Goal: Information Seeking & Learning: Understand process/instructions

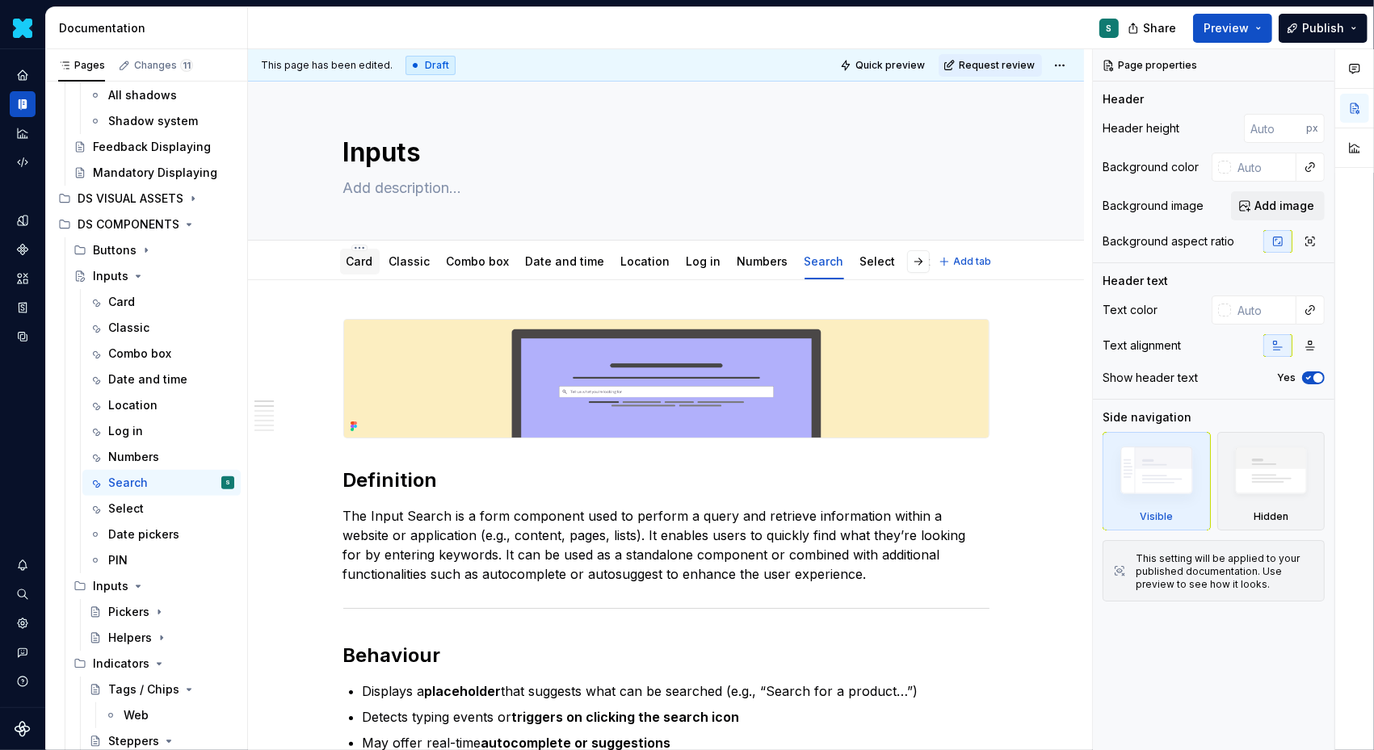
click at [353, 263] on link "Card" at bounding box center [359, 261] width 27 height 14
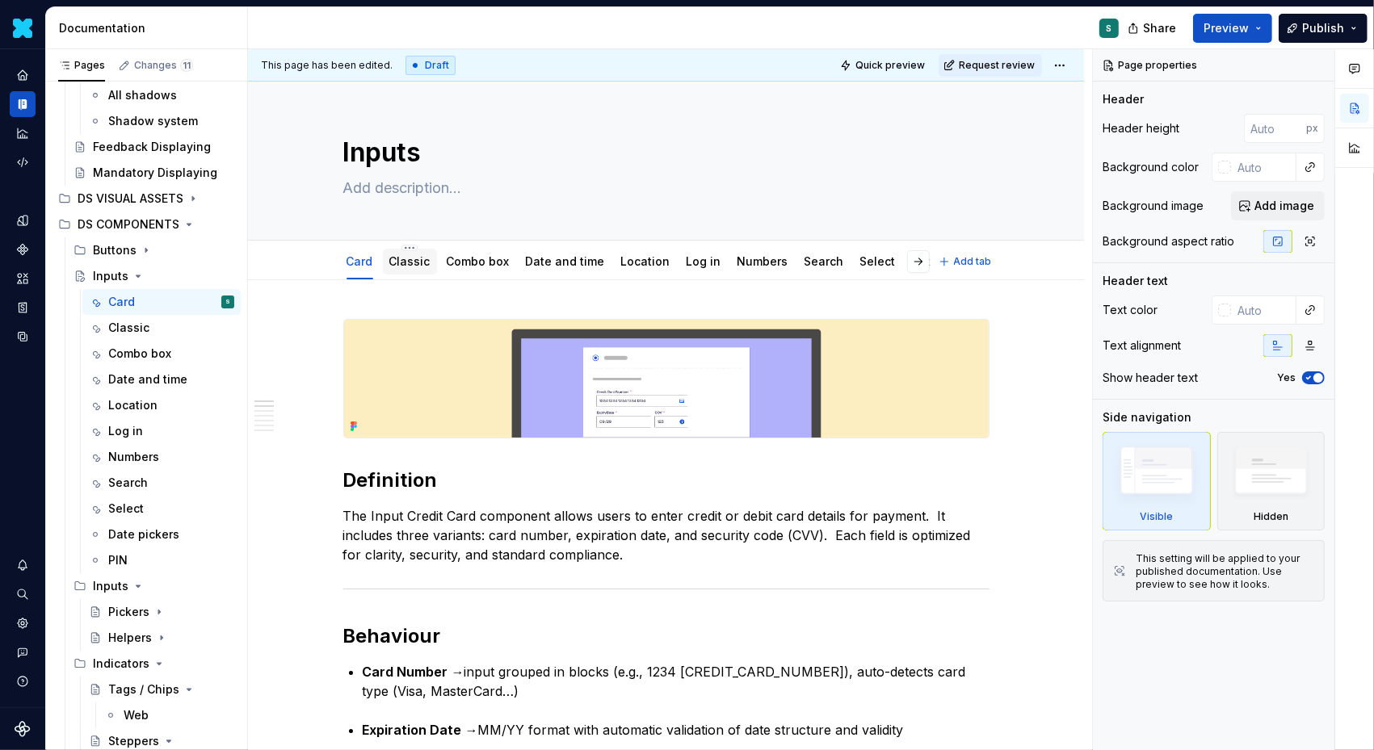
click at [403, 261] on link "Classic" at bounding box center [409, 261] width 41 height 14
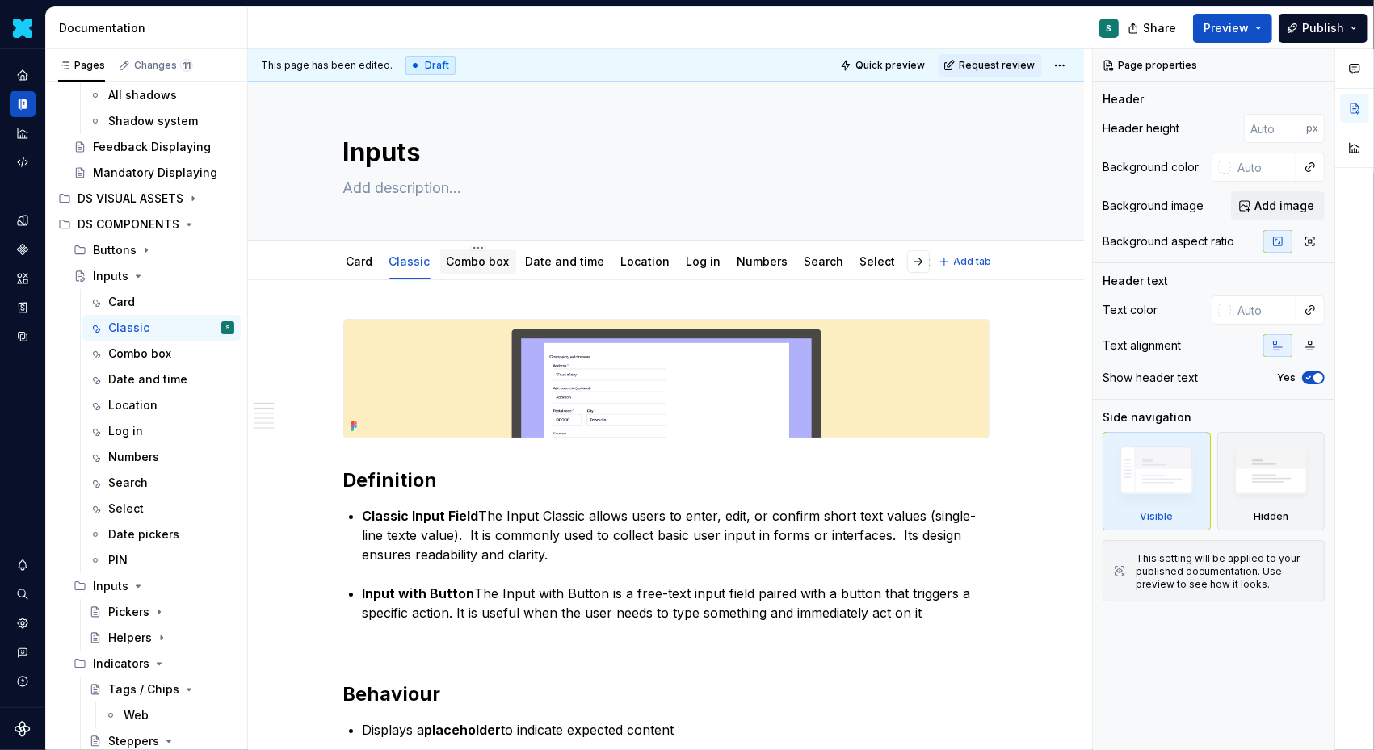
click at [467, 254] on link "Combo box" at bounding box center [478, 261] width 63 height 14
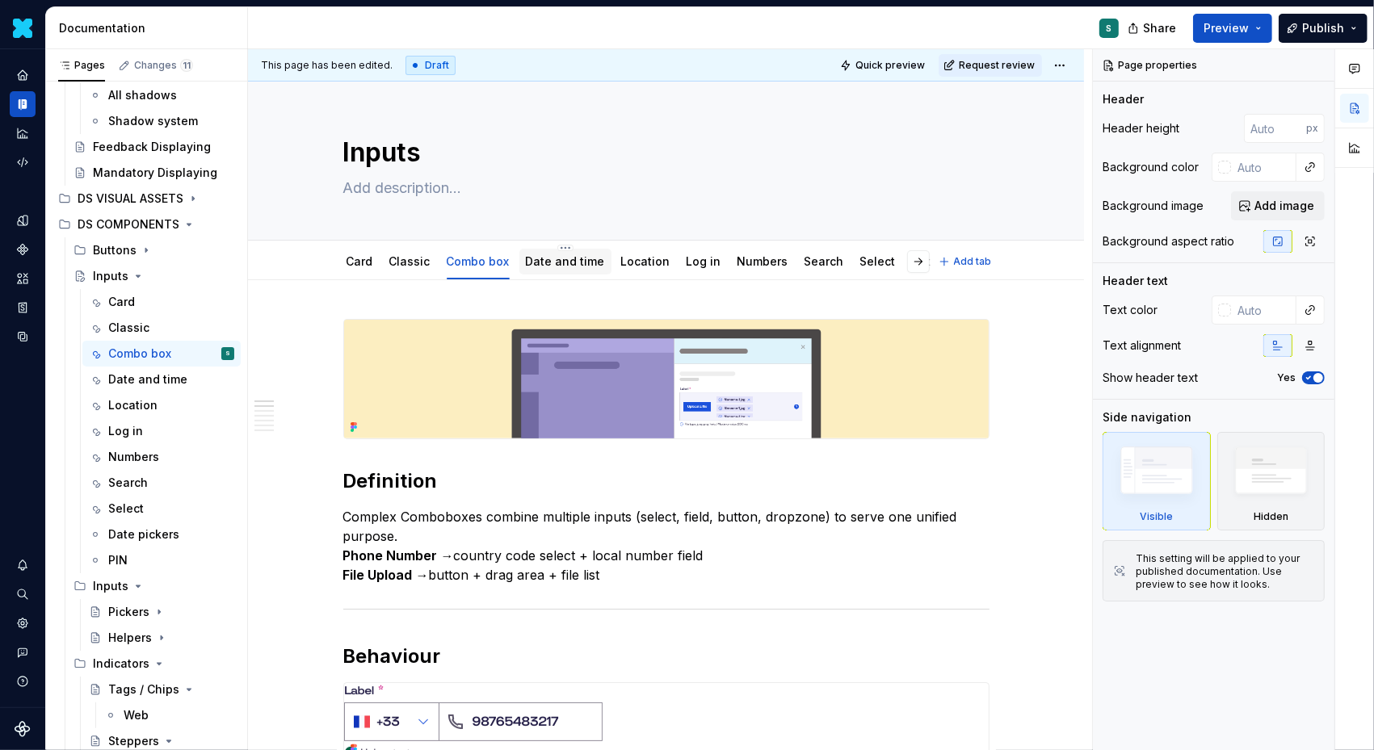
click at [548, 259] on link "Date and time" at bounding box center [565, 261] width 79 height 14
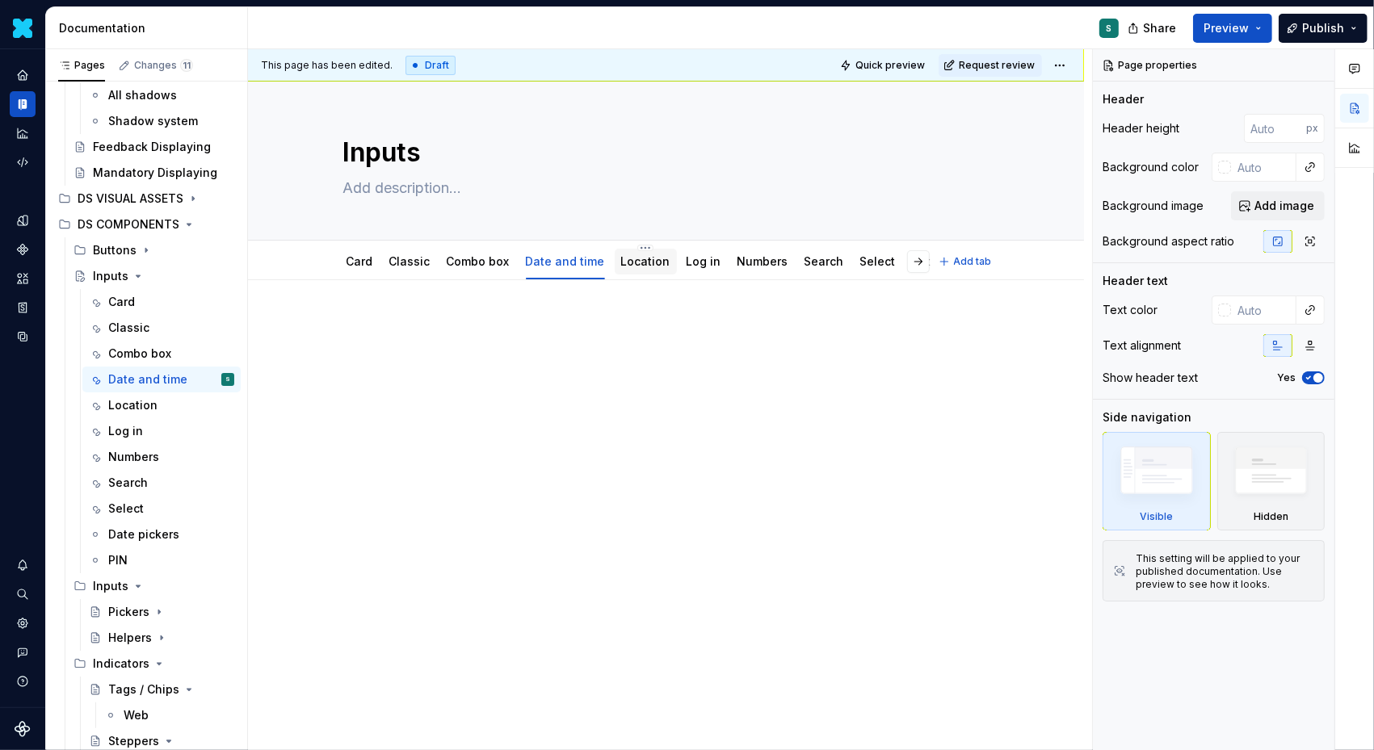
click at [626, 259] on link "Location" at bounding box center [645, 261] width 49 height 14
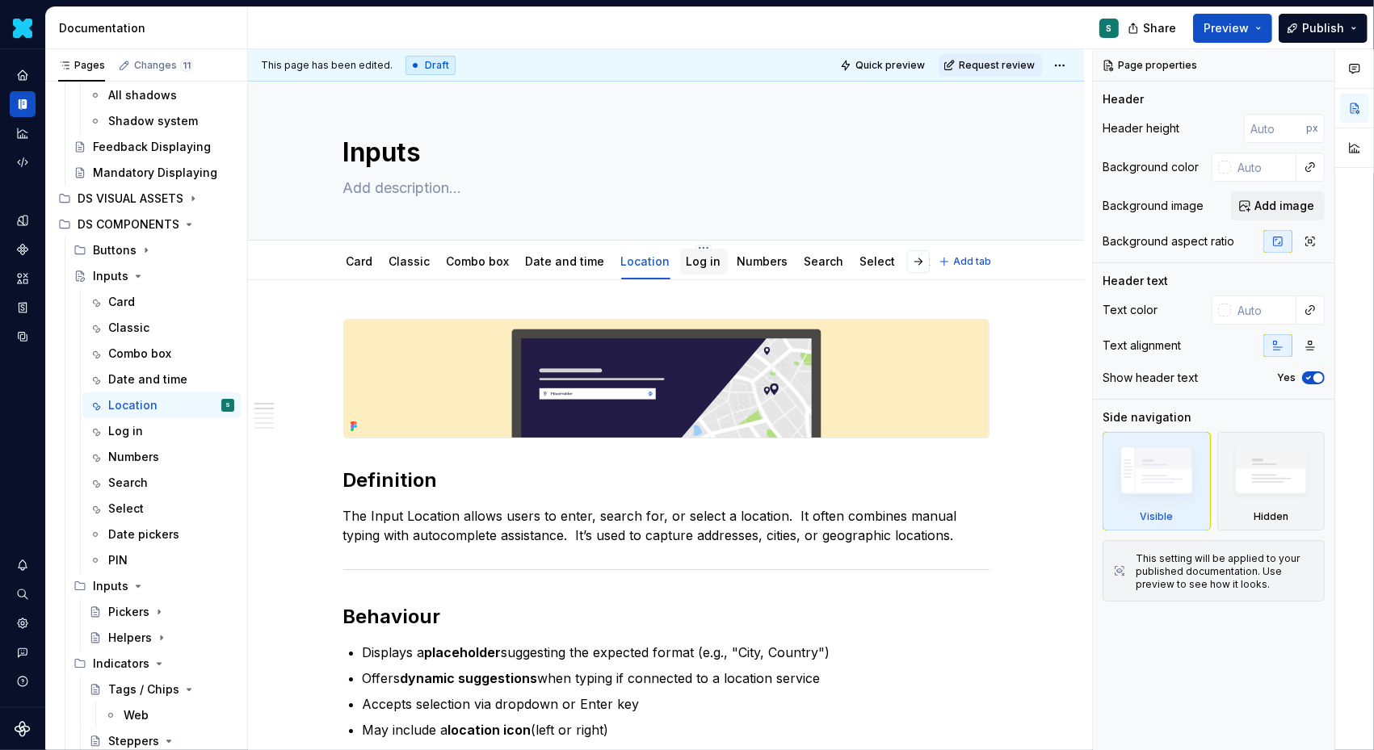
click at [694, 260] on link "Log in" at bounding box center [703, 261] width 35 height 14
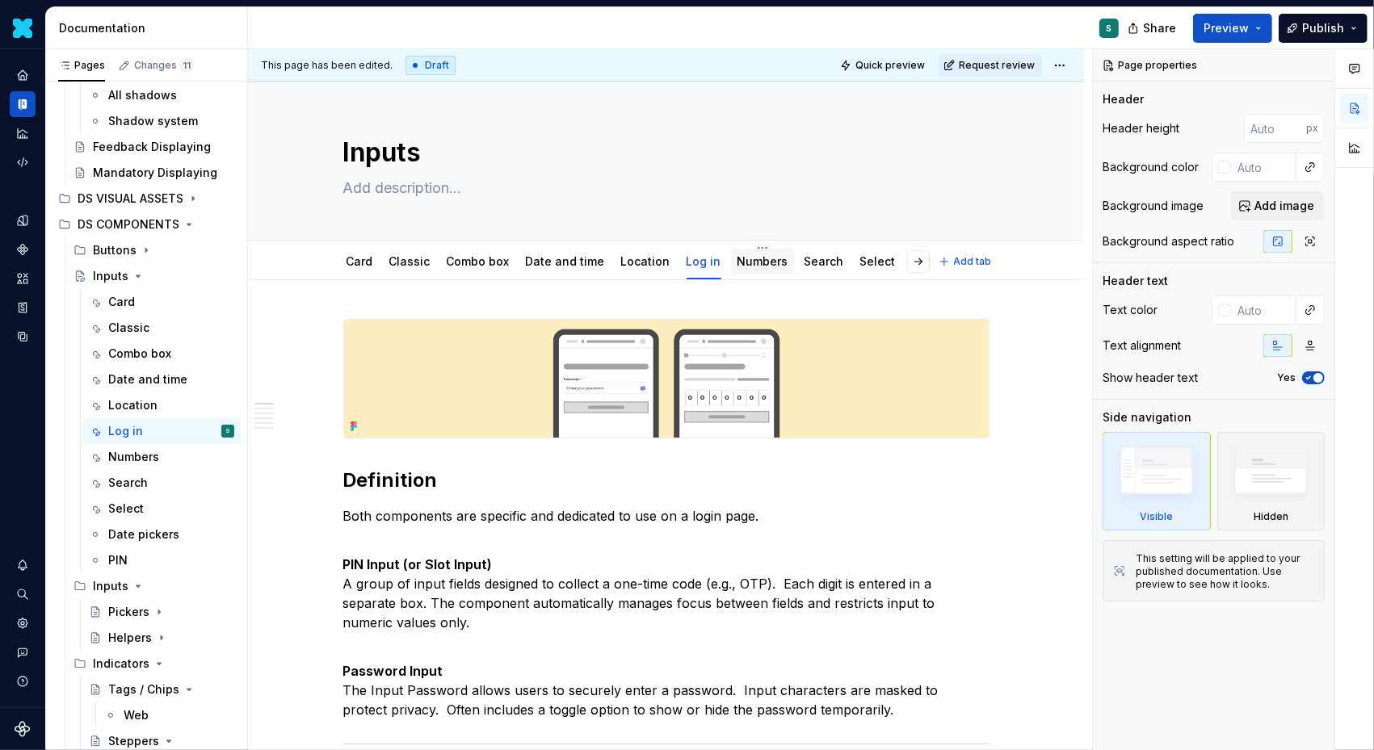
click at [755, 264] on link "Numbers" at bounding box center [762, 261] width 51 height 14
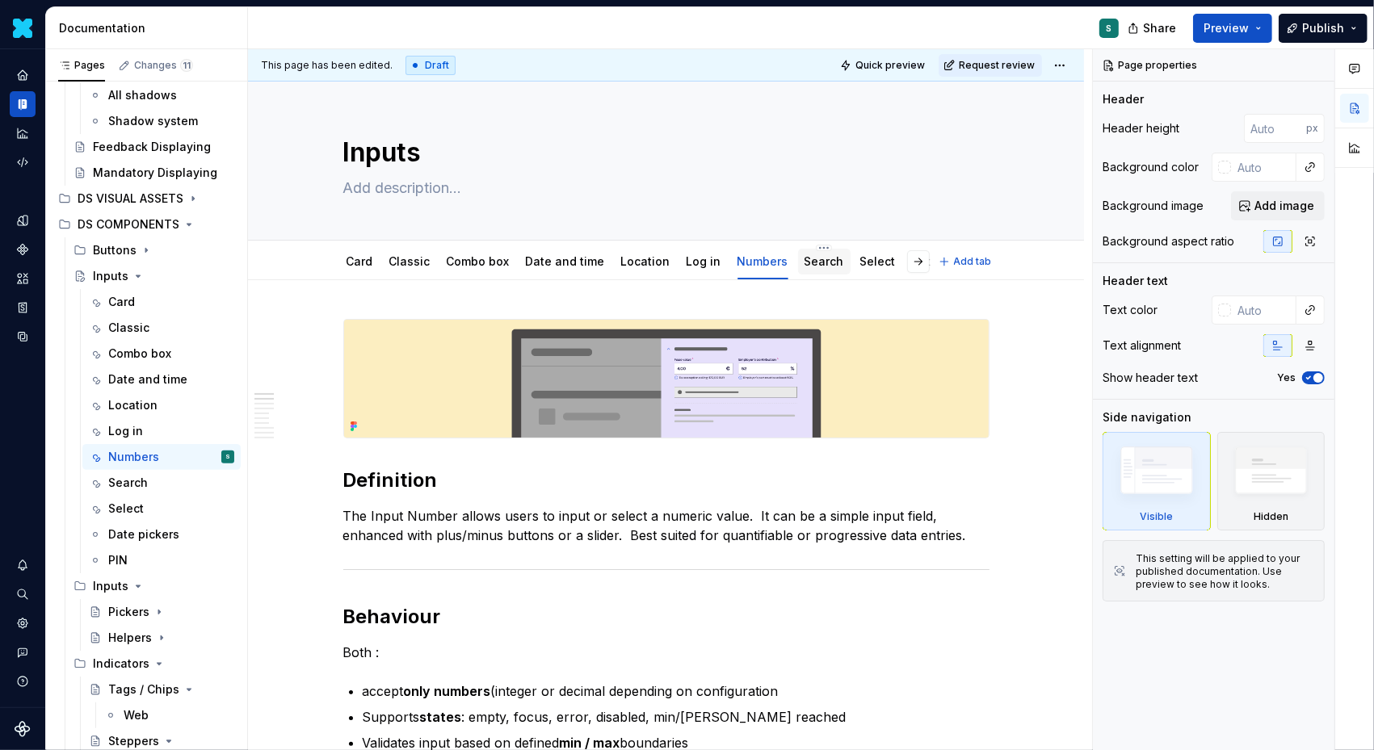
click at [804, 262] on link "Search" at bounding box center [824, 261] width 40 height 14
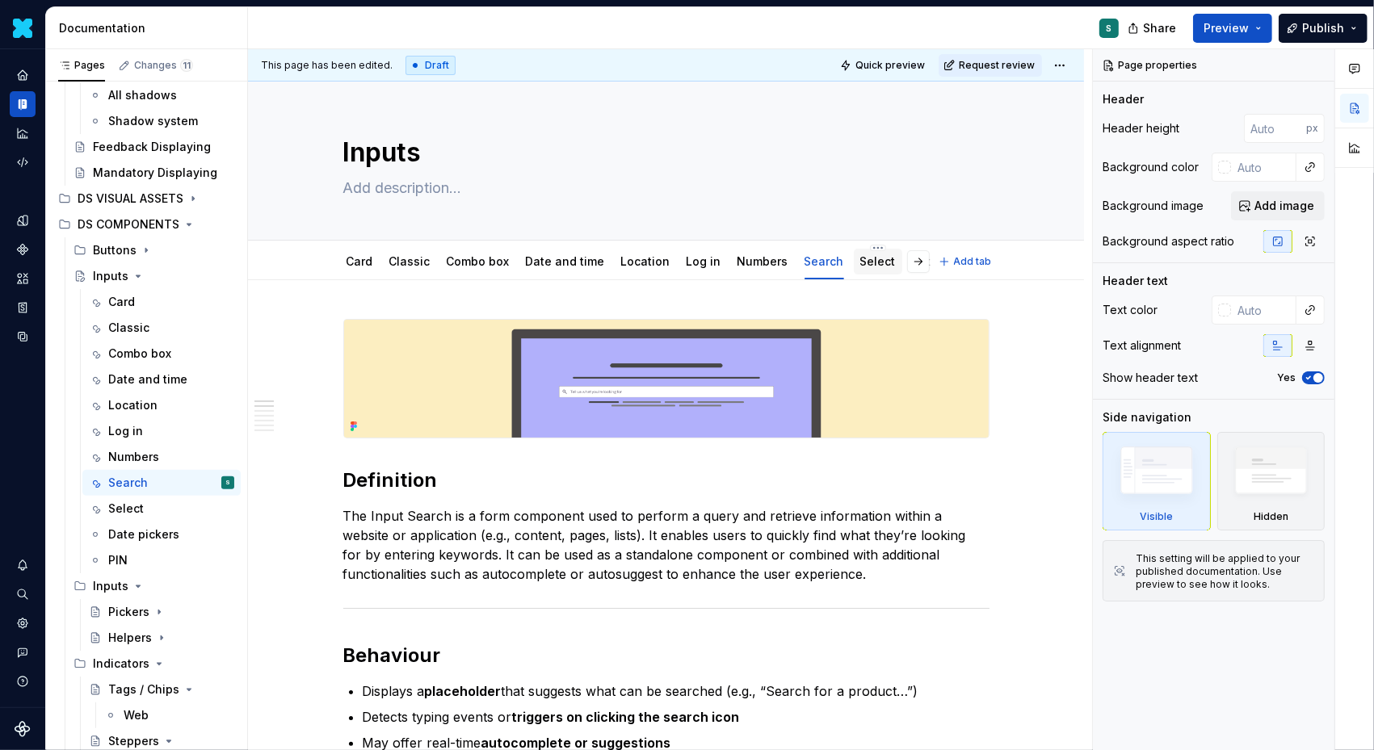
click at [860, 260] on link "Select" at bounding box center [878, 261] width 36 height 14
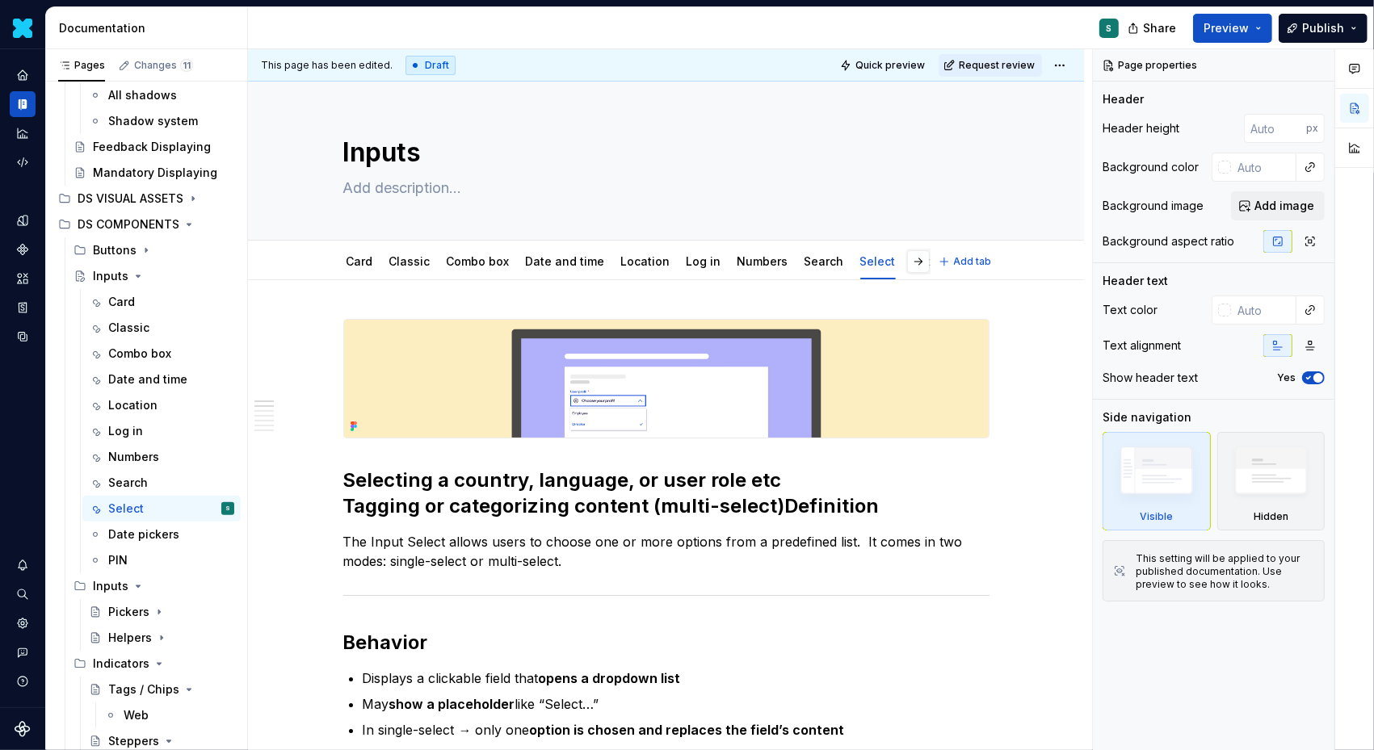
click at [912, 262] on link "Date pickers" at bounding box center [947, 261] width 71 height 14
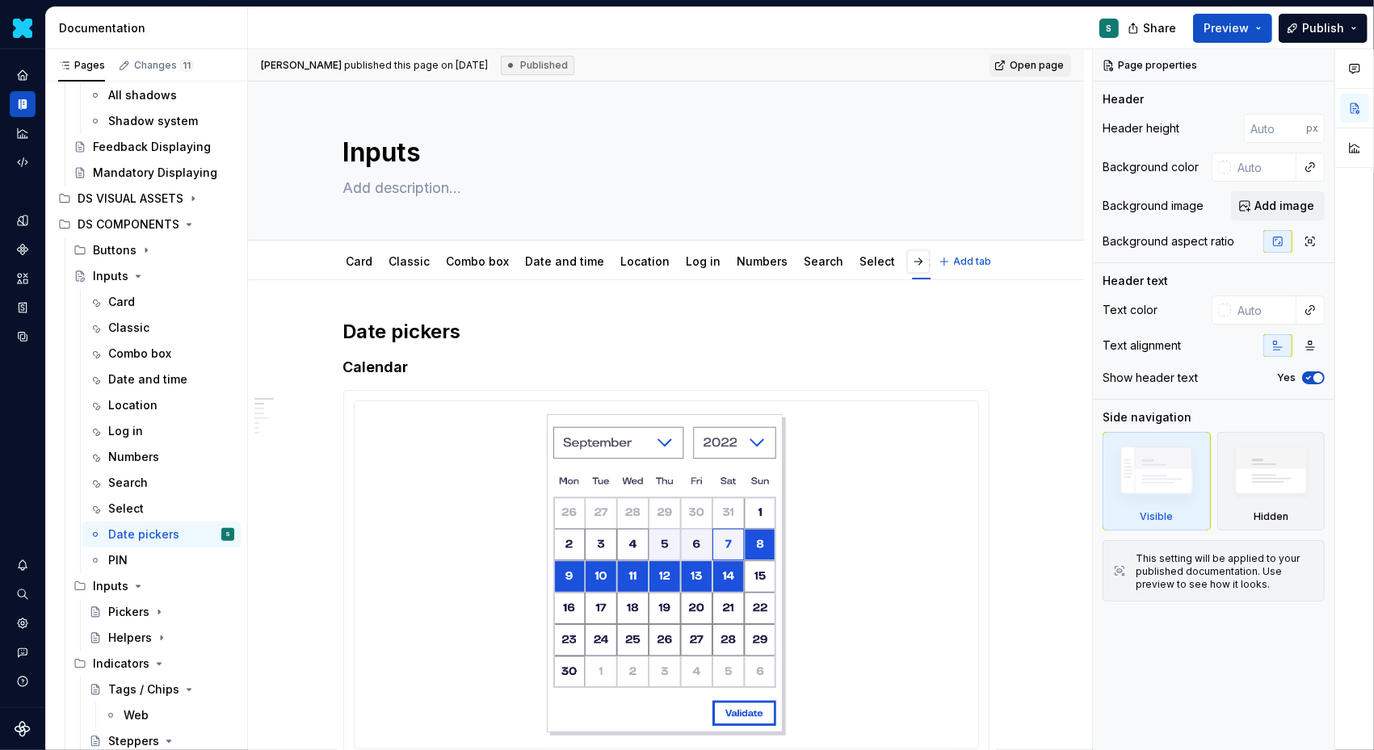
scroll to position [0, 77]
click at [922, 260] on link "PIN" at bounding box center [931, 261] width 19 height 14
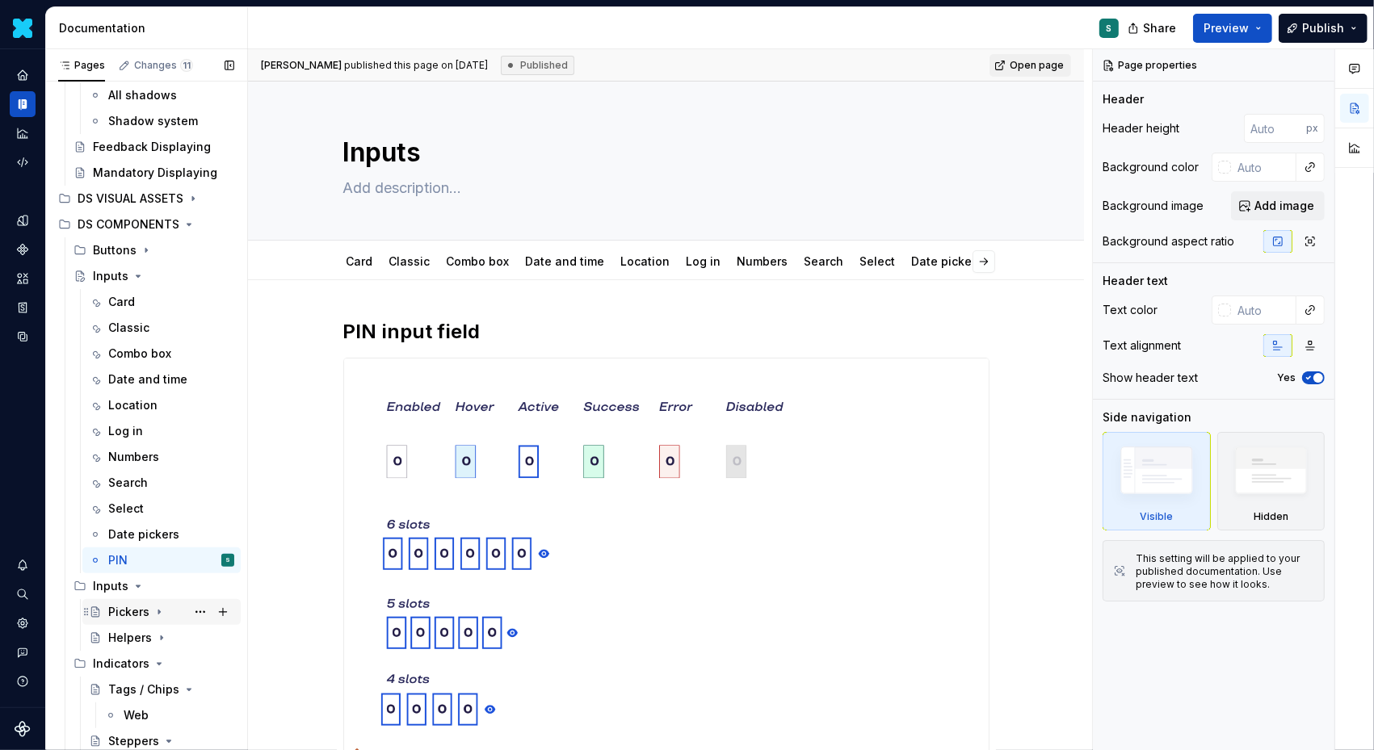
click at [155, 609] on icon "Page tree" at bounding box center [159, 612] width 13 height 13
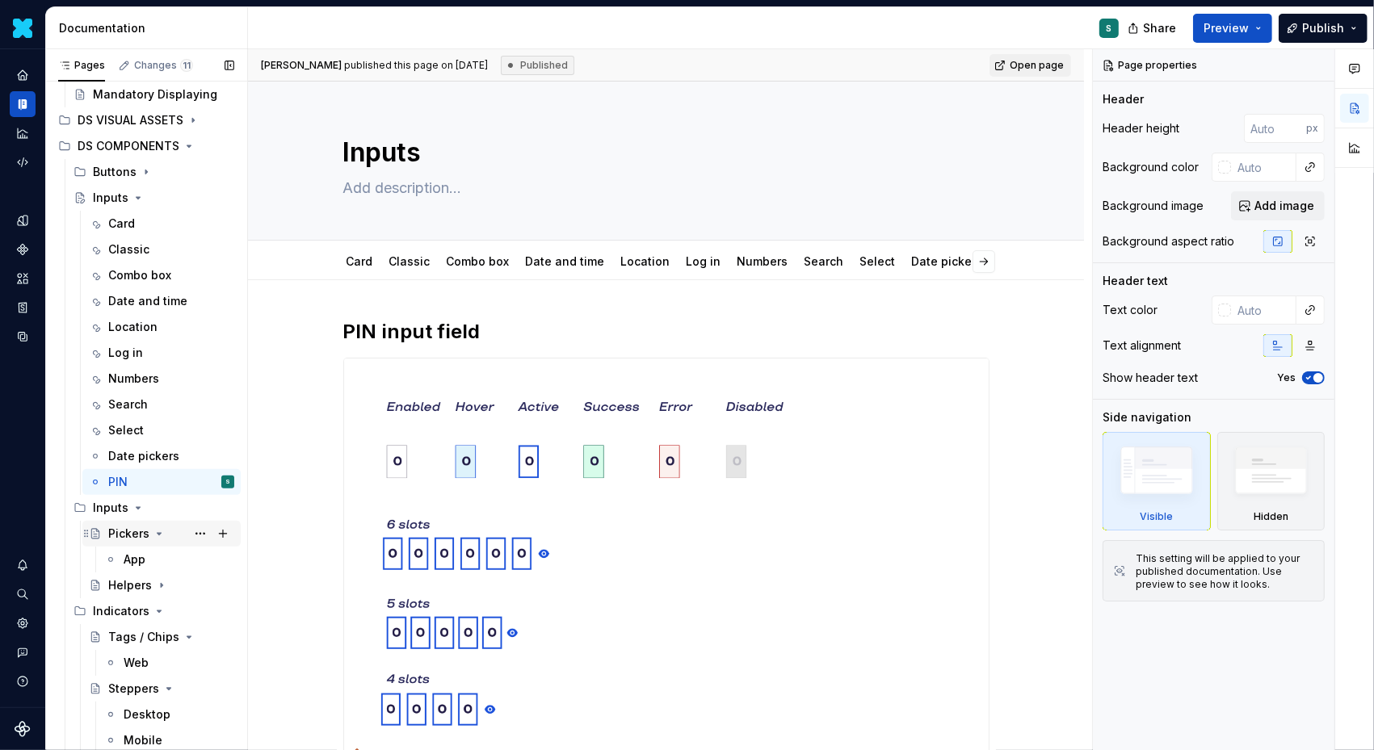
scroll to position [409, 0]
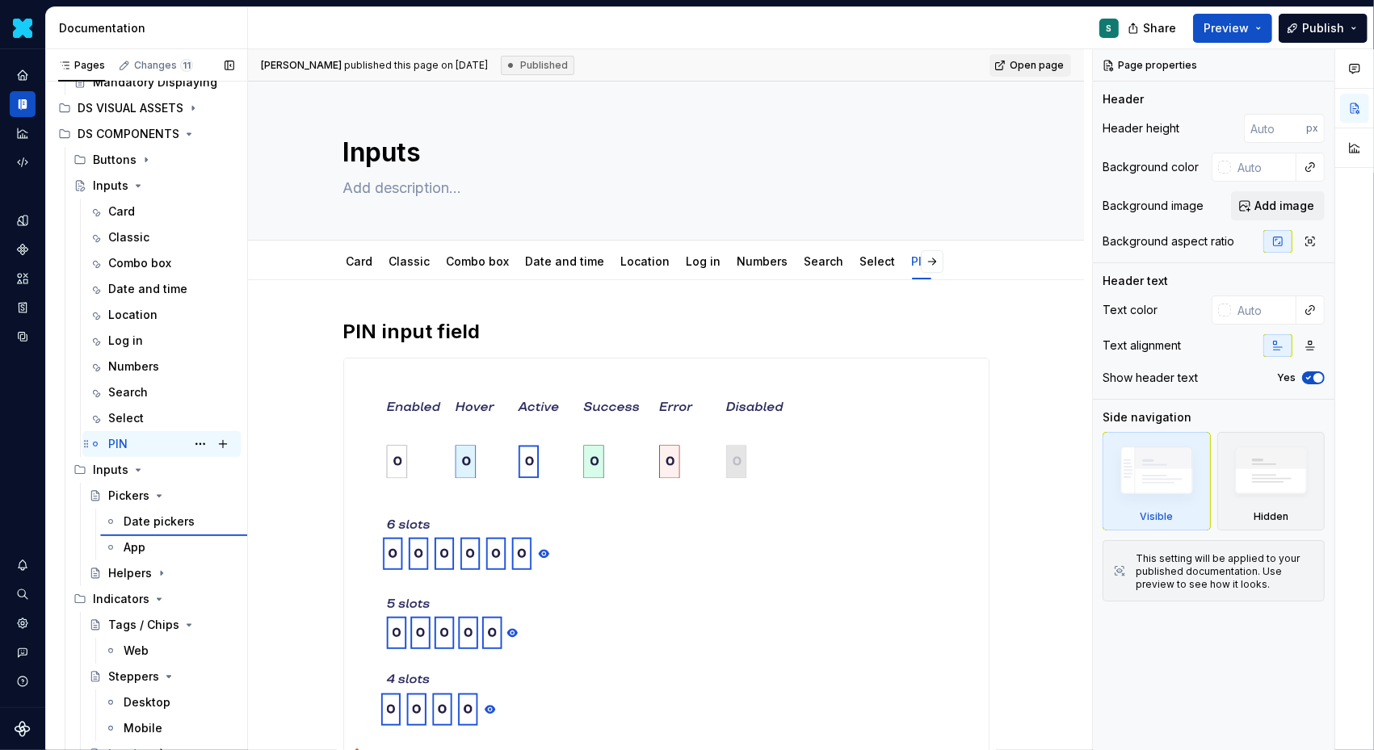
type textarea "*"
type textarea "Pickers"
type textarea "Pickers let users select pre-existing data."
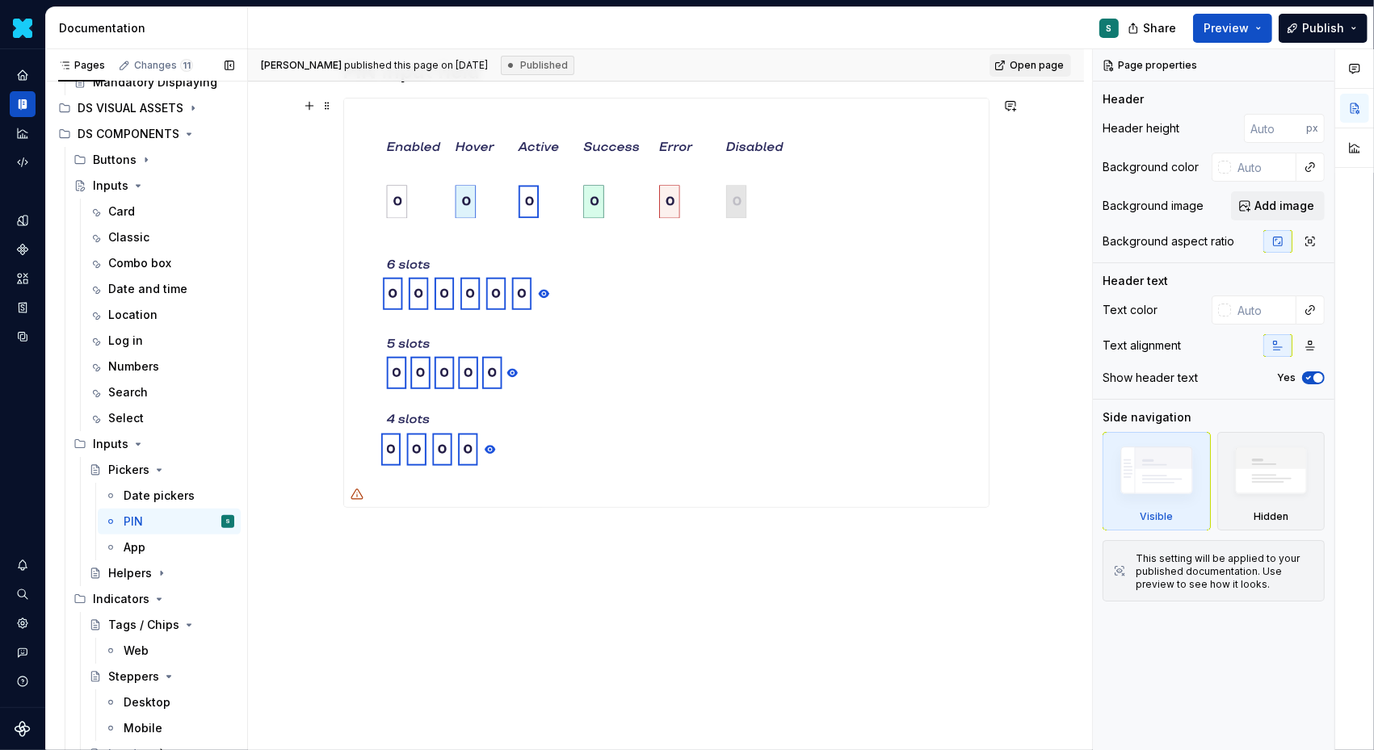
scroll to position [0, 0]
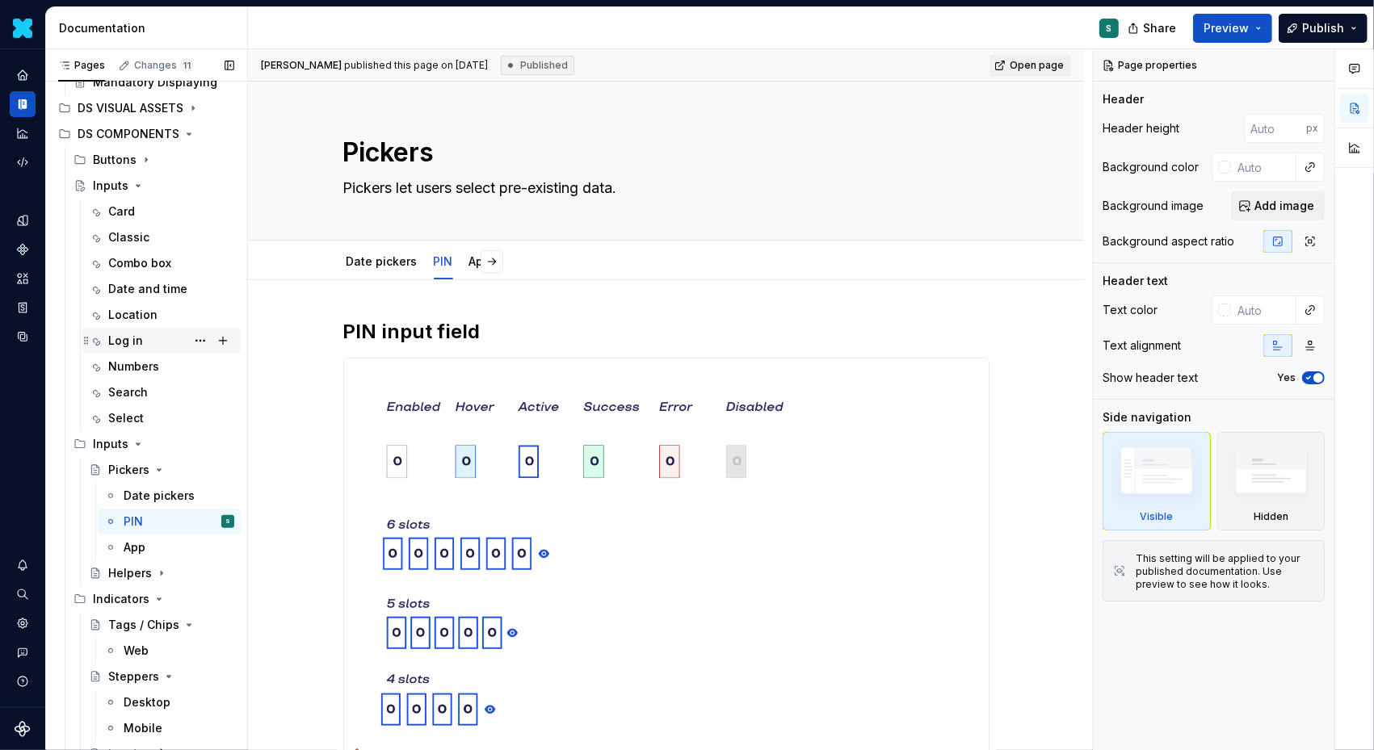
click at [149, 333] on div "Log in" at bounding box center [171, 340] width 126 height 23
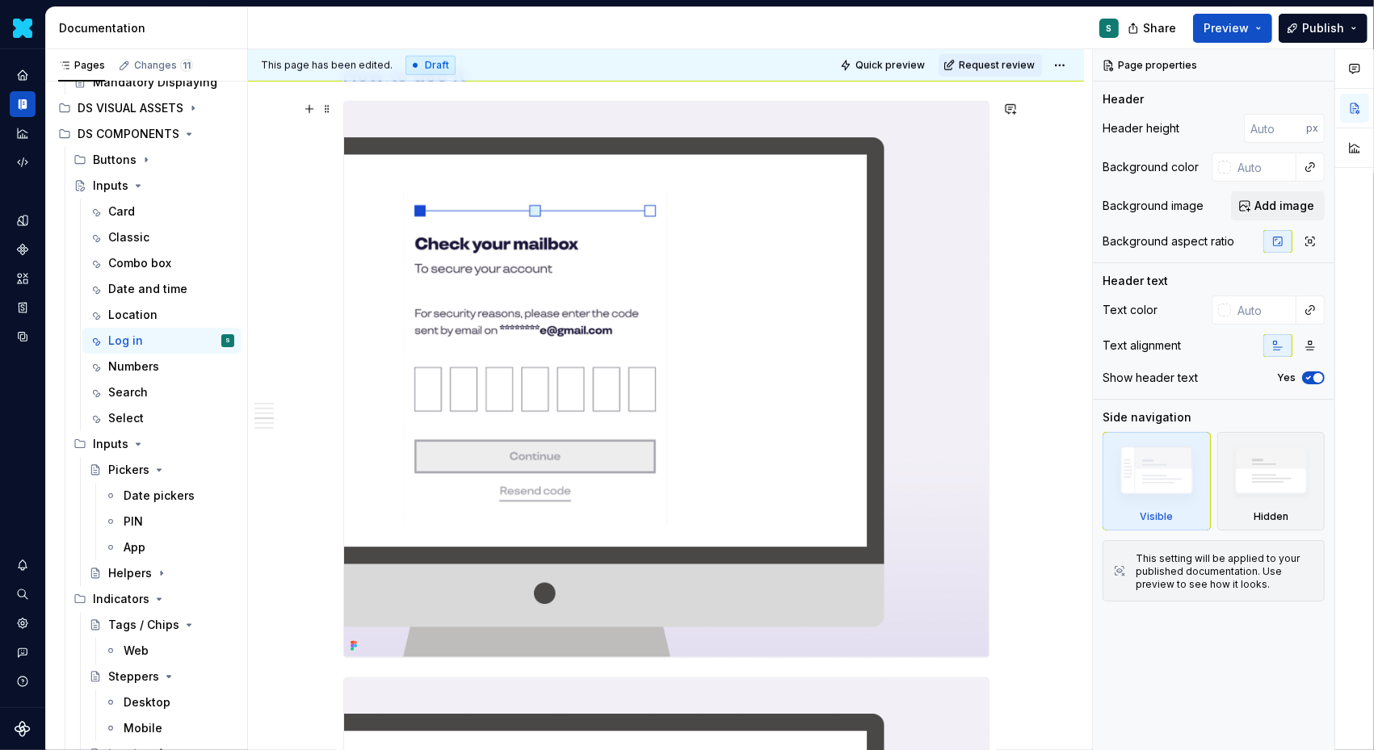
scroll to position [1059, 0]
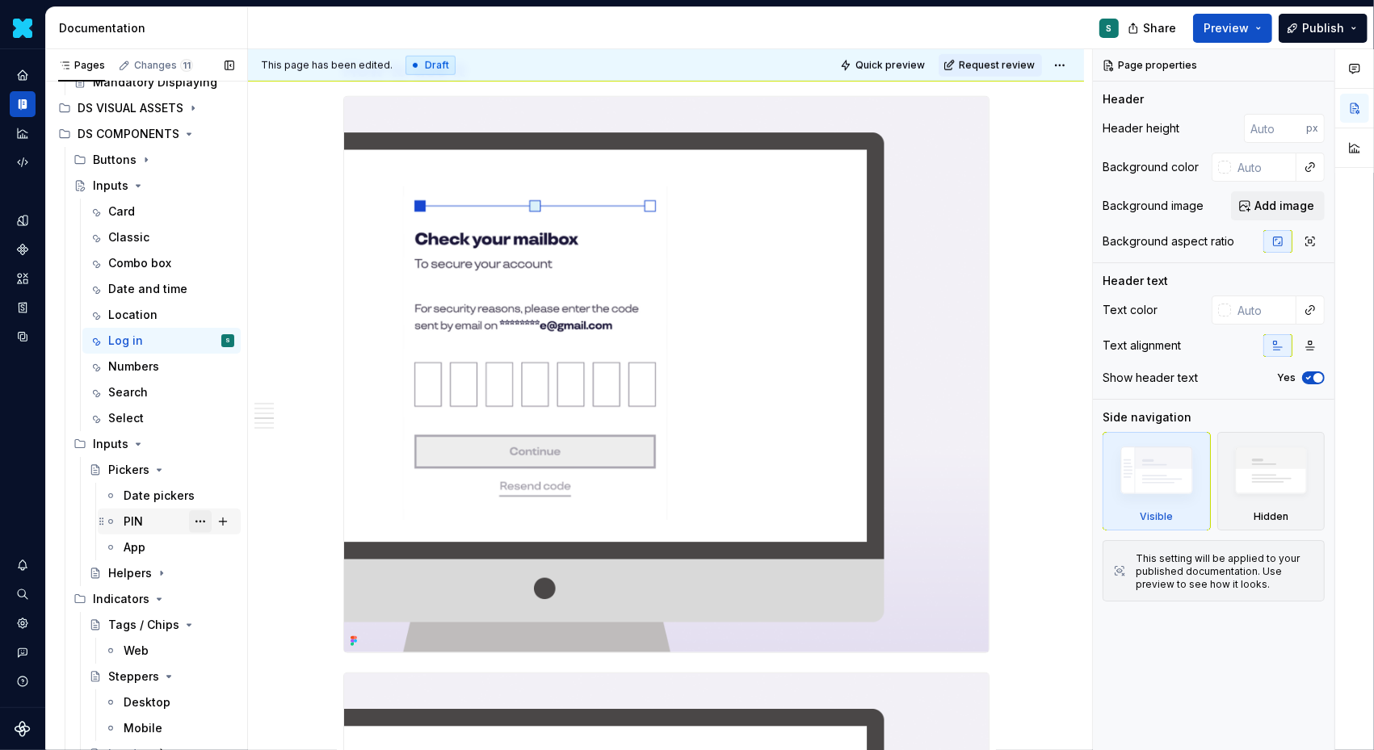
click at [194, 519] on button "Page tree" at bounding box center [200, 521] width 23 height 23
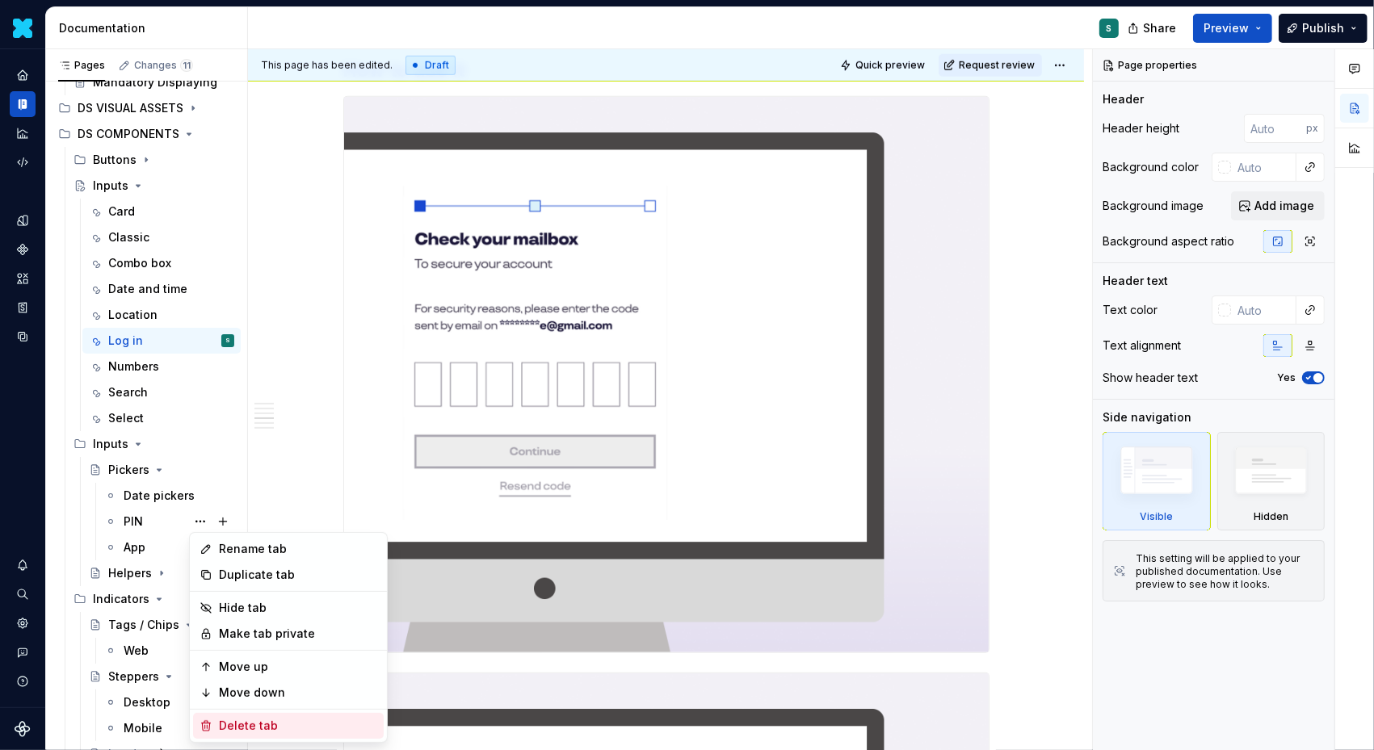
click at [248, 720] on div "Delete tab" at bounding box center [298, 726] width 158 height 16
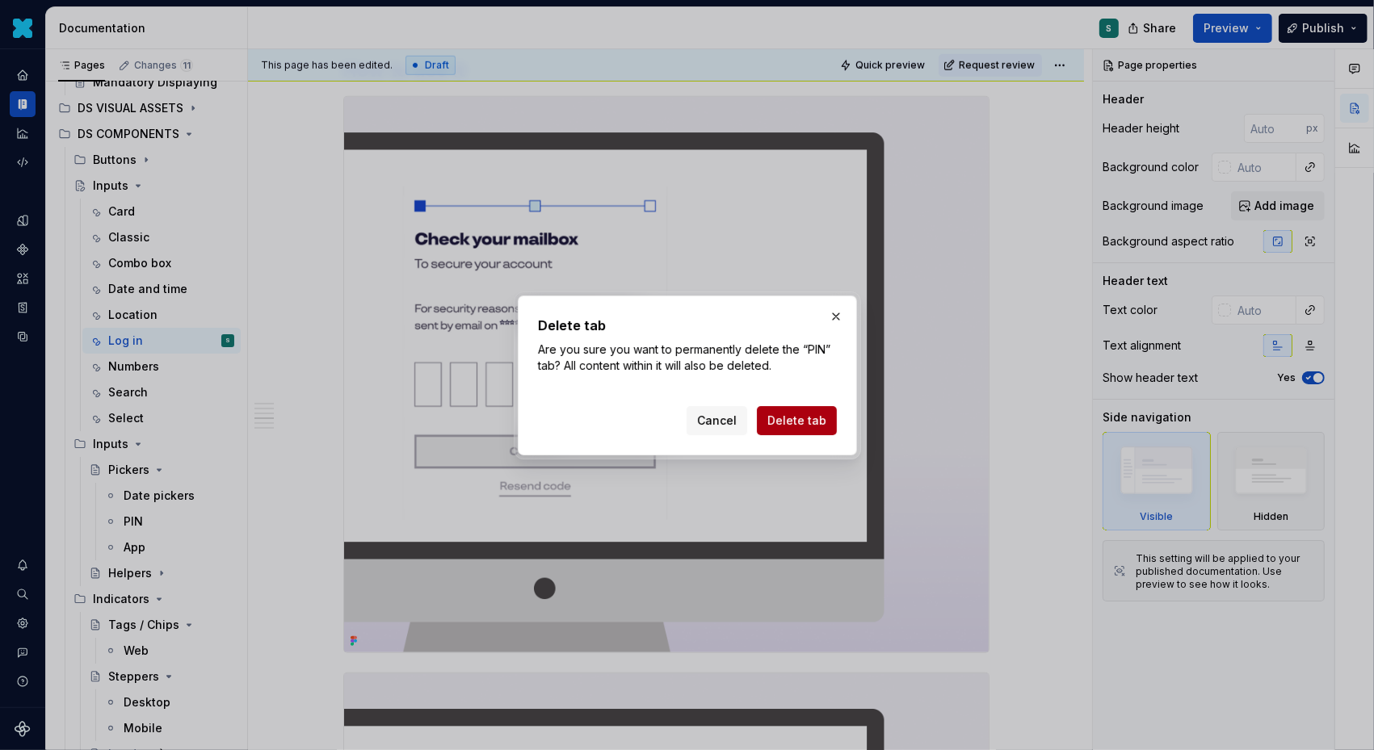
click at [787, 419] on span "Delete tab" at bounding box center [796, 421] width 59 height 16
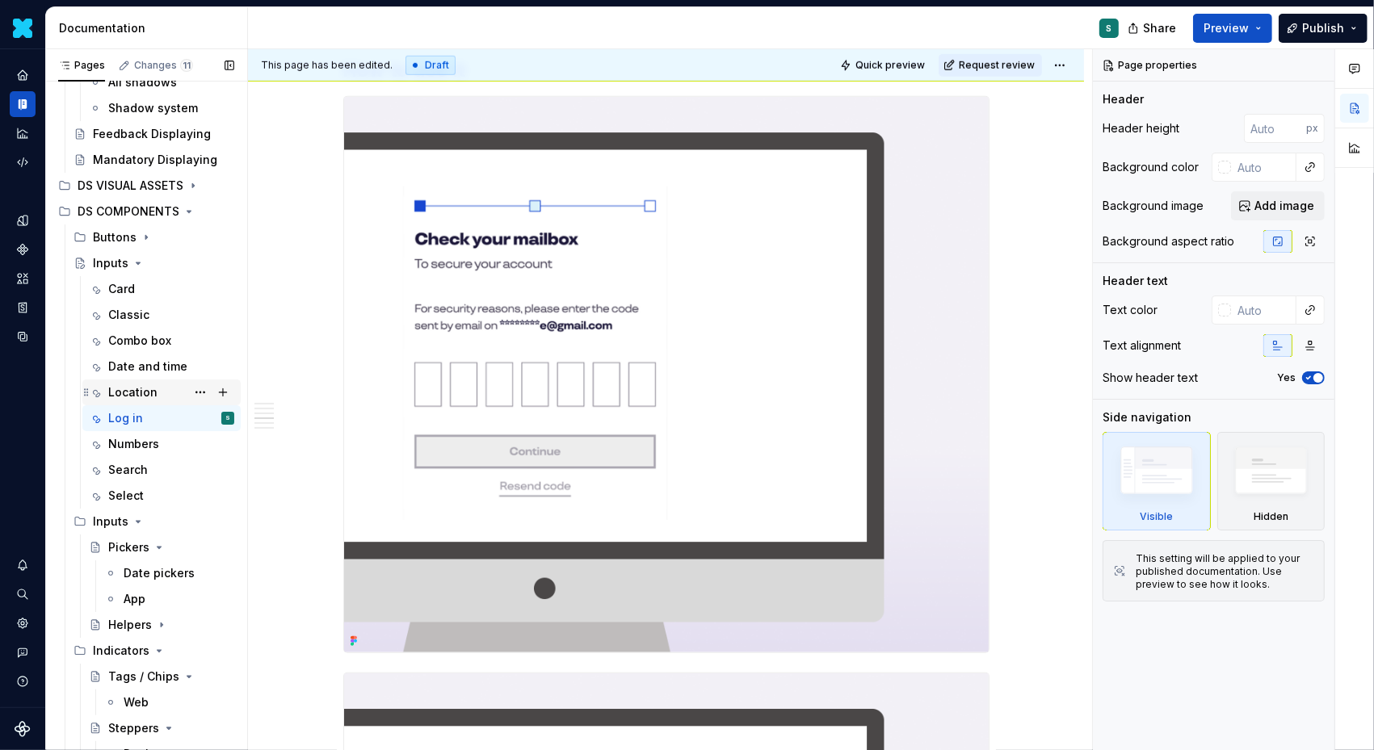
scroll to position [336, 0]
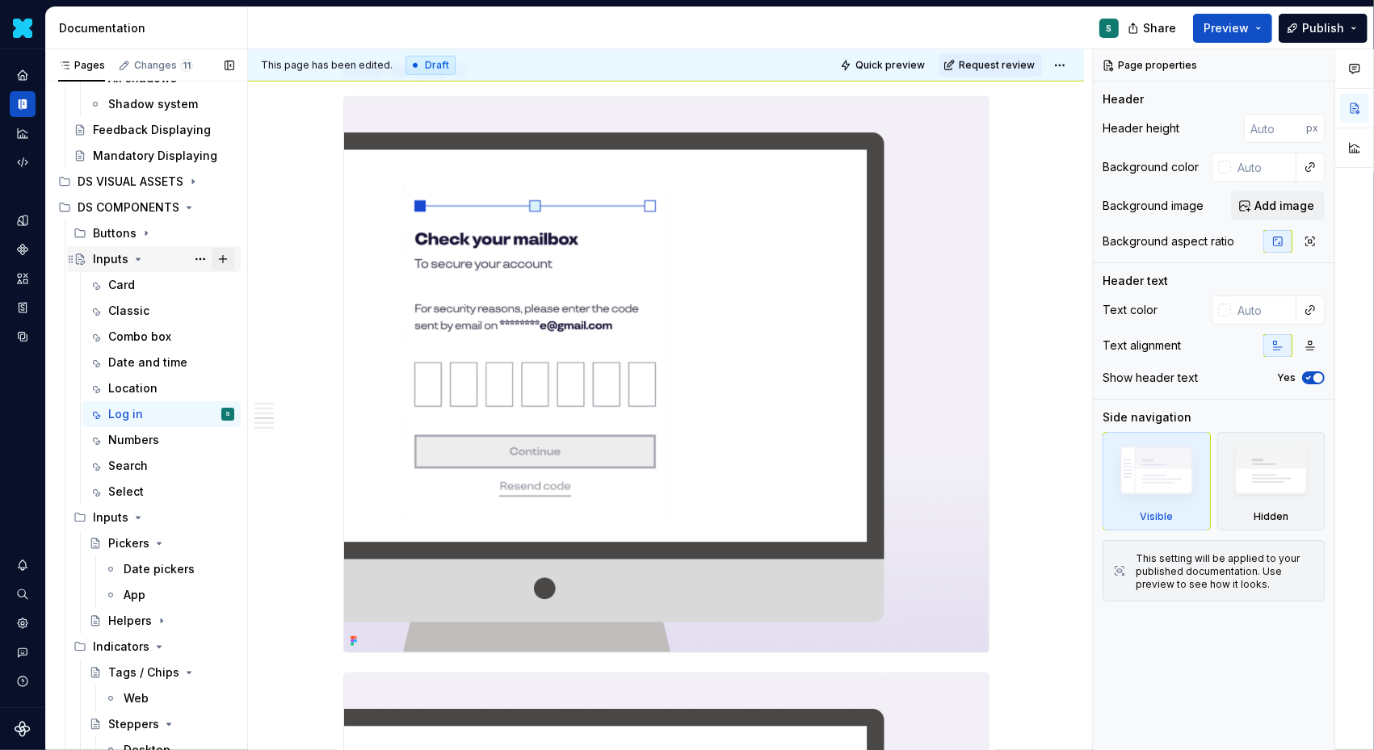
click at [224, 258] on button "Page tree" at bounding box center [223, 259] width 23 height 23
type textarea "*"
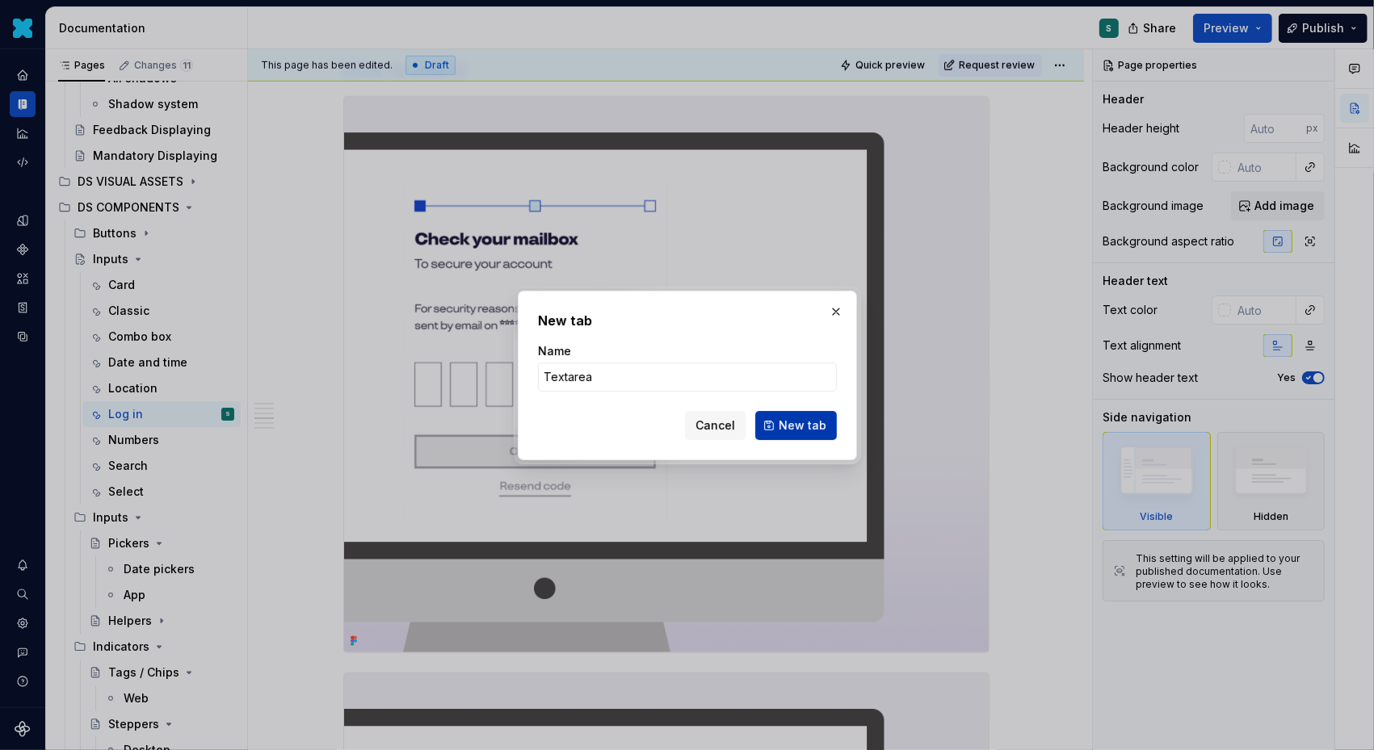
type input "Textarea"
click at [806, 423] on span "New tab" at bounding box center [802, 425] width 48 height 16
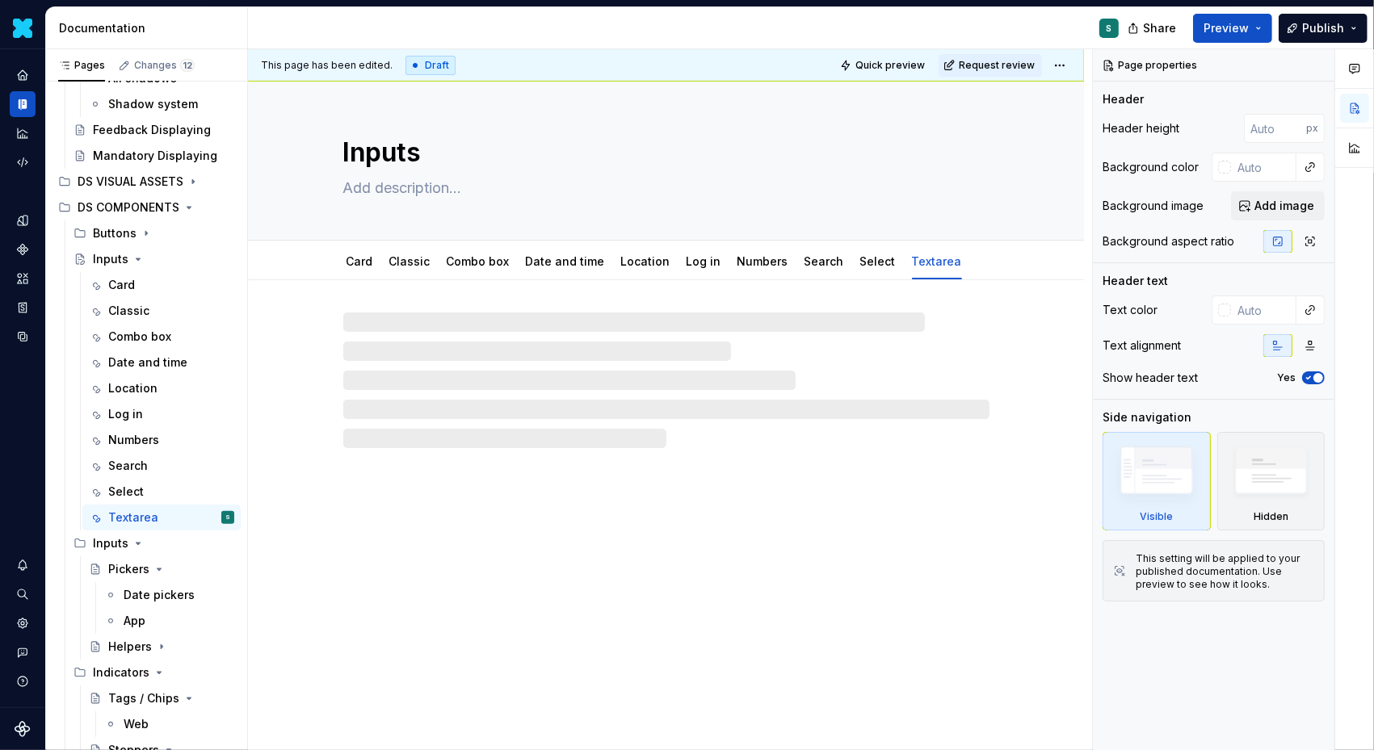
type textarea "*"
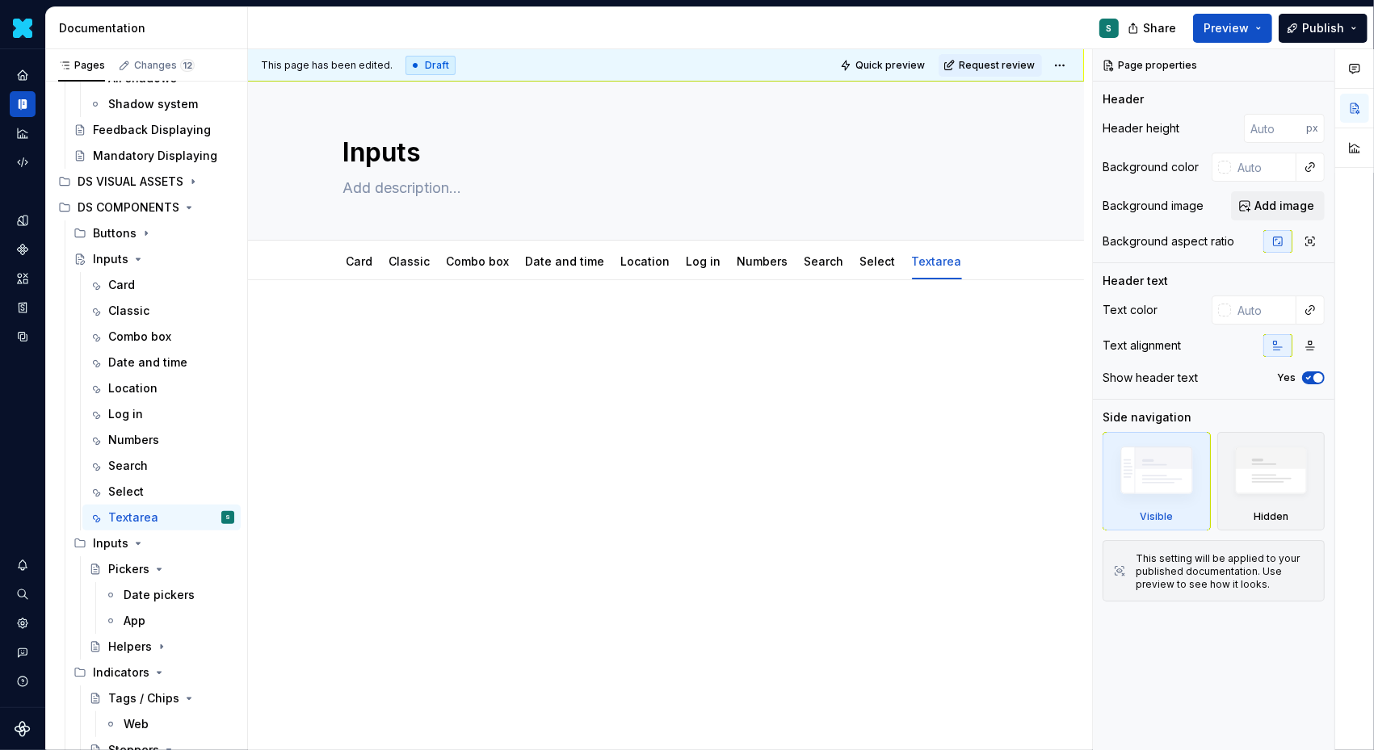
click at [346, 316] on div at bounding box center [666, 452] width 836 height 345
click at [395, 329] on p at bounding box center [666, 328] width 646 height 19
click at [319, 328] on div at bounding box center [666, 452] width 836 height 345
click at [329, 292] on div at bounding box center [666, 452] width 836 height 345
click at [329, 342] on div at bounding box center [666, 452] width 836 height 345
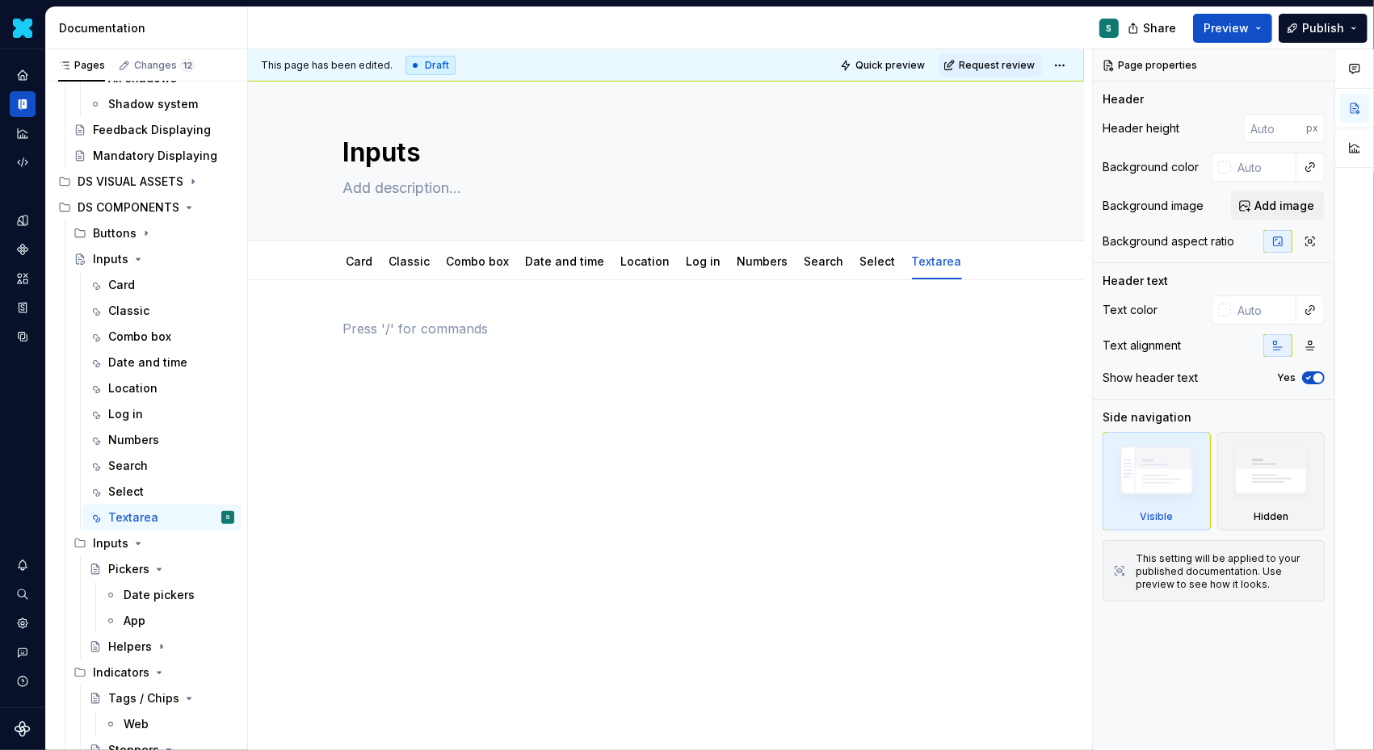
click at [395, 331] on p at bounding box center [666, 328] width 646 height 19
click at [353, 333] on p at bounding box center [666, 328] width 646 height 19
click at [306, 321] on div at bounding box center [666, 452] width 836 height 345
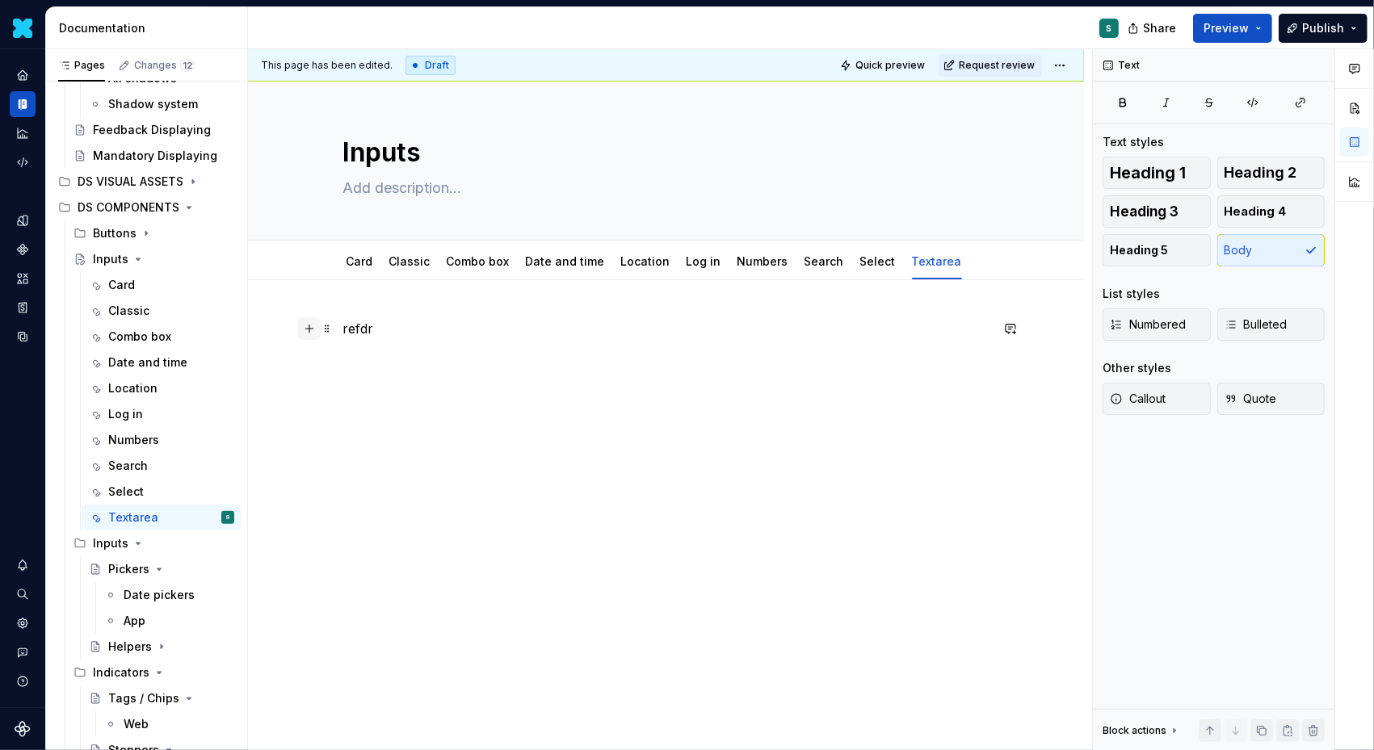
click at [313, 324] on button "button" at bounding box center [309, 328] width 23 height 23
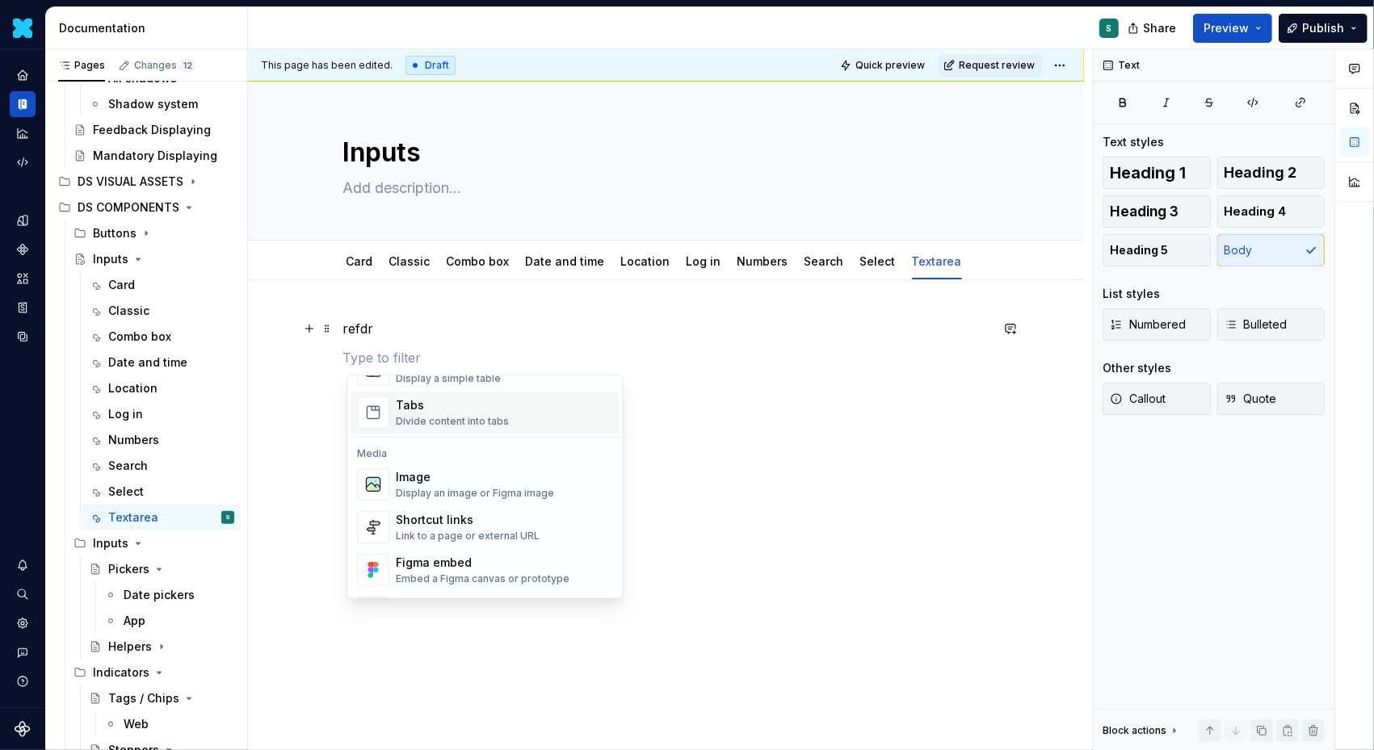
scroll to position [639, 0]
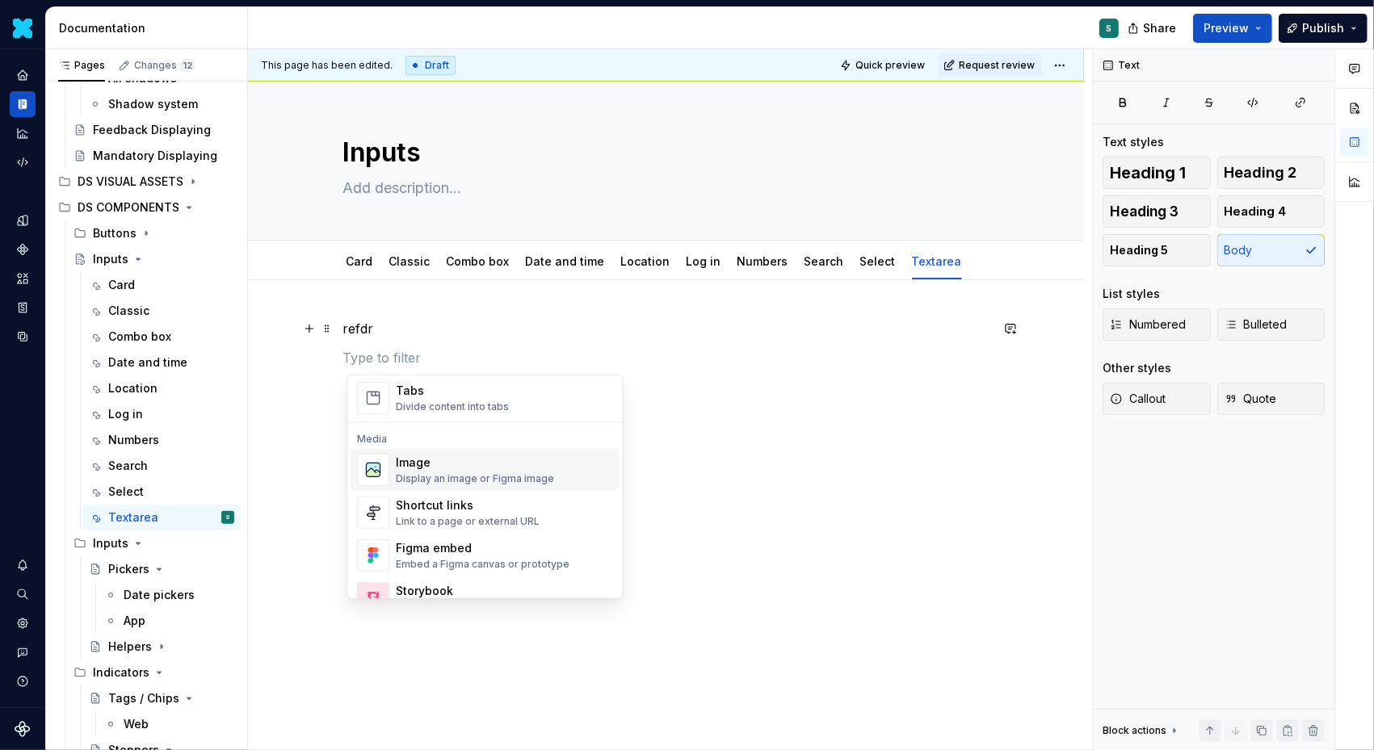
click at [378, 461] on img "Suggestions" at bounding box center [373, 470] width 31 height 31
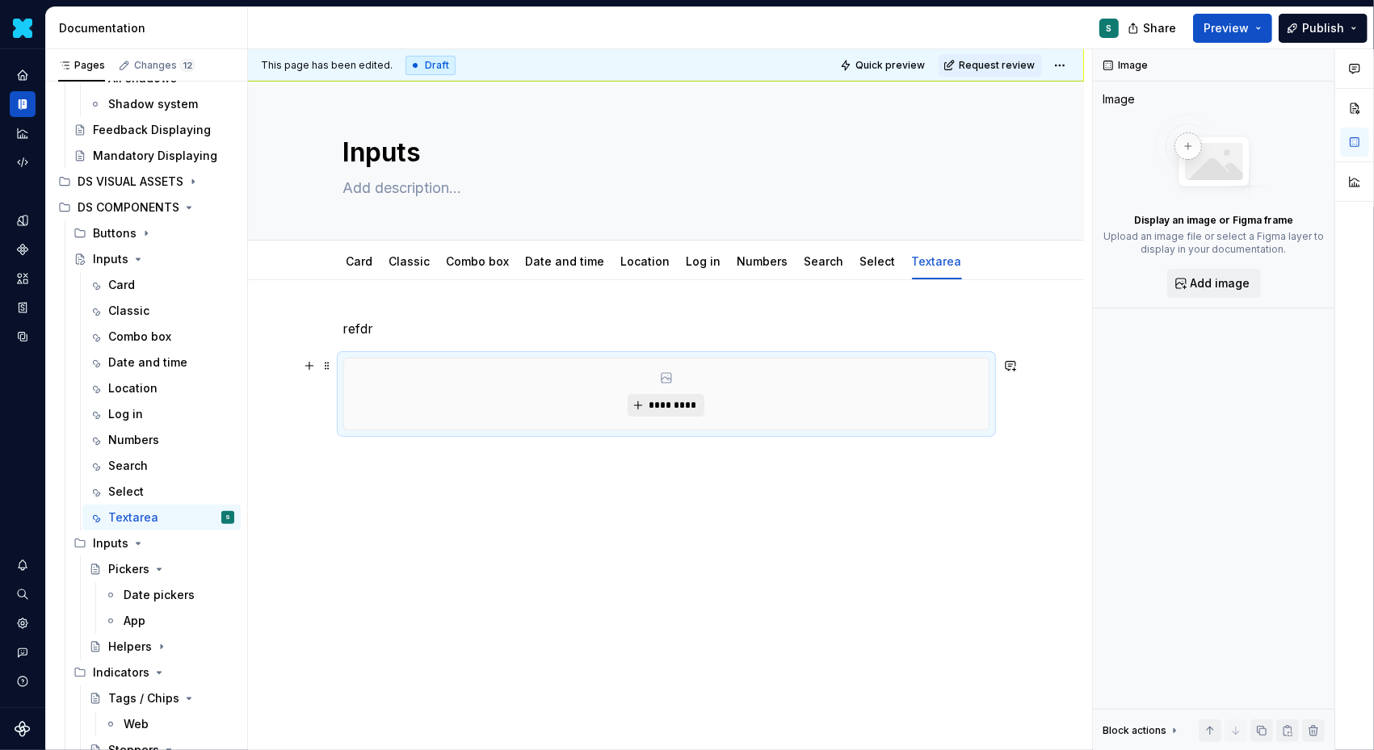
click at [655, 401] on span "*********" at bounding box center [672, 405] width 49 height 13
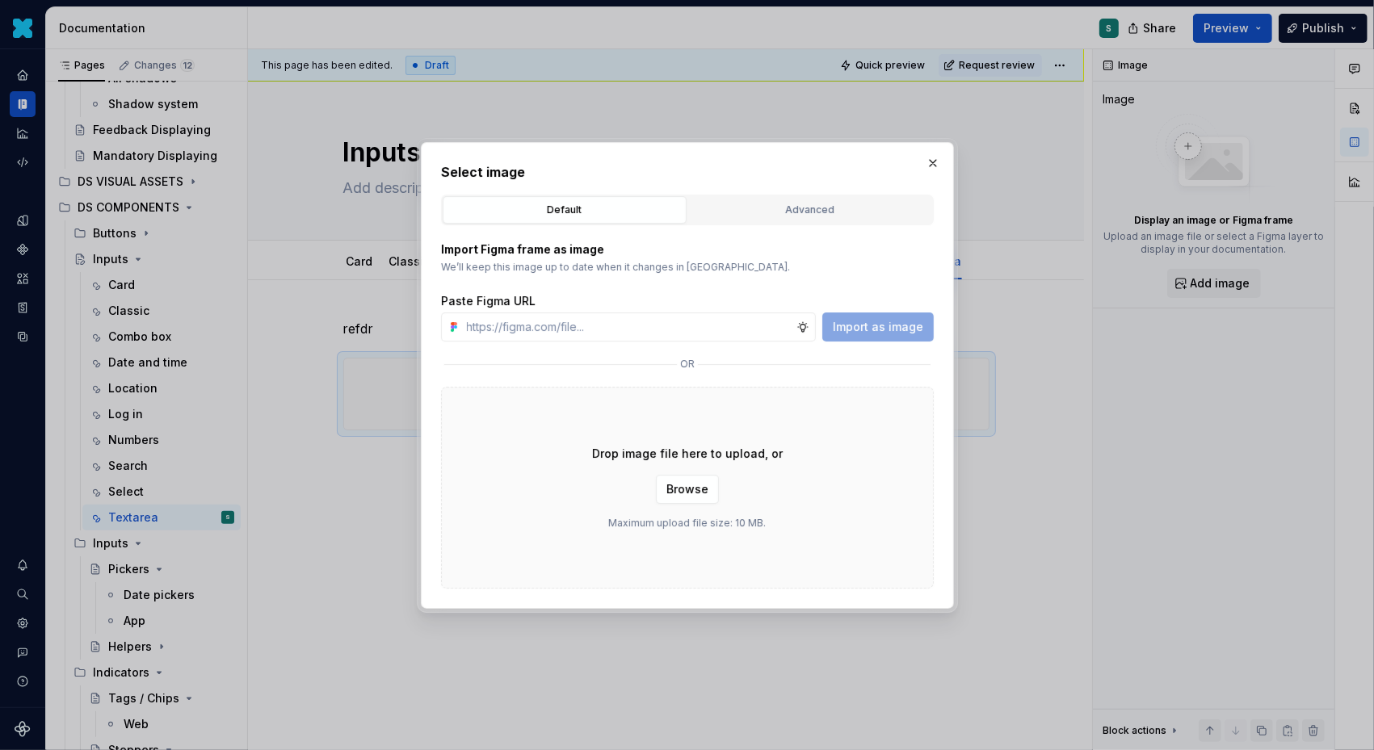
type textarea "*"
click at [568, 328] on input "text" at bounding box center [628, 327] width 336 height 29
paste input "[URL][DOMAIN_NAME]"
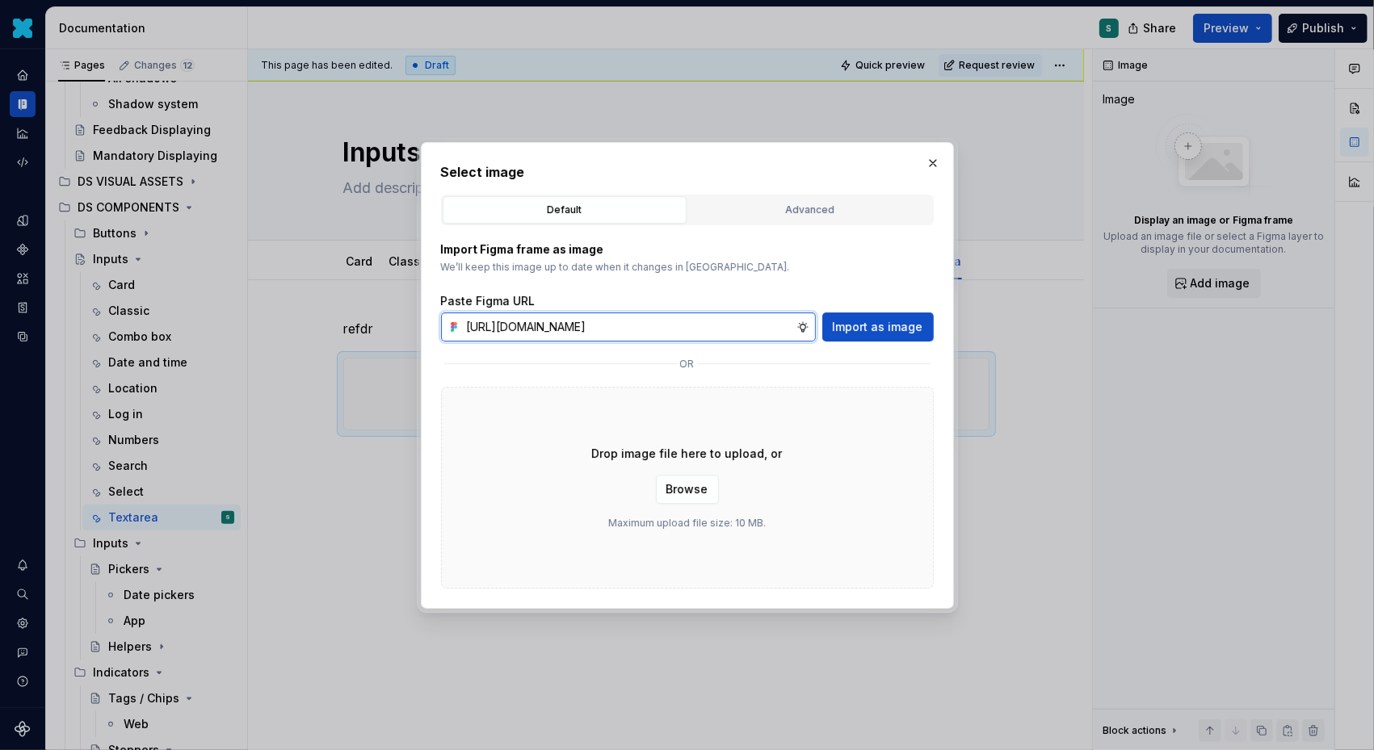
scroll to position [0, 552]
type input "[URL][DOMAIN_NAME]"
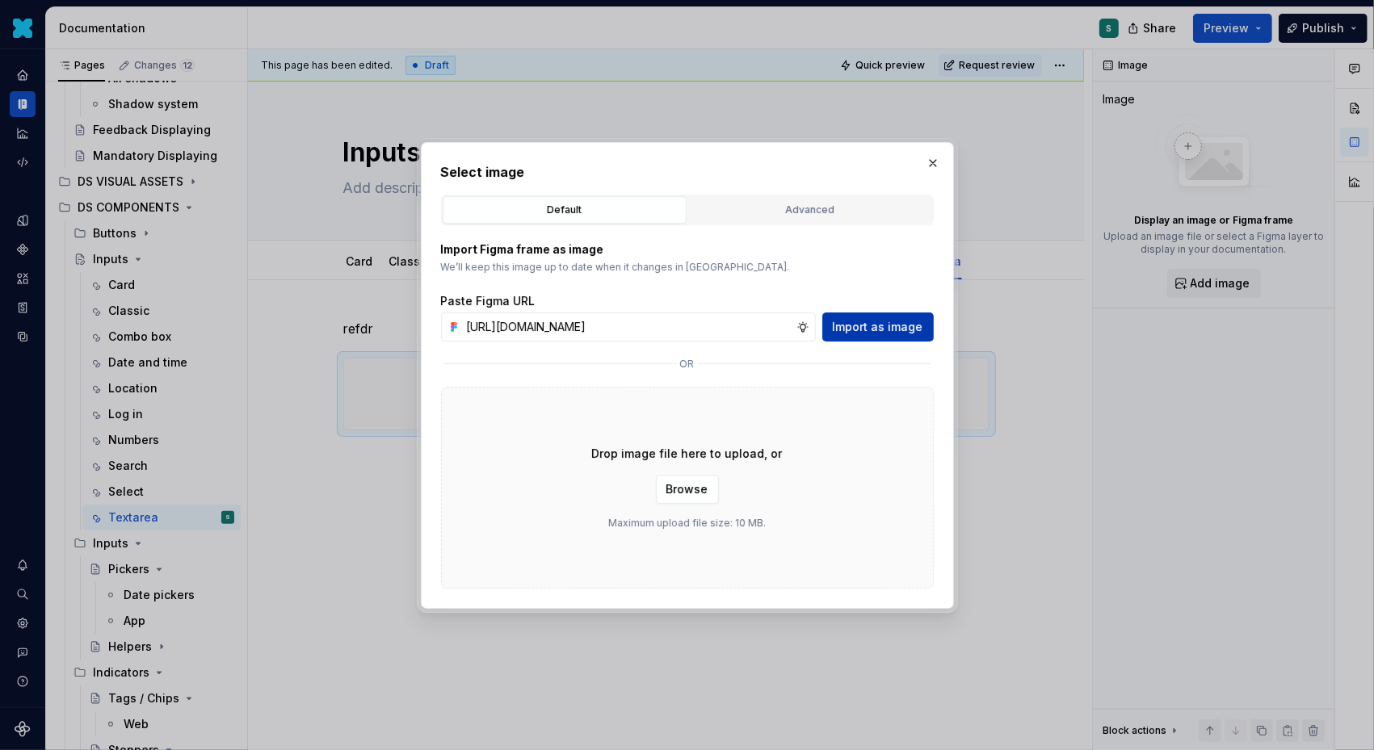
click at [876, 326] on span "Import as image" at bounding box center [878, 327] width 90 height 16
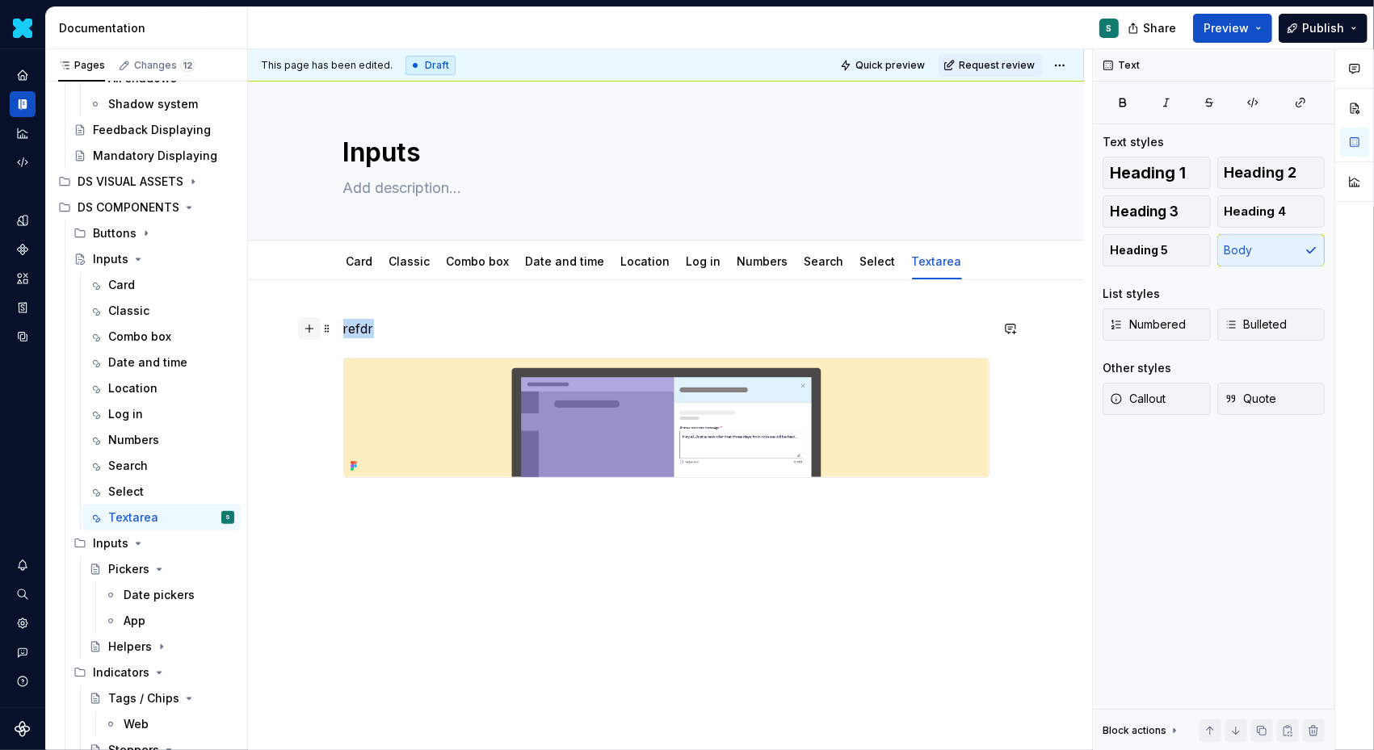
drag, startPoint x: 387, startPoint y: 327, endPoint x: 301, endPoint y: 327, distance: 85.6
click at [343, 327] on div "refdr" at bounding box center [666, 408] width 646 height 178
click at [325, 322] on span at bounding box center [327, 328] width 13 height 23
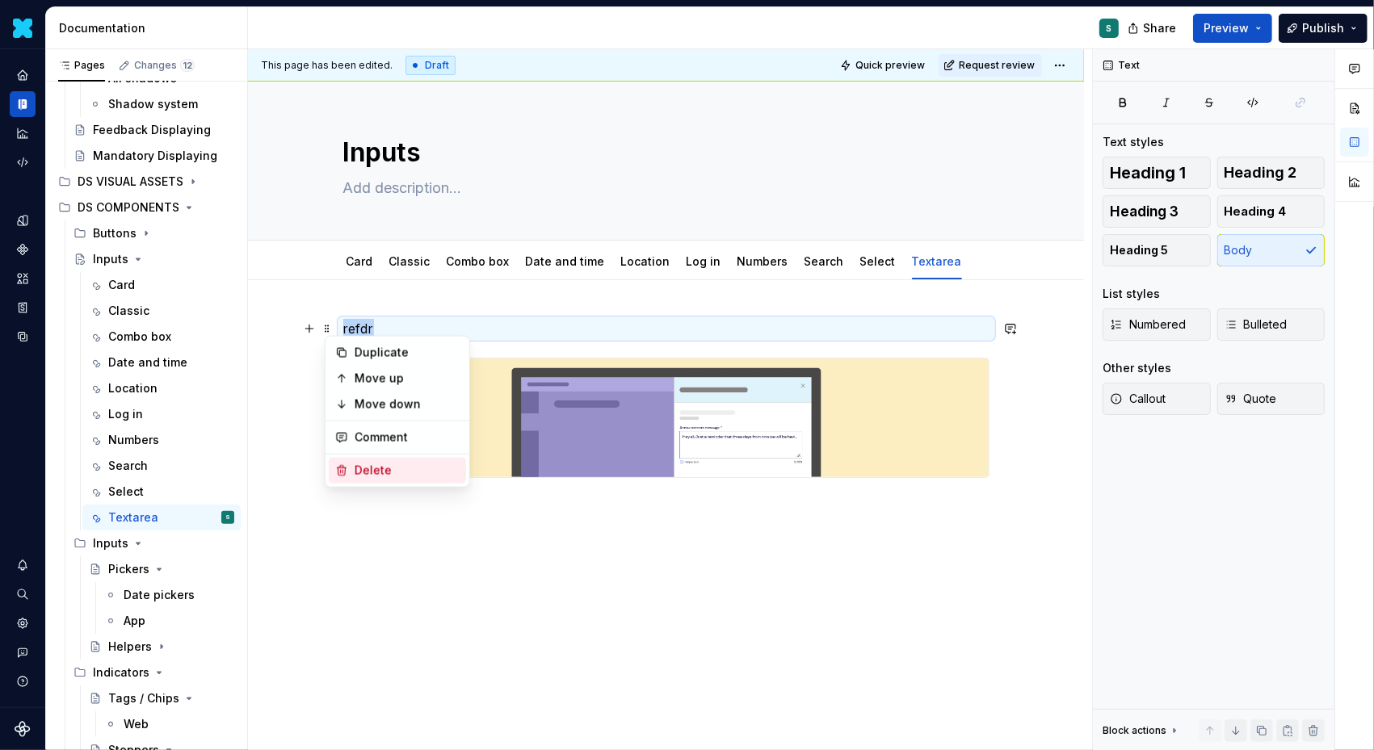
click at [358, 481] on div "Delete" at bounding box center [397, 471] width 137 height 26
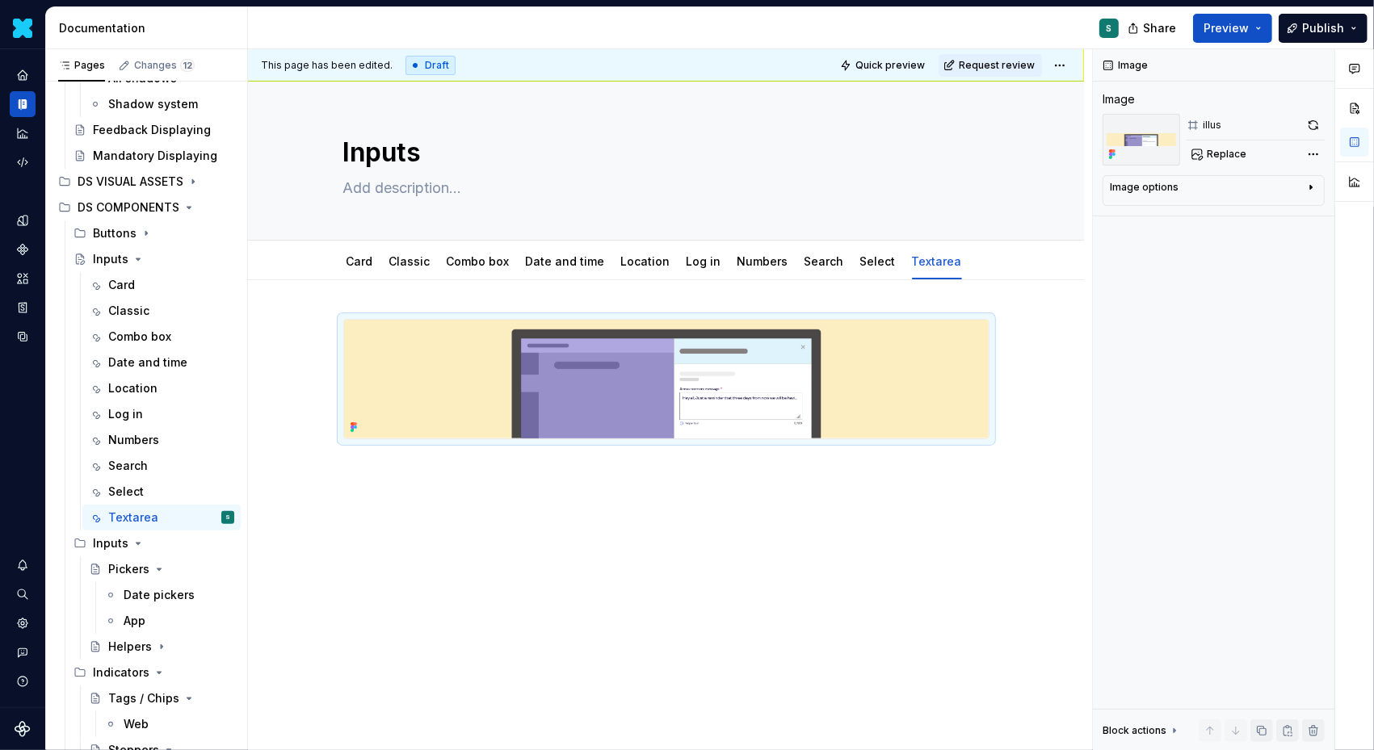
click at [396, 464] on div at bounding box center [666, 481] width 836 height 403
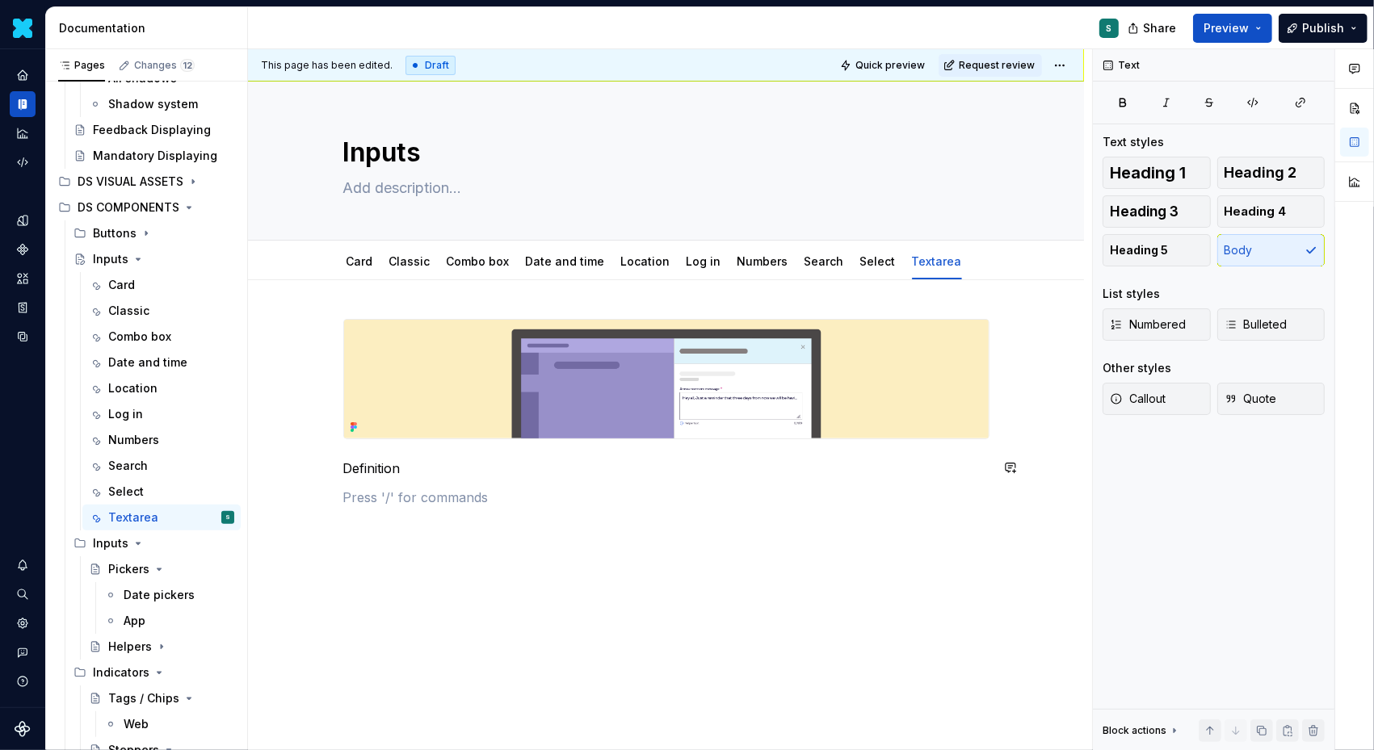
click at [405, 501] on p at bounding box center [666, 497] width 646 height 19
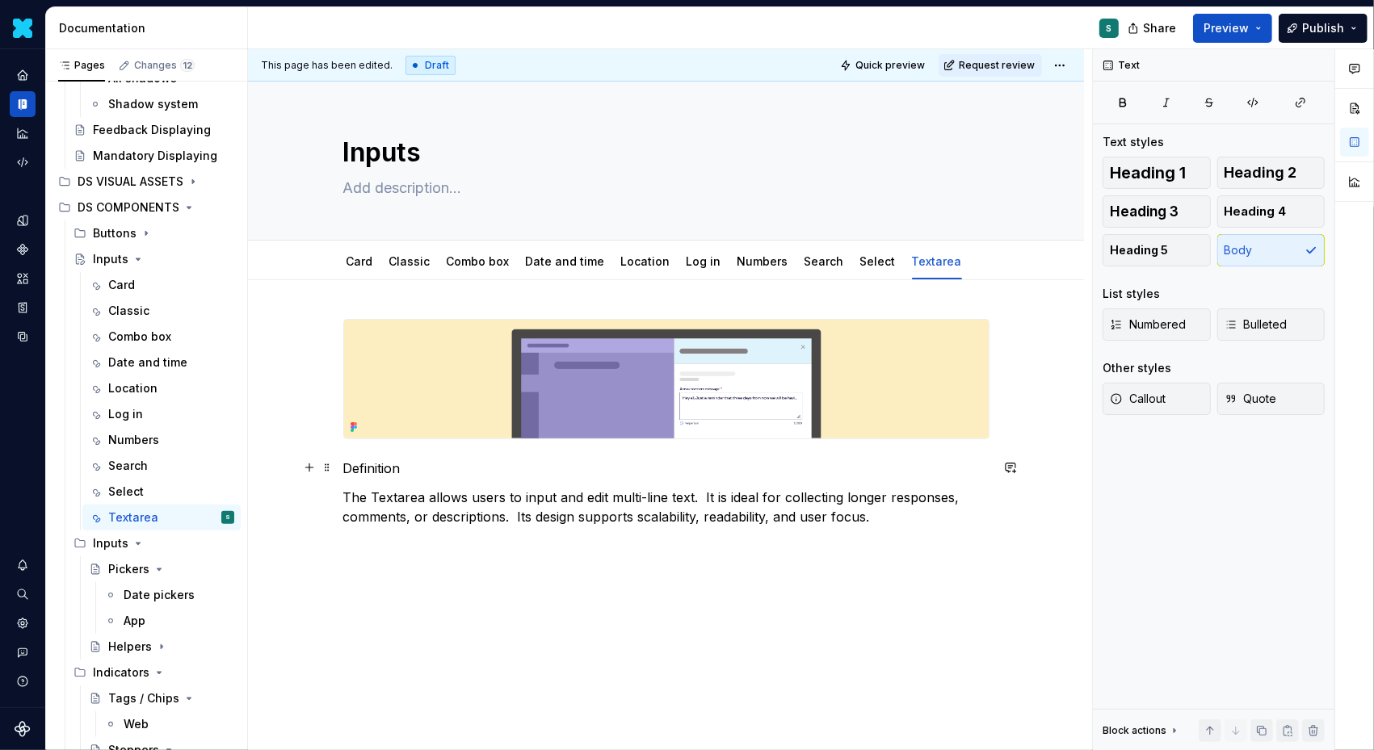
click at [384, 467] on p "Definition" at bounding box center [666, 468] width 646 height 19
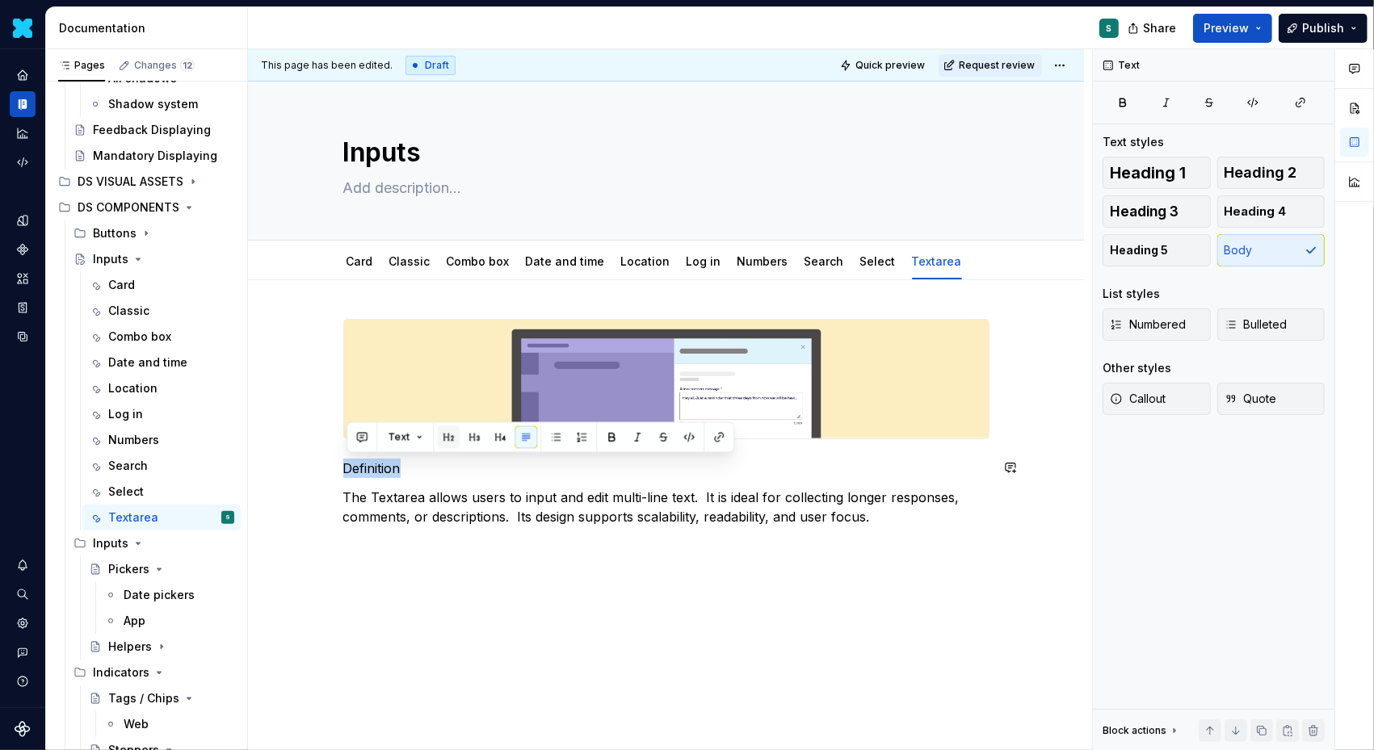
click at [443, 438] on button "button" at bounding box center [448, 437] width 23 height 23
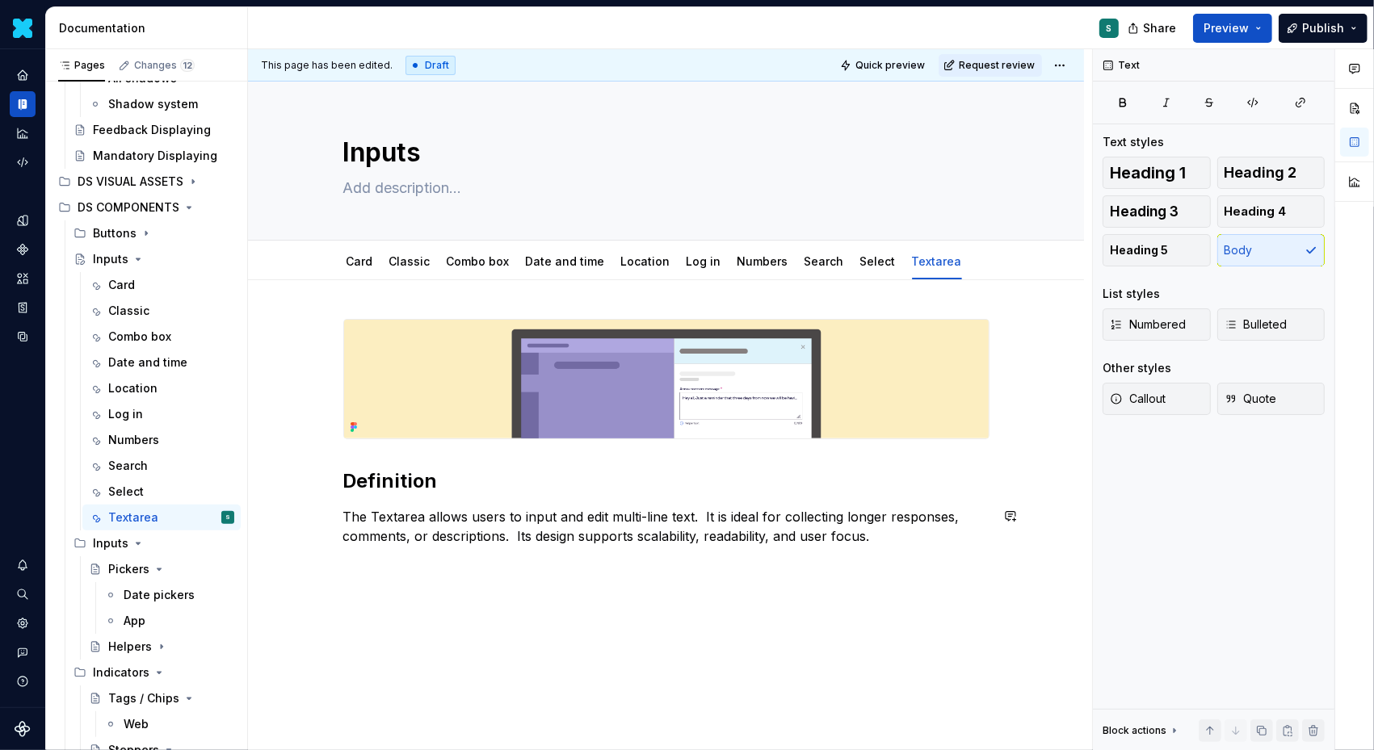
click at [351, 562] on div "Definition The Textarea allows users to input and edit multi-line text.  It is …" at bounding box center [666, 442] width 646 height 246
click at [343, 557] on div "Definition The Textarea allows users to input and edit multi-line text.  It is …" at bounding box center [666, 535] width 836 height 510
click at [314, 560] on button "button" at bounding box center [309, 564] width 23 height 23
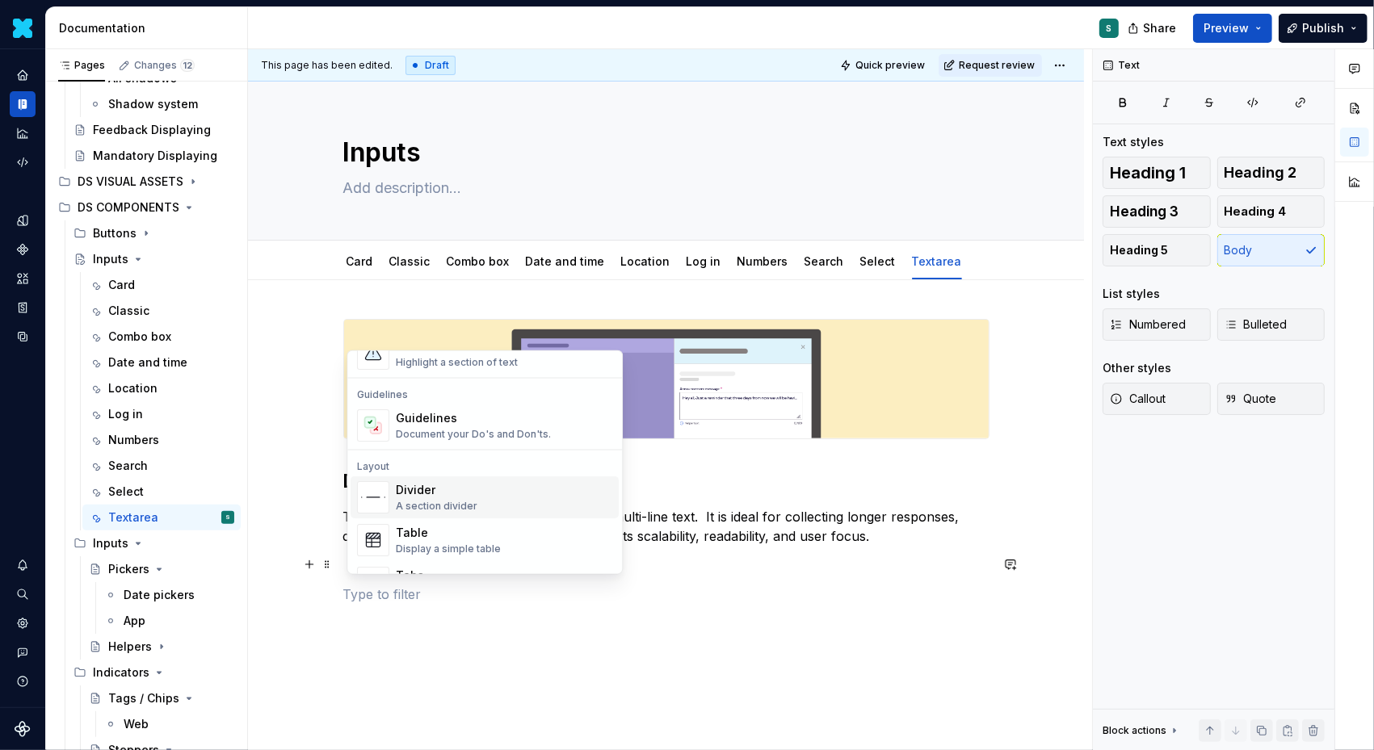
scroll to position [440, 0]
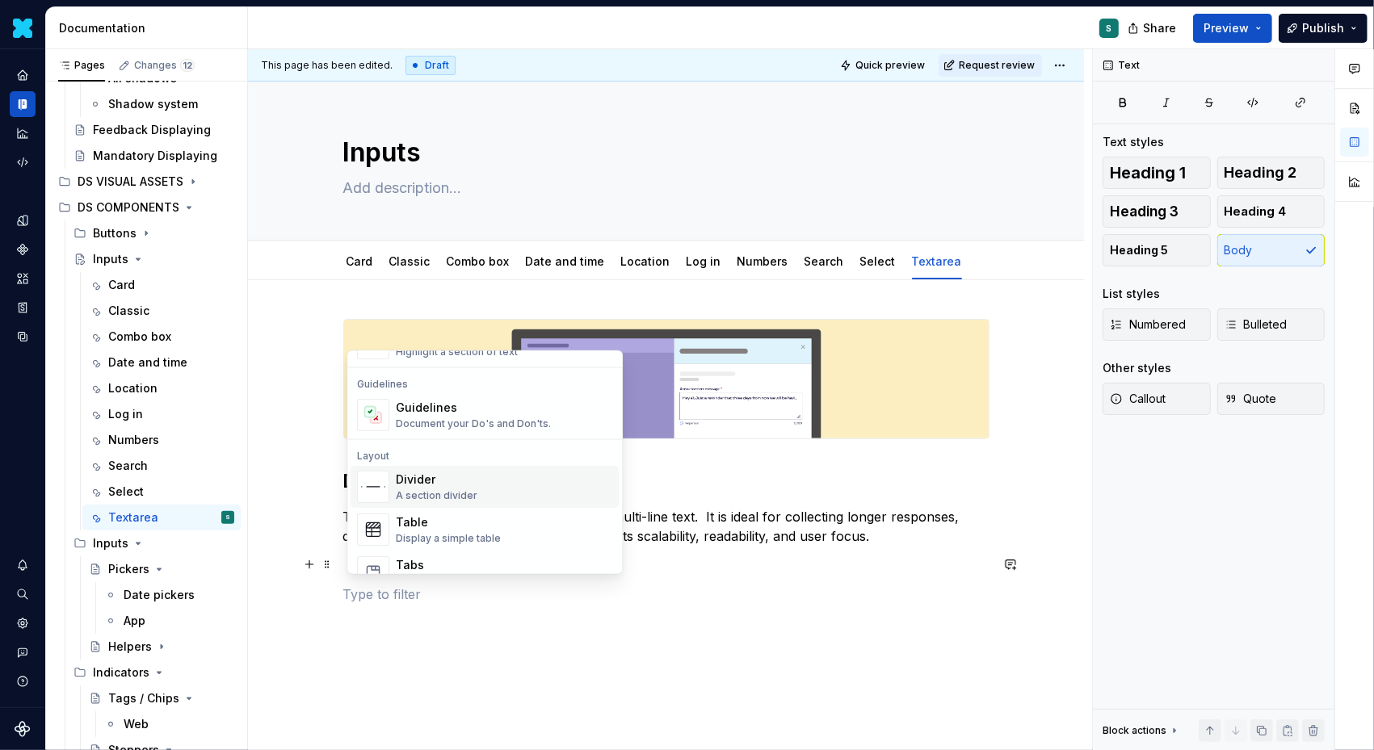
click at [441, 489] on div "A section divider" at bounding box center [437, 495] width 82 height 13
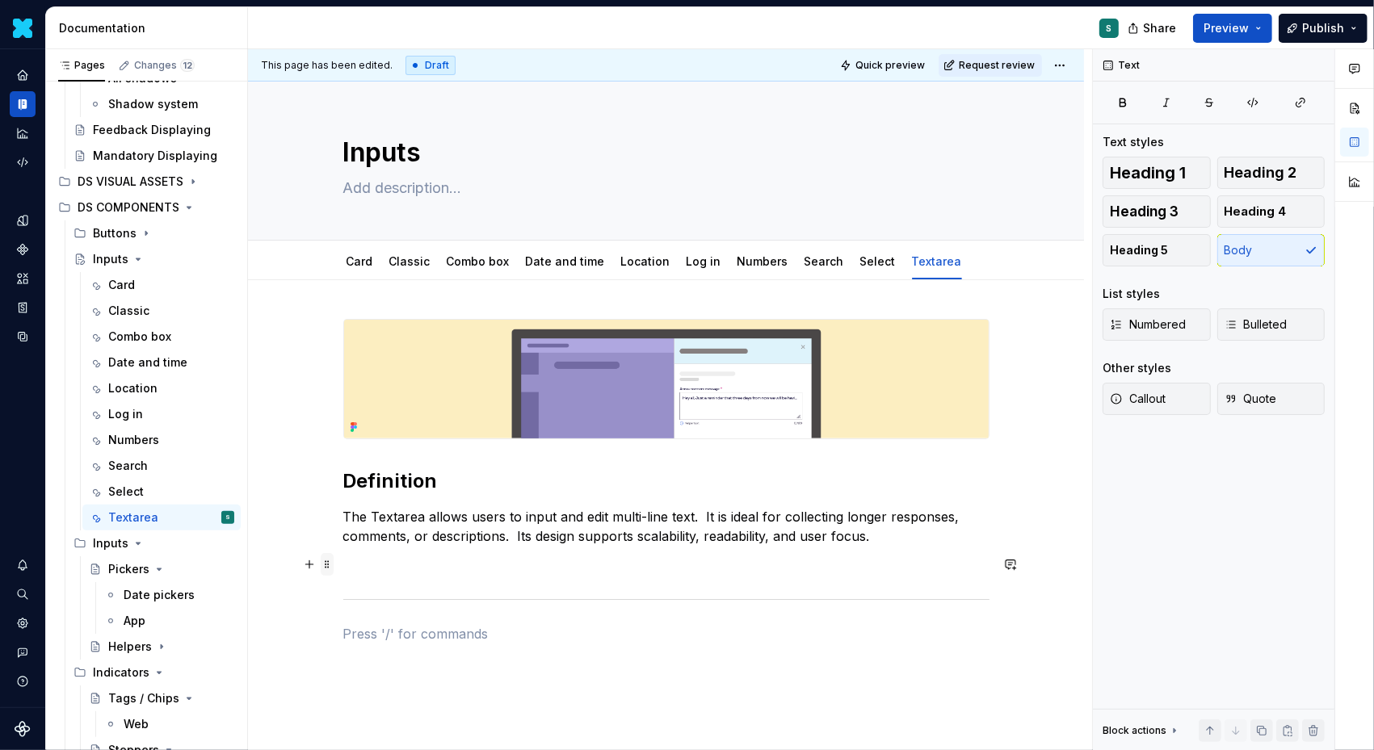
click at [330, 564] on span at bounding box center [327, 564] width 13 height 23
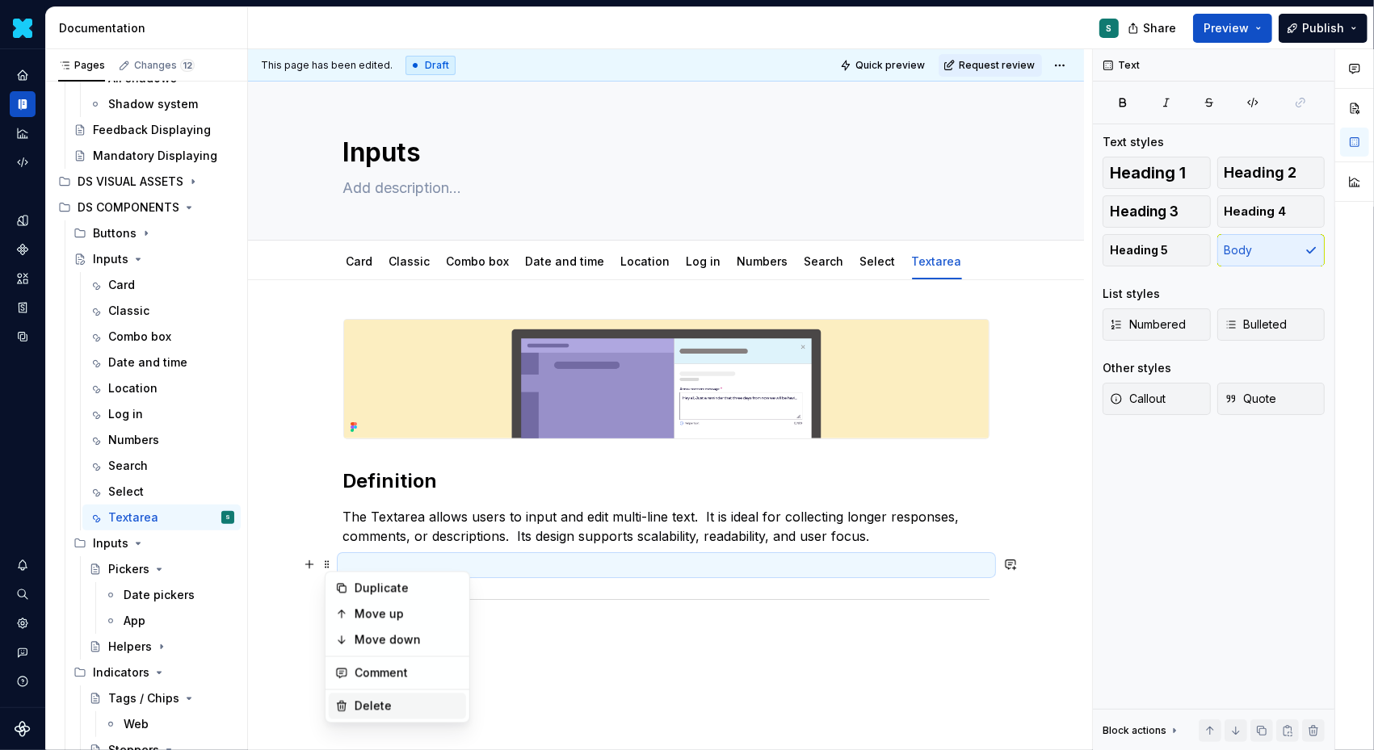
click at [371, 703] on div "Delete" at bounding box center [407, 707] width 105 height 16
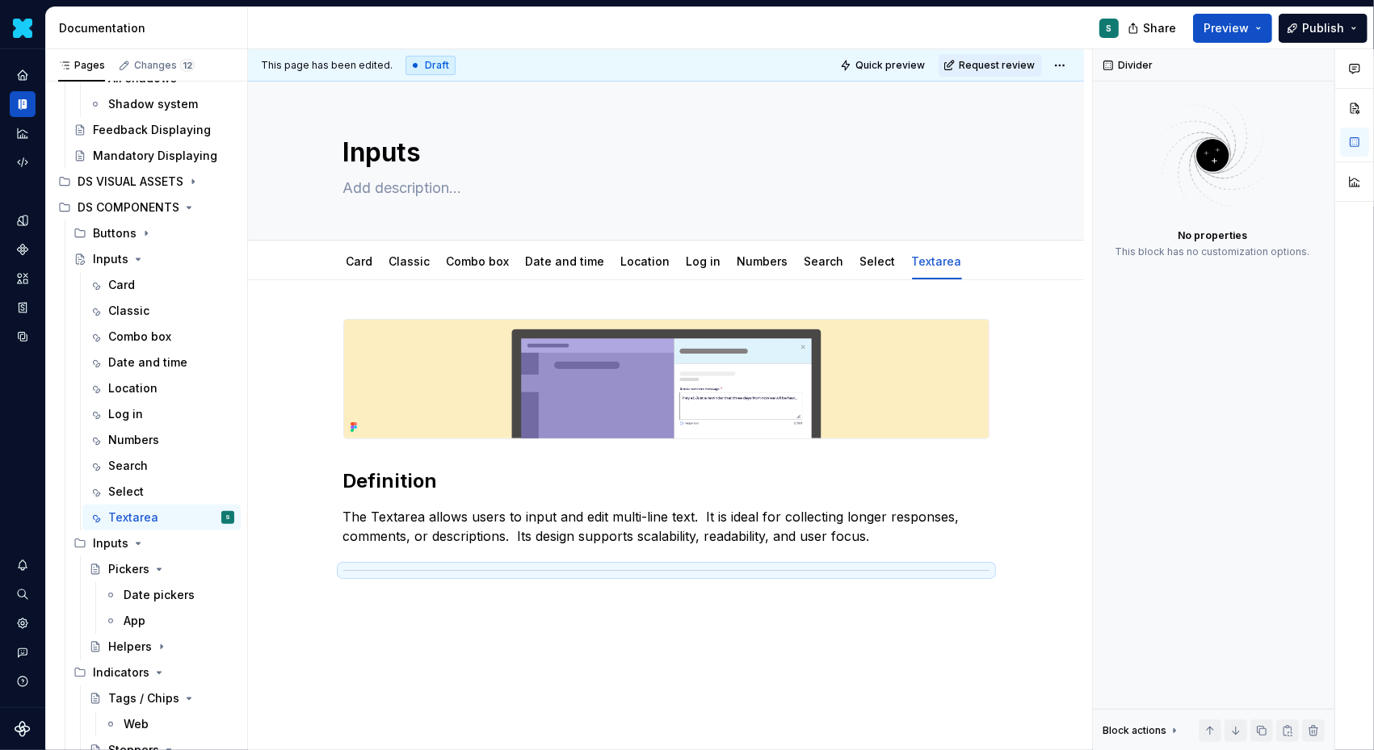
click at [359, 605] on p at bounding box center [666, 604] width 646 height 19
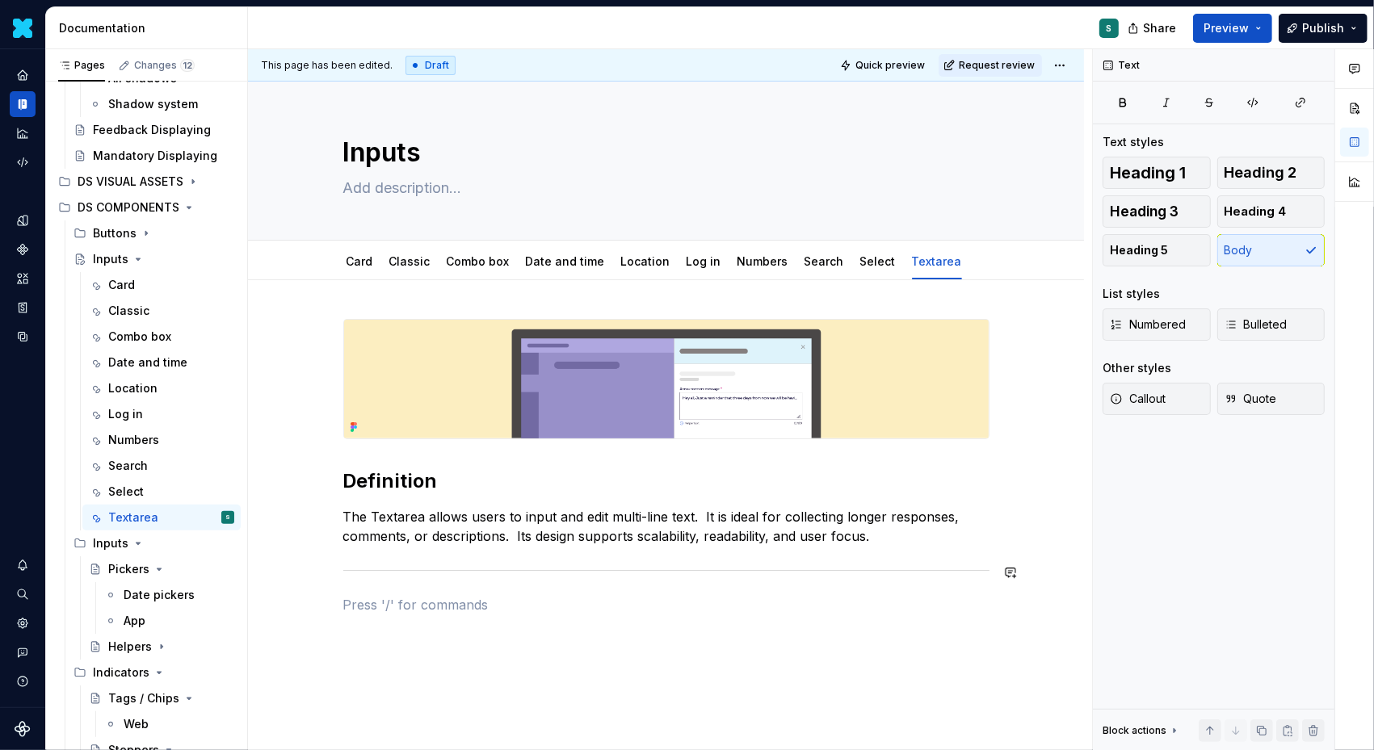
click at [401, 588] on div "Definition The Textarea allows users to input and edit multi-line text.  It is …" at bounding box center [666, 467] width 646 height 296
click at [388, 602] on p at bounding box center [666, 604] width 646 height 19
click at [396, 596] on p "Behaviour" at bounding box center [666, 604] width 646 height 19
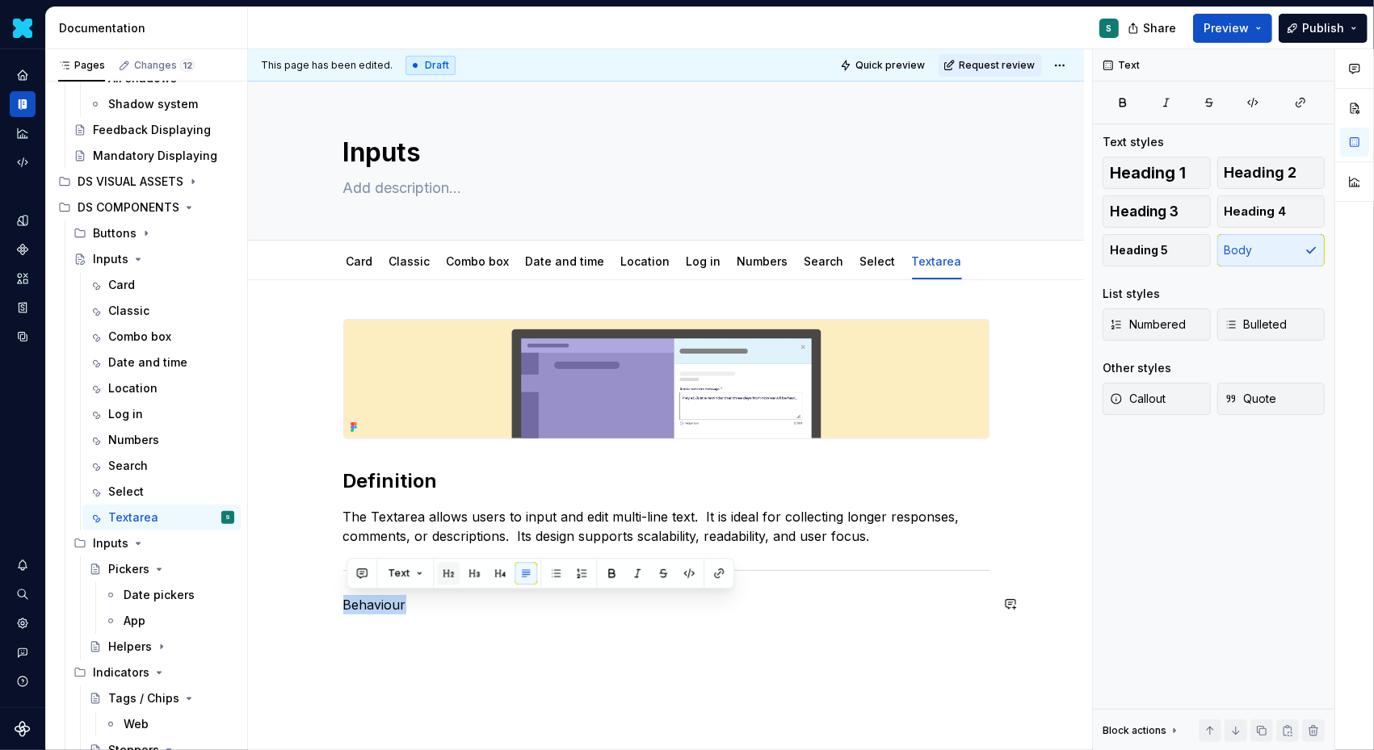
click at [440, 577] on button "button" at bounding box center [448, 573] width 23 height 23
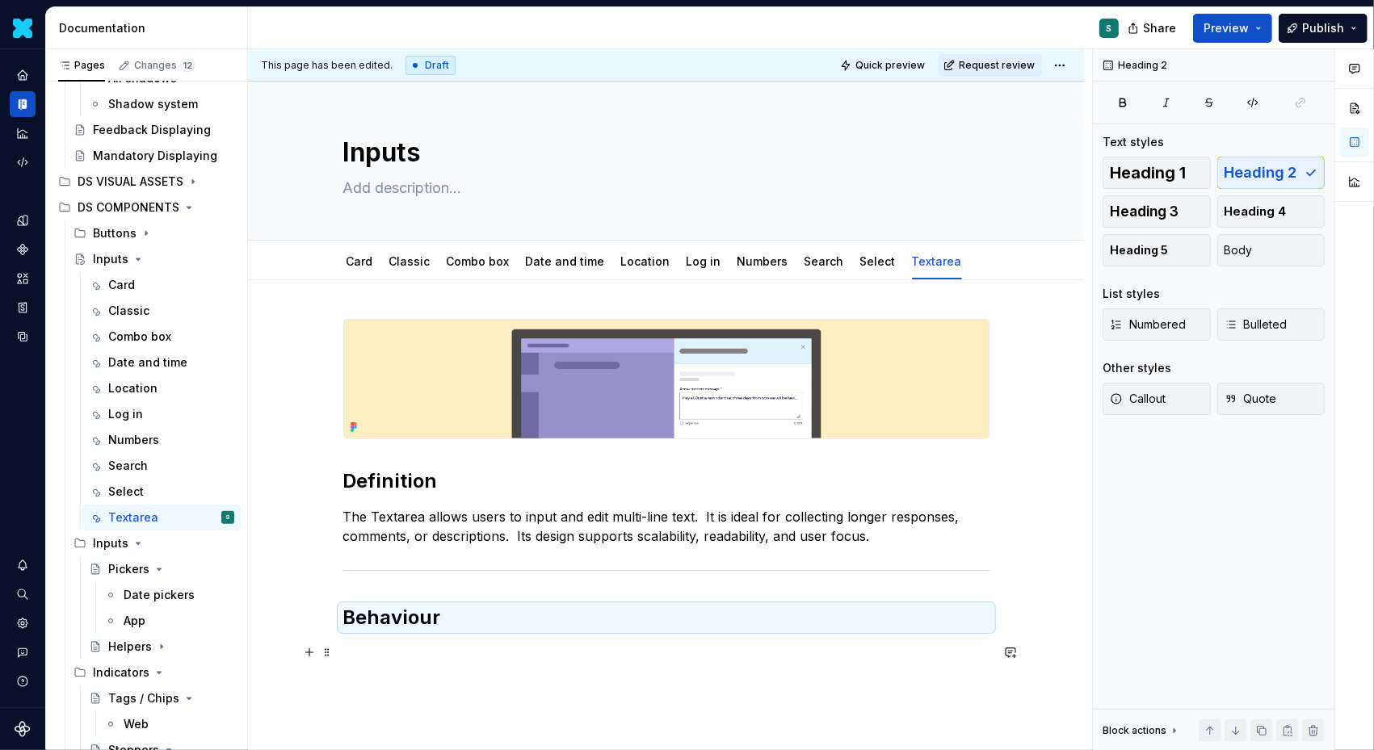
click at [380, 652] on p at bounding box center [666, 653] width 646 height 19
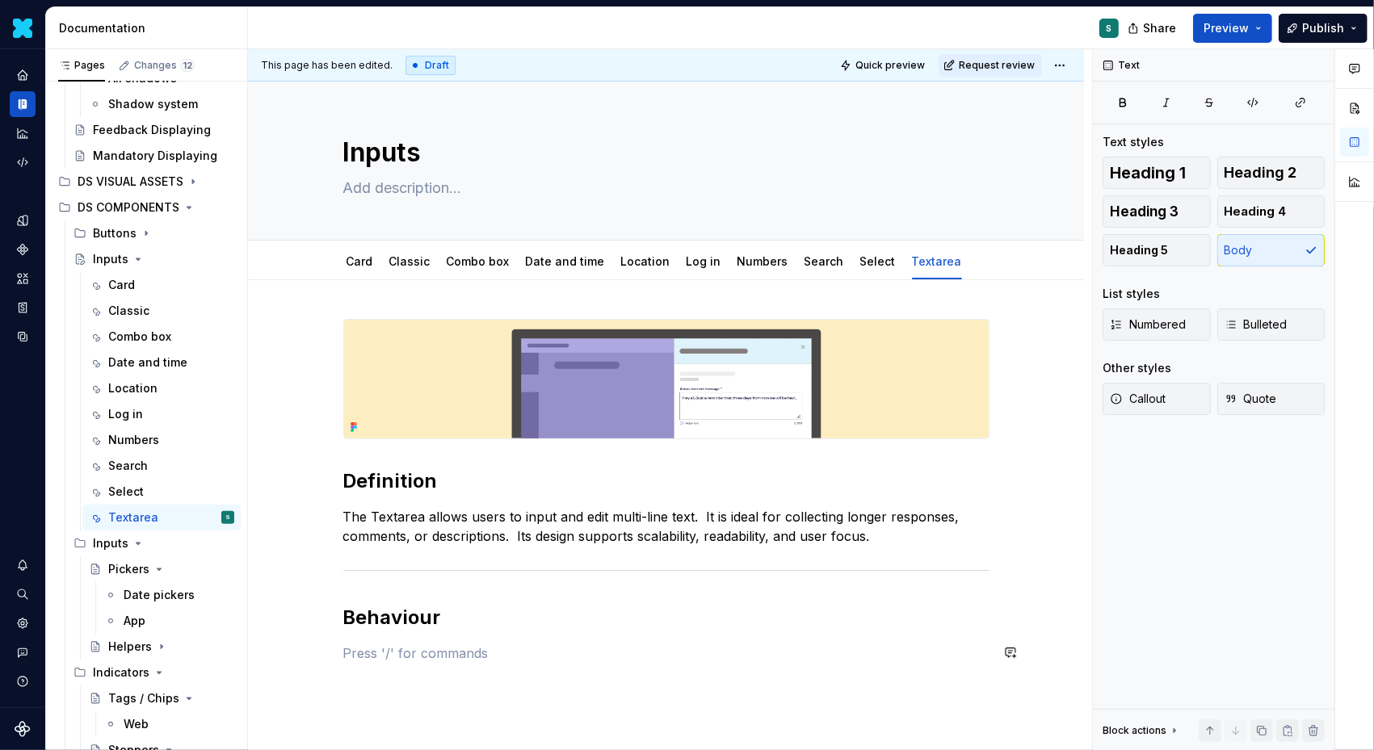
click at [374, 652] on p at bounding box center [666, 653] width 646 height 19
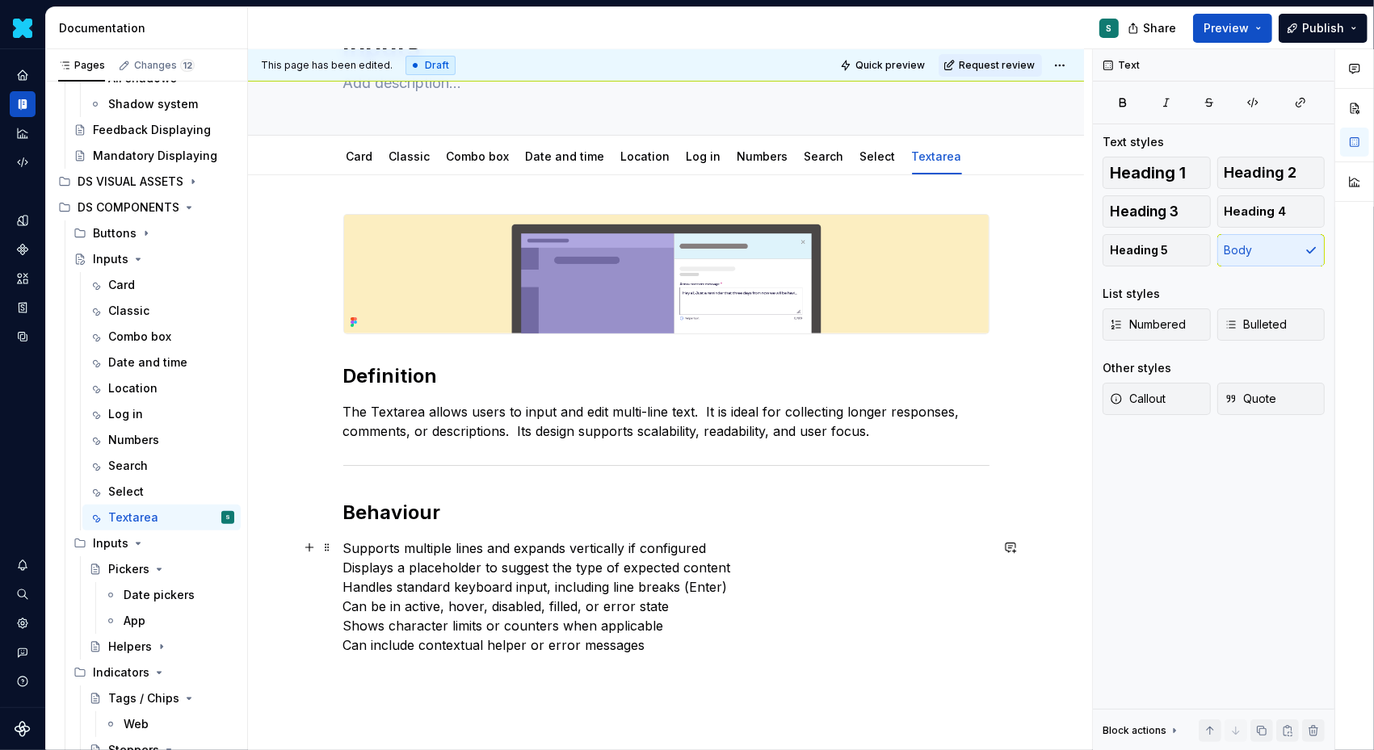
scroll to position [180, 0]
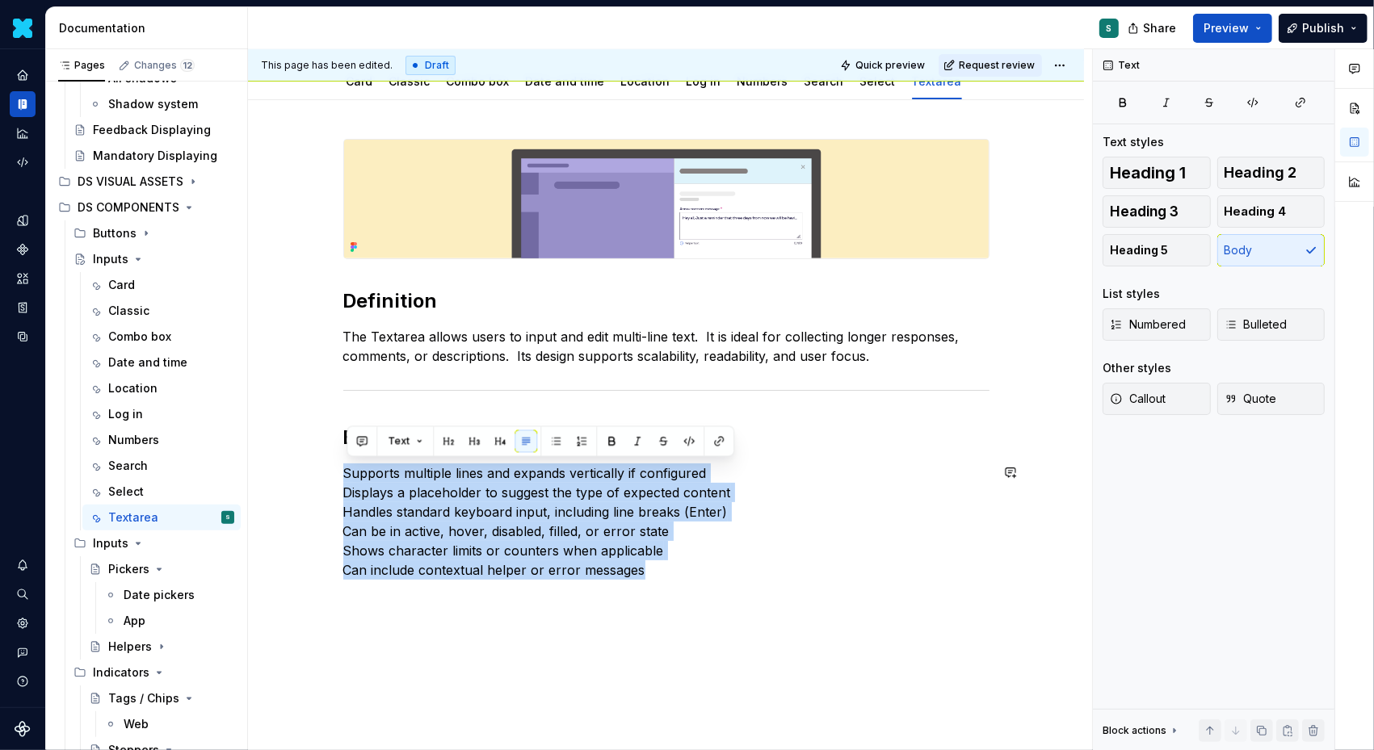
drag, startPoint x: 644, startPoint y: 569, endPoint x: 315, endPoint y: 457, distance: 348.1
click at [314, 457] on div "Definition The Textarea allows users to input and edit multi-line text.  It is …" at bounding box center [666, 462] width 836 height 724
click at [550, 438] on button "button" at bounding box center [555, 441] width 23 height 23
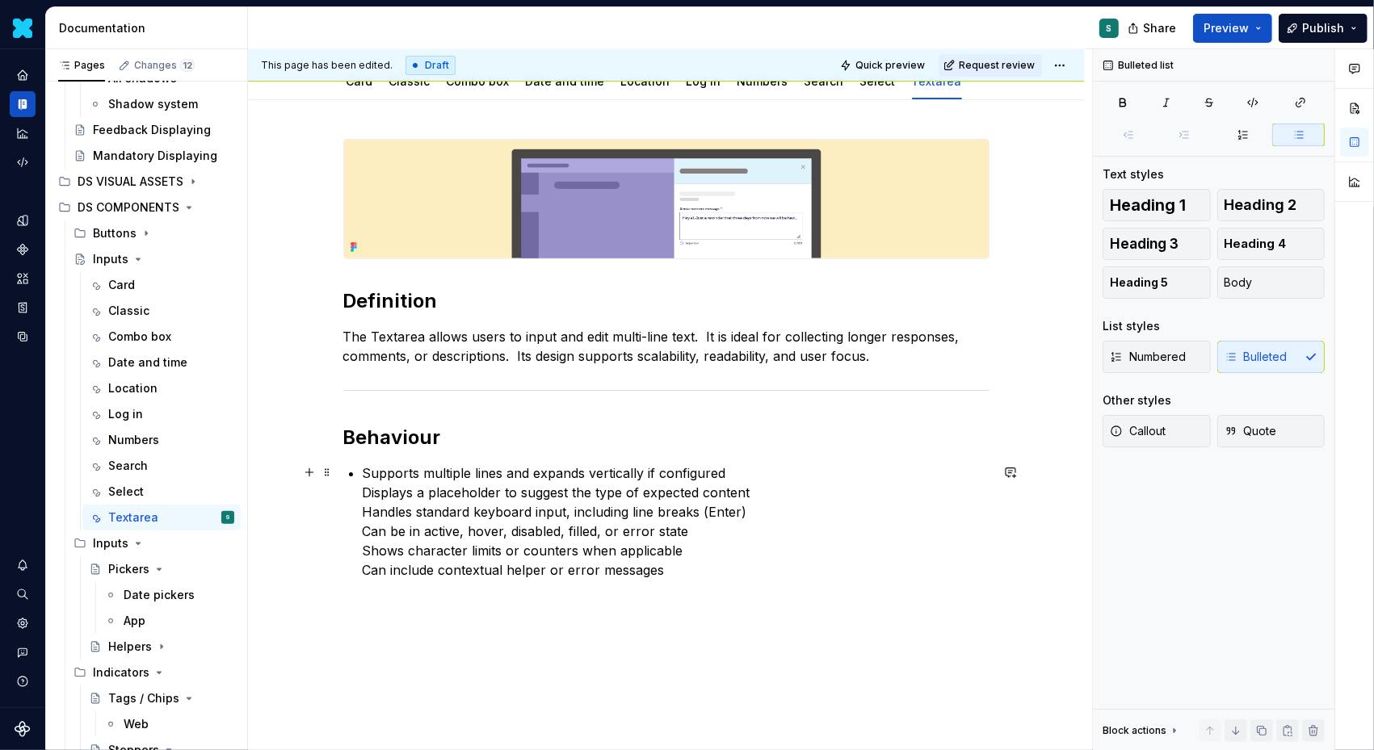
click at [363, 487] on div "Definition The Textarea allows users to input and edit multi-line text.  It is …" at bounding box center [666, 359] width 646 height 441
click at [367, 489] on p "Supports multiple lines and expands vertically if configured Displays a placeho…" at bounding box center [676, 522] width 627 height 116
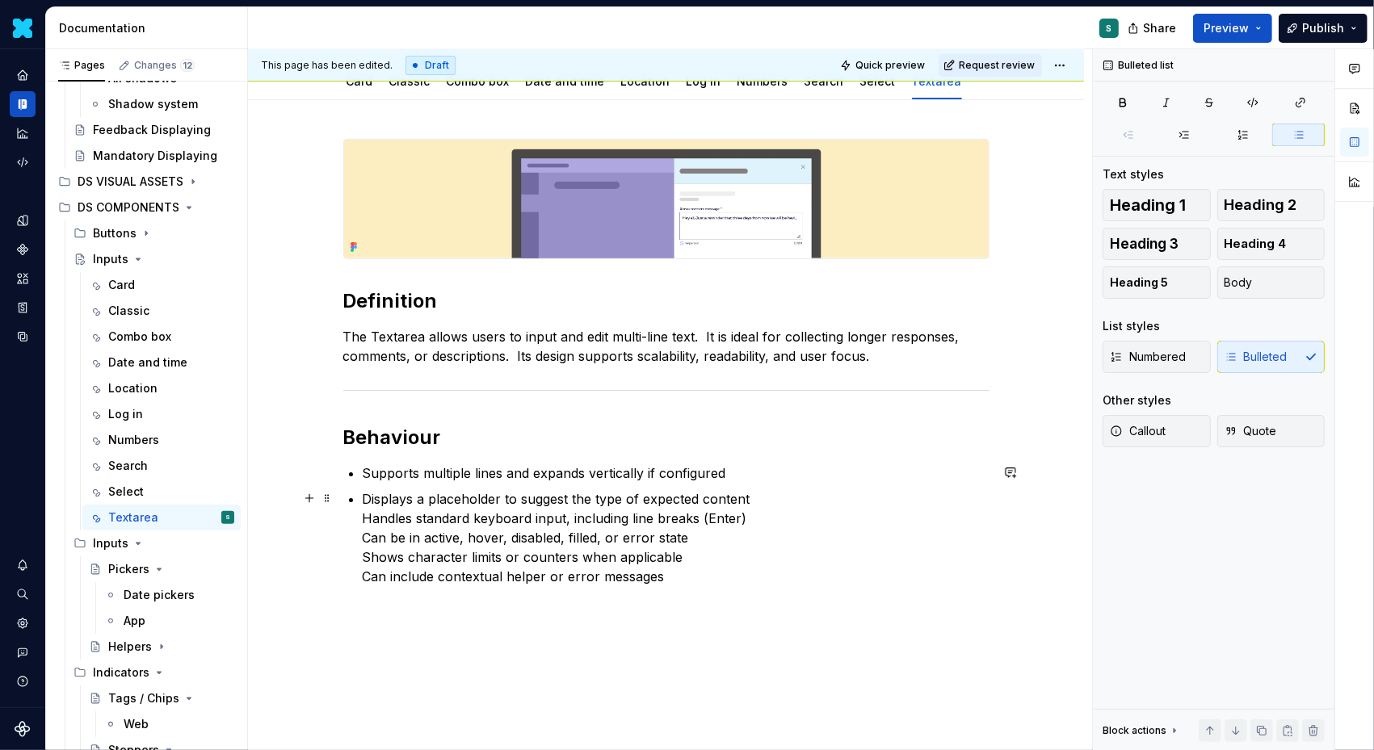
click at [366, 522] on p "Displays a placeholder to suggest the type of expected content Handles standard…" at bounding box center [676, 537] width 627 height 97
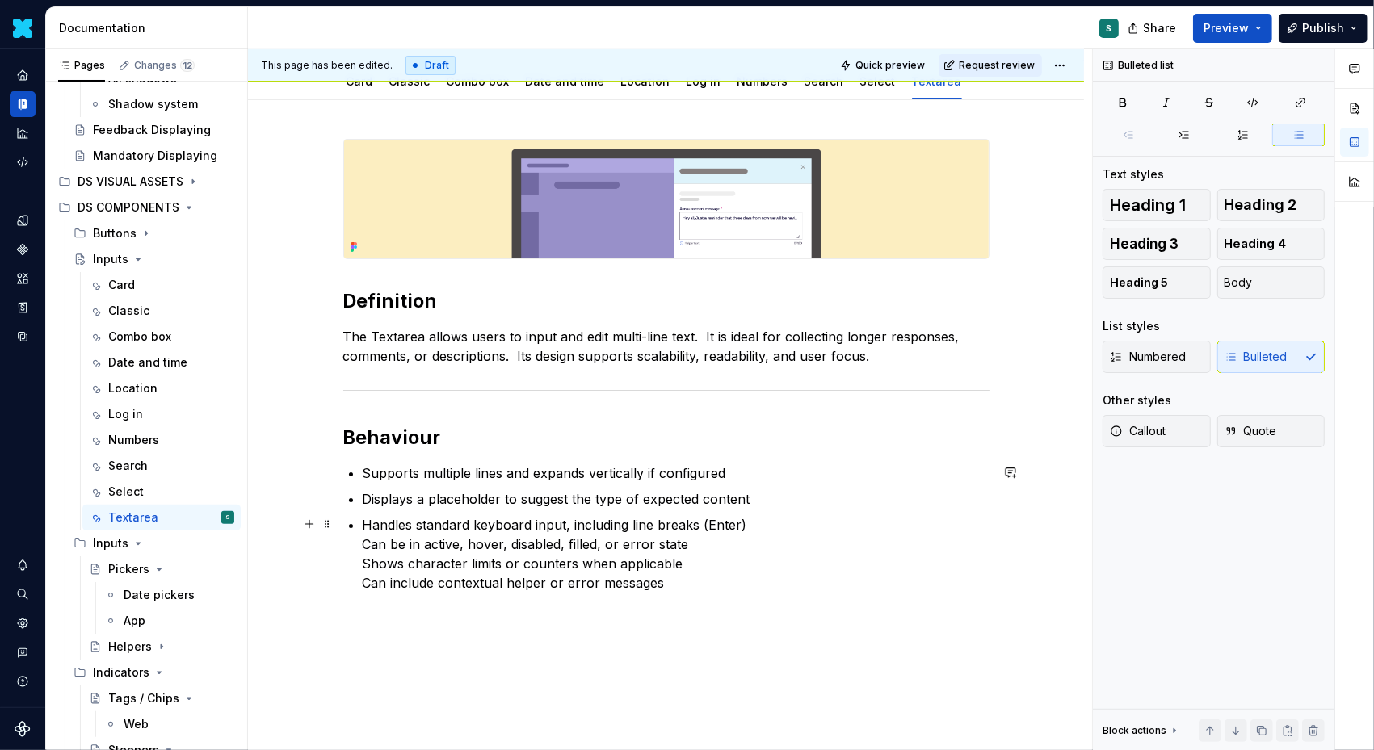
click at [364, 543] on div "Definition The Textarea allows users to input and edit multi-line text.  It is …" at bounding box center [666, 366] width 646 height 454
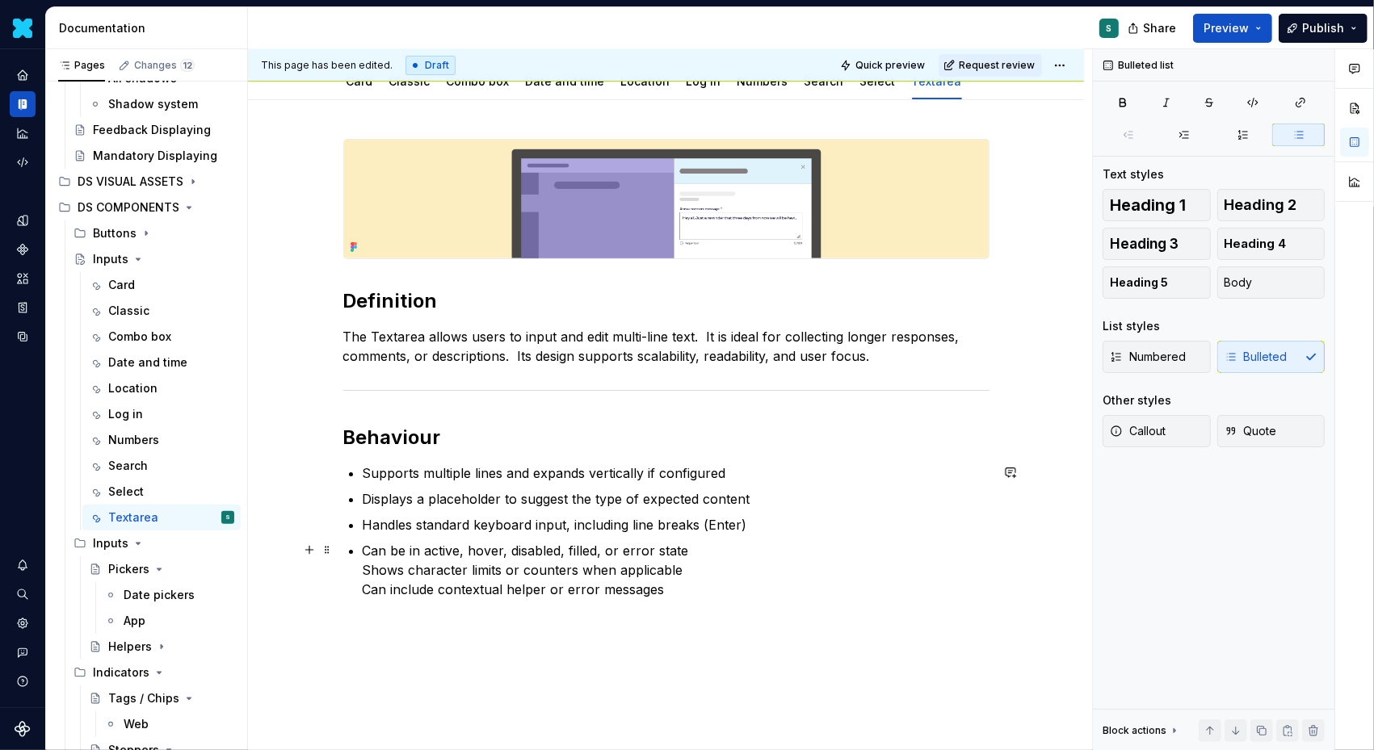
click at [363, 568] on div "Definition The Textarea allows users to input and edit multi-line text.  It is …" at bounding box center [666, 369] width 646 height 460
click at [367, 596] on p "Shows character limits or counters when applicable Can include contextual helpe…" at bounding box center [676, 586] width 627 height 39
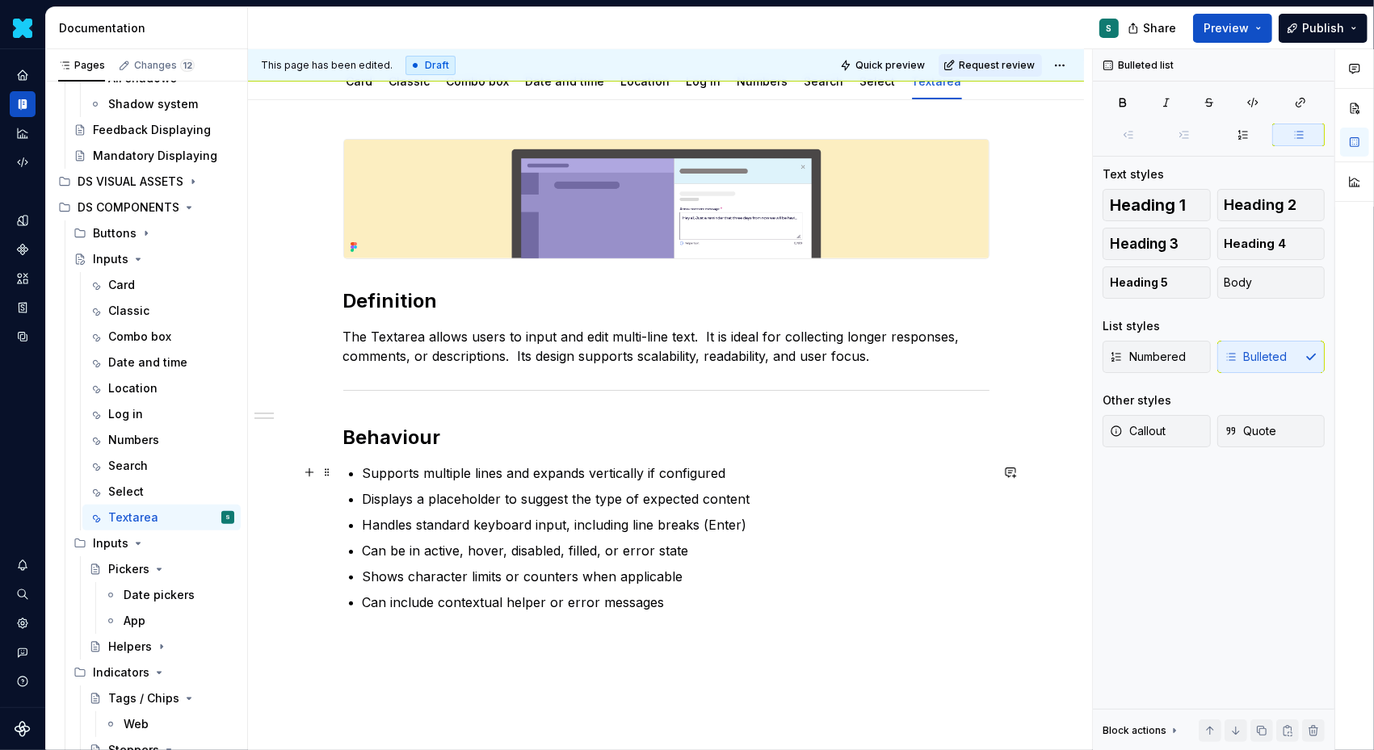
drag, startPoint x: 423, startPoint y: 472, endPoint x: 497, endPoint y: 471, distance: 74.3
click at [497, 471] on p "Supports multiple lines and expands vertically if configured" at bounding box center [676, 473] width 627 height 19
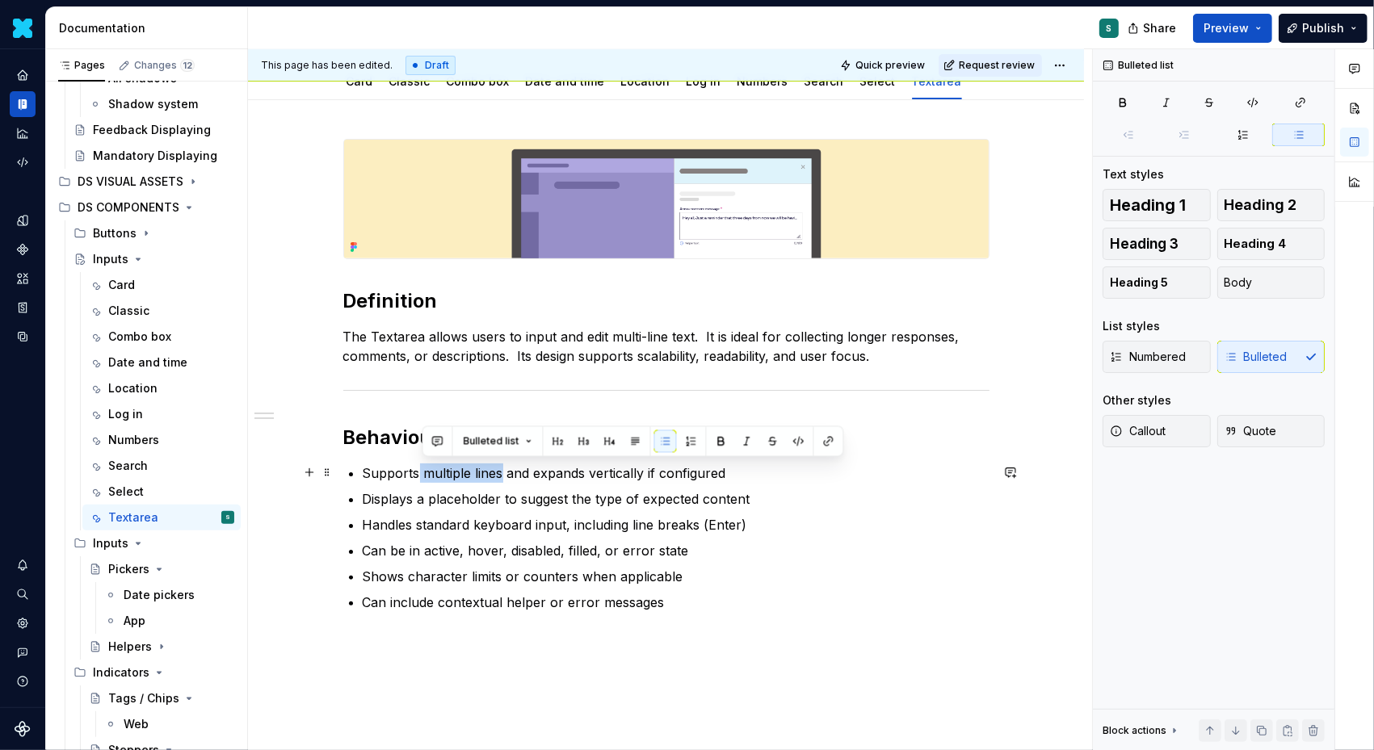
drag, startPoint x: 506, startPoint y: 471, endPoint x: 422, endPoint y: 469, distance: 84.0
click at [422, 469] on p "Supports multiple lines and expands vertically if configured" at bounding box center [676, 473] width 627 height 19
click at [711, 441] on button "button" at bounding box center [721, 441] width 23 height 23
drag, startPoint x: 540, startPoint y: 475, endPoint x: 589, endPoint y: 475, distance: 48.5
click at [589, 475] on p "Supports multiple lines and expands vertically if configured" at bounding box center [676, 473] width 627 height 19
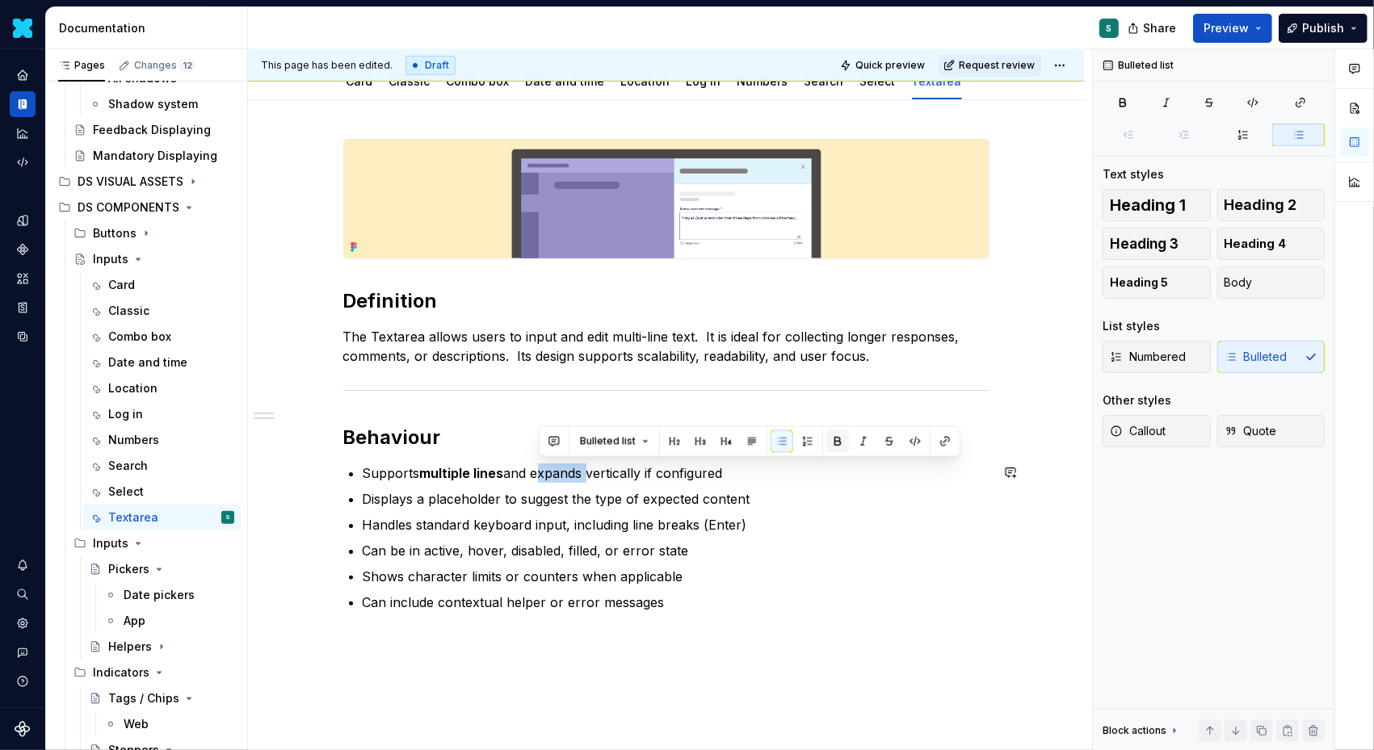
click at [836, 441] on button "button" at bounding box center [837, 441] width 23 height 23
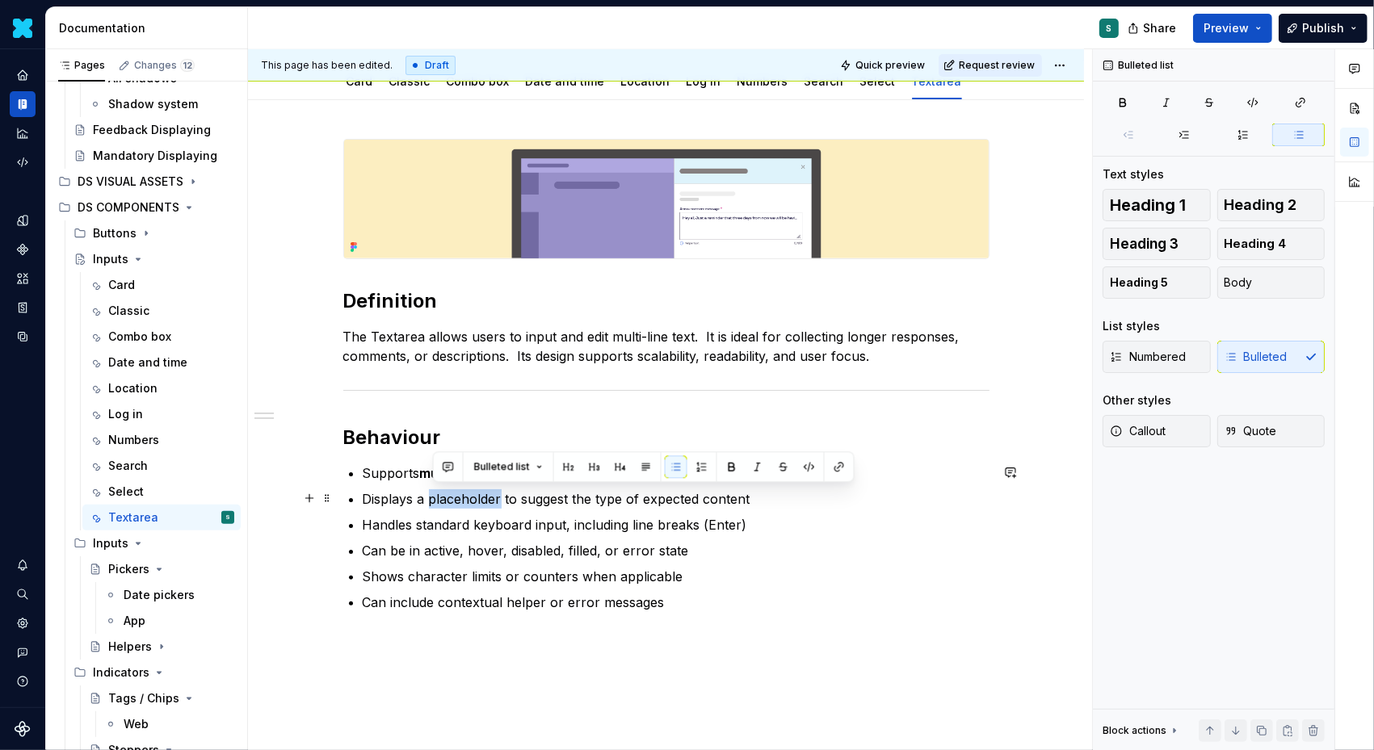
drag, startPoint x: 435, startPoint y: 498, endPoint x: 503, endPoint y: 495, distance: 67.9
click at [503, 495] on p "Displays a placeholder to suggest the type of expected content" at bounding box center [676, 498] width 627 height 19
click at [727, 460] on button "button" at bounding box center [731, 466] width 23 height 23
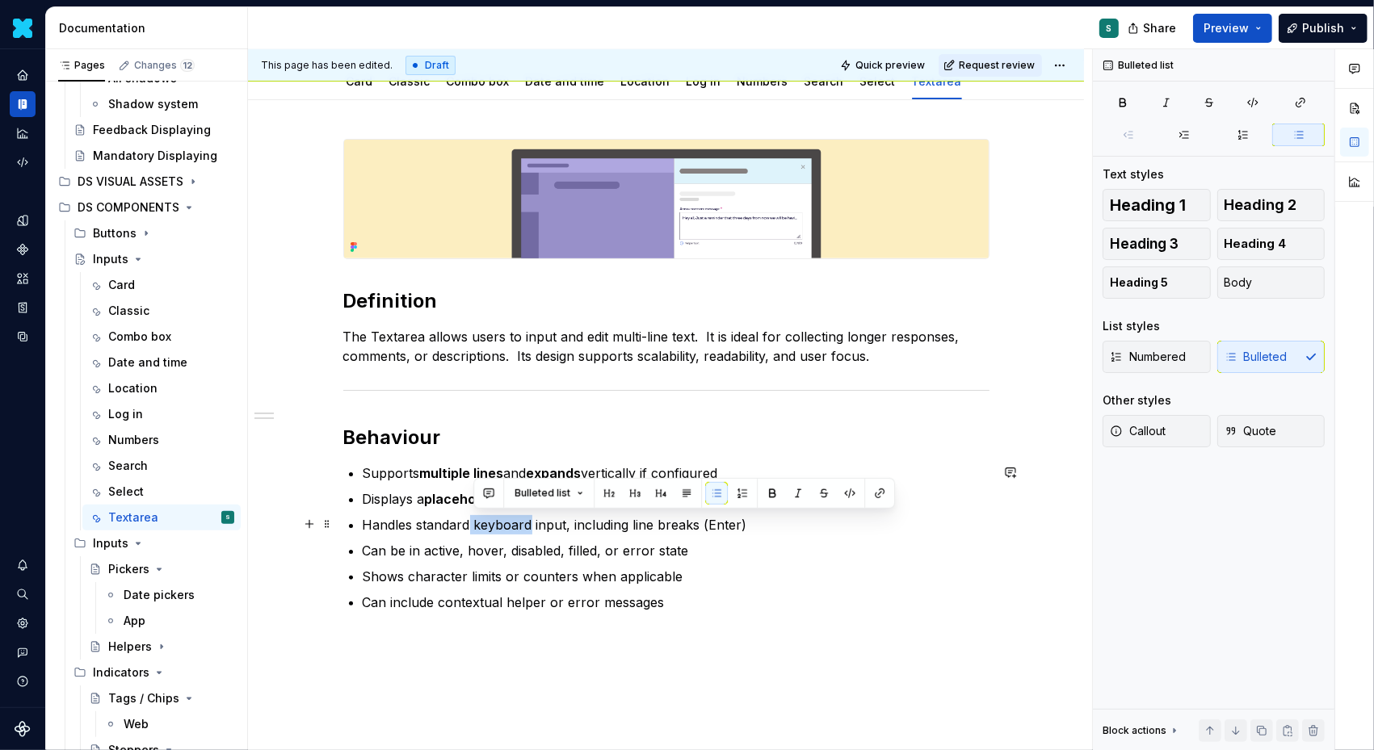
drag, startPoint x: 475, startPoint y: 526, endPoint x: 531, endPoint y: 527, distance: 56.5
click at [533, 527] on p "Handles standard keyboard input, including line breaks (Enter)" at bounding box center [676, 524] width 627 height 19
click at [772, 493] on button "button" at bounding box center [772, 493] width 23 height 23
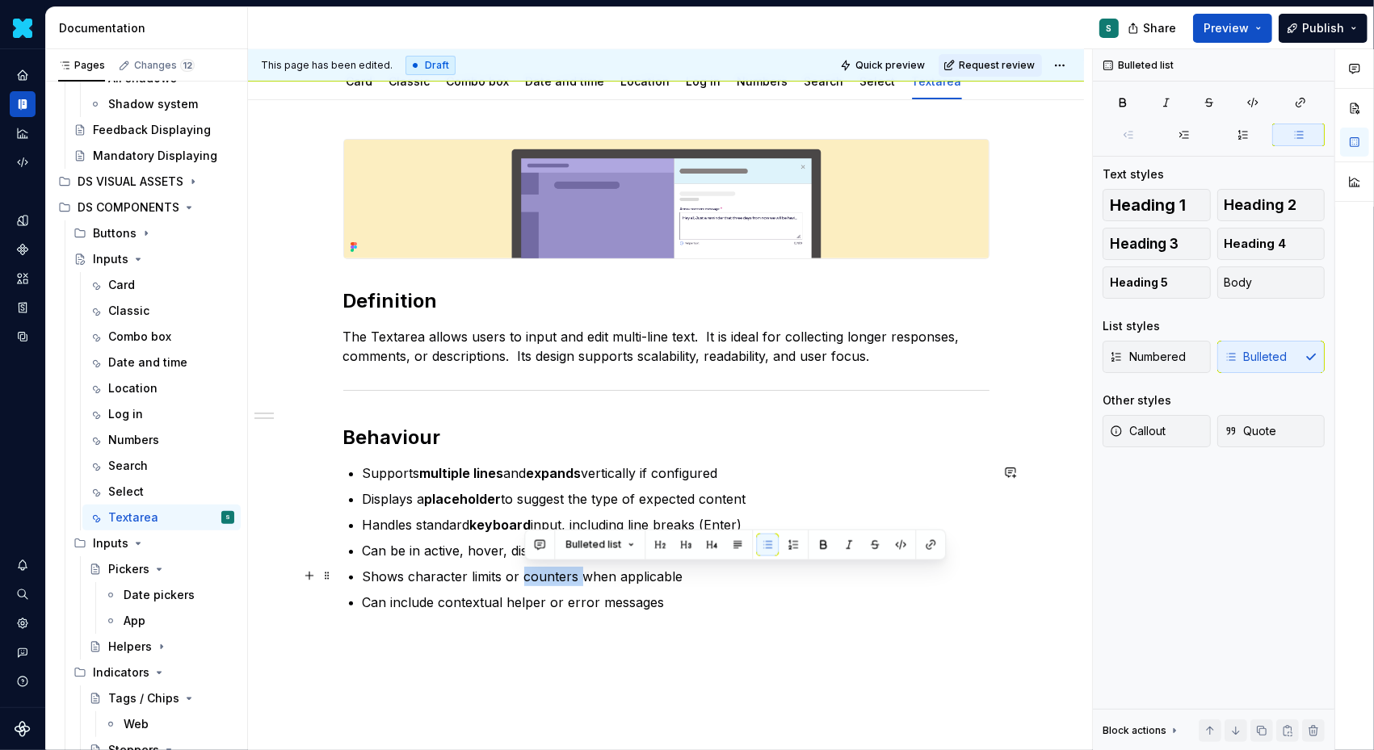
drag, startPoint x: 526, startPoint y: 575, endPoint x: 582, endPoint y: 575, distance: 56.5
click at [582, 575] on p "Shows character limits or counters when applicable" at bounding box center [676, 576] width 627 height 19
click at [819, 544] on button "button" at bounding box center [823, 545] width 23 height 23
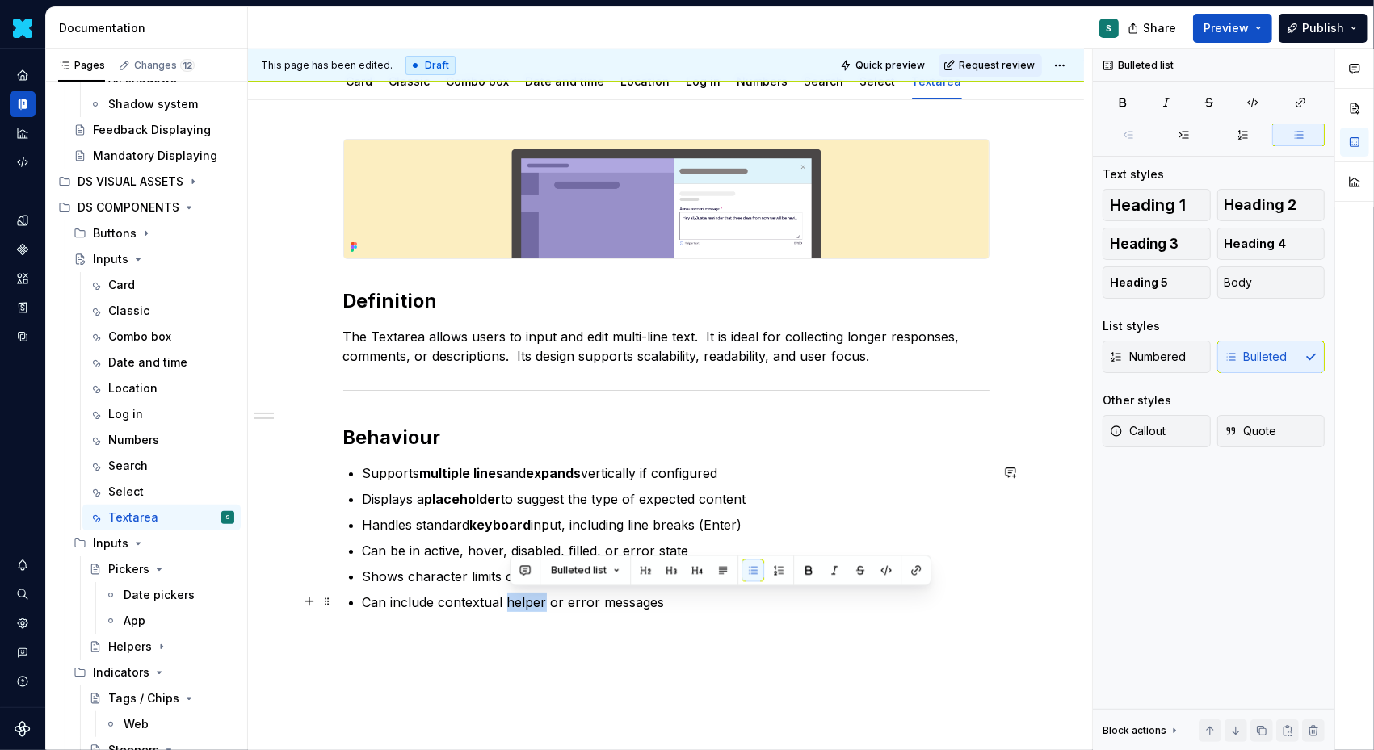
drag, startPoint x: 509, startPoint y: 602, endPoint x: 550, endPoint y: 602, distance: 41.2
click at [550, 602] on p "Can include contextual helper or error messages" at bounding box center [676, 602] width 627 height 19
click at [804, 572] on button "button" at bounding box center [808, 571] width 23 height 23
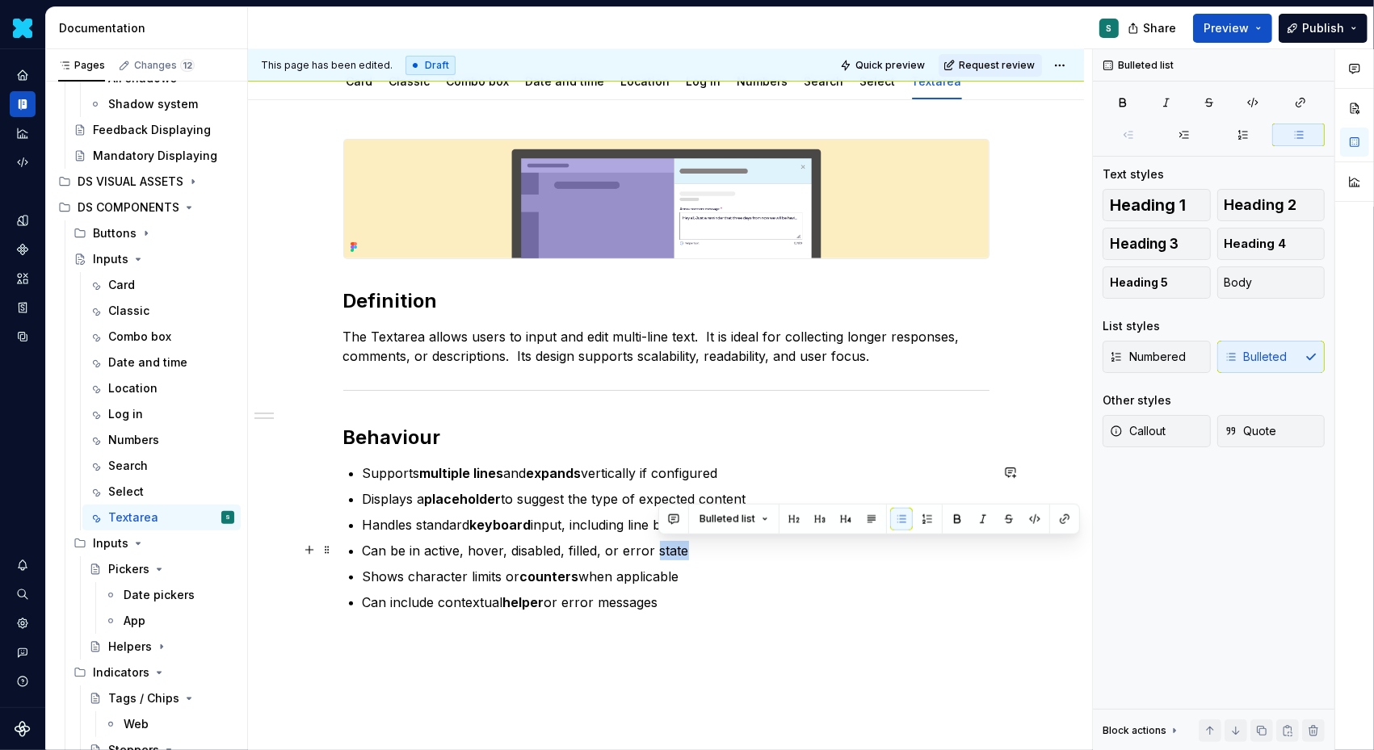
drag, startPoint x: 660, startPoint y: 547, endPoint x: 697, endPoint y: 547, distance: 37.1
click at [696, 547] on p "Can be in active, hover, disabled, filled, or error state" at bounding box center [676, 550] width 627 height 19
click at [954, 516] on button "button" at bounding box center [957, 519] width 23 height 23
click at [615, 665] on div "Definition The Textarea allows users to input and edit multi-line text.  It is …" at bounding box center [666, 478] width 836 height 756
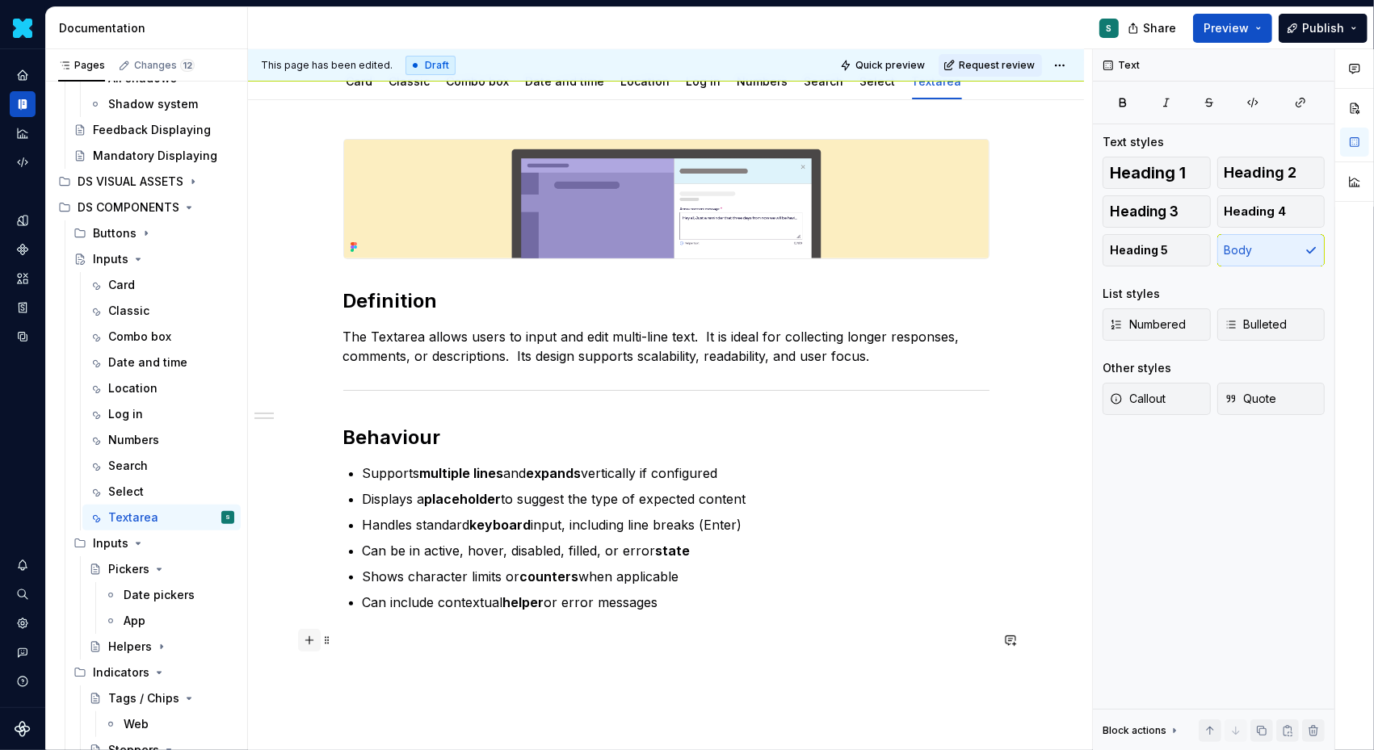
click at [317, 639] on button "button" at bounding box center [309, 640] width 23 height 23
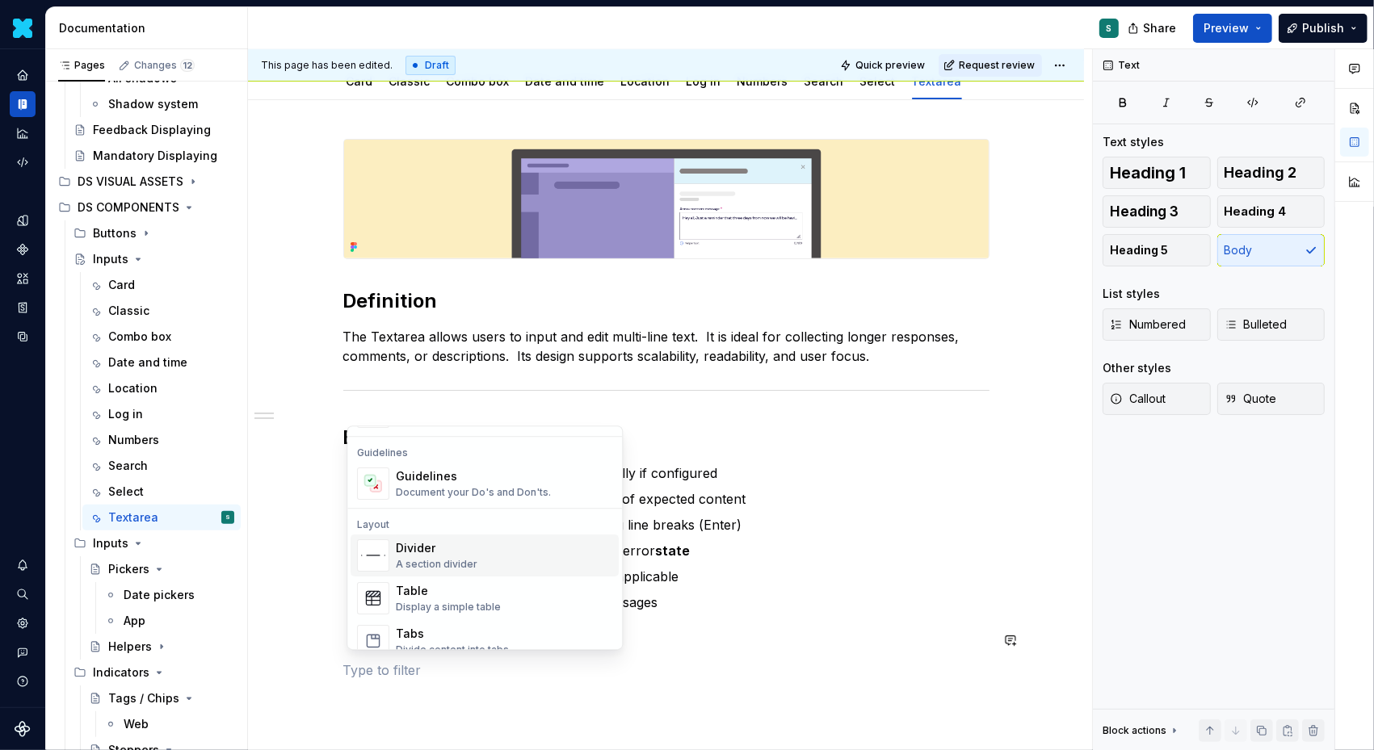
scroll to position [455, 0]
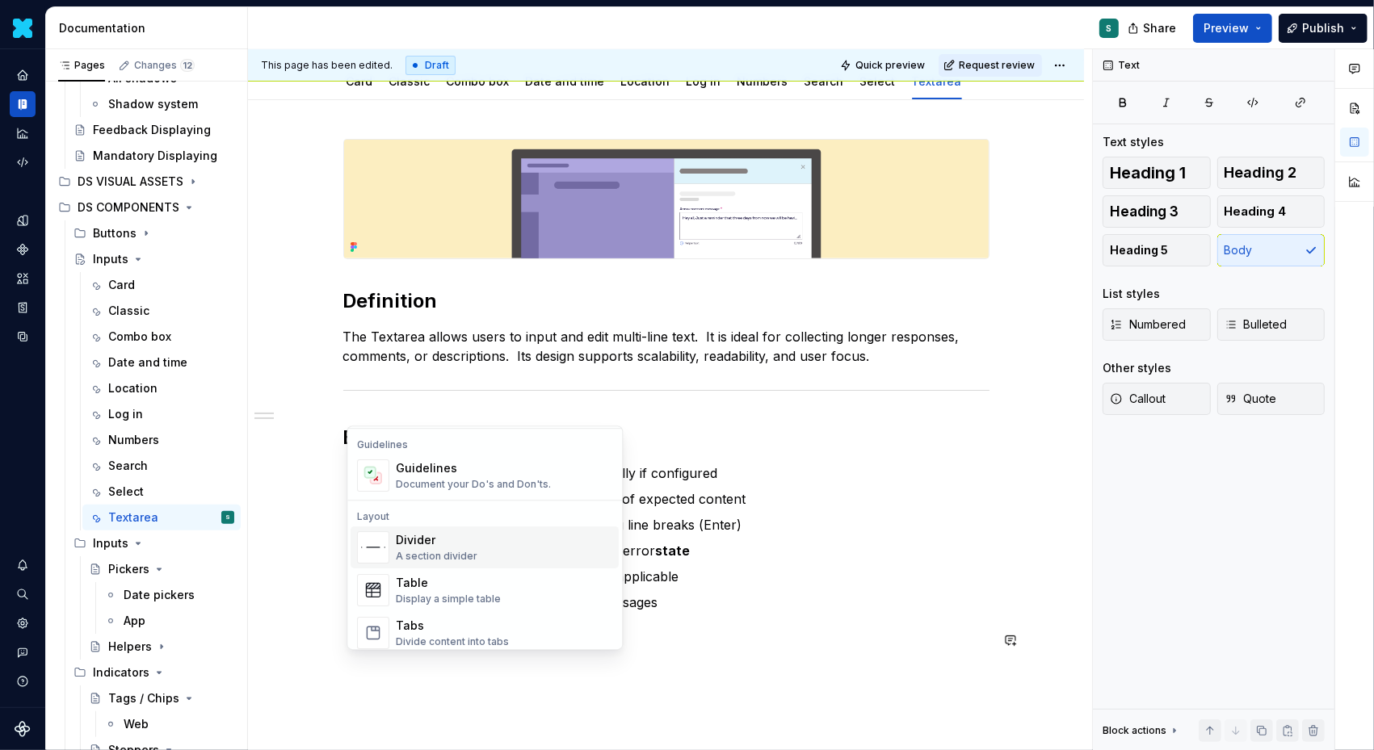
click at [455, 537] on div "Divider" at bounding box center [437, 540] width 82 height 16
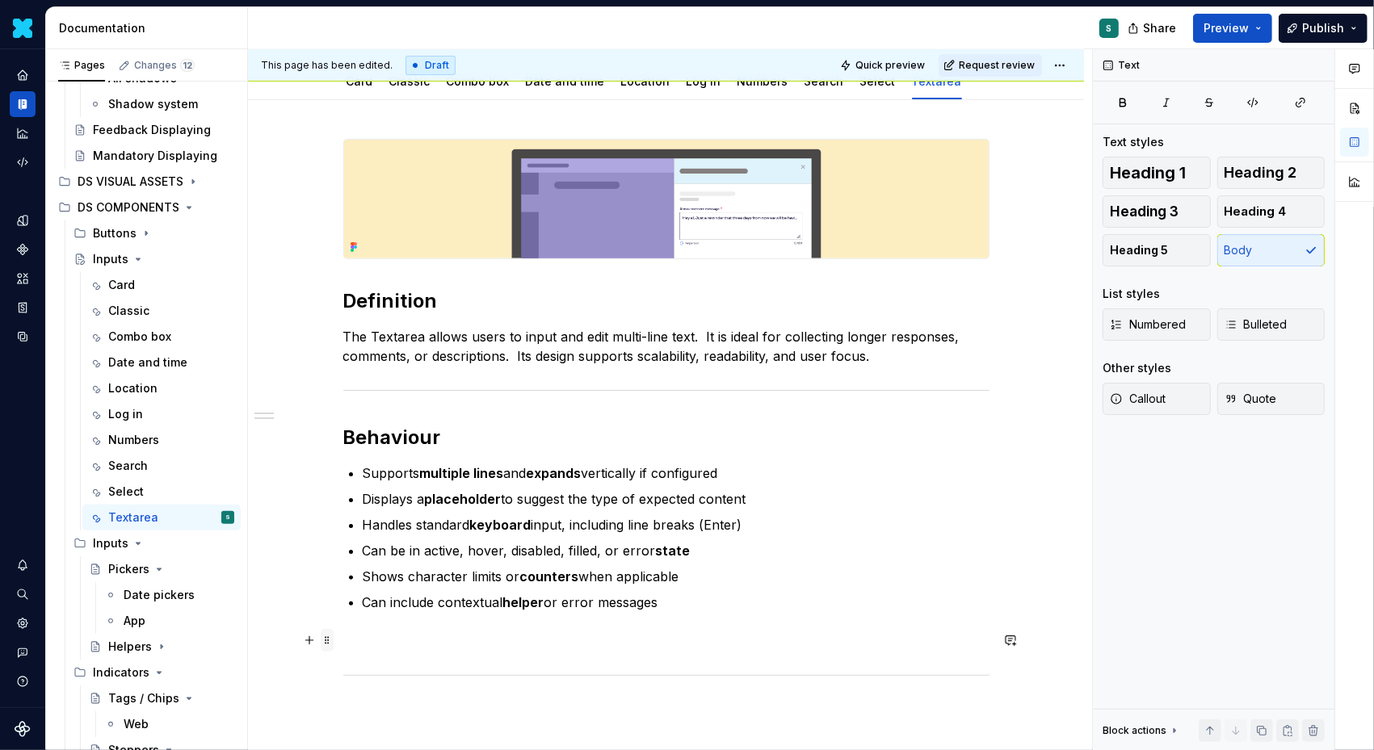
click at [331, 640] on span at bounding box center [327, 640] width 13 height 23
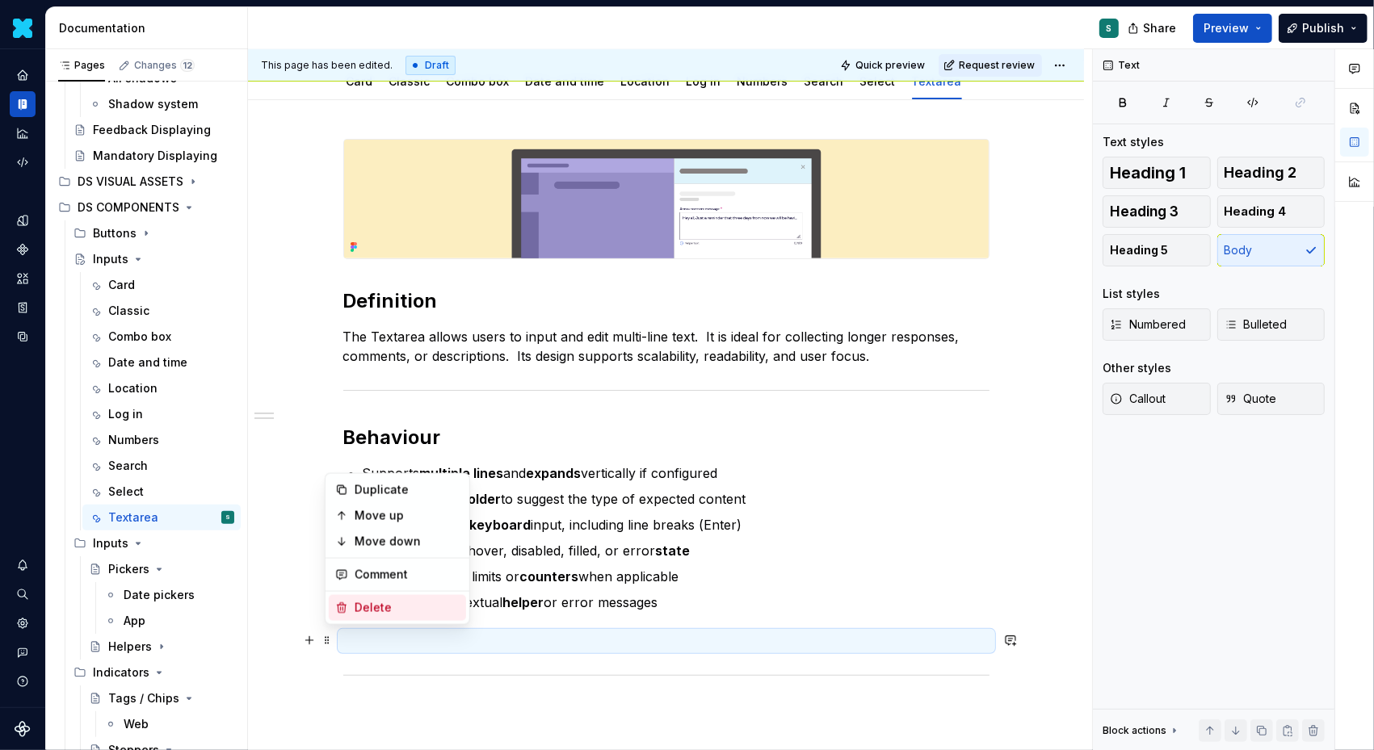
click at [371, 606] on div "Delete" at bounding box center [407, 608] width 105 height 16
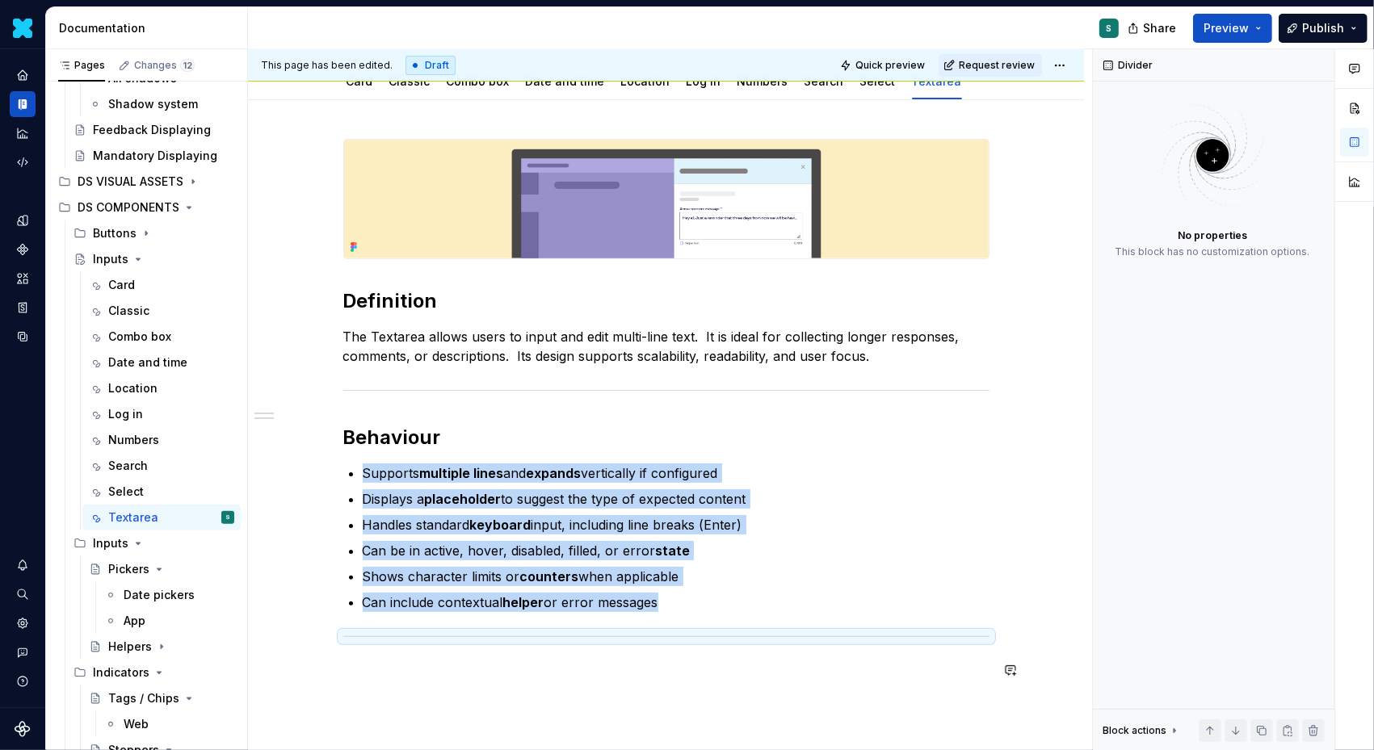
click at [363, 679] on div "Definition The Textarea allows users to input and edit multi-line text.  It is …" at bounding box center [666, 419] width 646 height 561
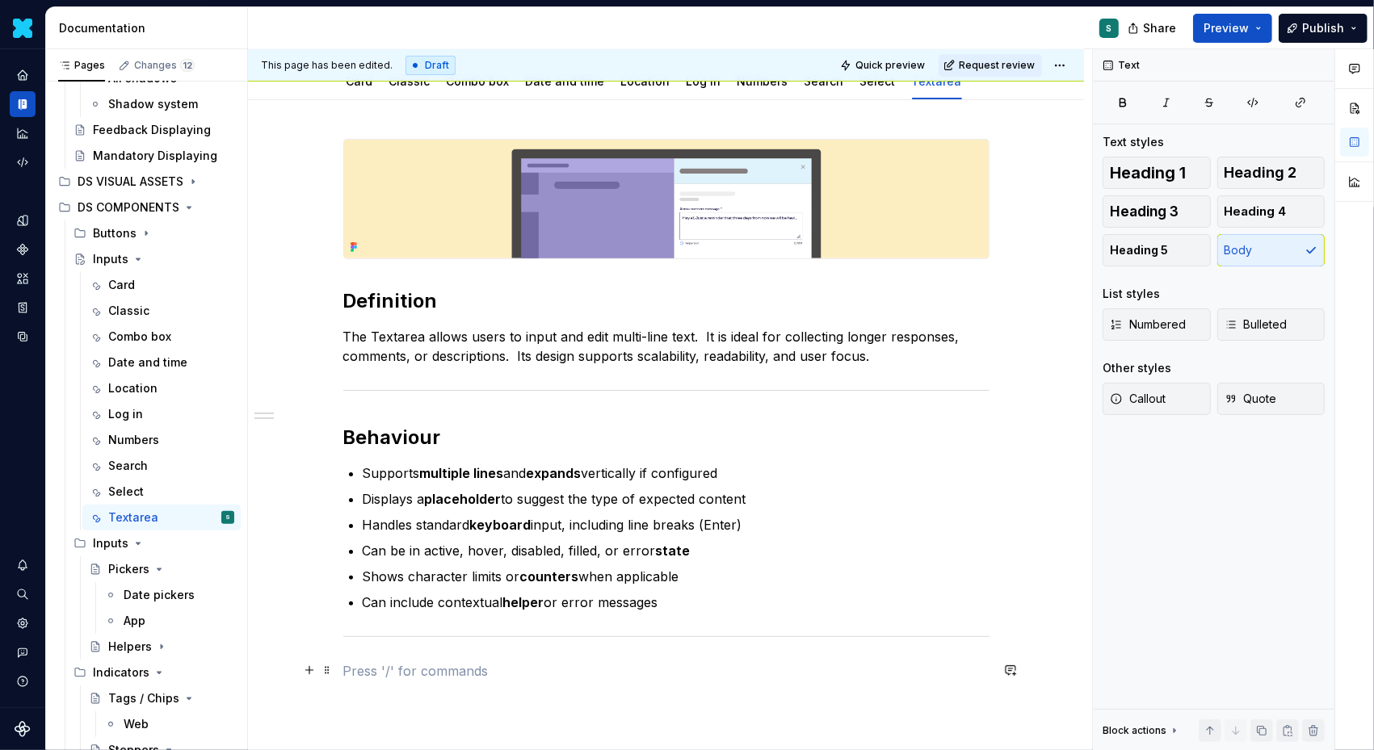
click at [349, 664] on p at bounding box center [666, 670] width 646 height 19
click at [364, 661] on p at bounding box center [666, 670] width 646 height 19
drag, startPoint x: 446, startPoint y: 666, endPoint x: 254, endPoint y: 666, distance: 192.2
click at [254, 666] on div "Definition The Textarea allows users to input and edit multi-line text.  It is …" at bounding box center [666, 512] width 836 height 824
click at [449, 642] on button "button" at bounding box center [448, 639] width 23 height 23
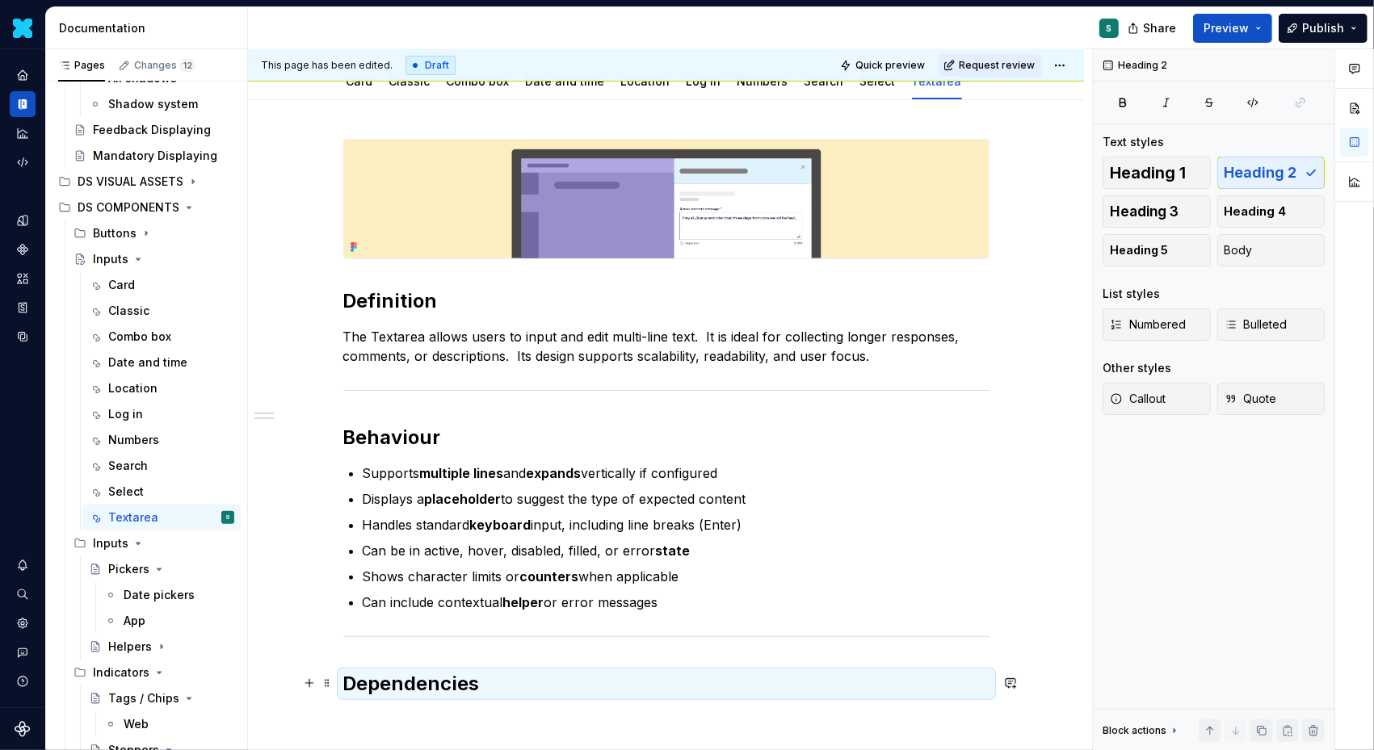
click at [482, 690] on h2 "Dependencies" at bounding box center [666, 684] width 646 height 26
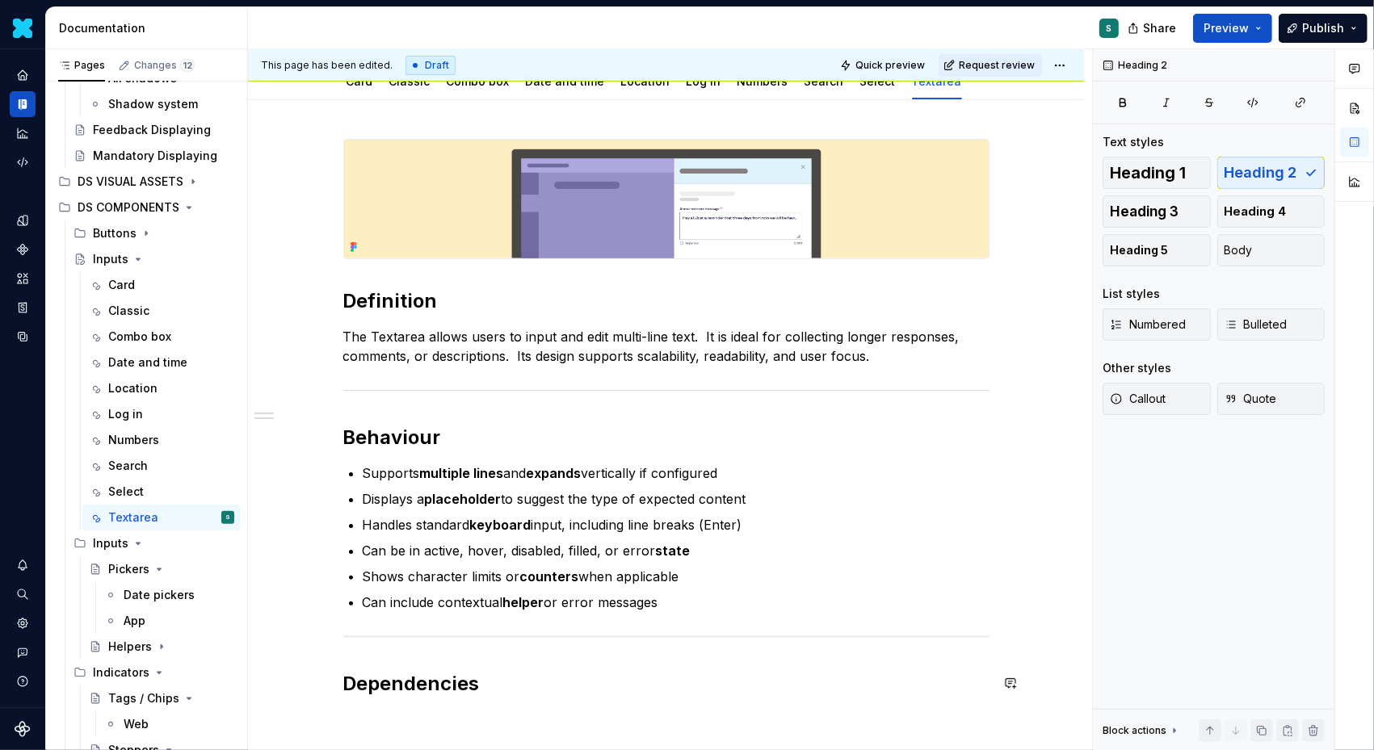
click at [497, 666] on div "Definition The Textarea allows users to input and edit multi-line text.  It is …" at bounding box center [666, 418] width 646 height 558
click at [490, 686] on h2 "Dependencies" at bounding box center [666, 684] width 646 height 26
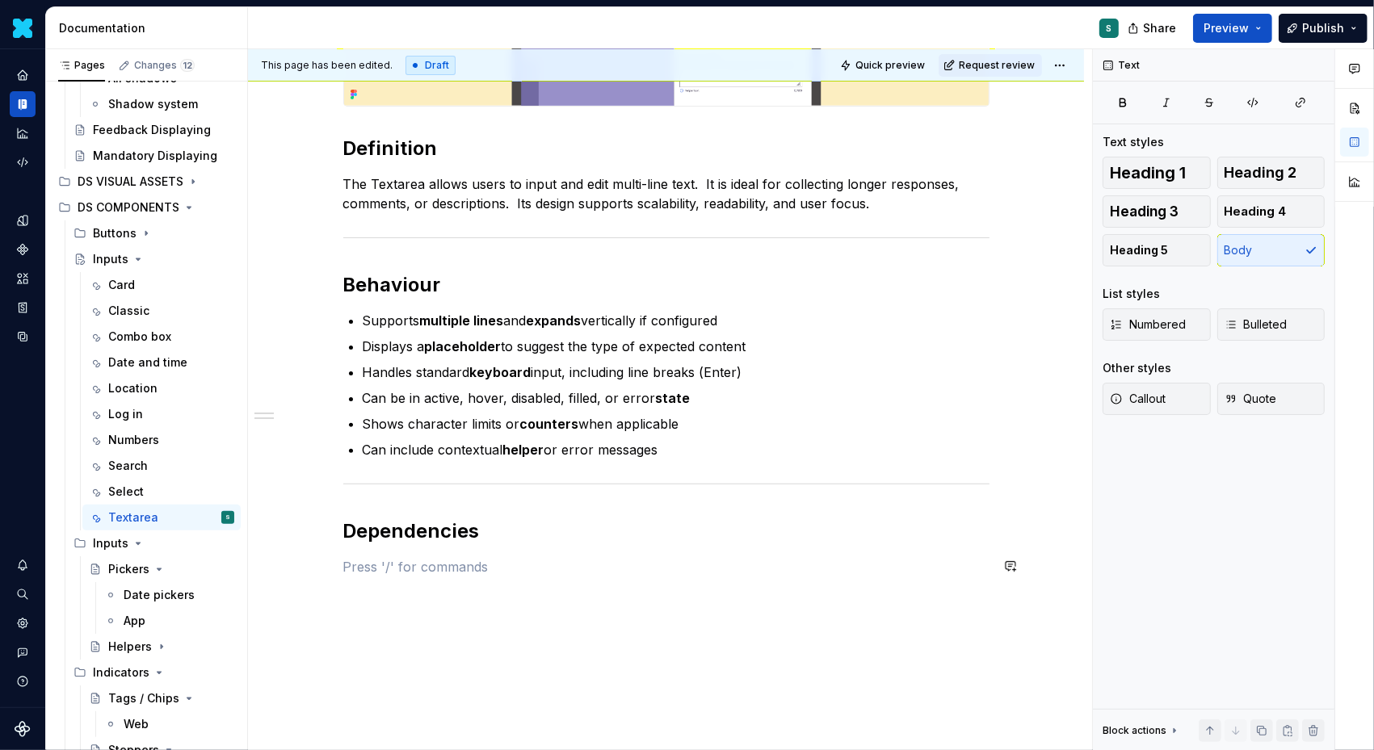
scroll to position [401, 0]
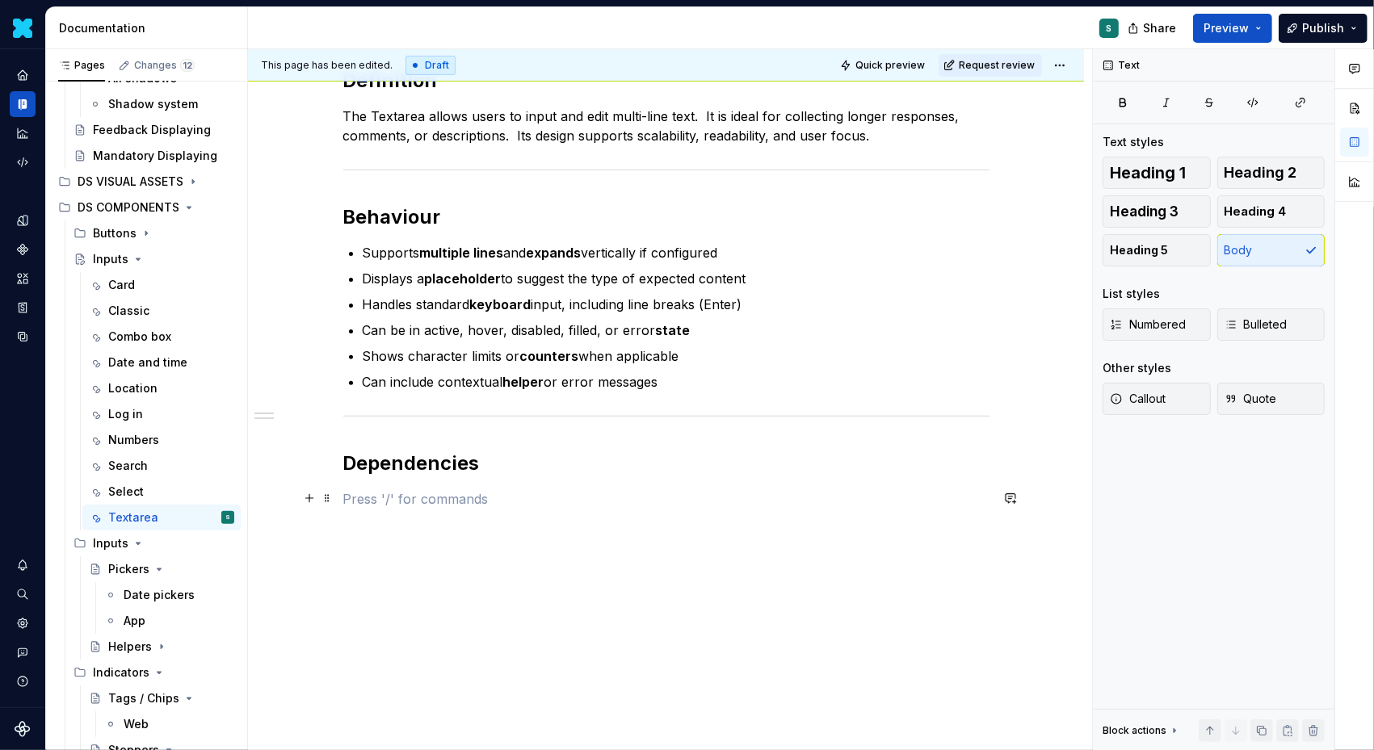
click at [359, 499] on p at bounding box center [666, 498] width 646 height 19
click at [353, 602] on div "Definition The Textarea allows users to input and edit multi-line text.  It is …" at bounding box center [666, 261] width 646 height 687
click at [313, 604] on div "Definition The Textarea allows users to input and edit multi-line text.  It is …" at bounding box center [666, 355] width 836 height 950
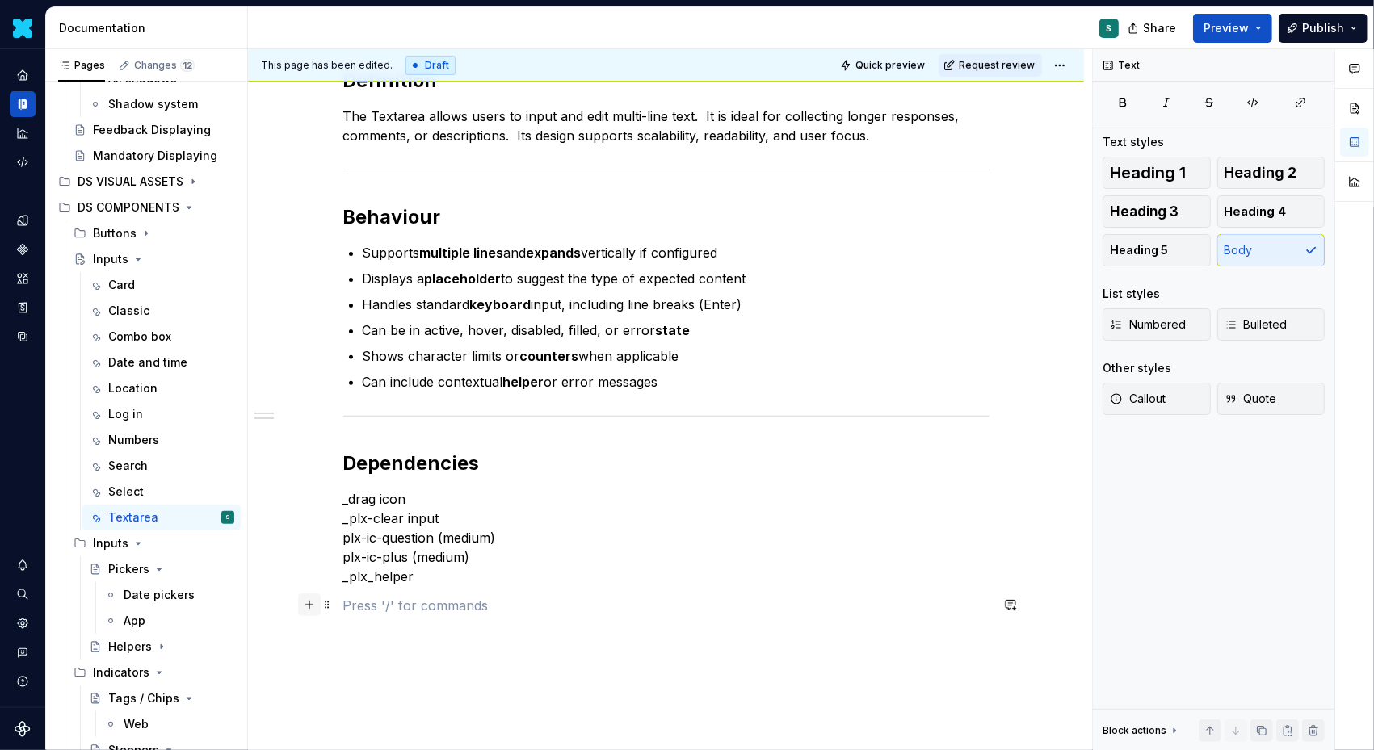
click at [309, 599] on button "button" at bounding box center [309, 605] width 23 height 23
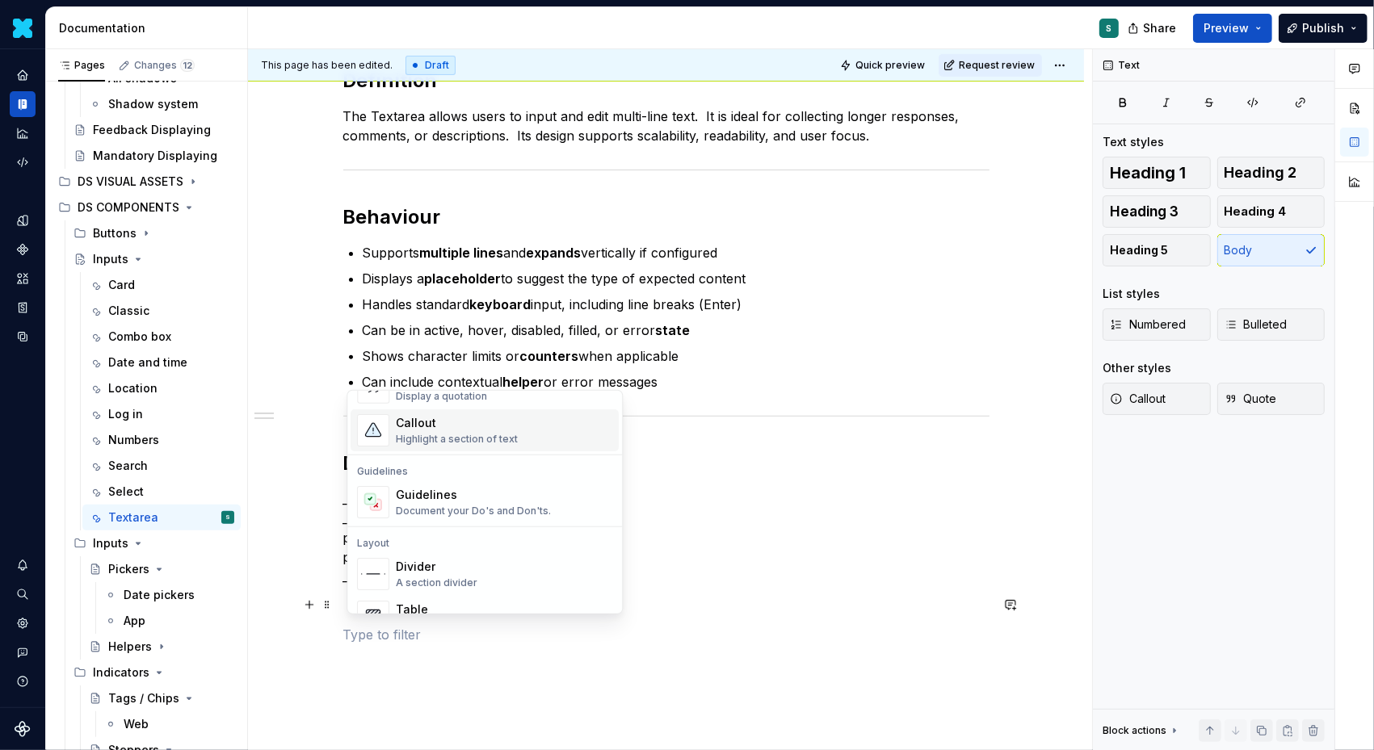
scroll to position [396, 0]
click at [432, 577] on div "A section divider" at bounding box center [437, 579] width 82 height 13
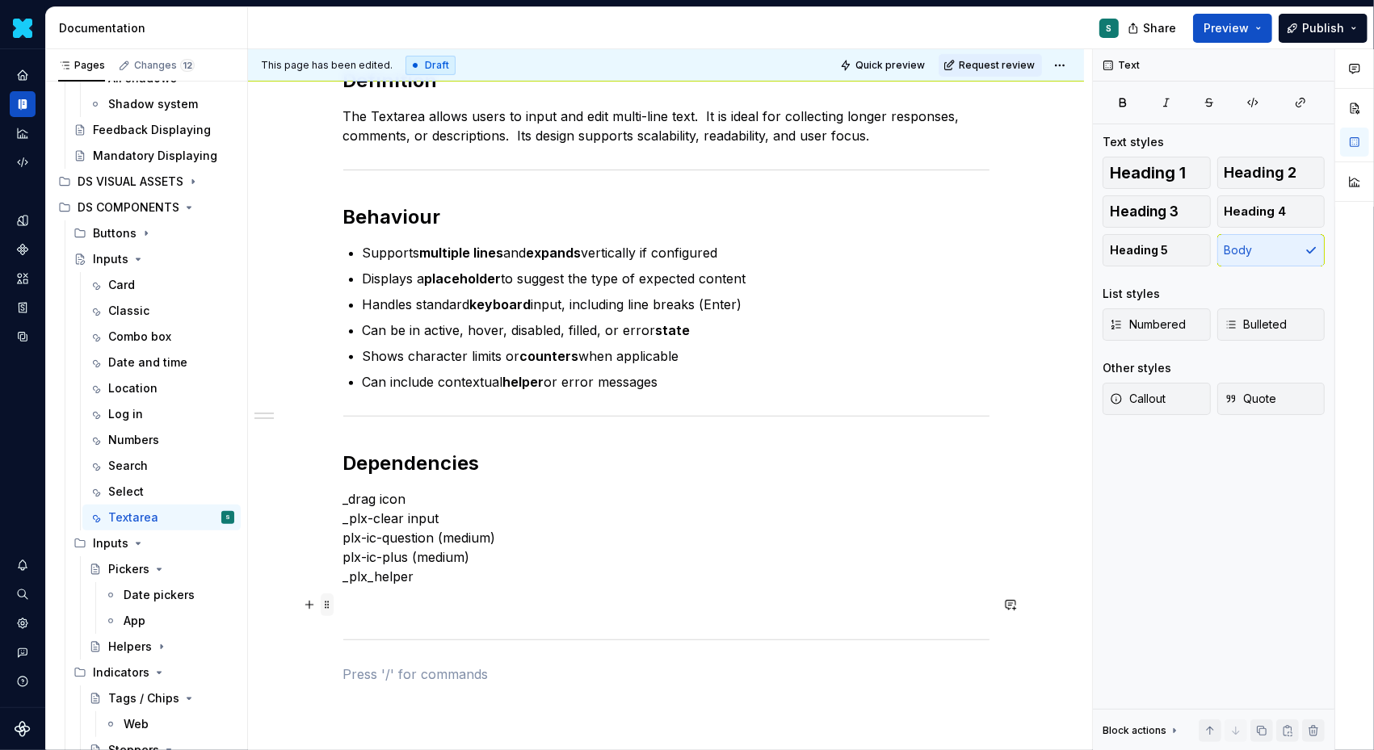
click at [332, 606] on span at bounding box center [327, 605] width 13 height 23
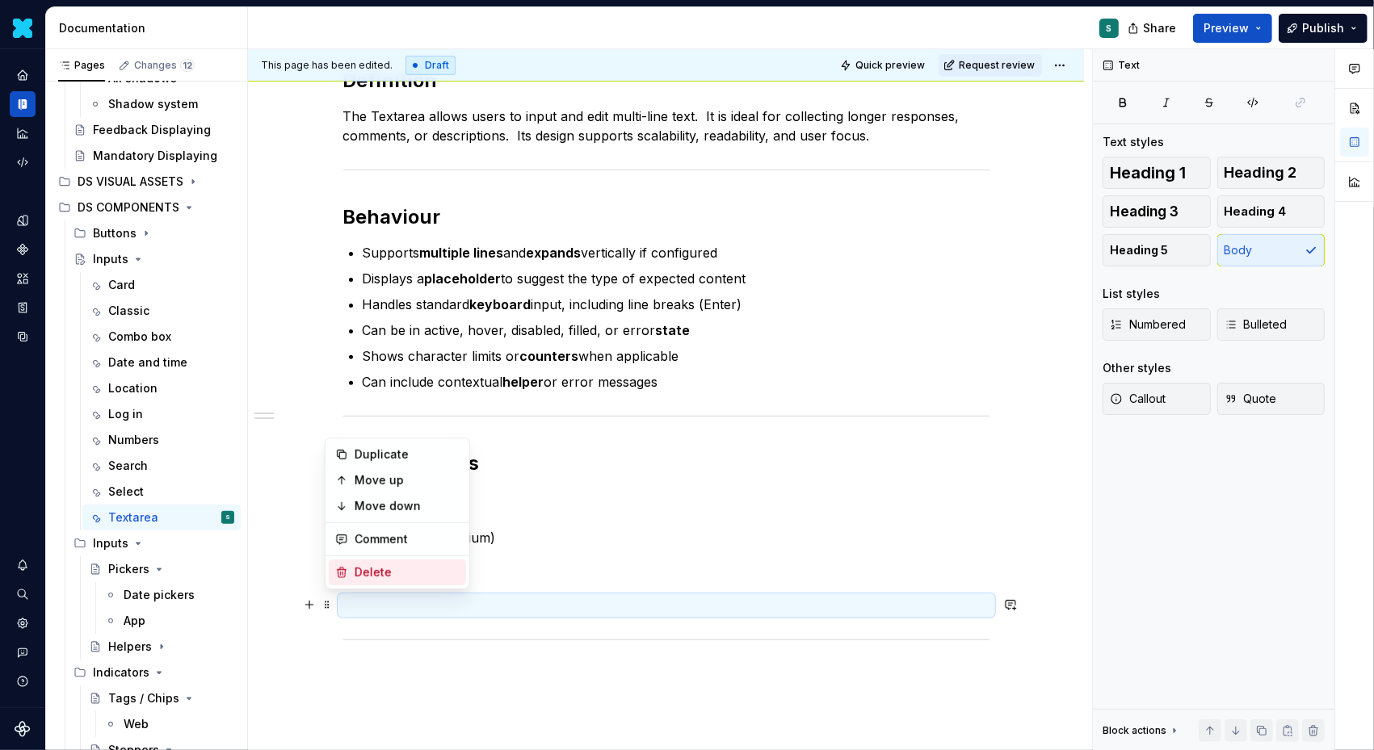
click at [375, 572] on div "Delete" at bounding box center [407, 572] width 105 height 16
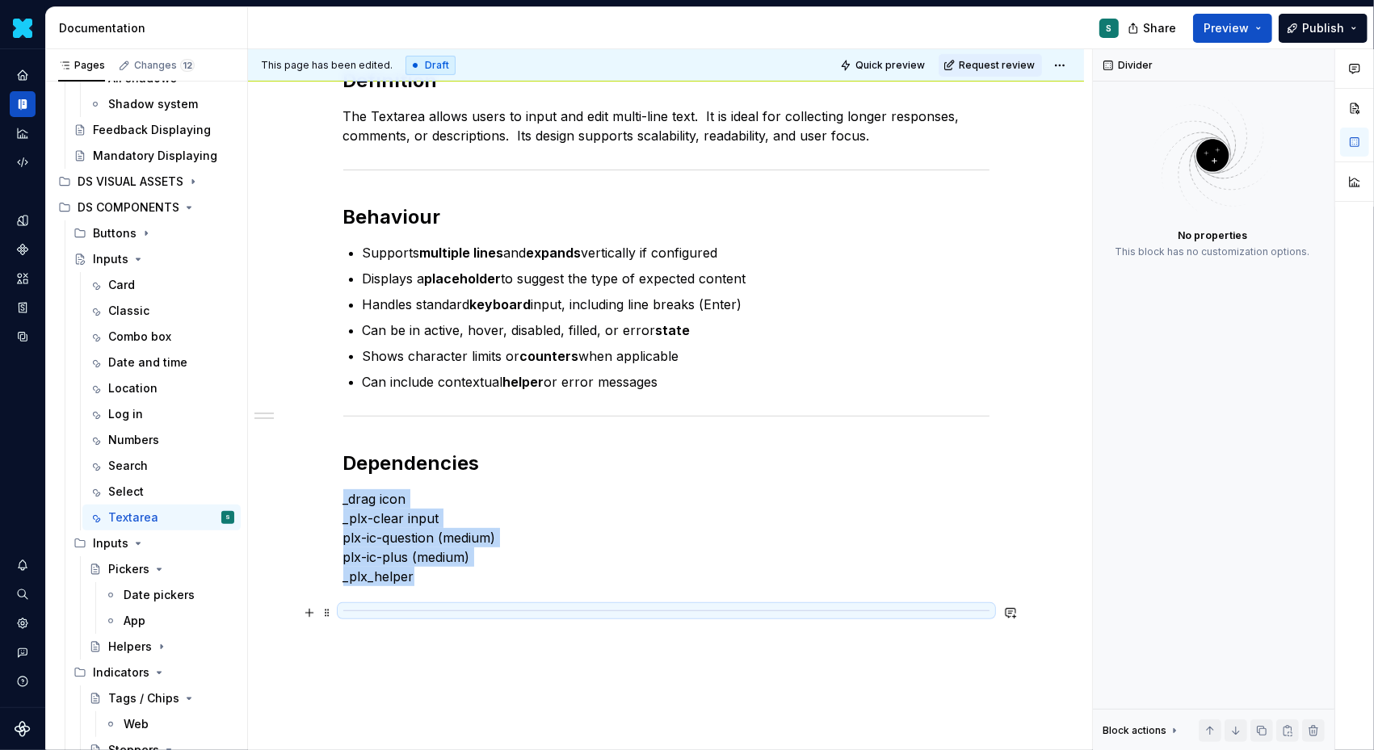
click at [373, 651] on p at bounding box center [666, 645] width 646 height 19
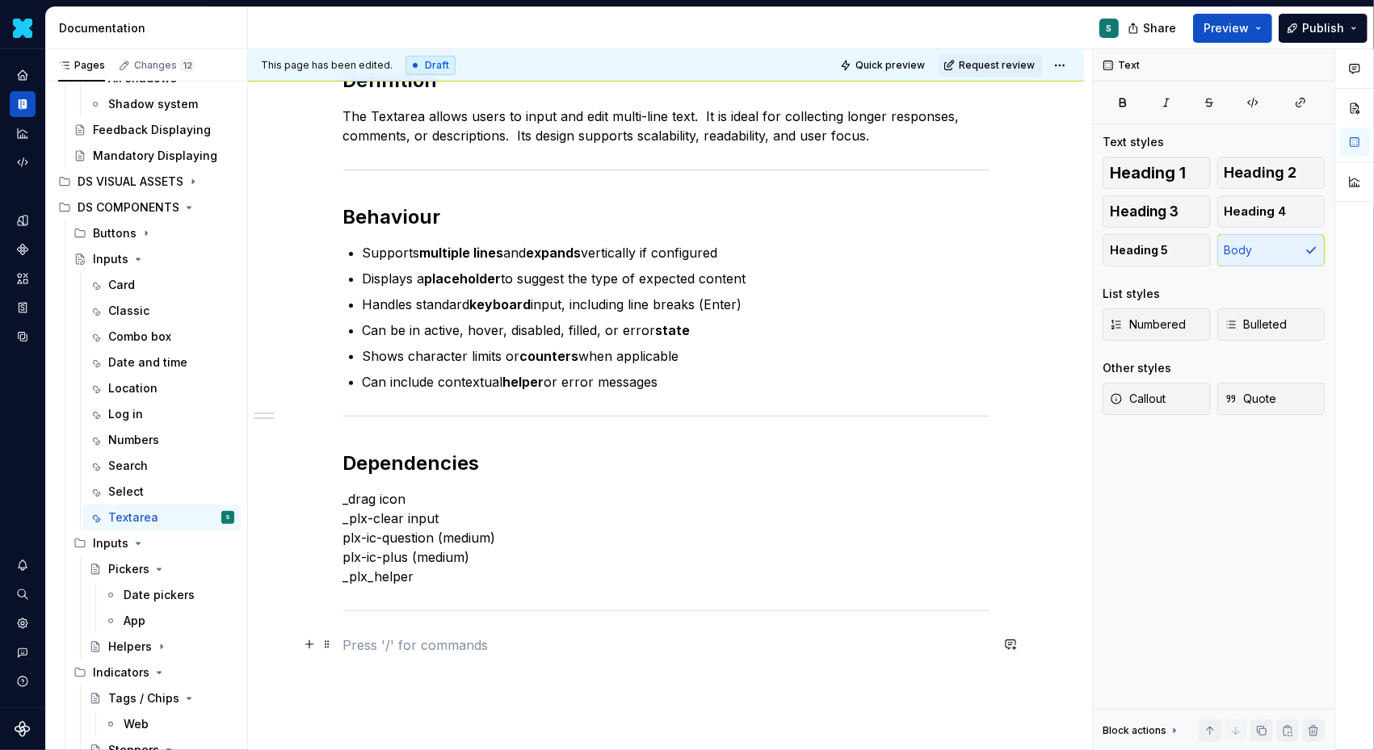
click at [384, 638] on p at bounding box center [666, 645] width 646 height 19
drag, startPoint x: 438, startPoint y: 642, endPoint x: 250, endPoint y: 642, distance: 188.2
click at [250, 642] on div "Definition The Textarea allows users to input and edit multi-line text.  It is …" at bounding box center [666, 404] width 836 height 1048
click at [443, 610] on button "button" at bounding box center [448, 613] width 23 height 23
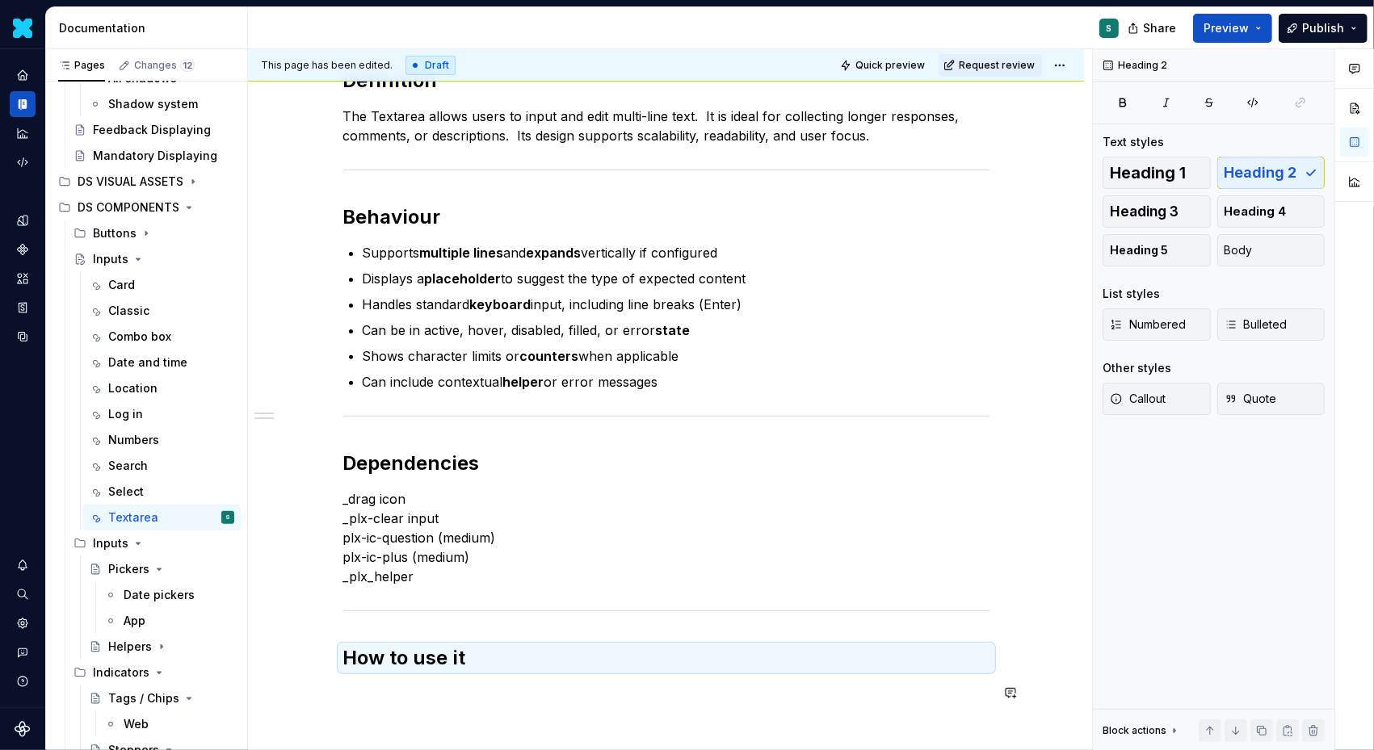
click at [378, 705] on div "Definition The Textarea allows users to input and edit multi-line text.  It is …" at bounding box center [666, 320] width 646 height 804
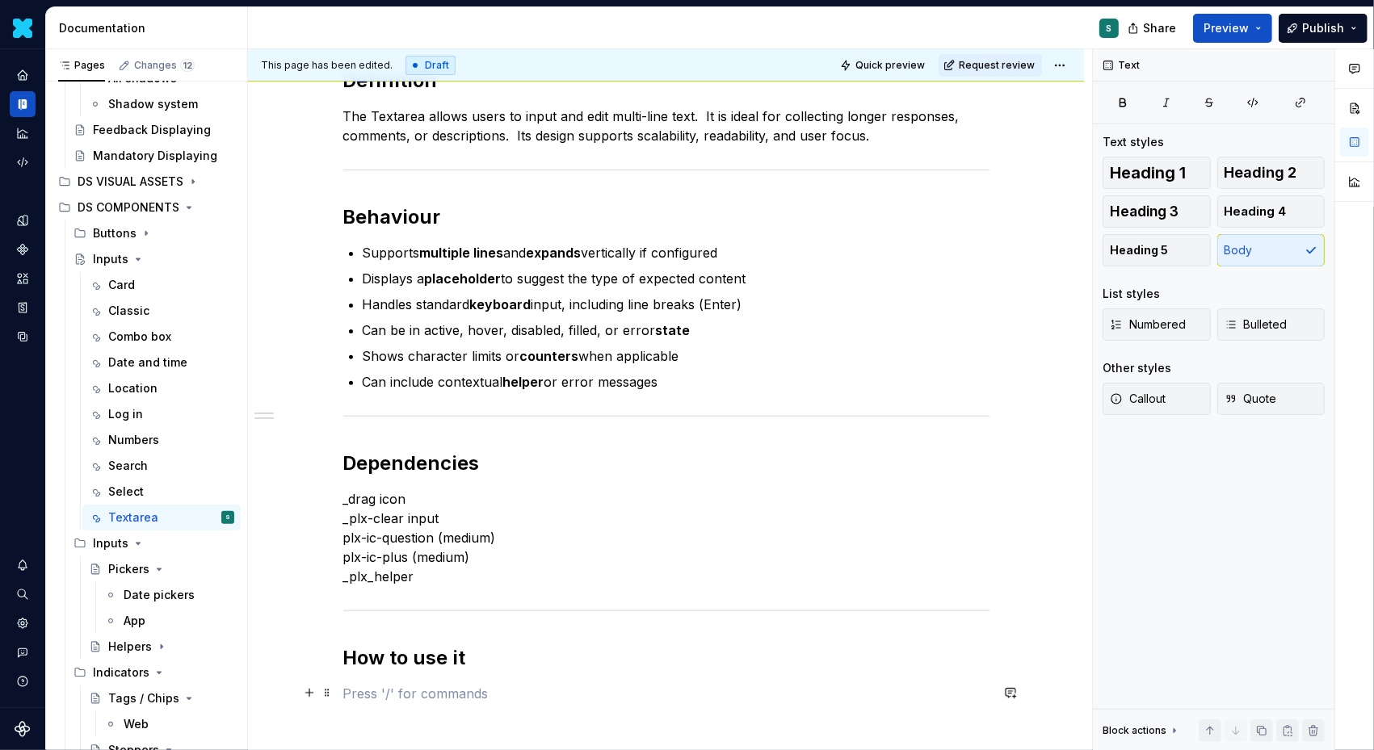
click at [355, 698] on p at bounding box center [666, 693] width 646 height 19
click at [311, 693] on button "button" at bounding box center [309, 693] width 23 height 23
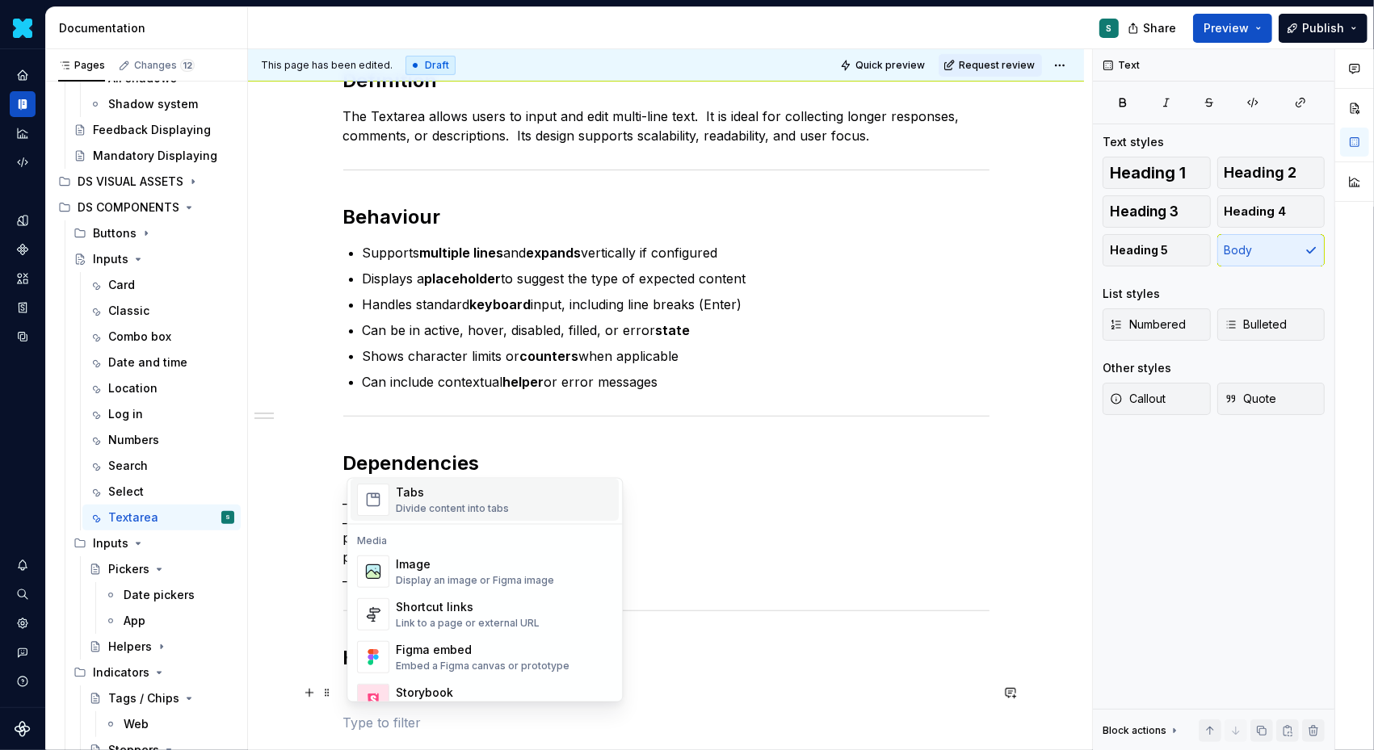
scroll to position [648, 0]
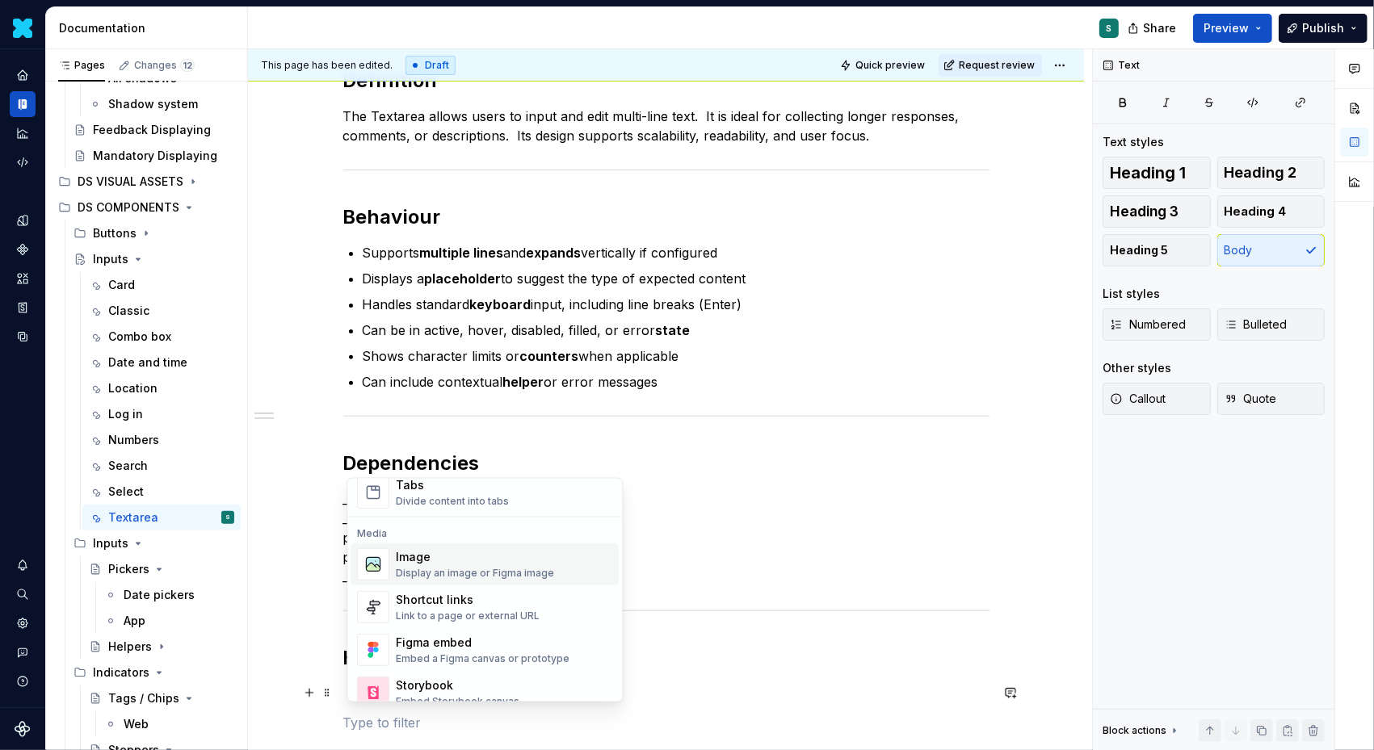
click at [417, 564] on div "Image Display an image or Figma image" at bounding box center [475, 564] width 158 height 31
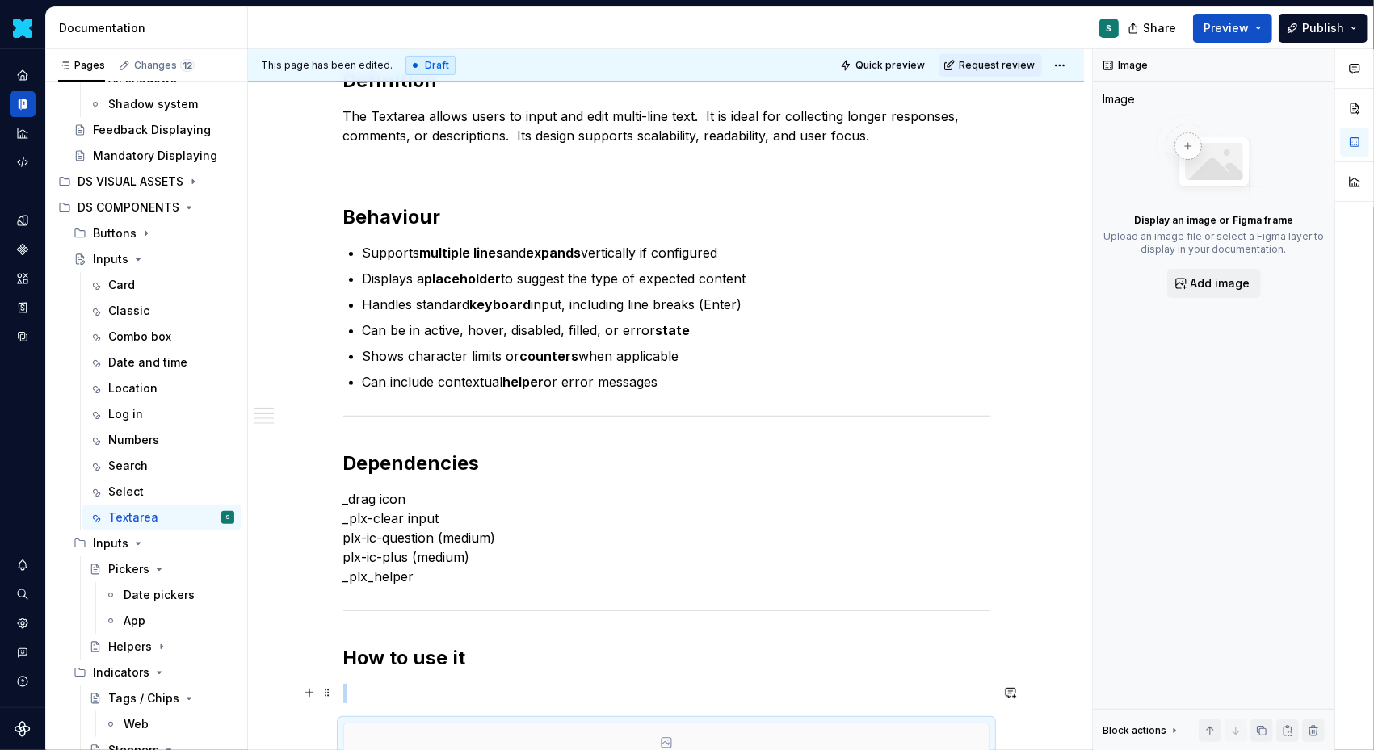
scroll to position [443, 0]
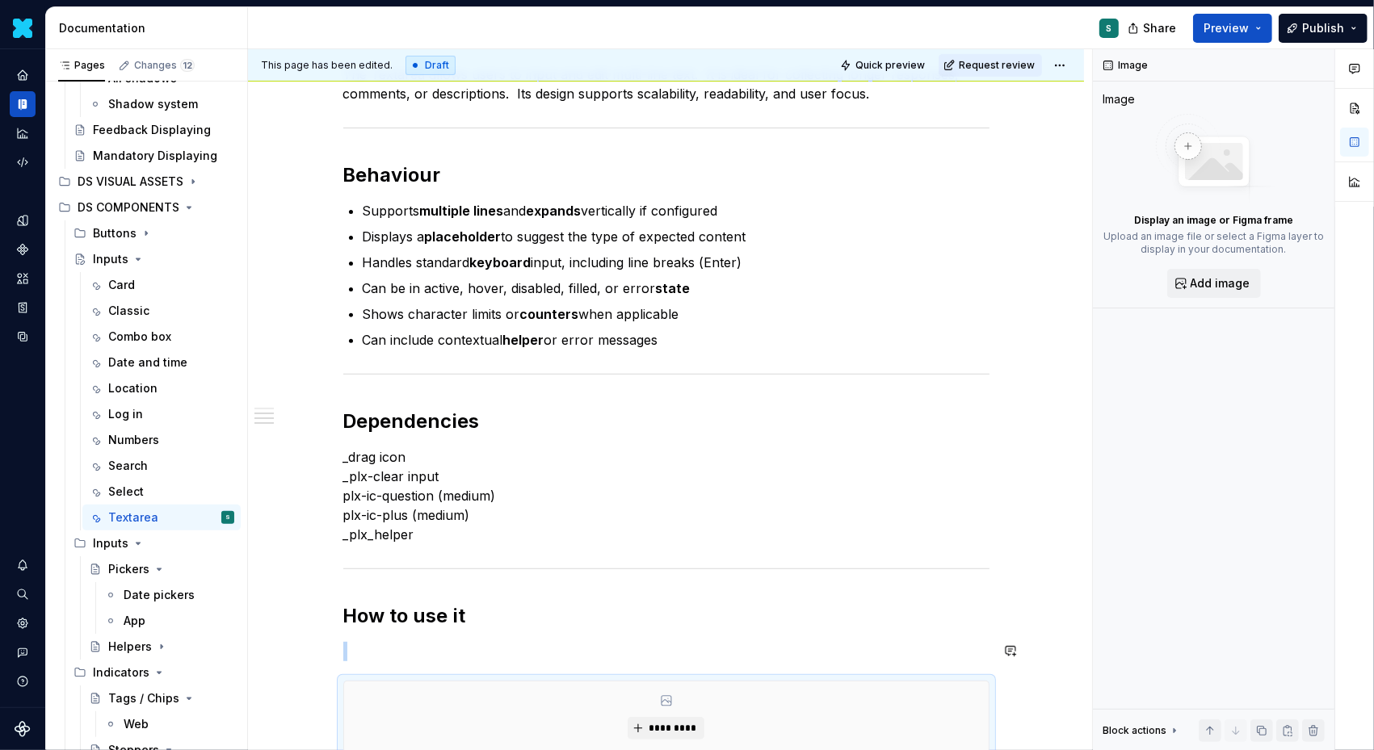
type textarea "*"
click at [678, 711] on div "*********" at bounding box center [666, 717] width 644 height 71
click at [672, 724] on span "*********" at bounding box center [672, 728] width 49 height 13
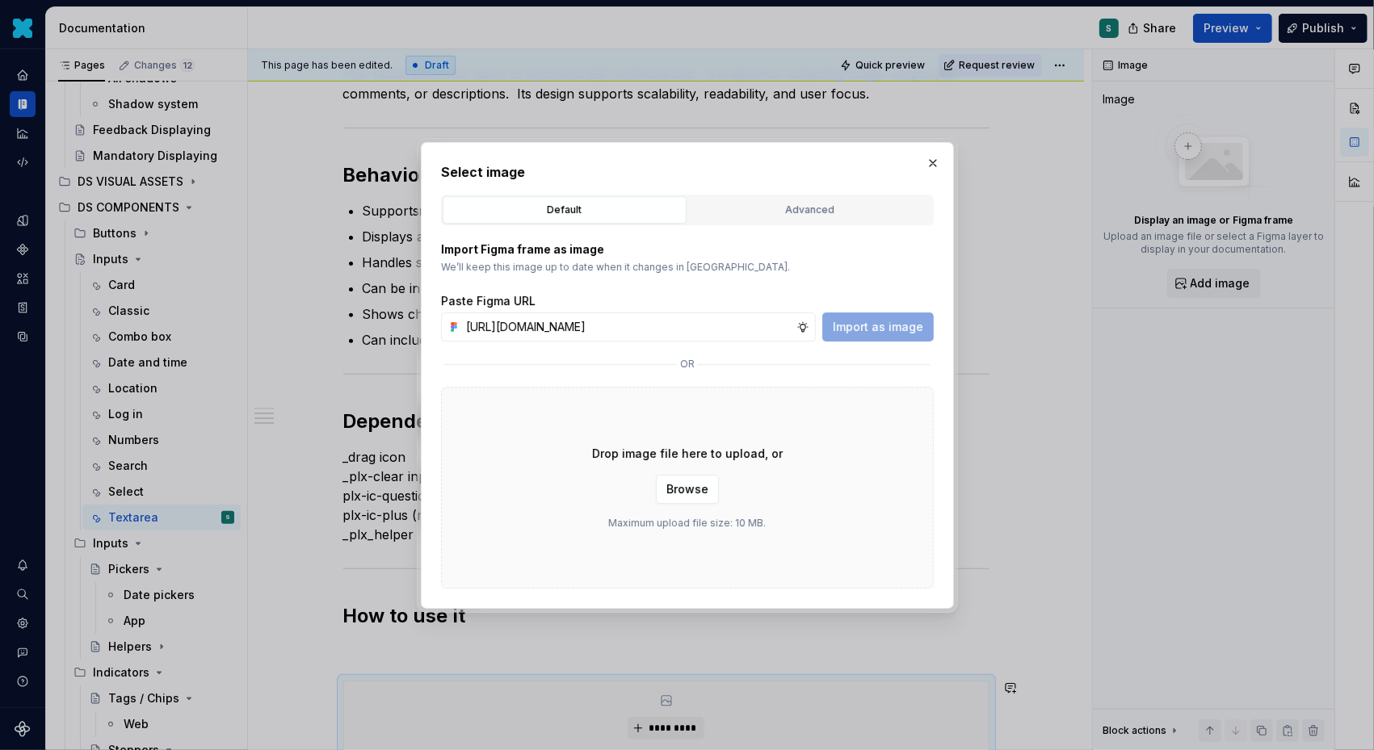
scroll to position [0, 546]
type input "[URL][DOMAIN_NAME]"
click at [879, 321] on span "Import as image" at bounding box center [878, 327] width 90 height 16
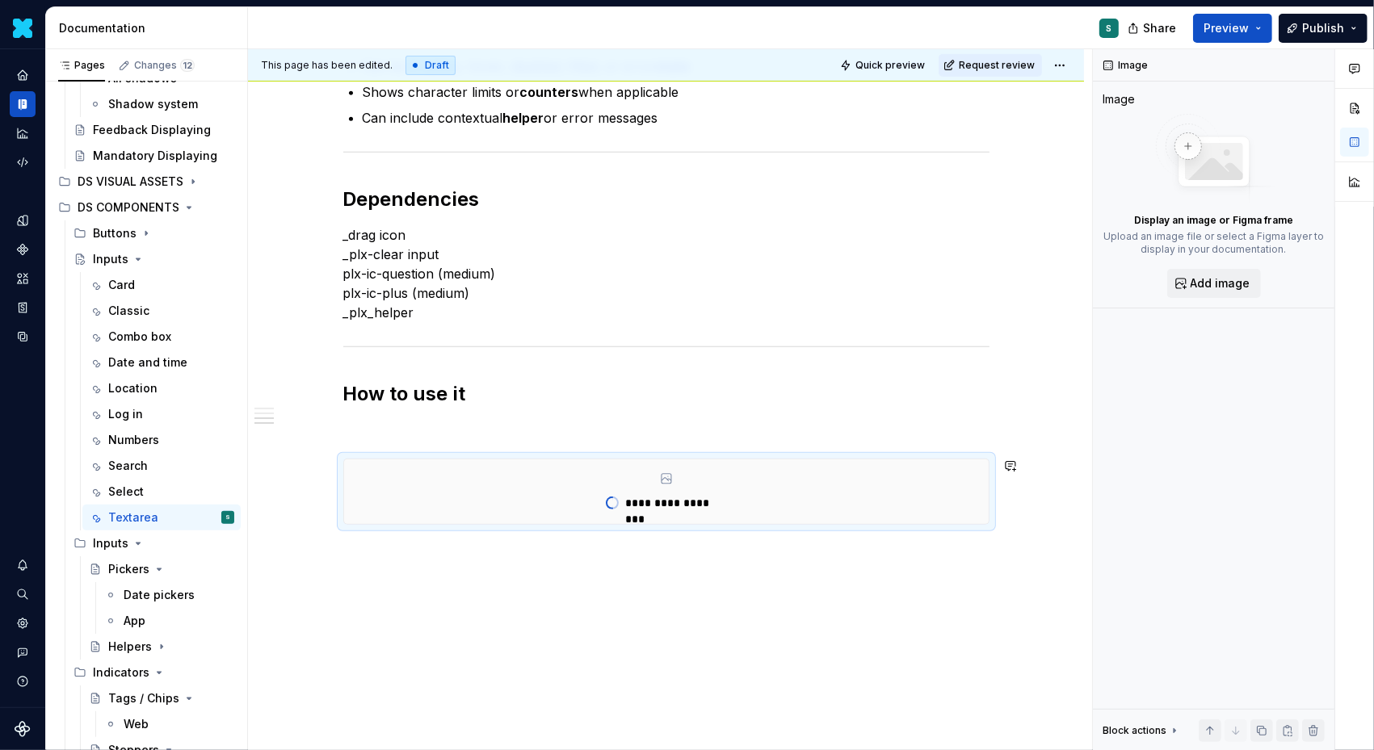
scroll to position [681, 0]
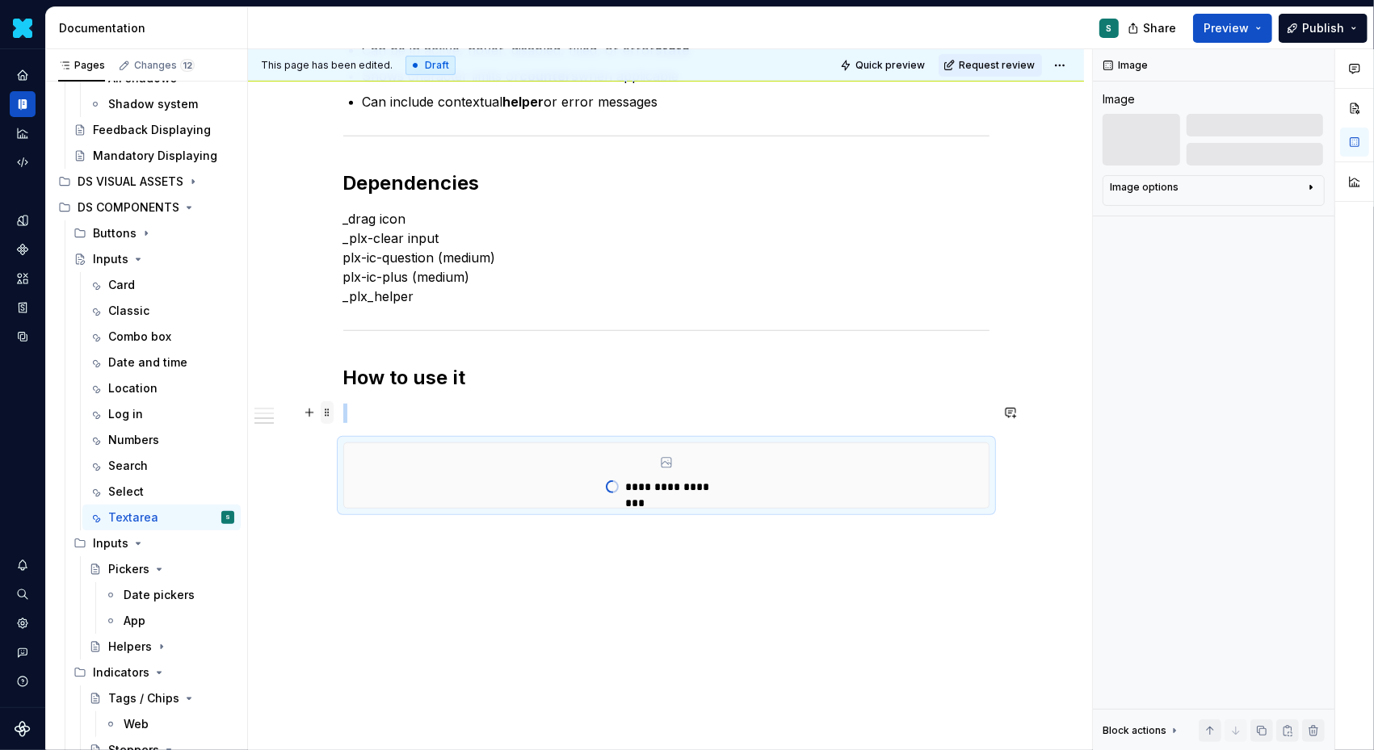
click at [334, 409] on span at bounding box center [327, 412] width 13 height 23
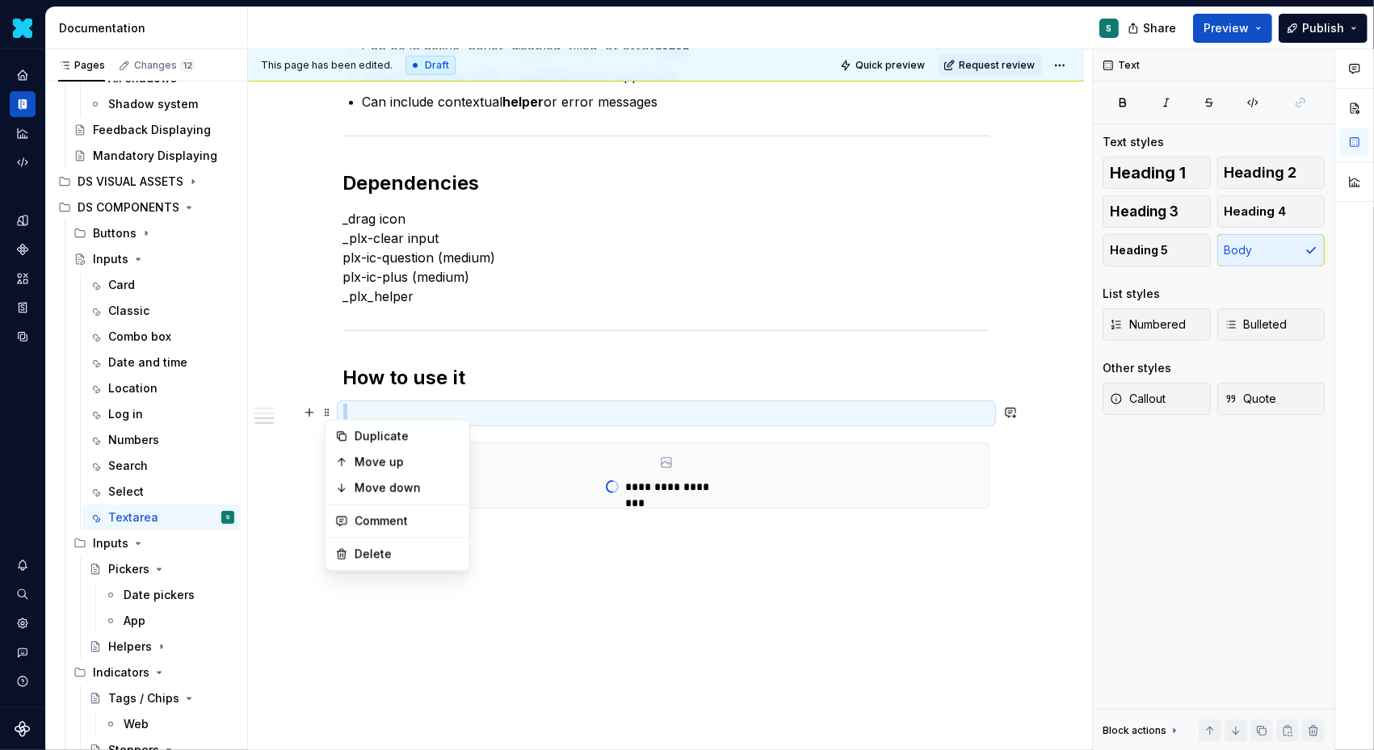
scroll to position [631, 0]
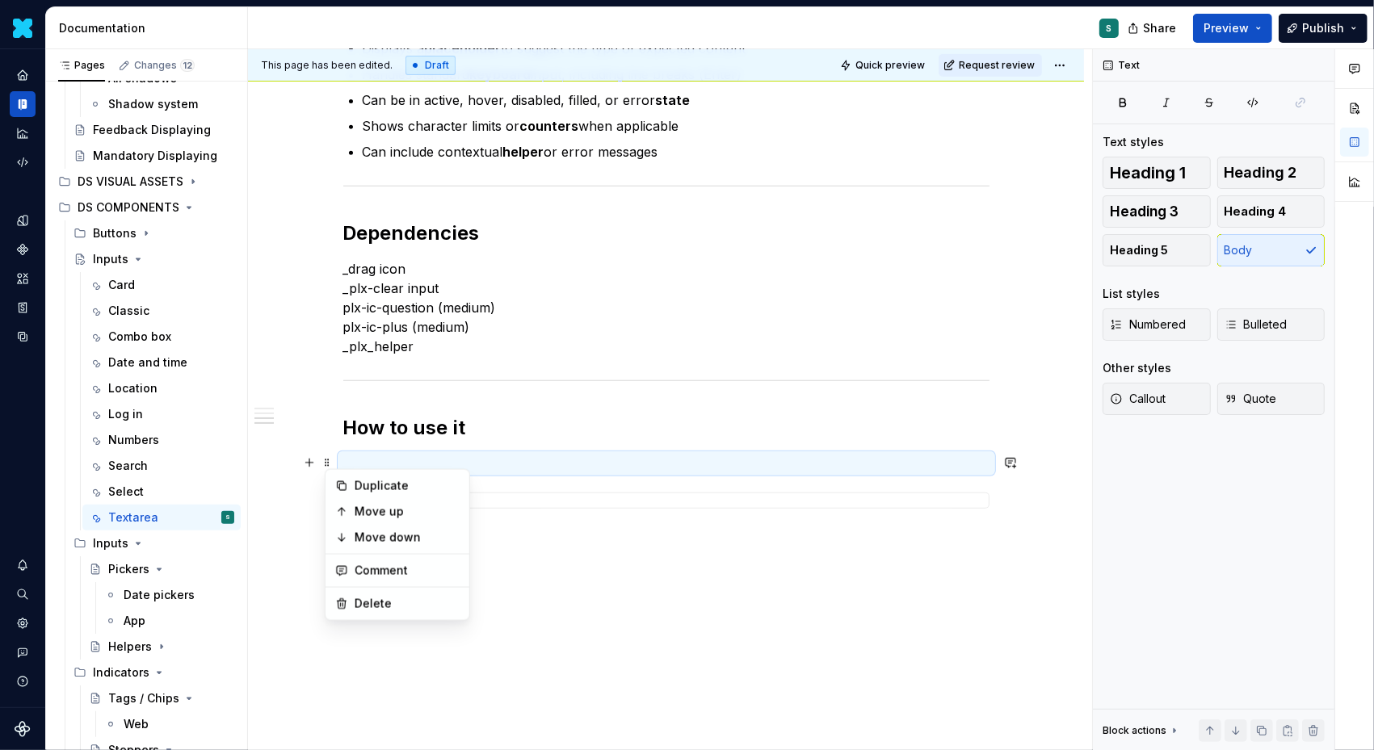
click at [378, 550] on div "Duplicate Move up Move down Comment Delete" at bounding box center [397, 545] width 145 height 152
click at [365, 597] on div "Delete" at bounding box center [407, 604] width 105 height 16
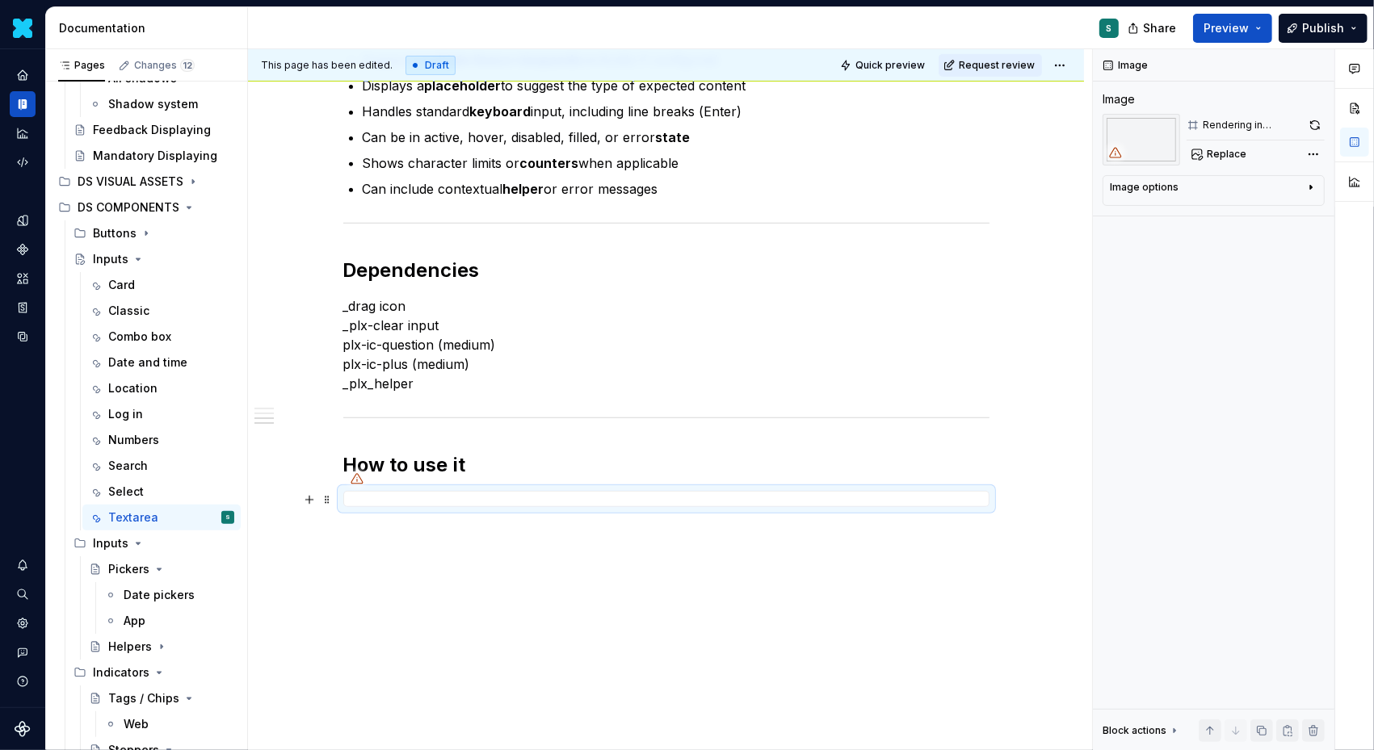
scroll to position [592, 0]
click at [355, 548] on div "Definition The Textarea allows users to input and edit multi-line text.  It is …" at bounding box center [666, 220] width 836 height 1064
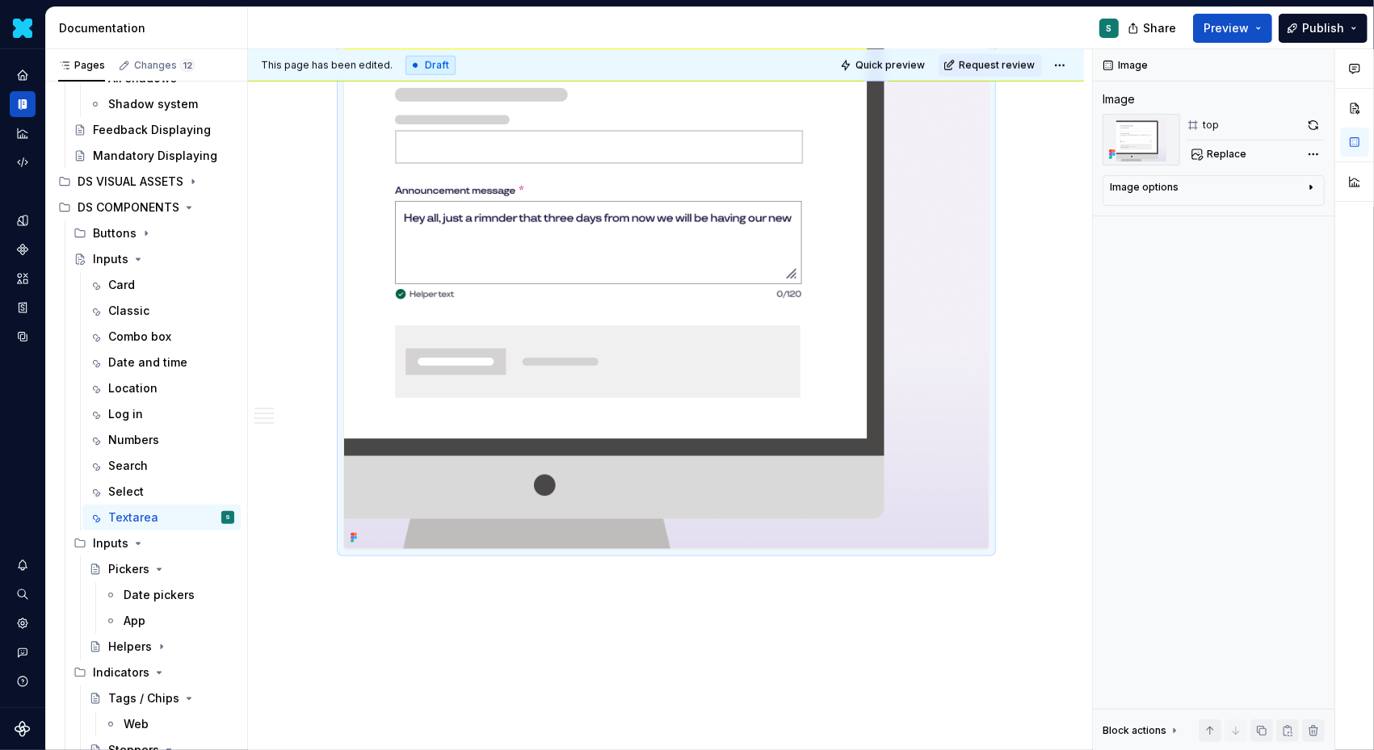
scroll to position [1133, 0]
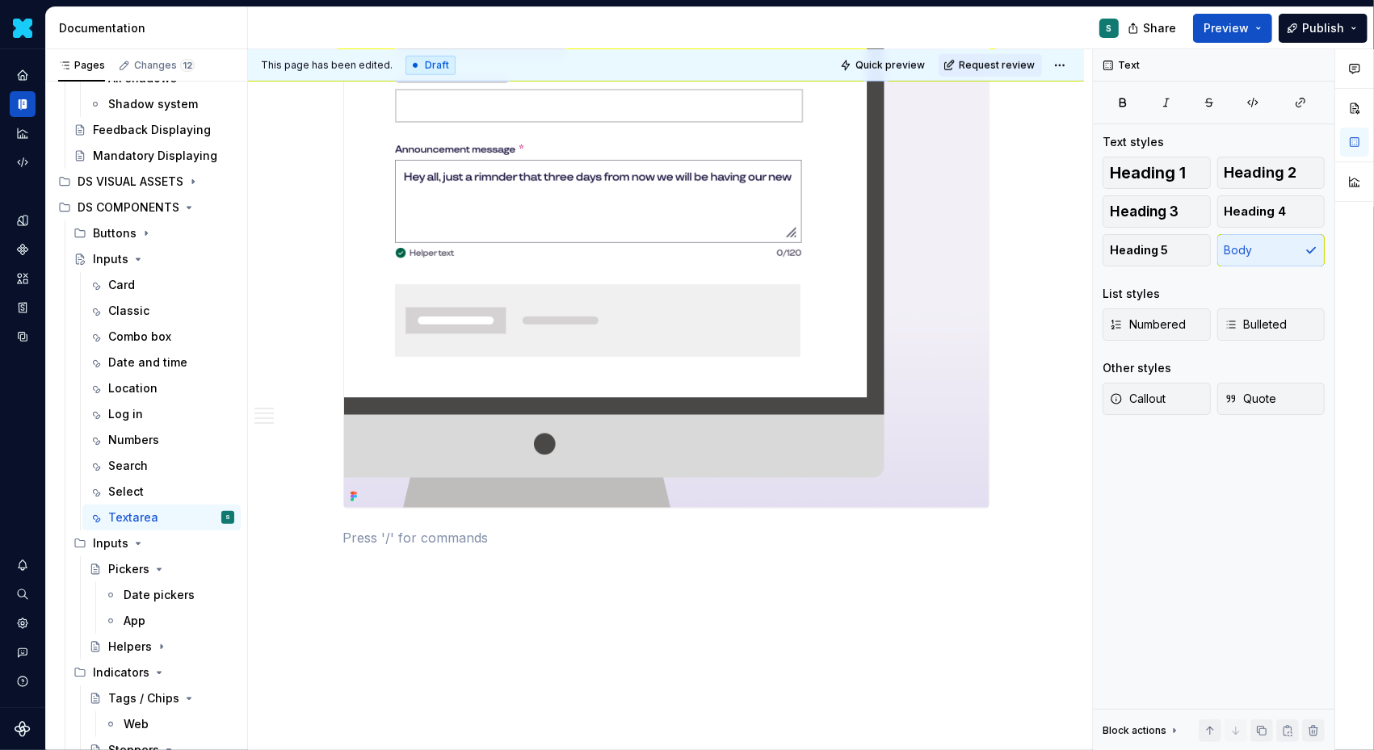
click at [417, 539] on p at bounding box center [666, 537] width 646 height 19
click at [452, 606] on div "This page has been edited. Draft Quick preview Request review Inputs Edit heade…" at bounding box center [670, 400] width 844 height 702
click at [321, 568] on div "This page has been edited. Draft Quick preview Request review Inputs Edit heade…" at bounding box center [670, 400] width 844 height 702
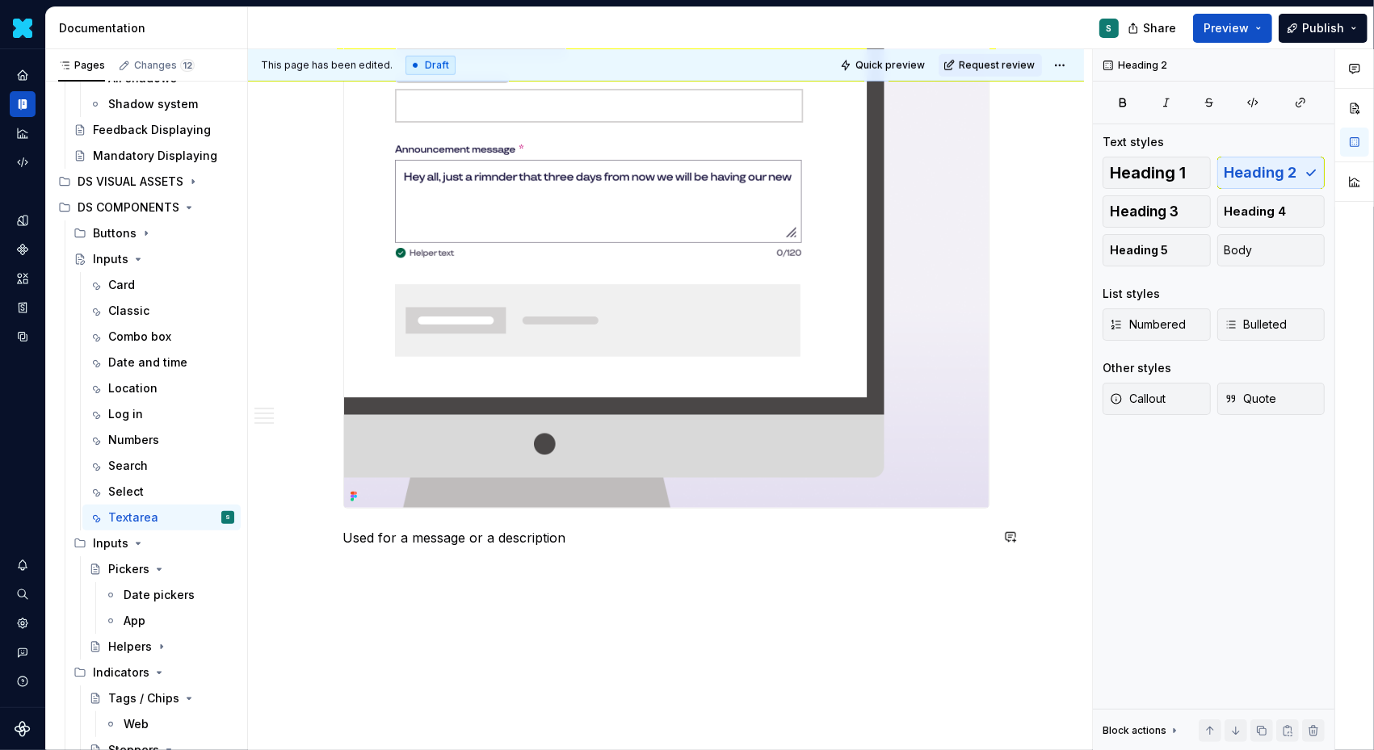
click at [312, 564] on button "button" at bounding box center [309, 566] width 23 height 23
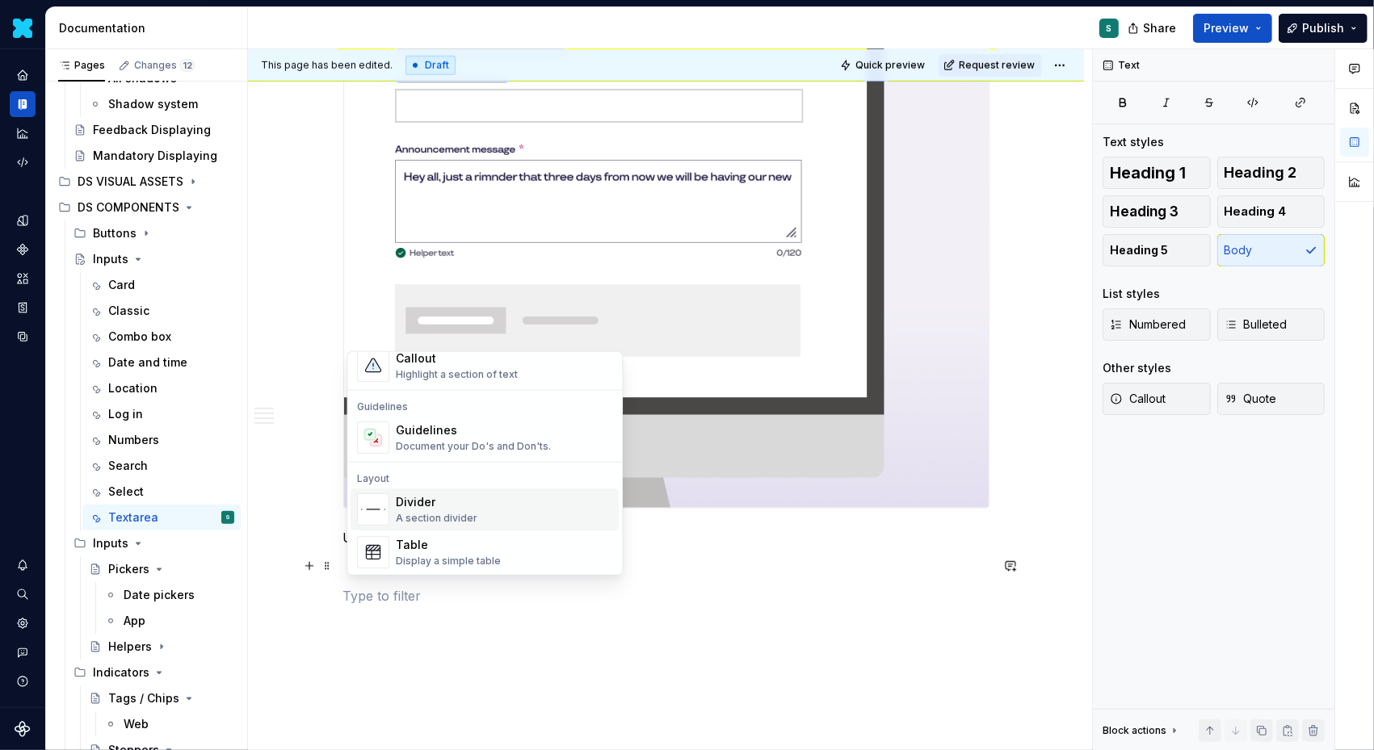
scroll to position [430, 0]
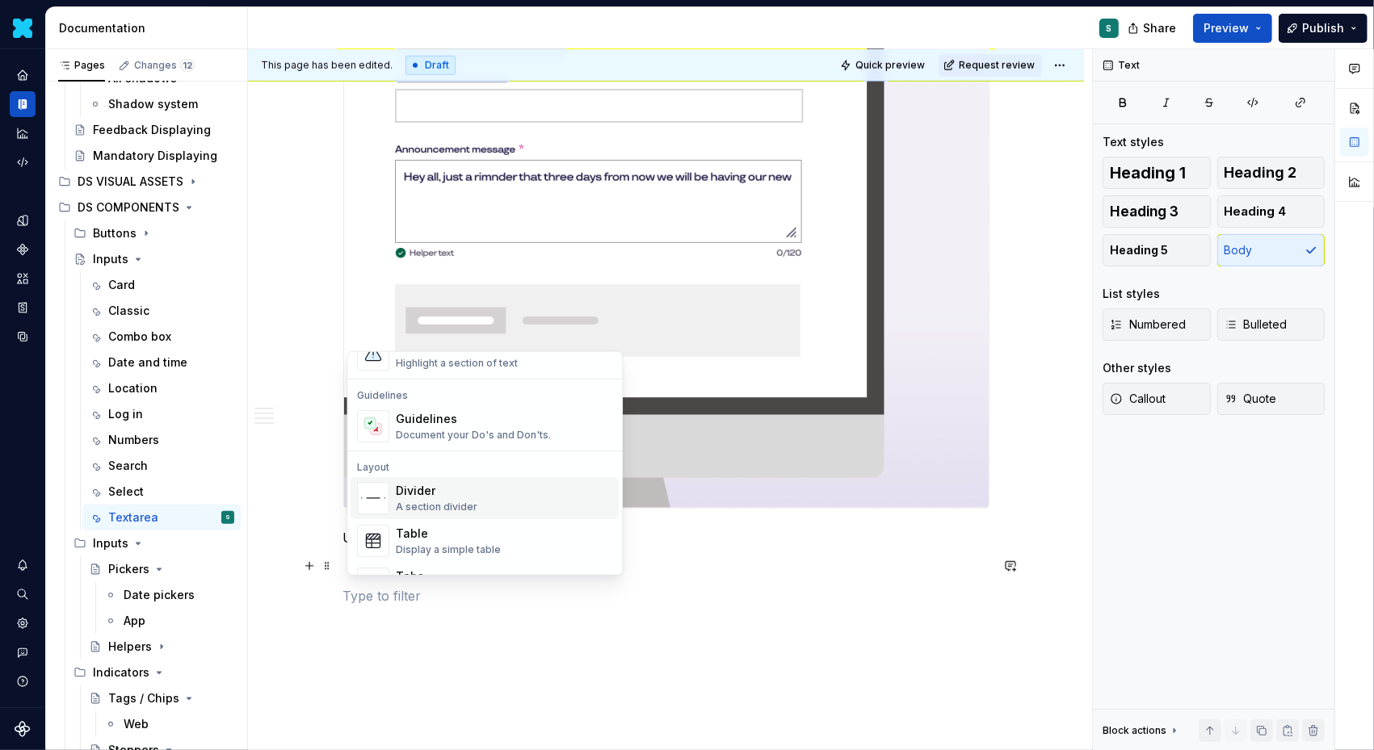
click at [427, 484] on div "Divider" at bounding box center [437, 491] width 82 height 16
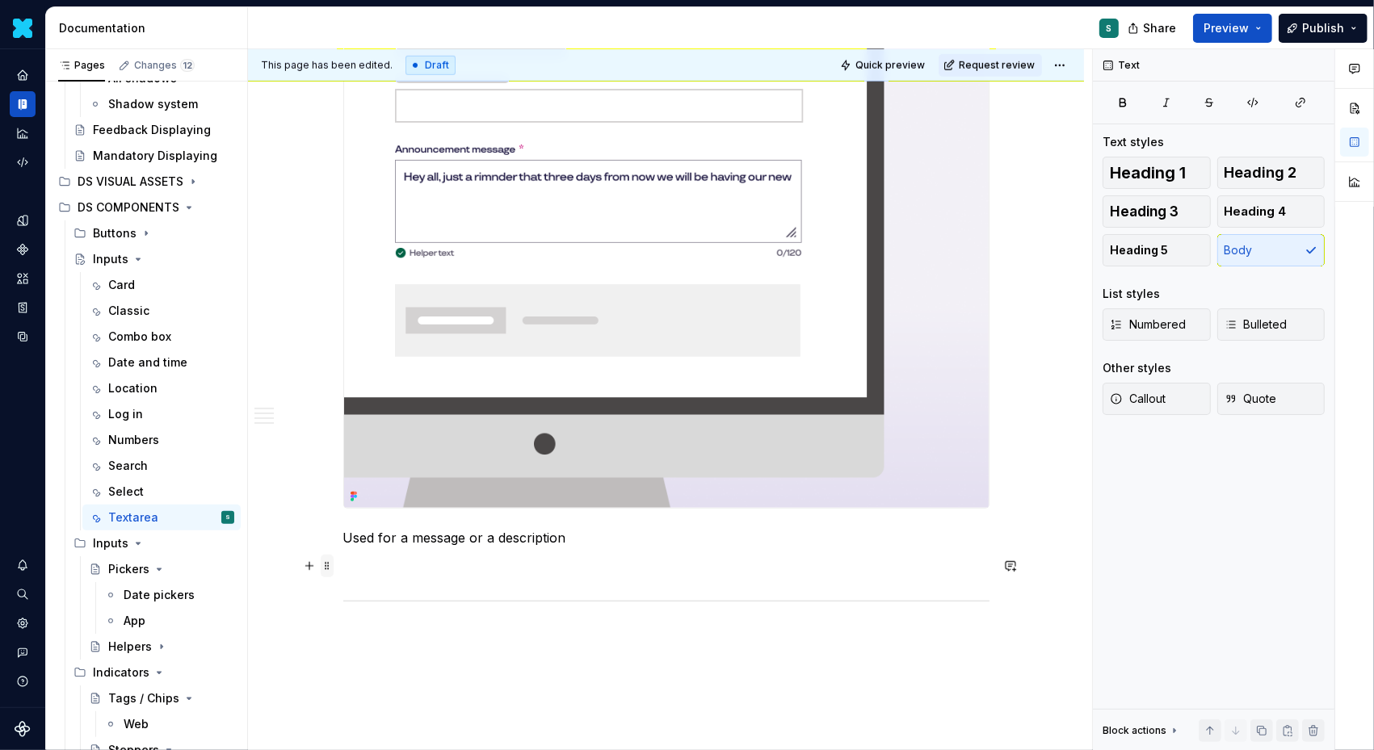
click at [334, 567] on span at bounding box center [327, 566] width 13 height 23
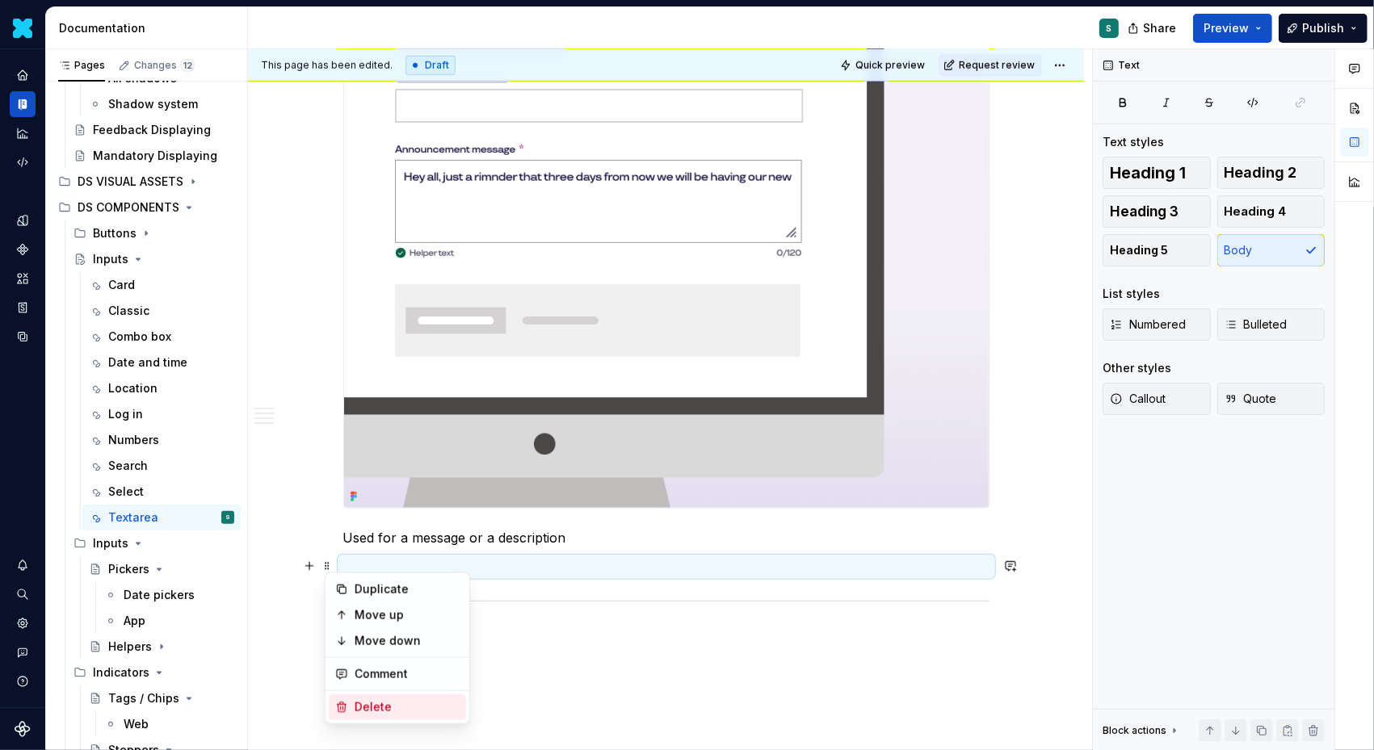
click at [374, 710] on div "Delete" at bounding box center [407, 707] width 105 height 16
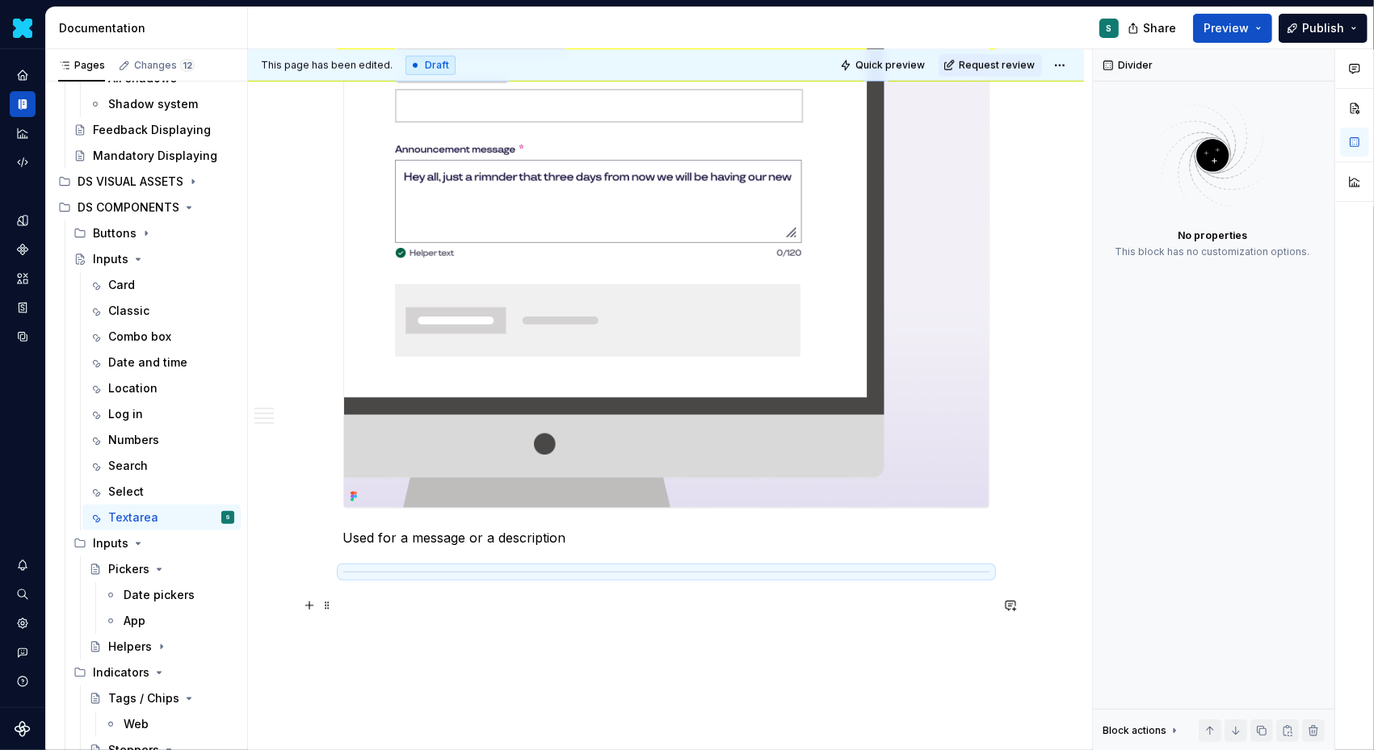
click at [388, 606] on p at bounding box center [666, 606] width 646 height 19
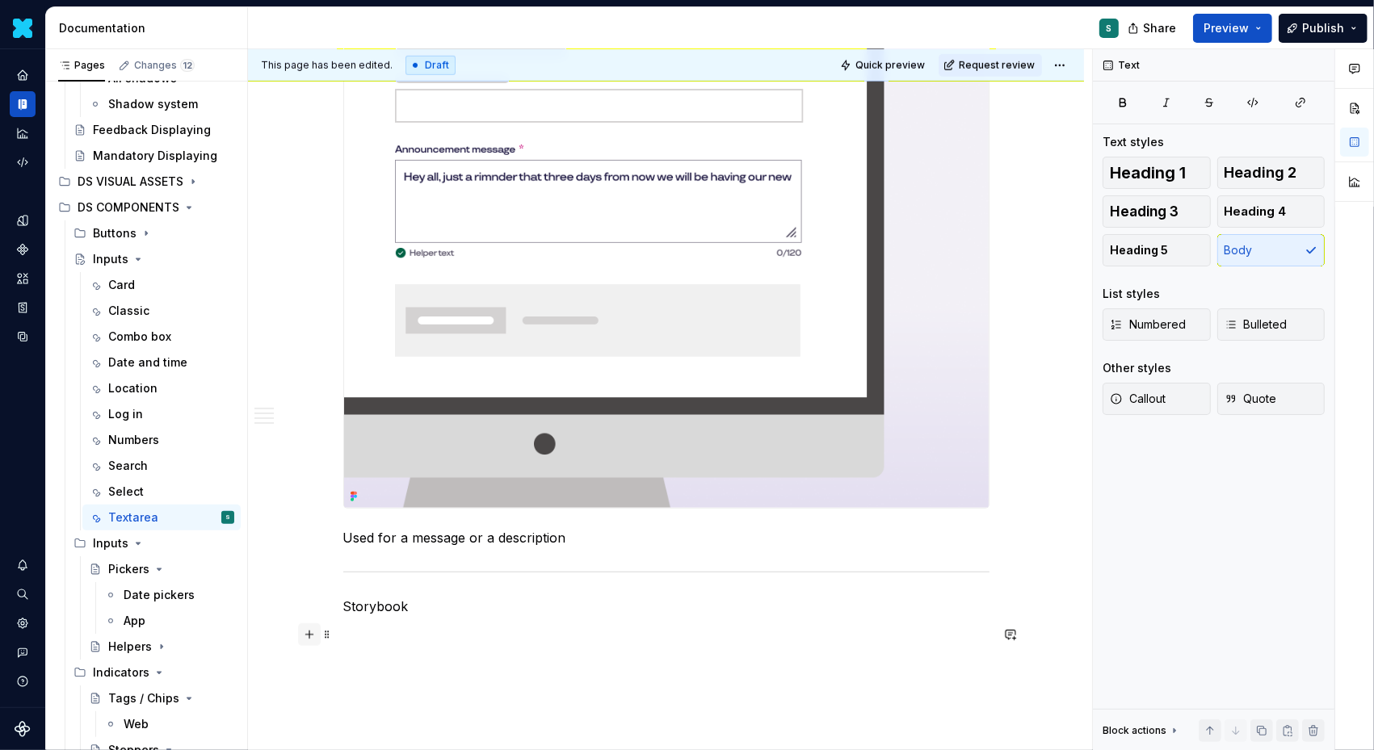
click at [318, 636] on button "button" at bounding box center [309, 634] width 23 height 23
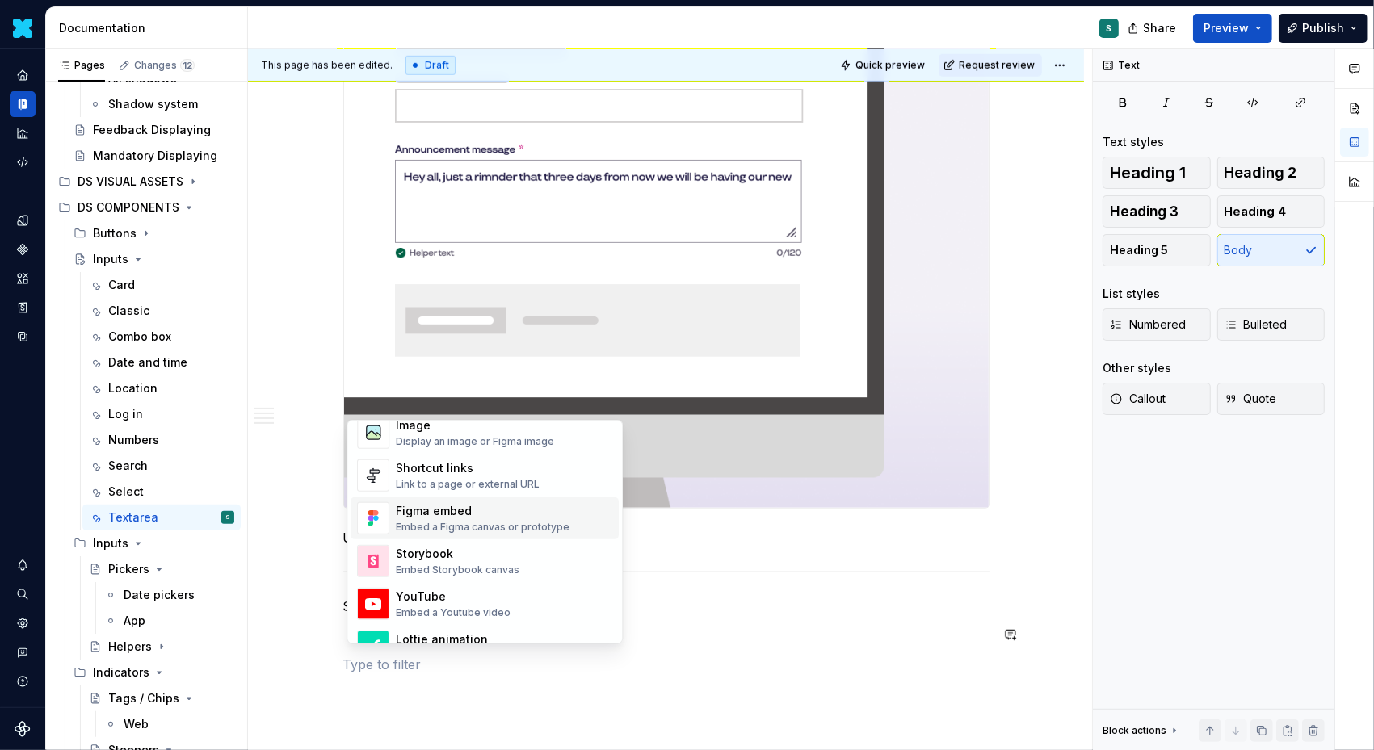
scroll to position [753, 0]
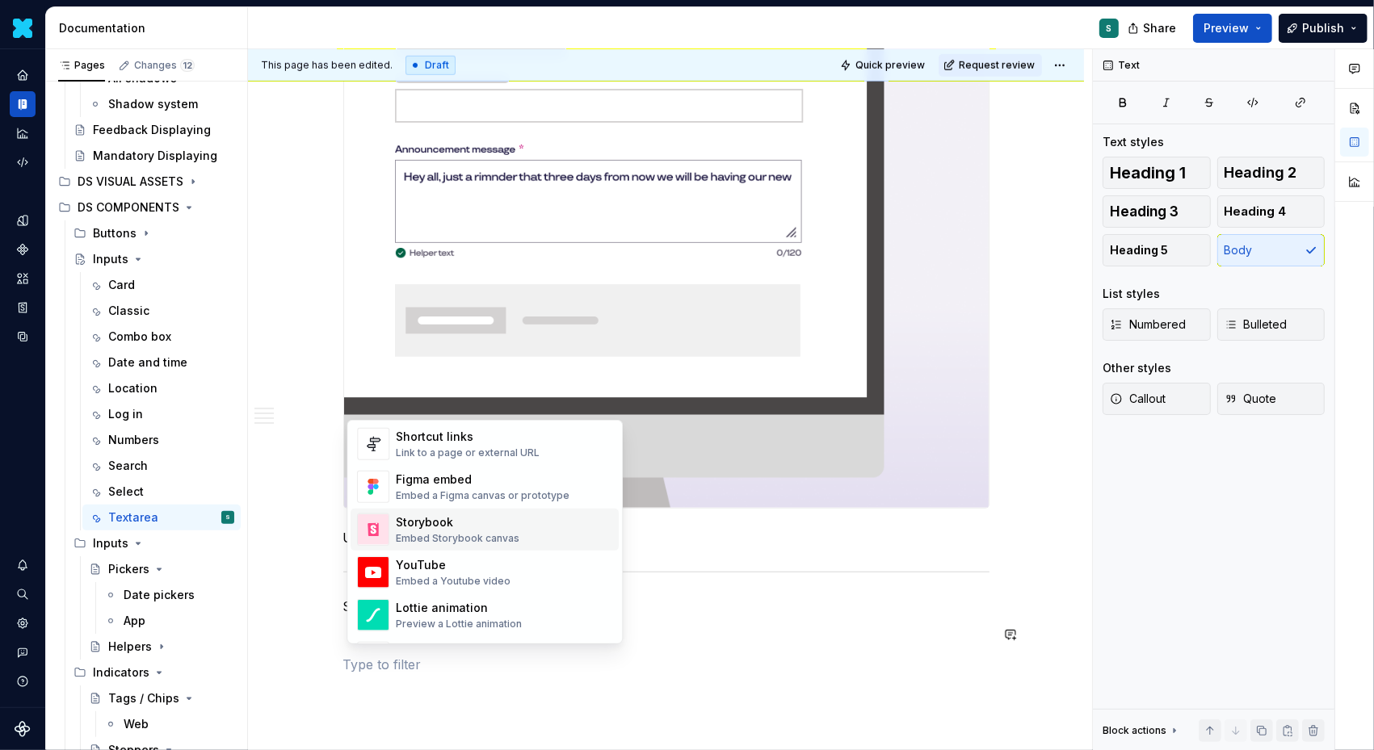
click at [442, 521] on div "Storybook" at bounding box center [458, 522] width 124 height 16
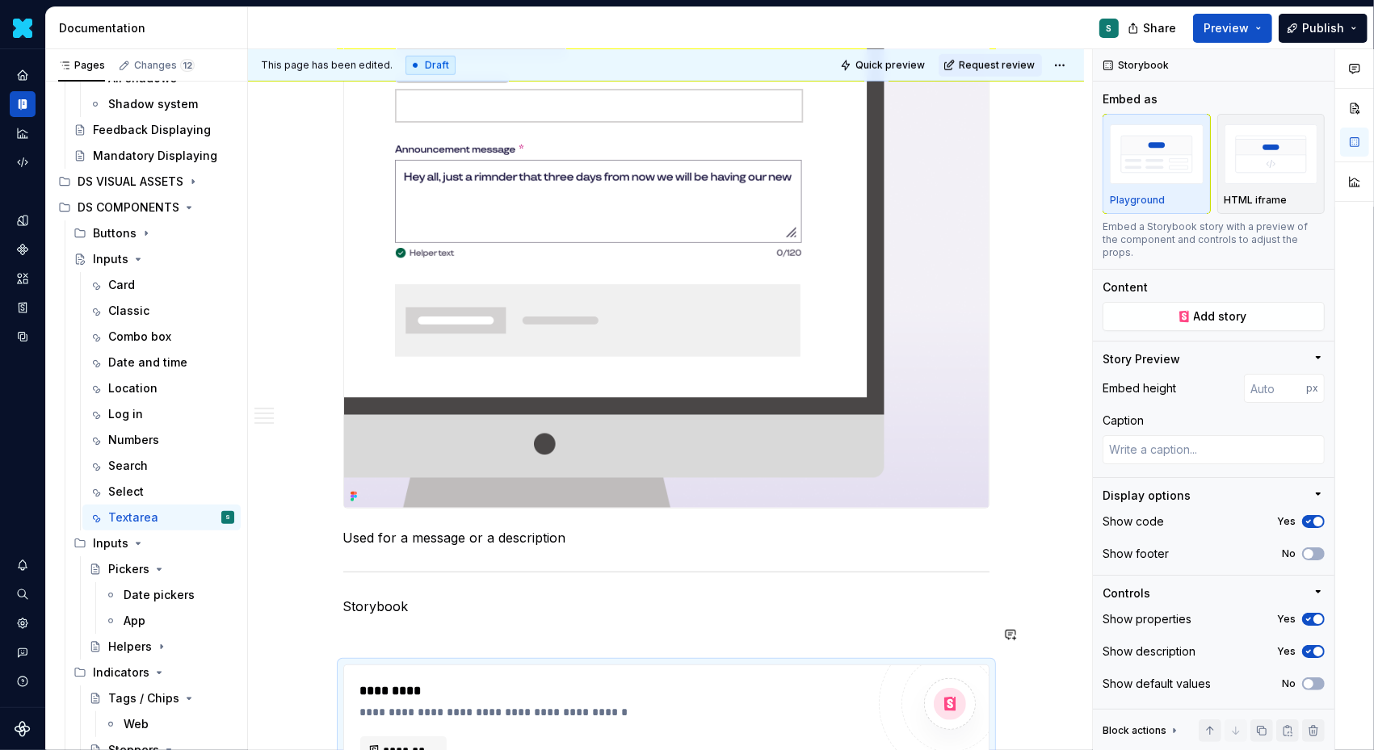
scroll to position [1162, 0]
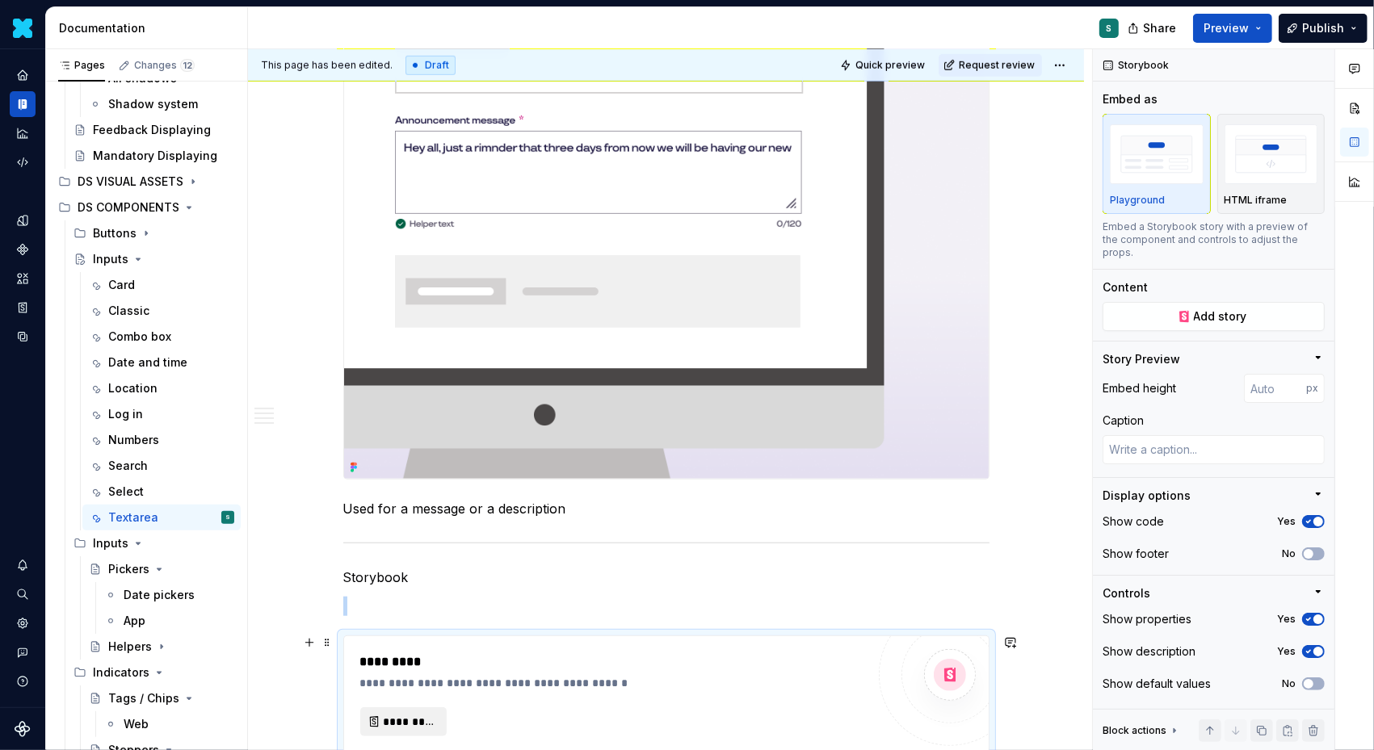
click at [420, 714] on span "*********" at bounding box center [410, 722] width 52 height 16
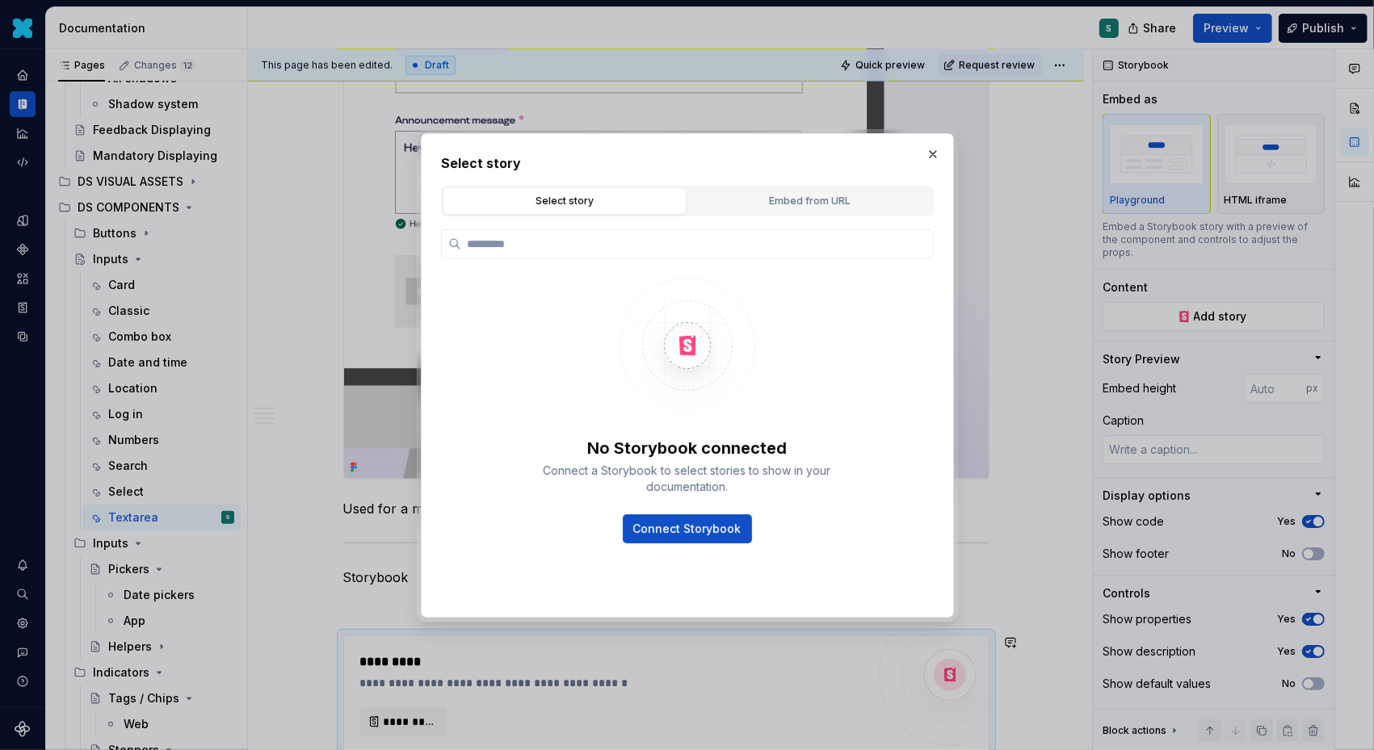
type textarea "*"
click at [746, 206] on div "Embed from URL" at bounding box center [810, 201] width 233 height 16
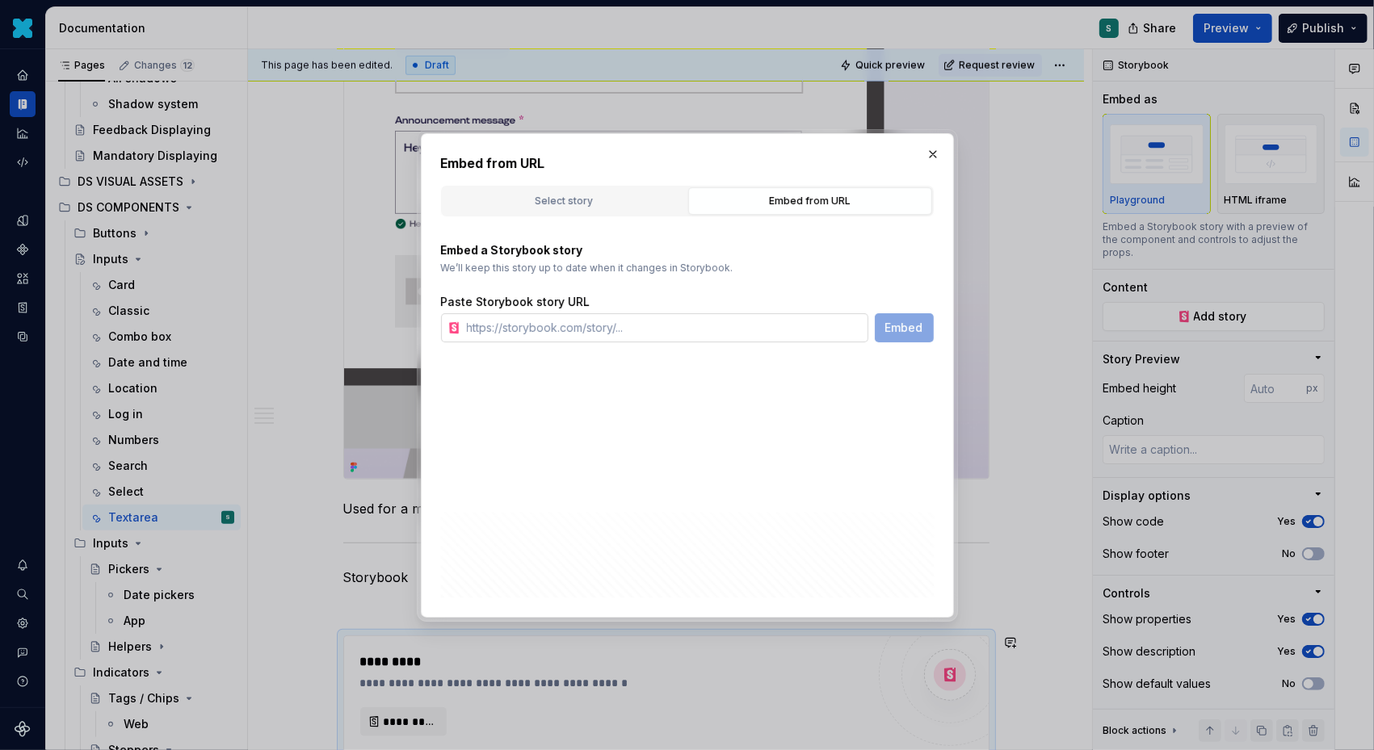
click at [635, 331] on input "text" at bounding box center [664, 327] width 408 height 29
paste input "[URL][DOMAIN_NAME]"
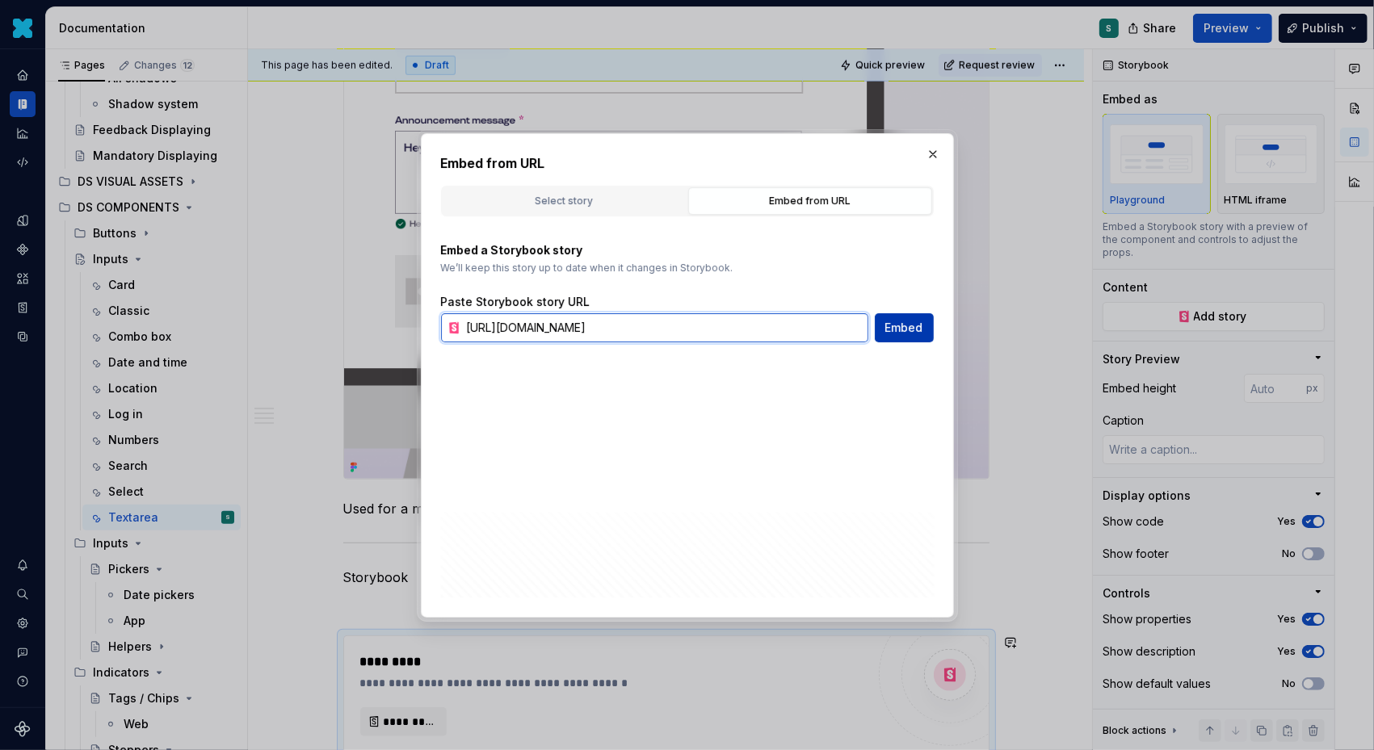
type input "[URL][DOMAIN_NAME]"
click at [904, 325] on span "Embed" at bounding box center [904, 328] width 38 height 16
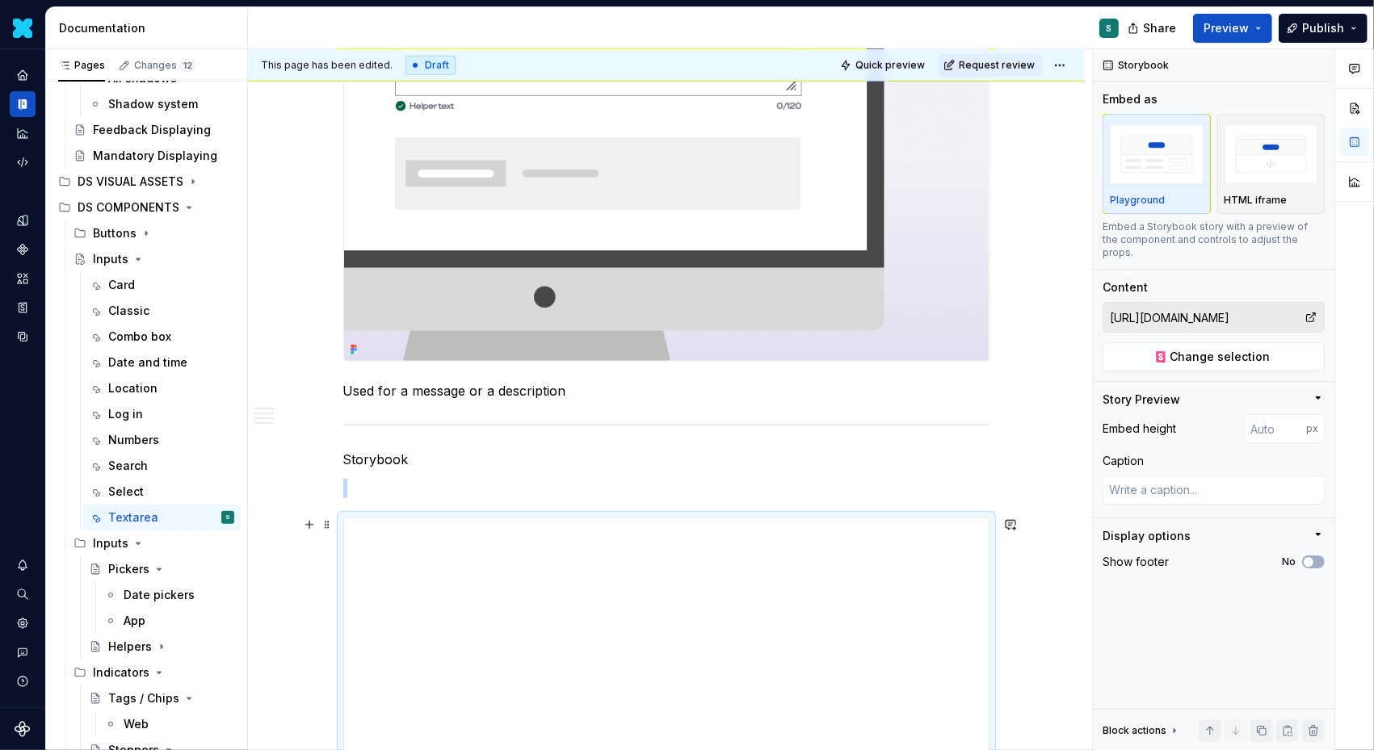
scroll to position [1284, 0]
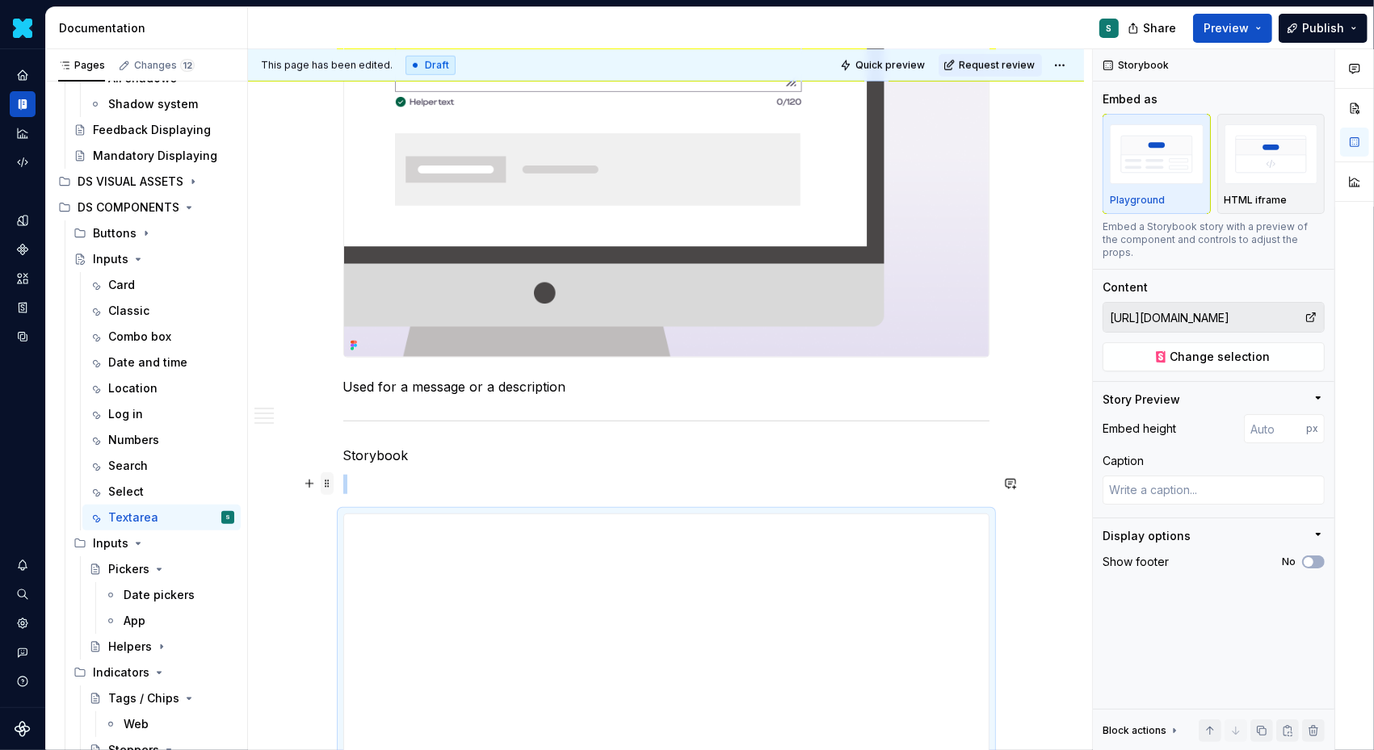
click at [334, 484] on span at bounding box center [327, 483] width 13 height 23
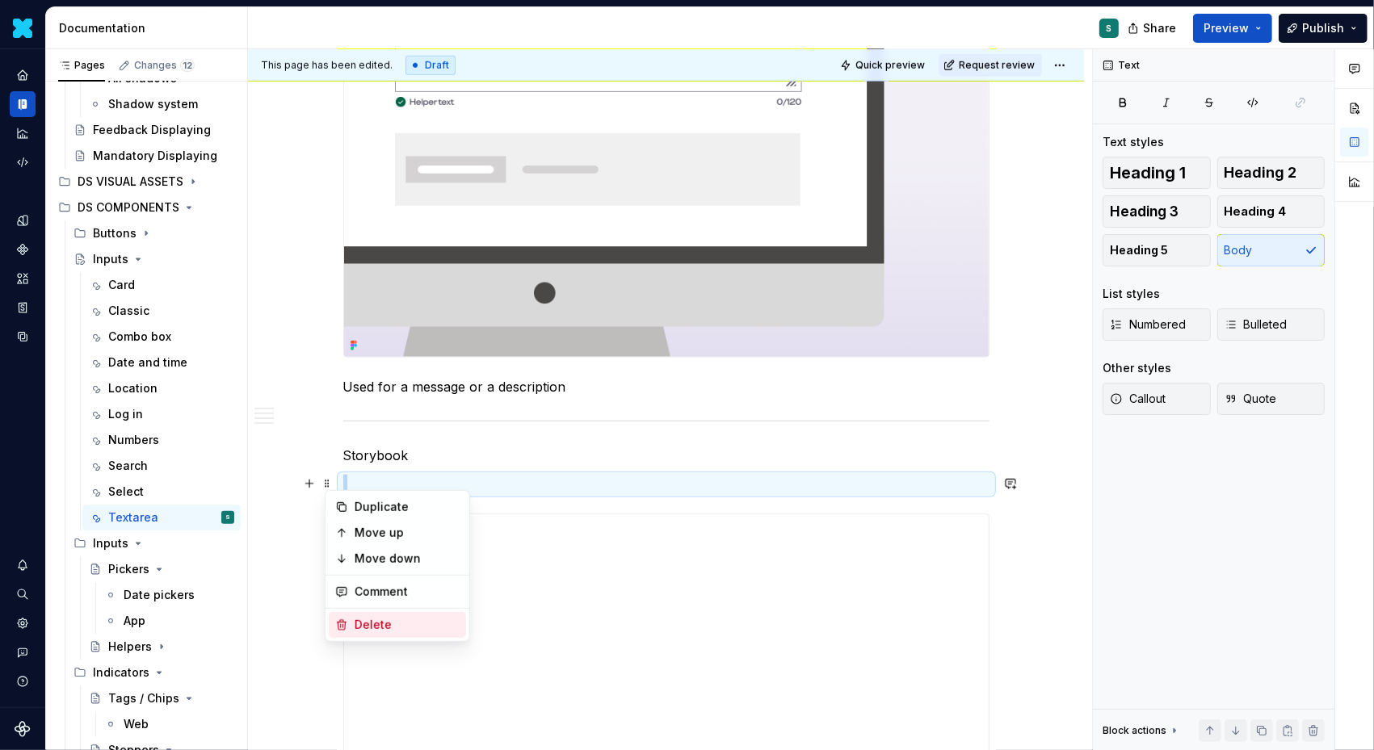
click at [358, 623] on div "Delete" at bounding box center [407, 625] width 105 height 16
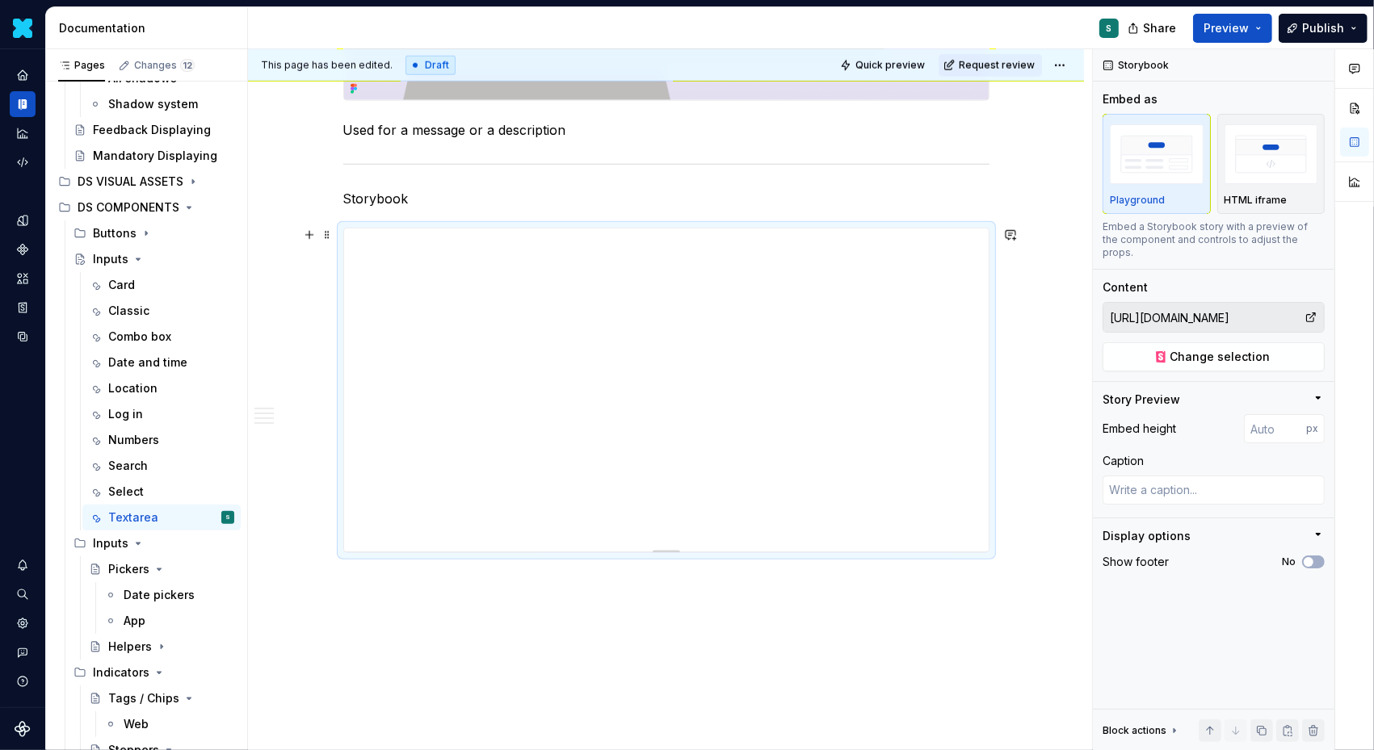
scroll to position [1584, 0]
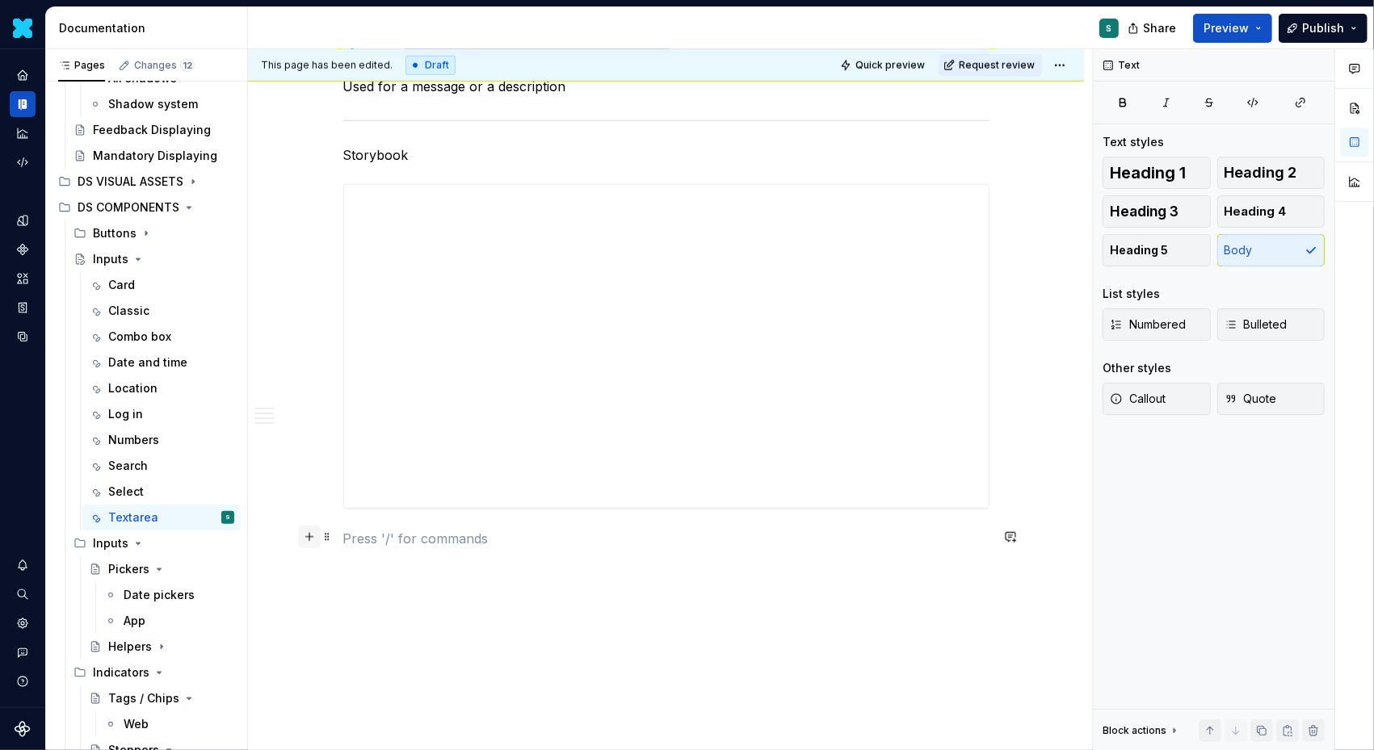
click at [315, 538] on button "button" at bounding box center [309, 537] width 23 height 23
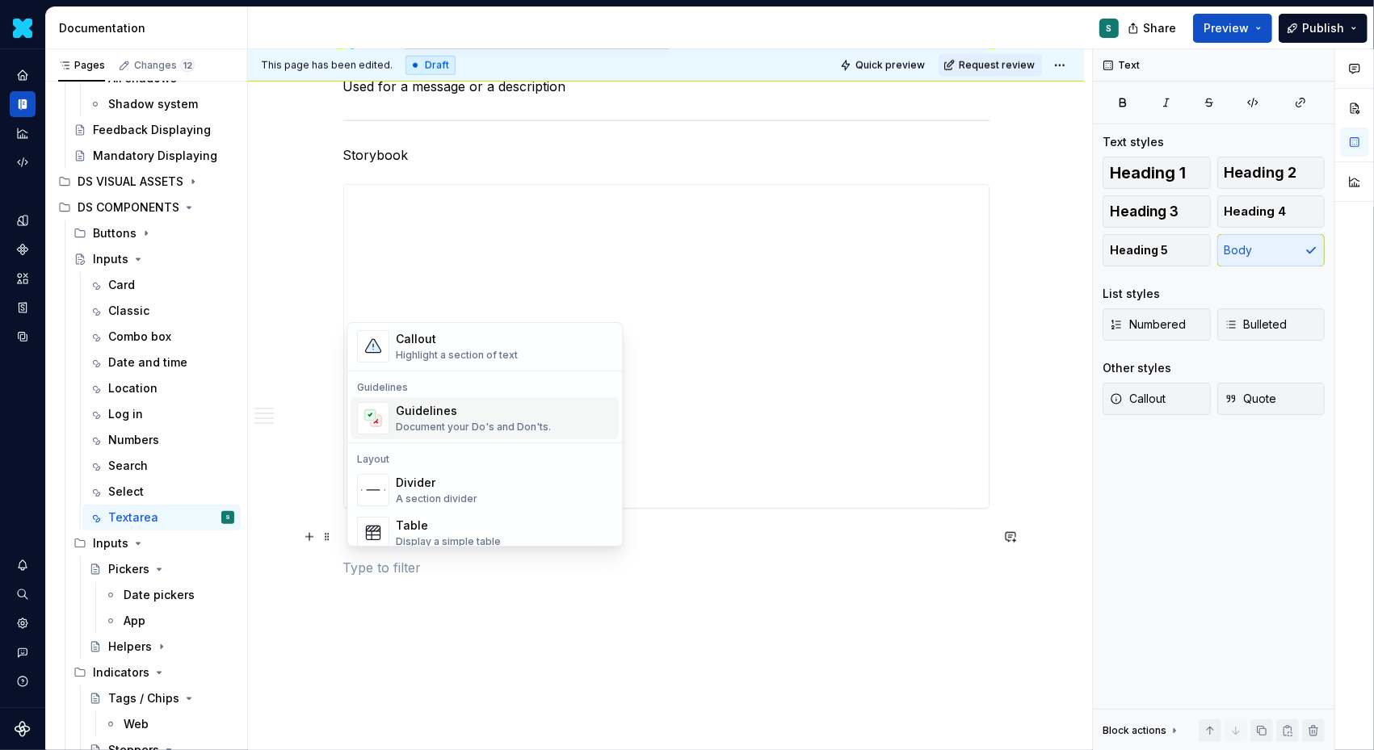
scroll to position [417, 0]
click at [436, 472] on div "Divider" at bounding box center [437, 475] width 82 height 16
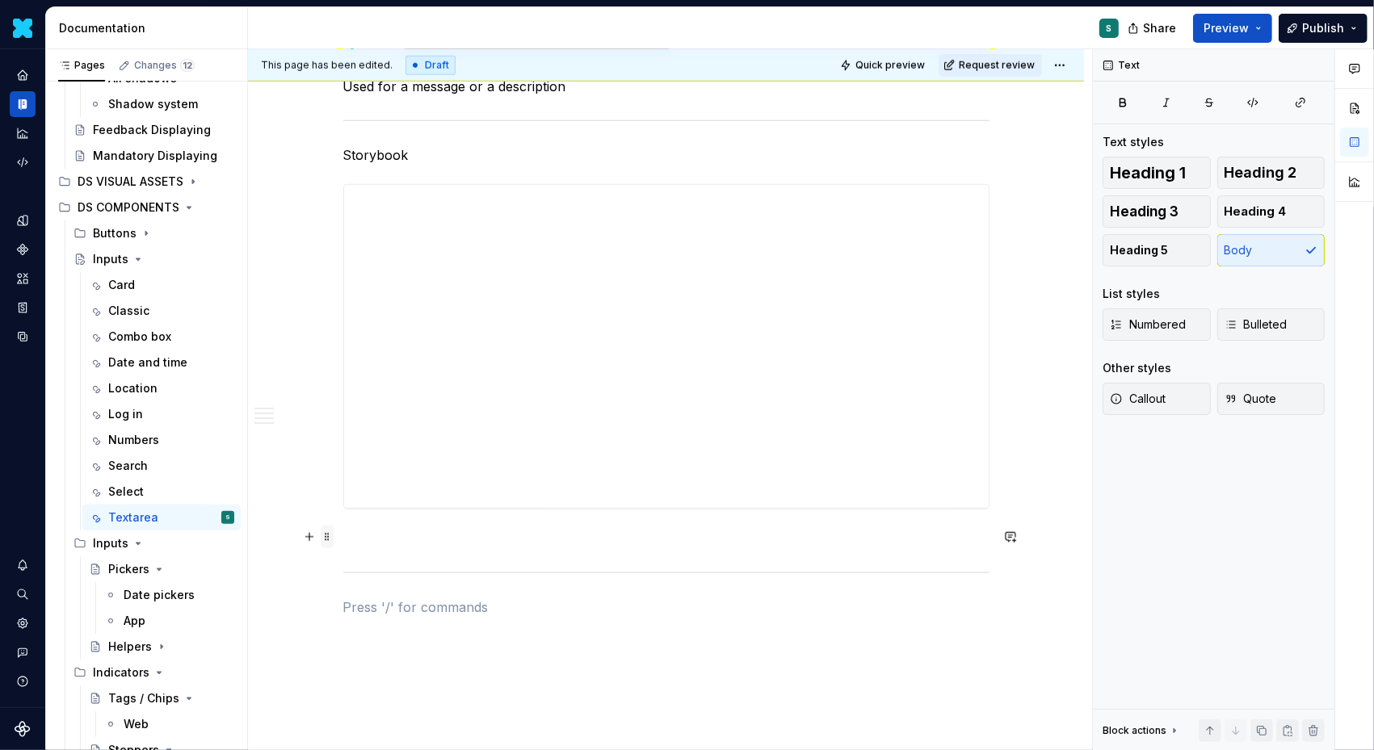
click at [333, 541] on span at bounding box center [327, 537] width 13 height 23
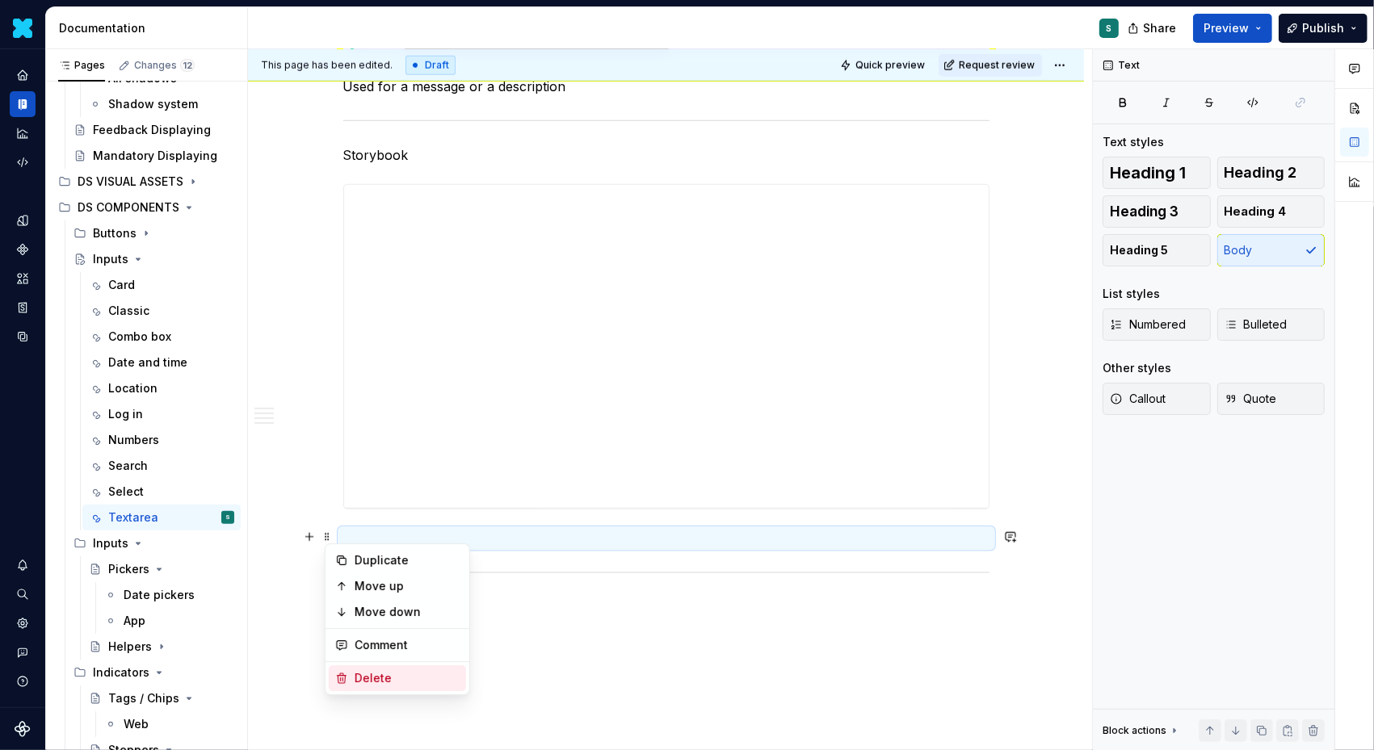
click at [371, 669] on div "Delete" at bounding box center [397, 678] width 137 height 26
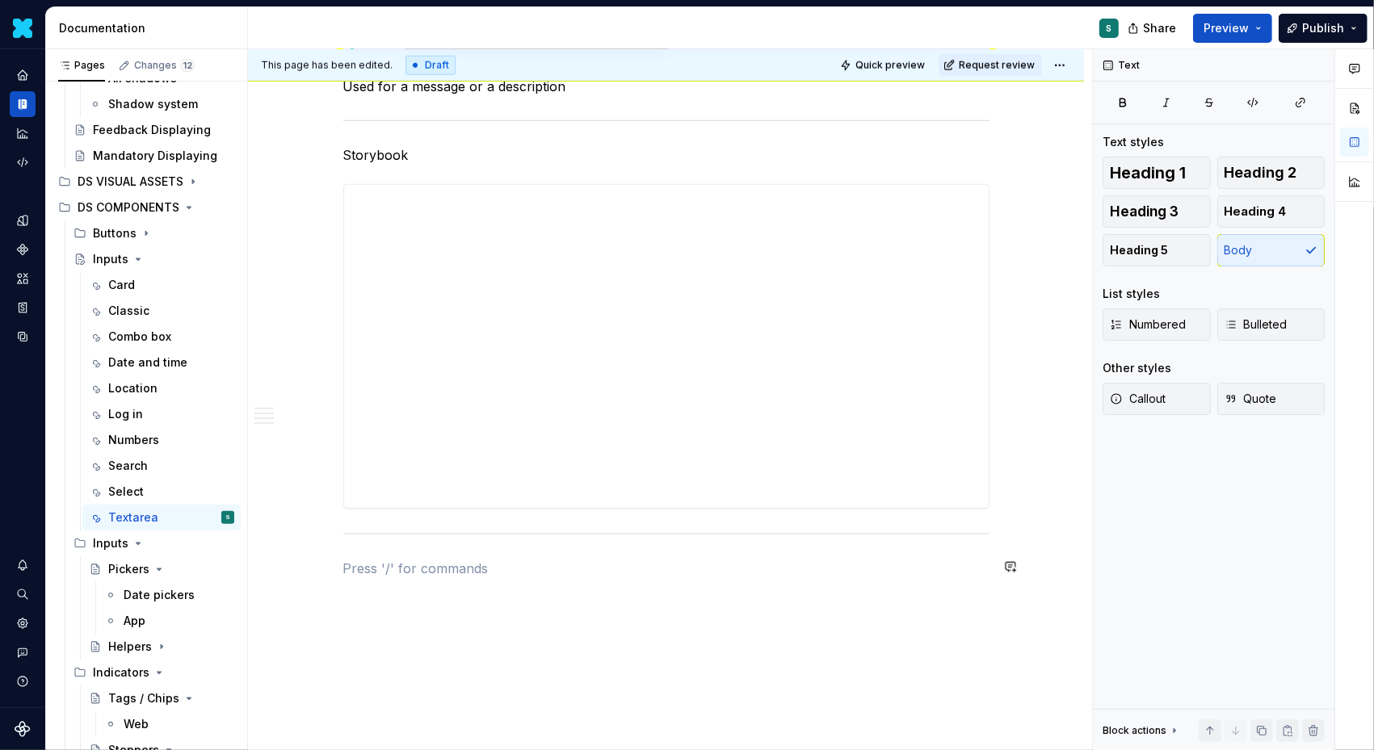
click at [368, 559] on p at bounding box center [666, 568] width 646 height 19
click at [369, 564] on p at bounding box center [666, 568] width 646 height 19
drag, startPoint x: 450, startPoint y: 564, endPoint x: 293, endPoint y: 564, distance: 156.7
click at [443, 535] on button "button" at bounding box center [448, 535] width 23 height 23
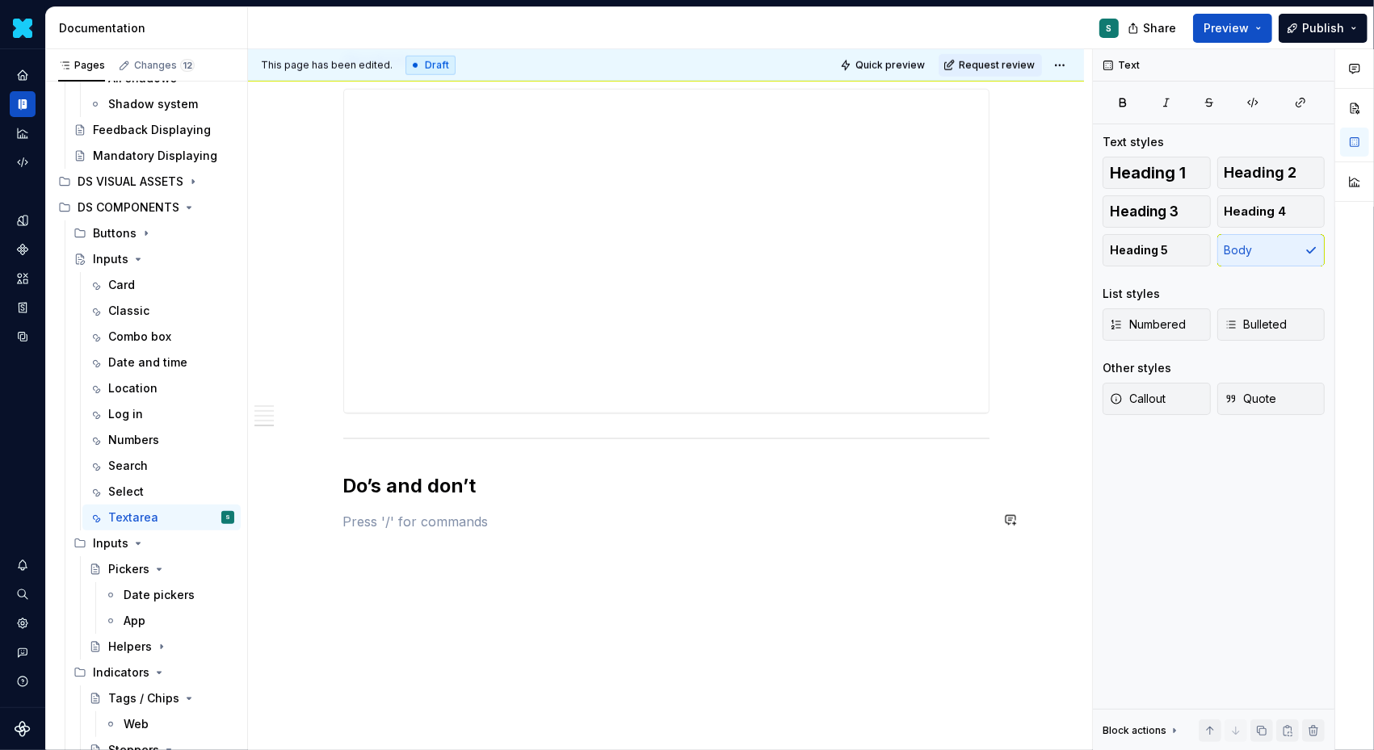
scroll to position [1701, 0]
click at [314, 496] on button "button" at bounding box center [309, 498] width 23 height 23
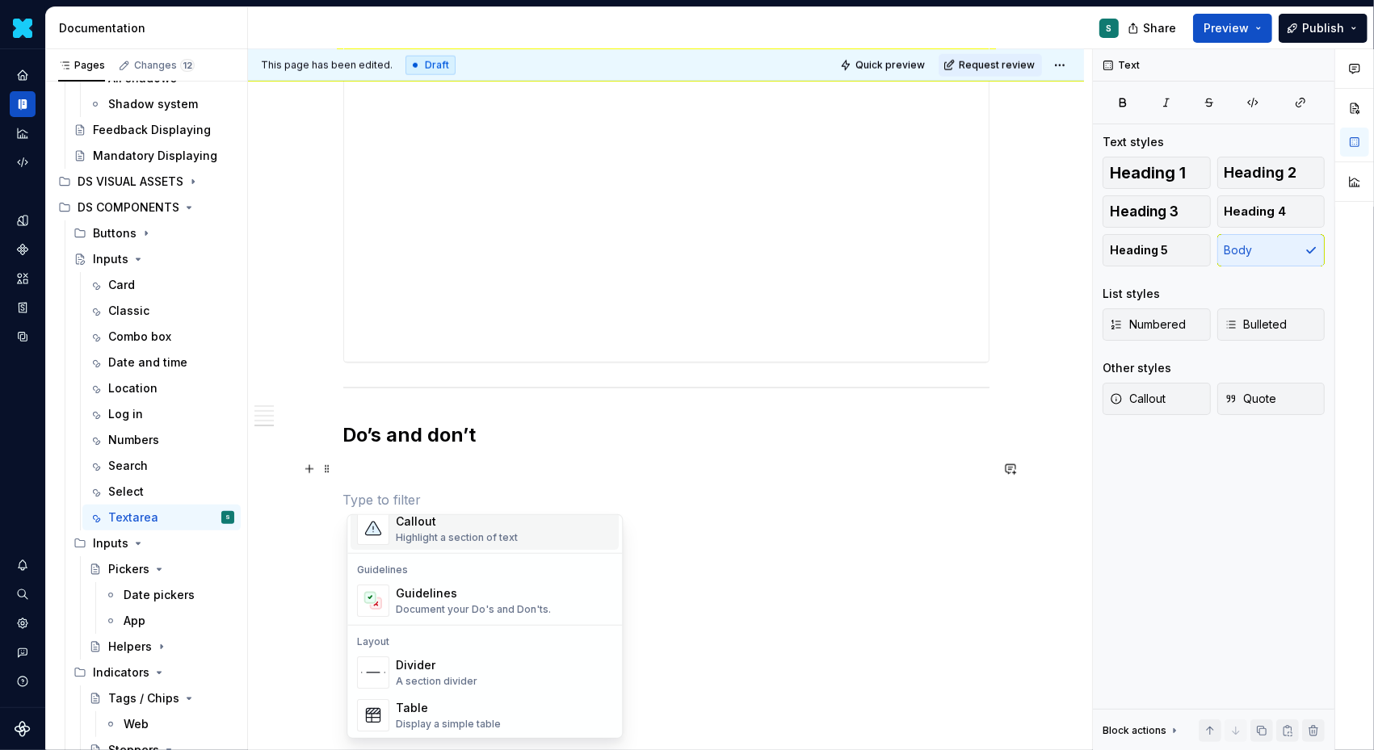
scroll to position [420, 0]
click at [438, 596] on div "Guidelines" at bounding box center [473, 592] width 155 height 16
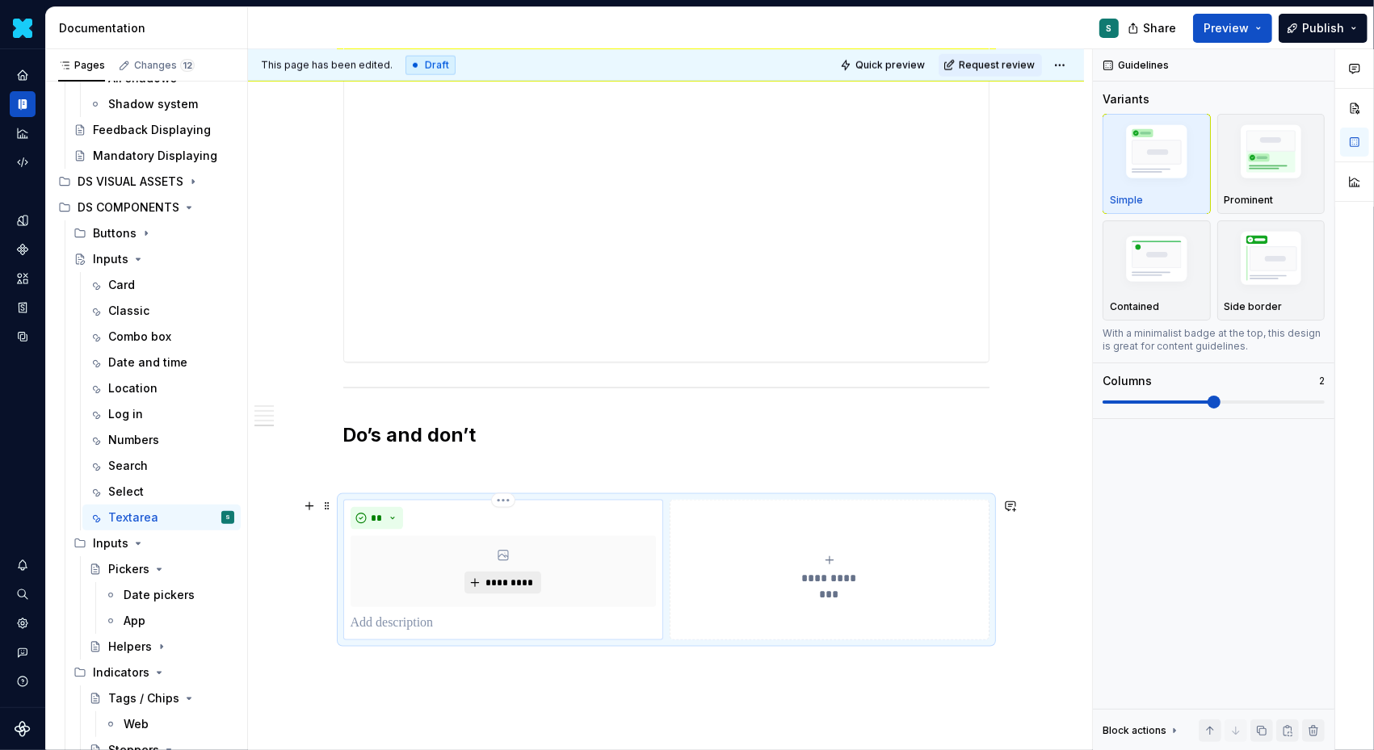
click at [513, 572] on button "*********" at bounding box center [502, 583] width 77 height 23
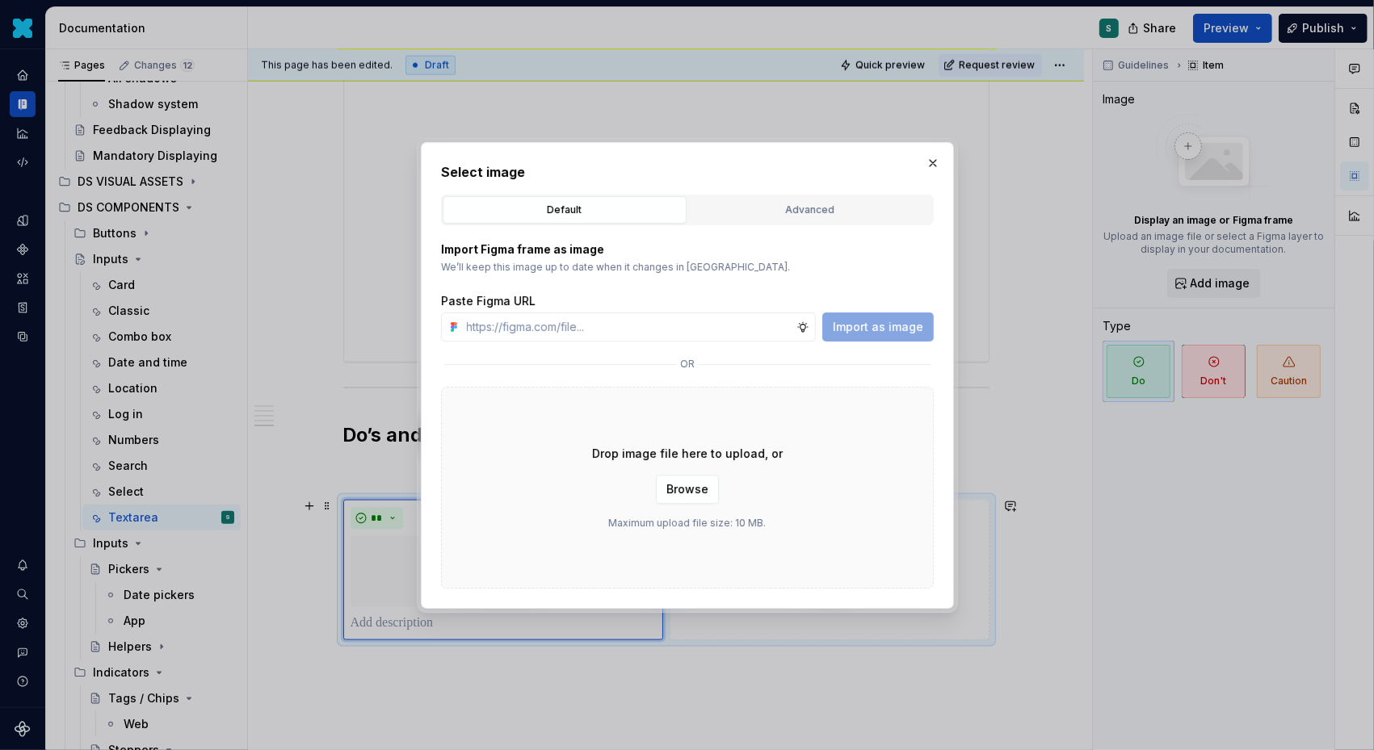
type textarea "*"
type input "[URL][DOMAIN_NAME]"
click at [862, 330] on span "Import as image" at bounding box center [878, 327] width 90 height 16
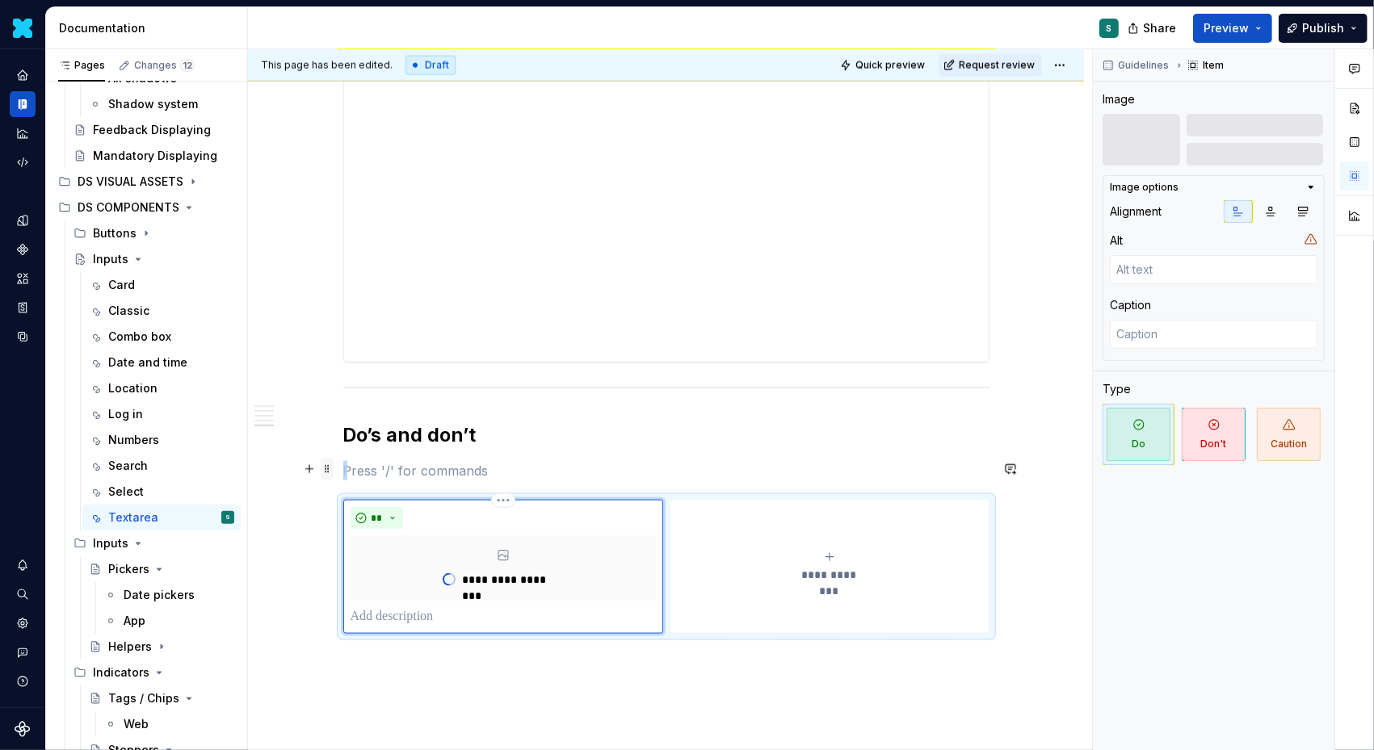
click at [331, 468] on span at bounding box center [327, 469] width 13 height 23
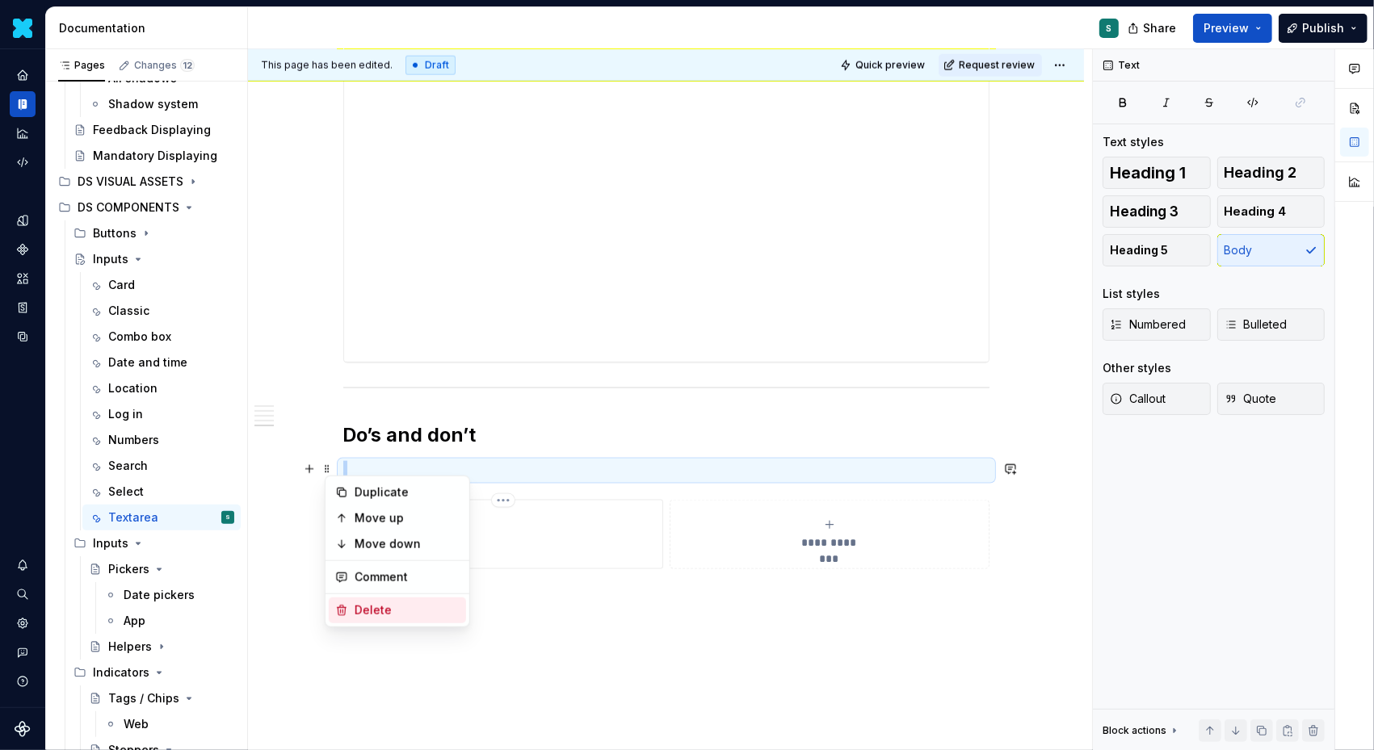
click at [357, 610] on div "Delete" at bounding box center [407, 610] width 105 height 16
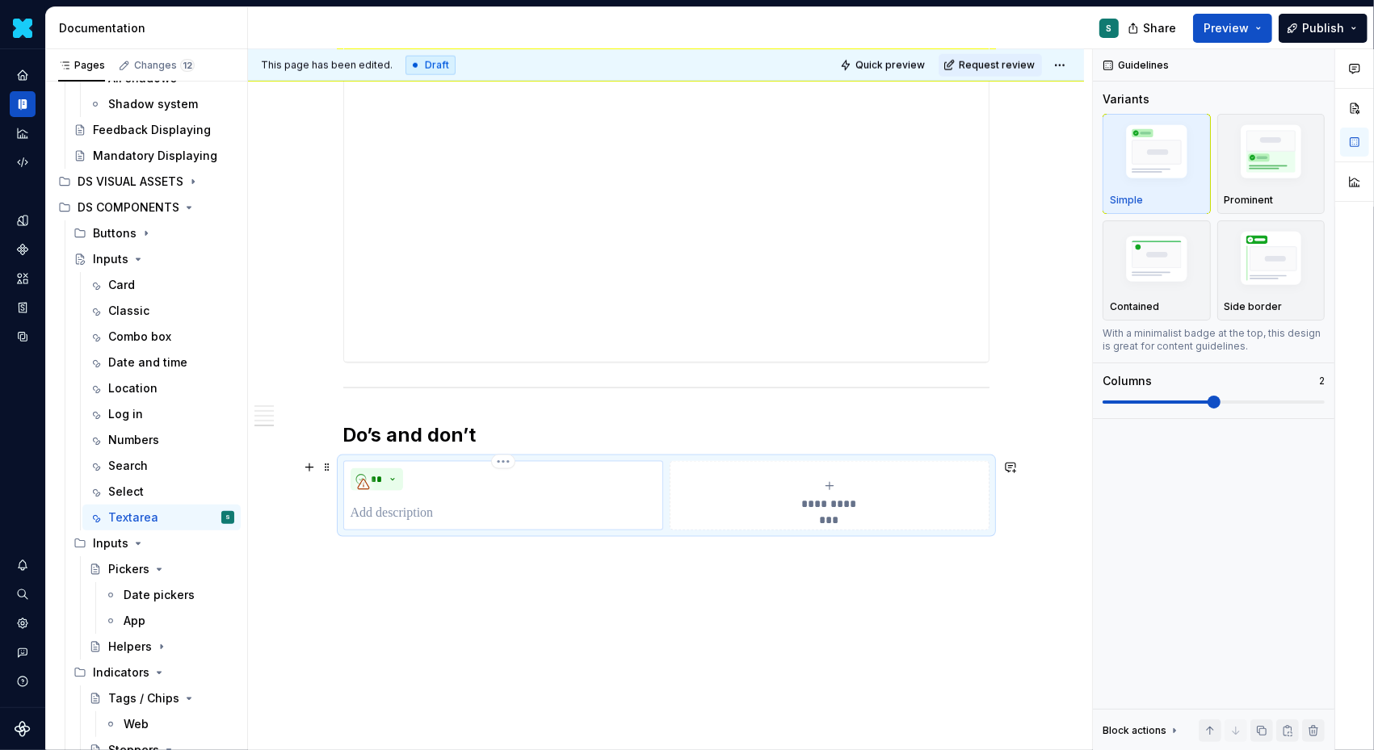
click at [406, 513] on p at bounding box center [502, 513] width 305 height 19
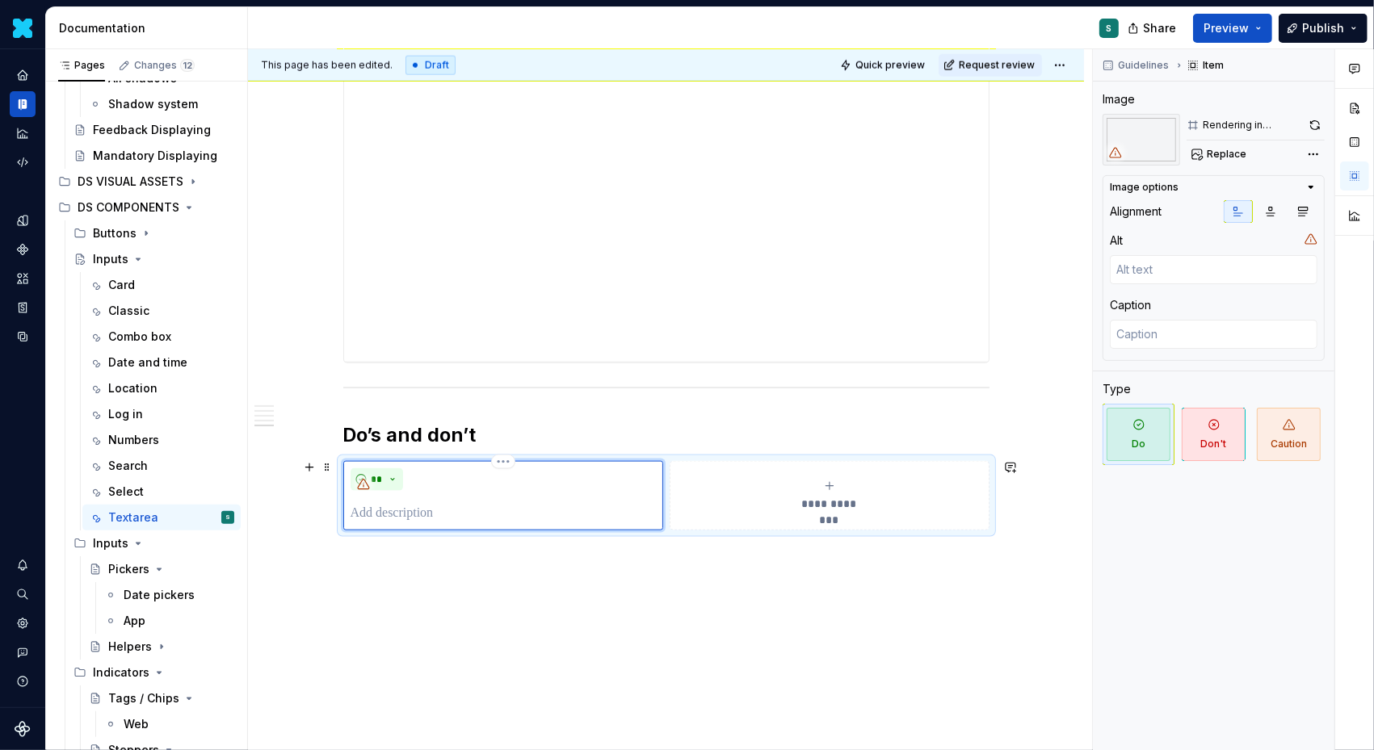
click at [387, 514] on p at bounding box center [502, 513] width 305 height 19
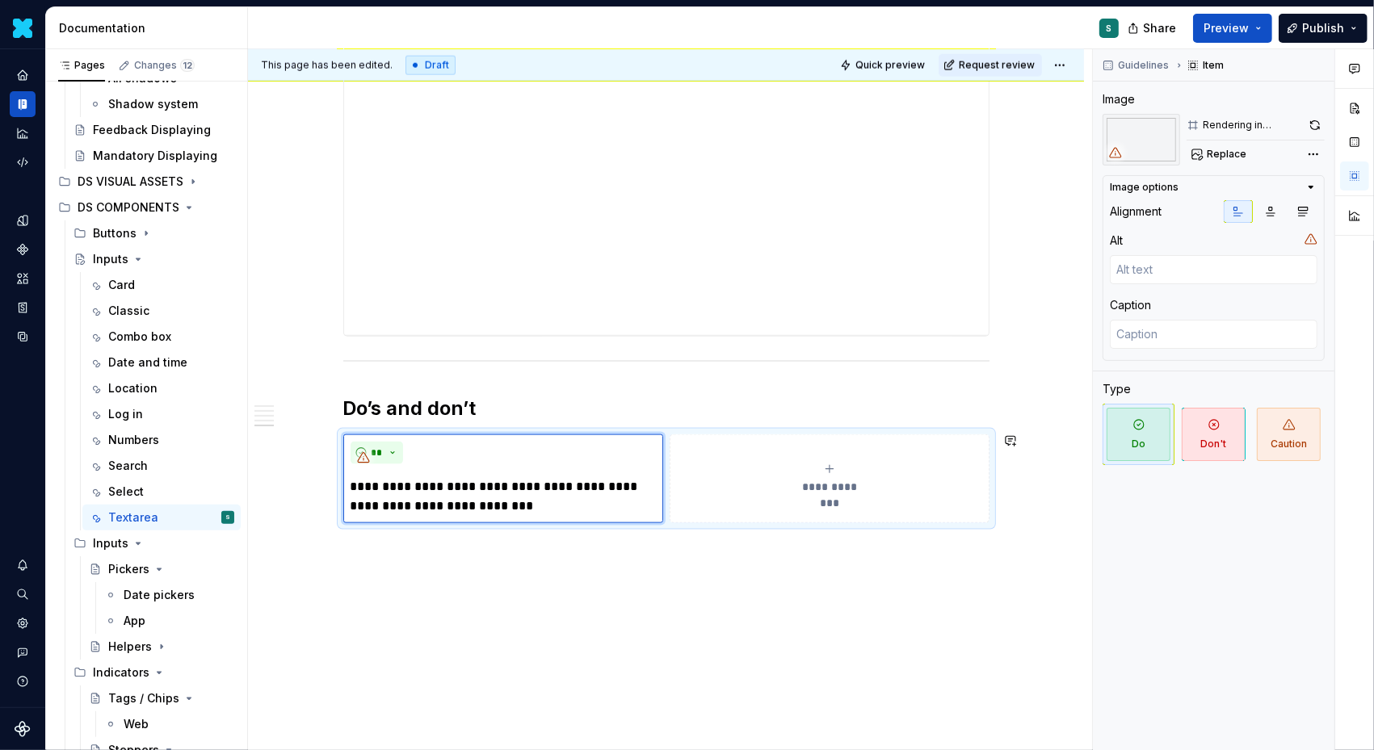
scroll to position [1771, 0]
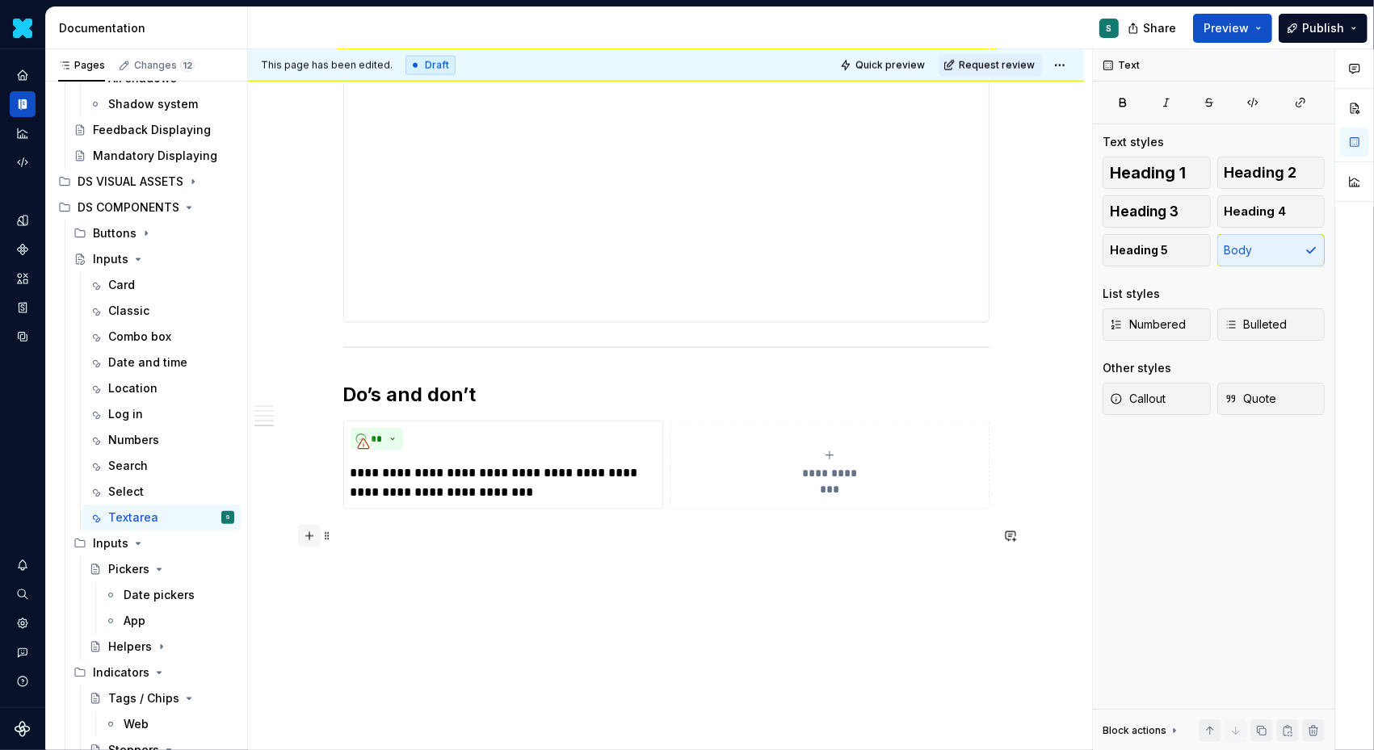
click at [315, 532] on button "button" at bounding box center [309, 536] width 23 height 23
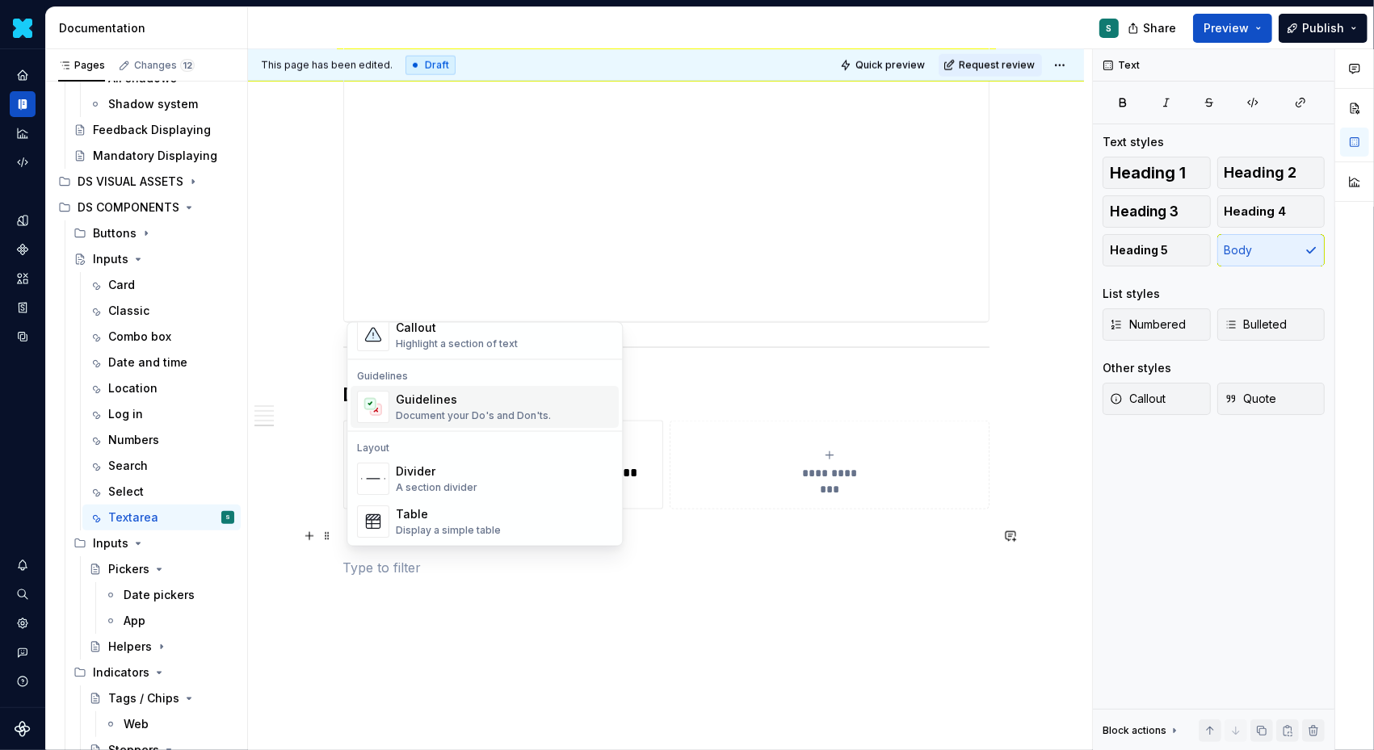
scroll to position [429, 0]
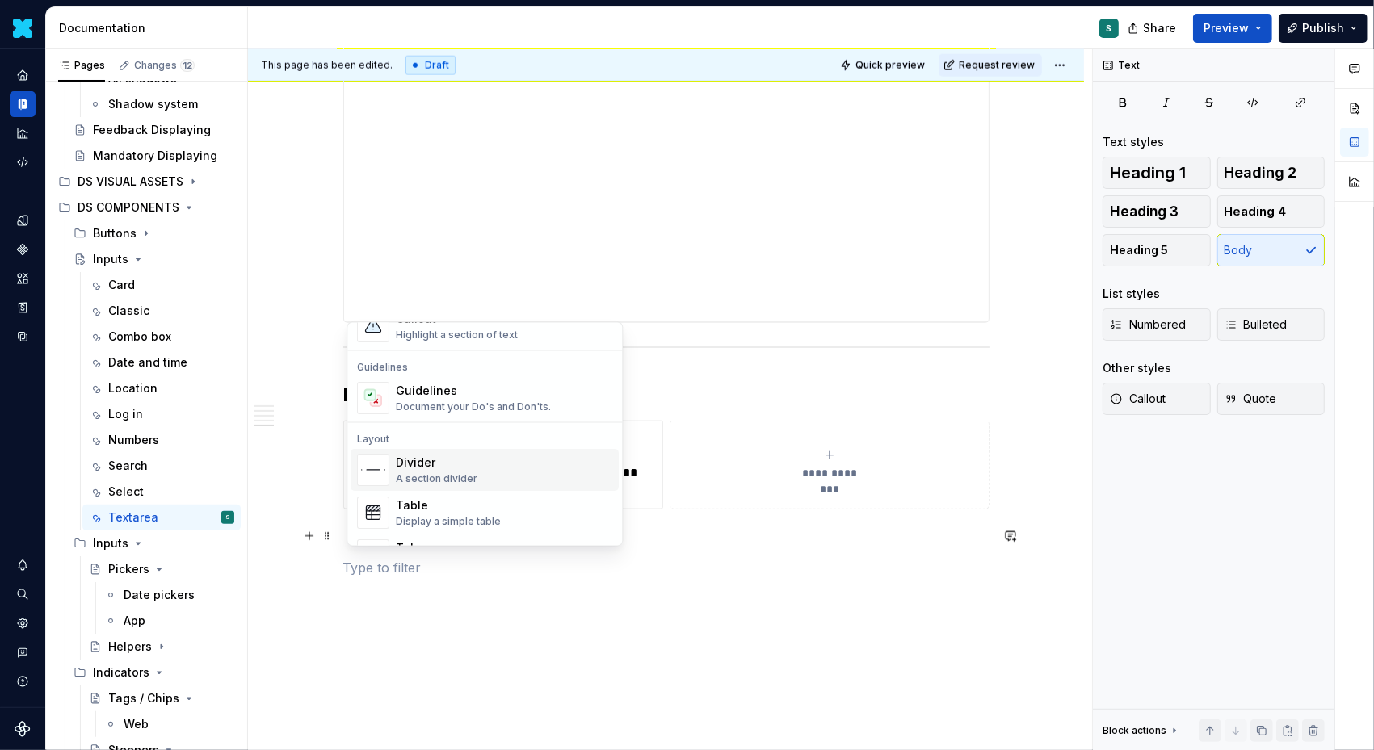
click at [433, 455] on div "Divider" at bounding box center [437, 463] width 82 height 16
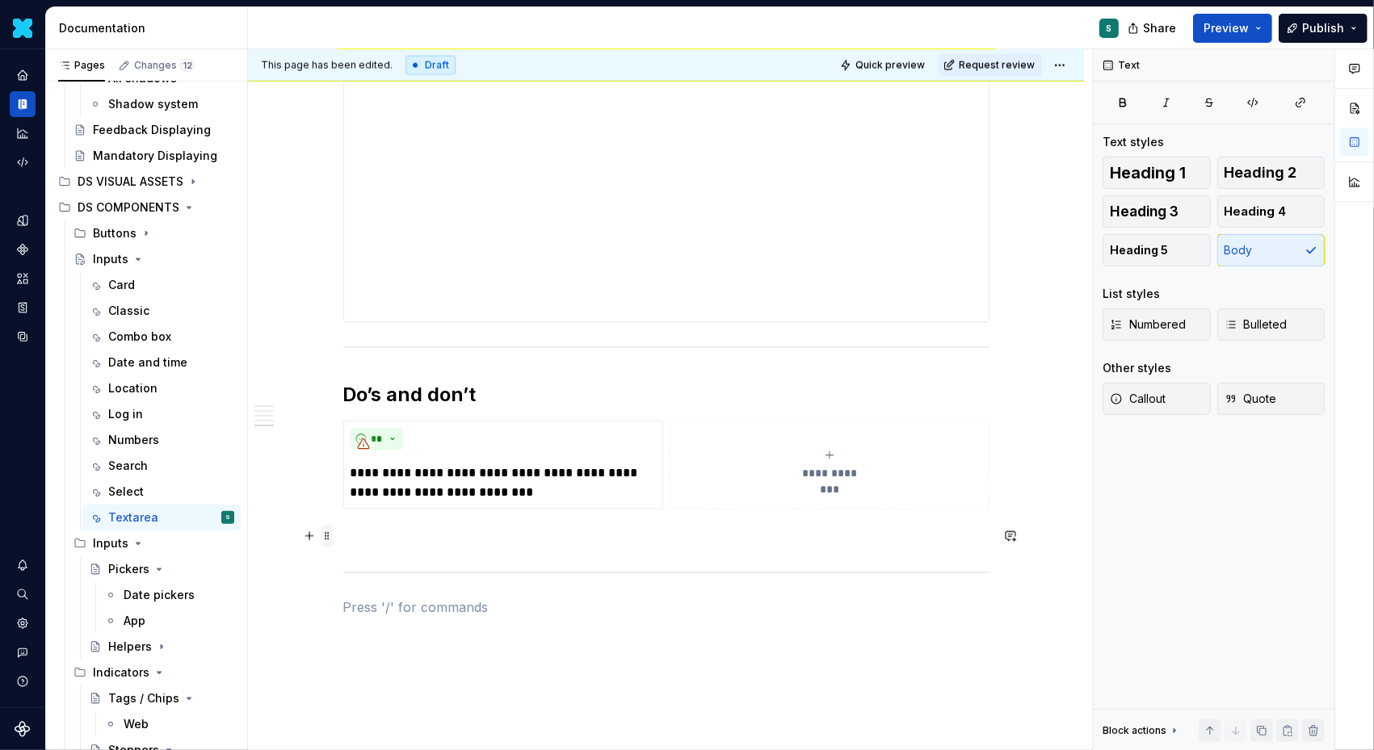
click at [332, 537] on span at bounding box center [327, 536] width 13 height 23
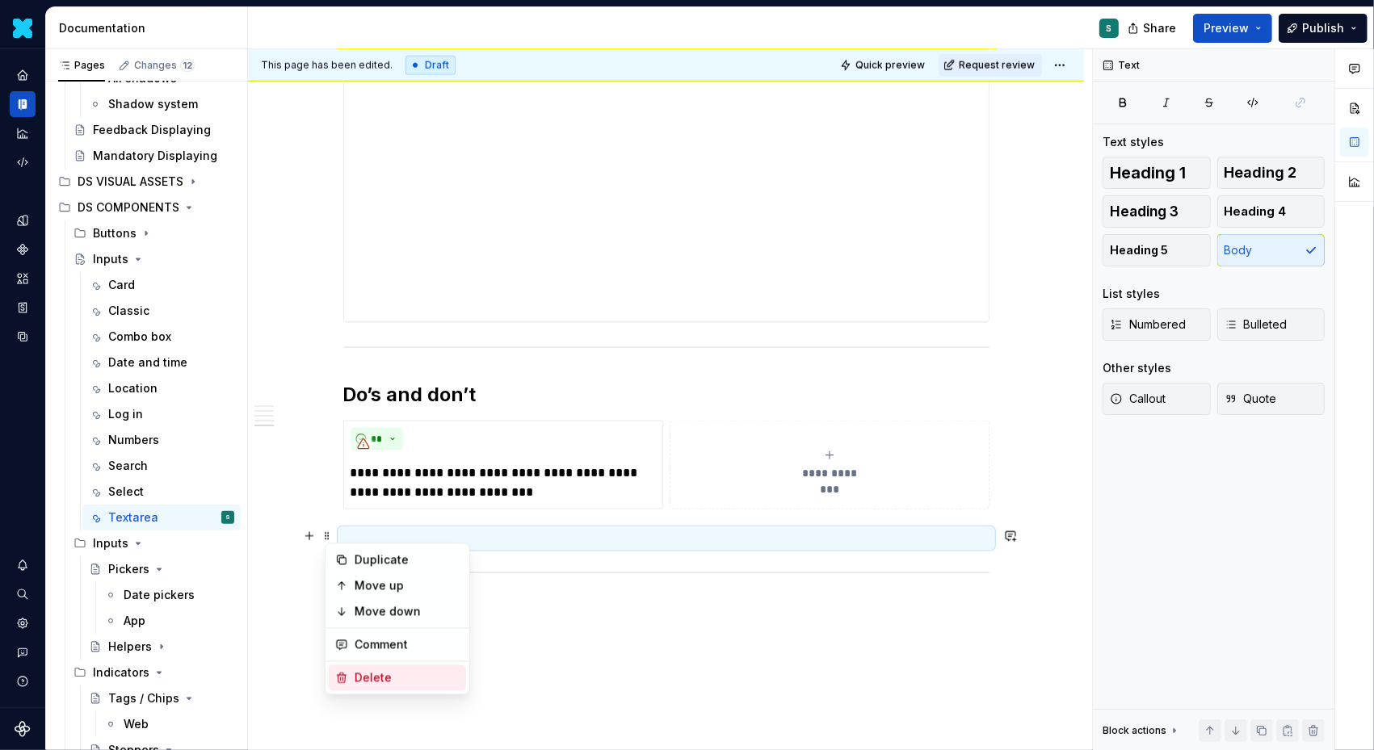
click at [370, 673] on div "Delete" at bounding box center [407, 678] width 105 height 16
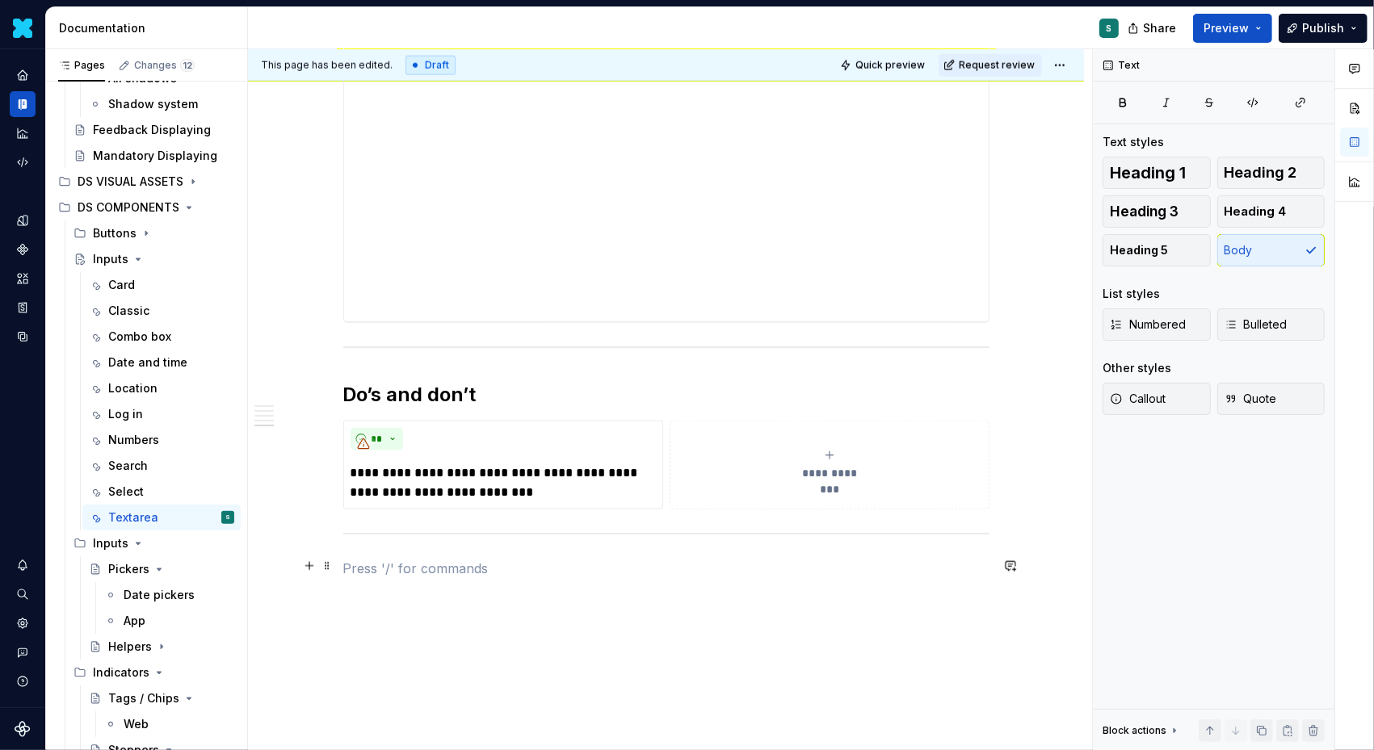
click at [381, 568] on p at bounding box center [666, 568] width 646 height 19
click at [354, 572] on p at bounding box center [666, 568] width 646 height 19
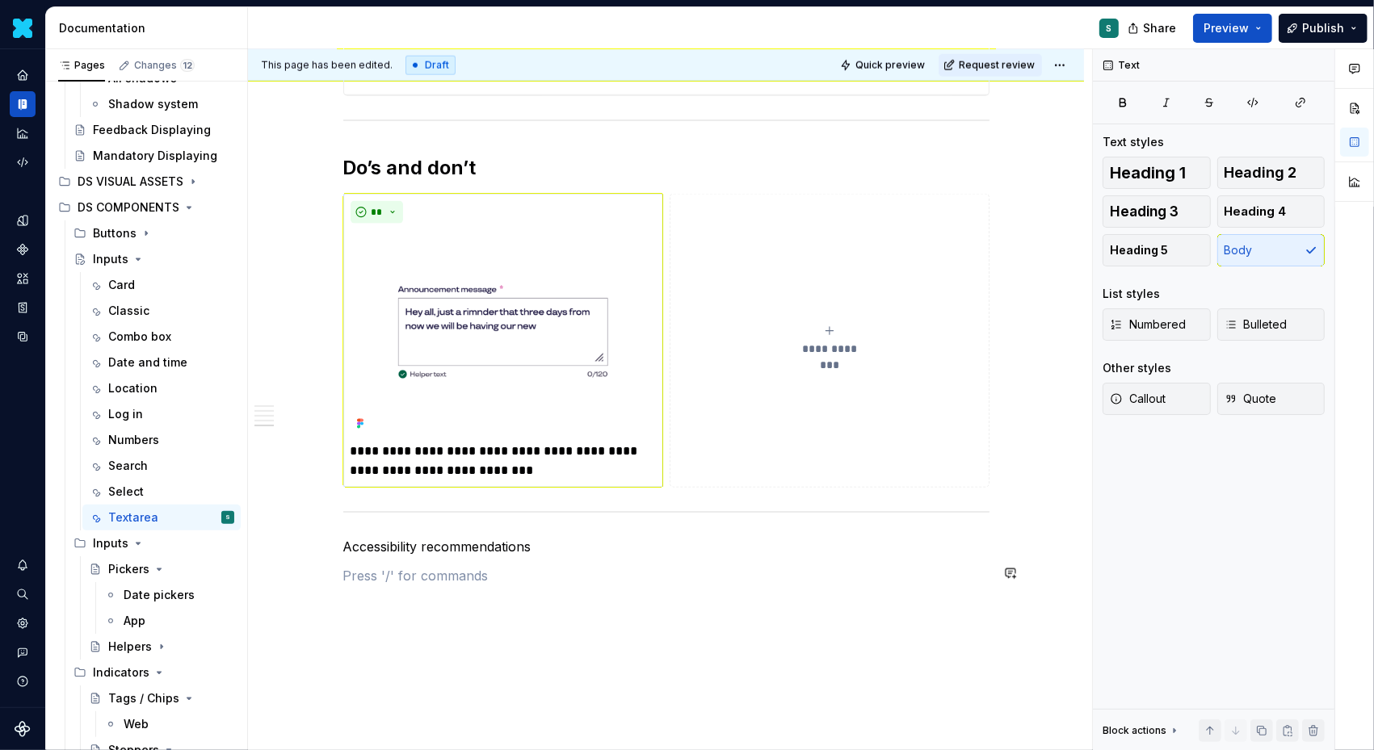
scroll to position [2014, 0]
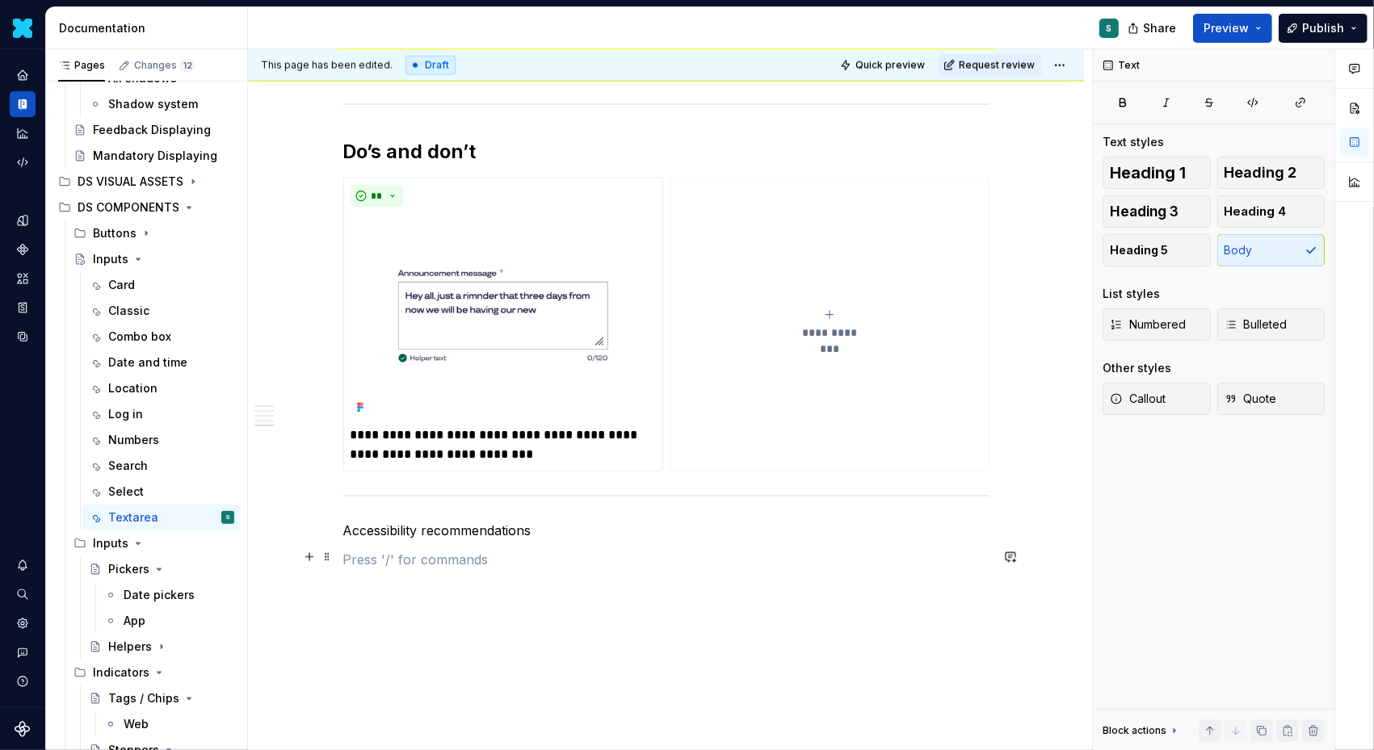
click at [383, 560] on p at bounding box center [666, 559] width 646 height 19
click at [361, 558] on p at bounding box center [666, 559] width 646 height 19
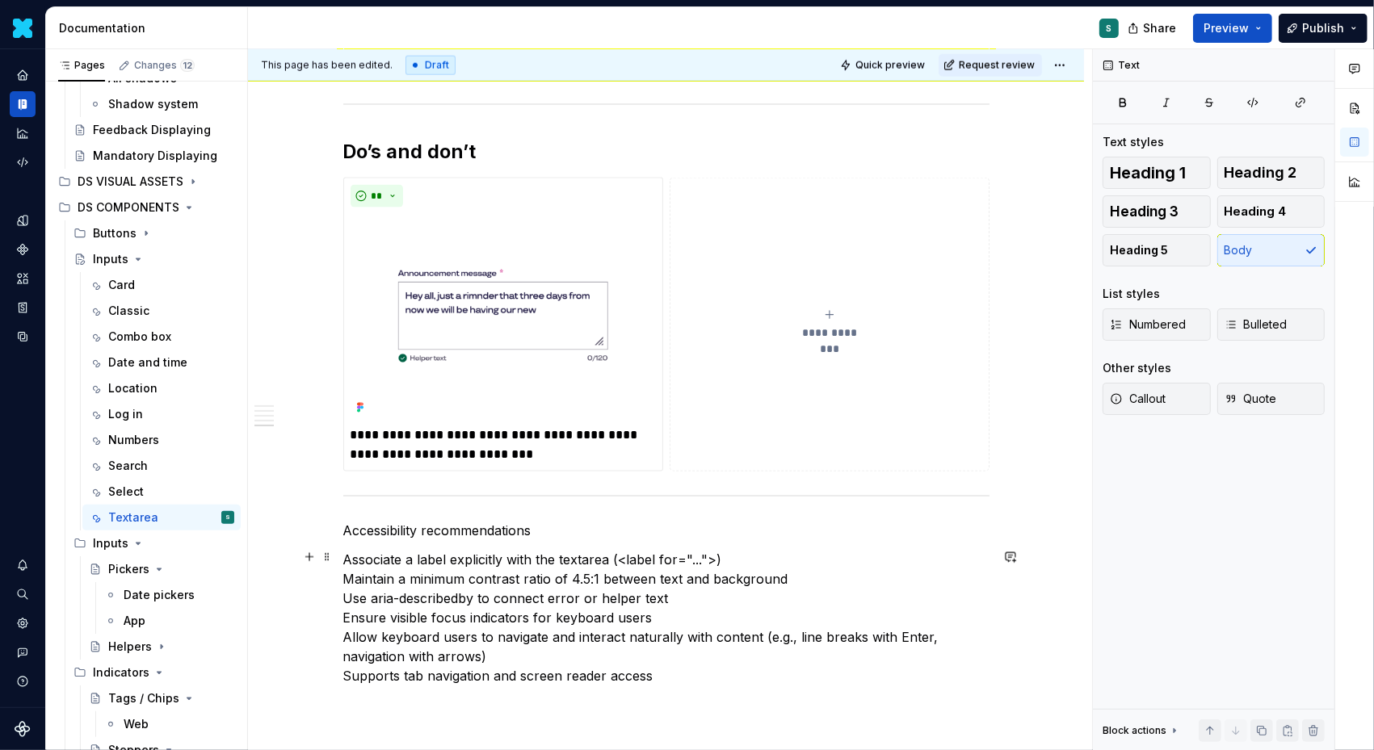
scroll to position [2074, 0]
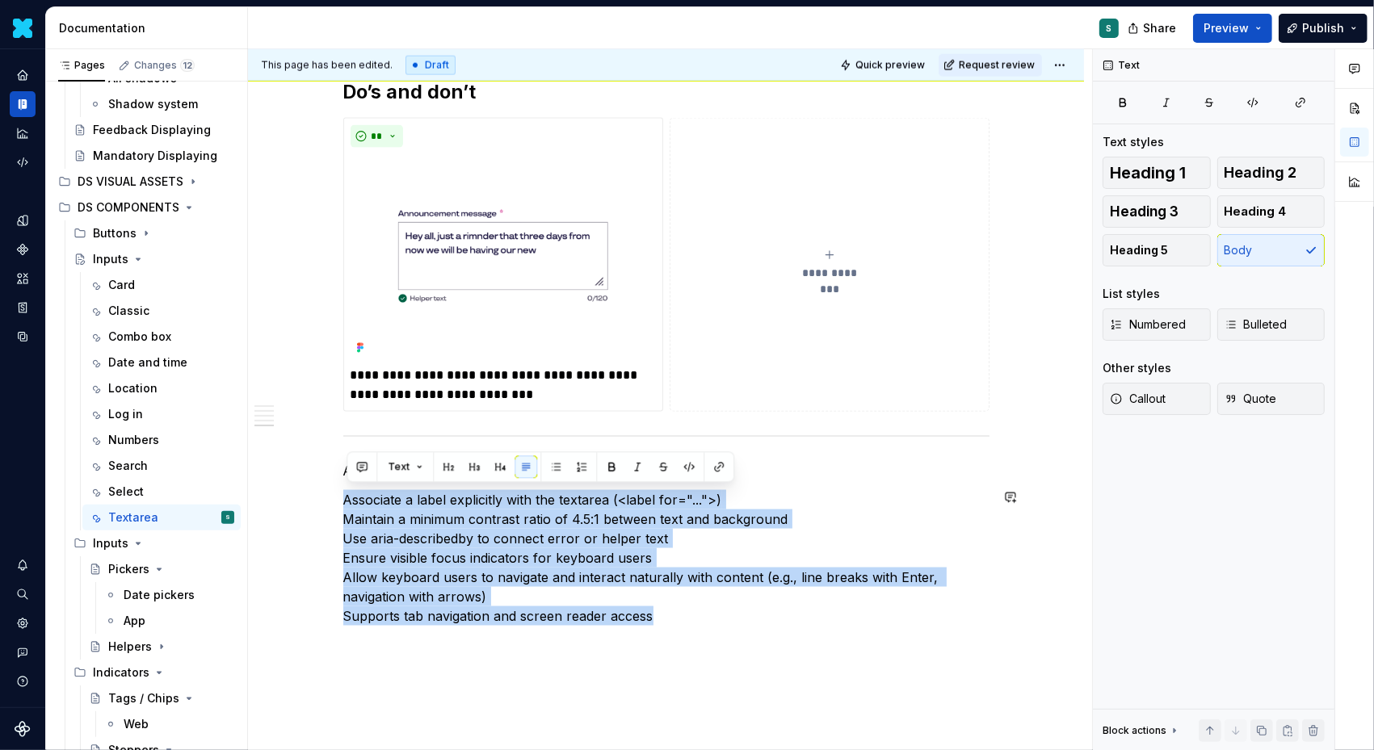
drag, startPoint x: 667, startPoint y: 678, endPoint x: 300, endPoint y: 482, distance: 416.5
click at [556, 459] on button "button" at bounding box center [555, 466] width 23 height 23
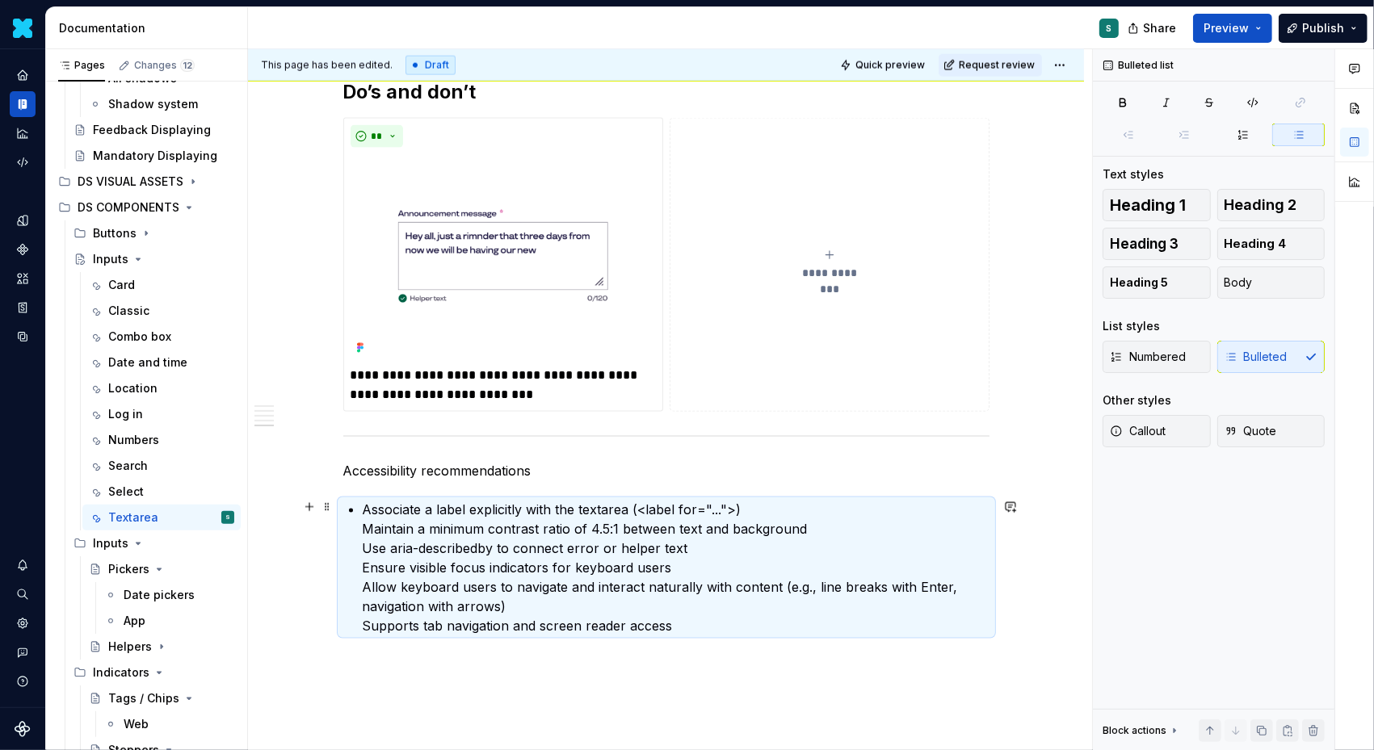
click at [368, 522] on p "Associate a label explicitly with the textarea (<label for="...">) Maintain a m…" at bounding box center [676, 568] width 627 height 136
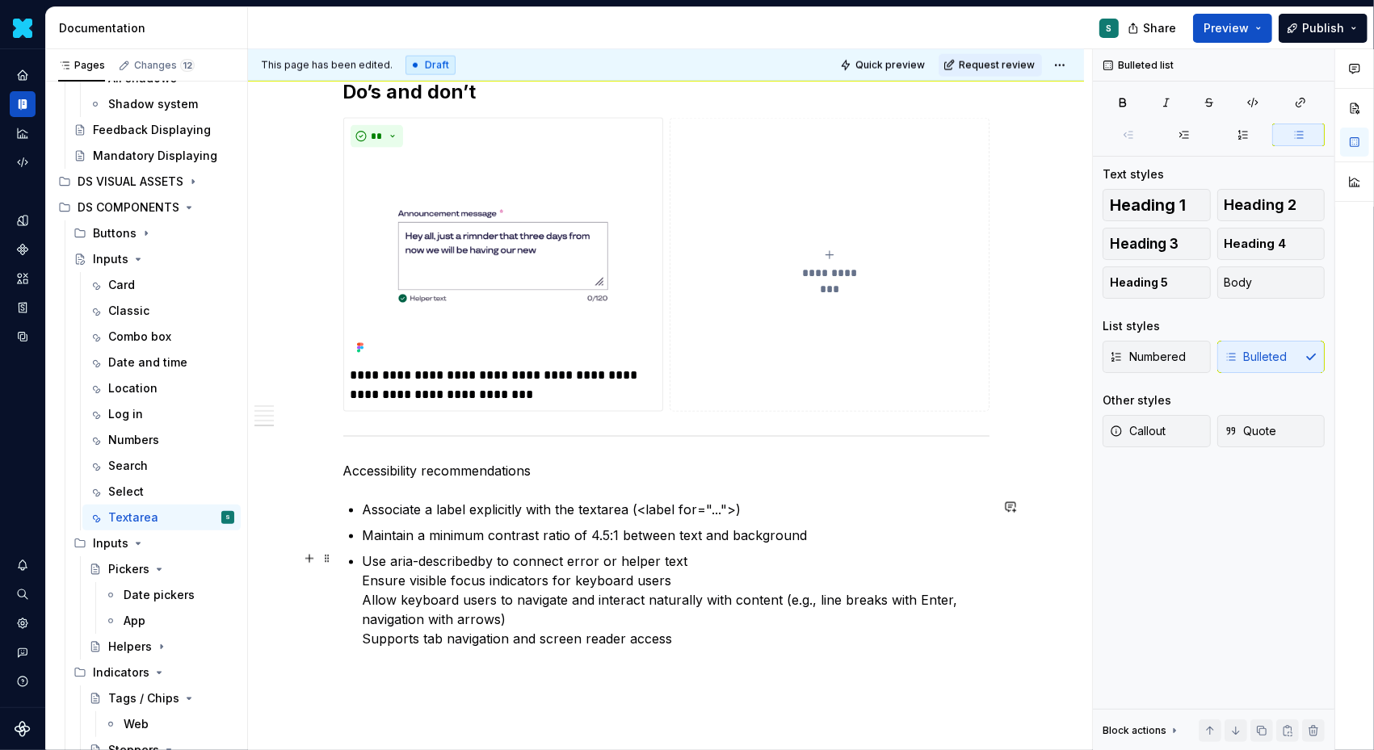
click at [367, 574] on p "Use aria-describedby to connect error or helper text Ensure visible focus indic…" at bounding box center [676, 600] width 627 height 97
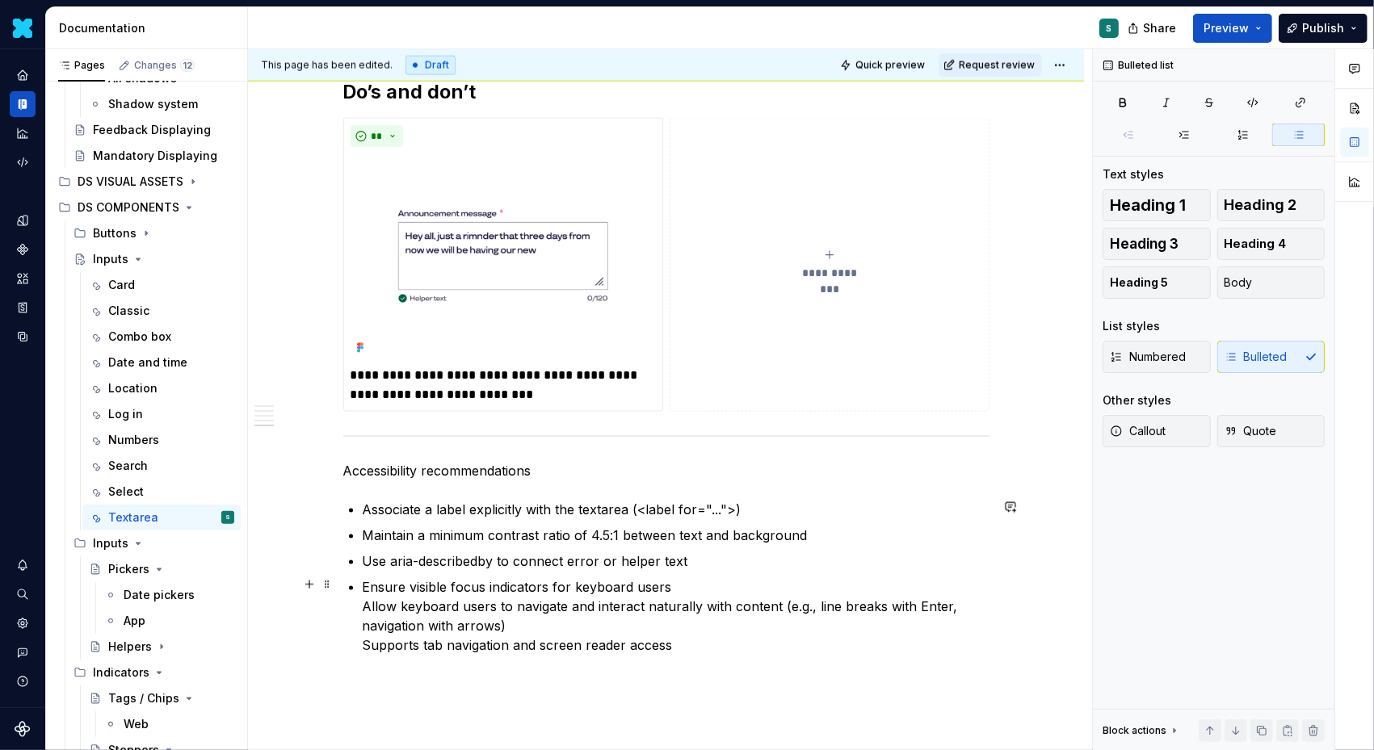
click at [367, 605] on p "Ensure visible focus indicators for keyboard users Allow keyboard users to navi…" at bounding box center [676, 616] width 627 height 78
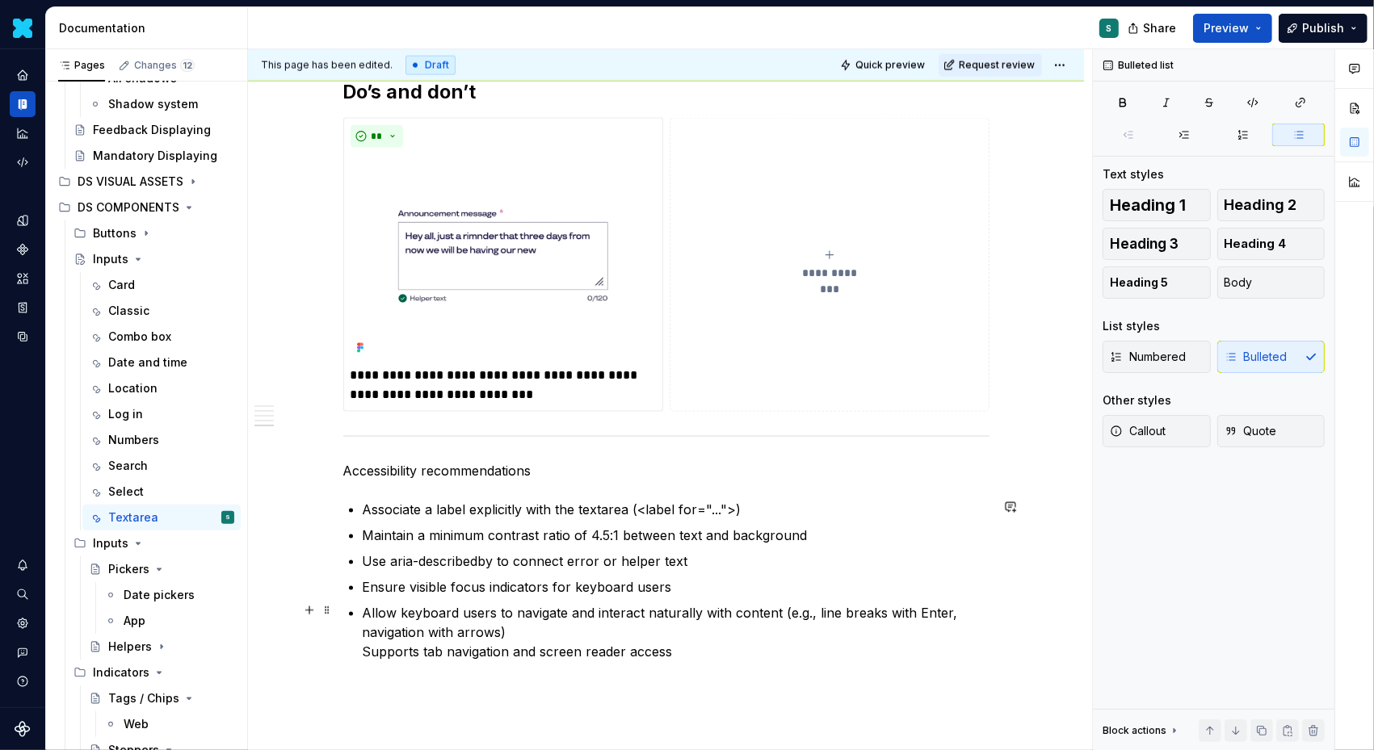
click at [366, 649] on p "Allow keyboard users to navigate and interact naturally with content (e.g., lin…" at bounding box center [676, 632] width 627 height 58
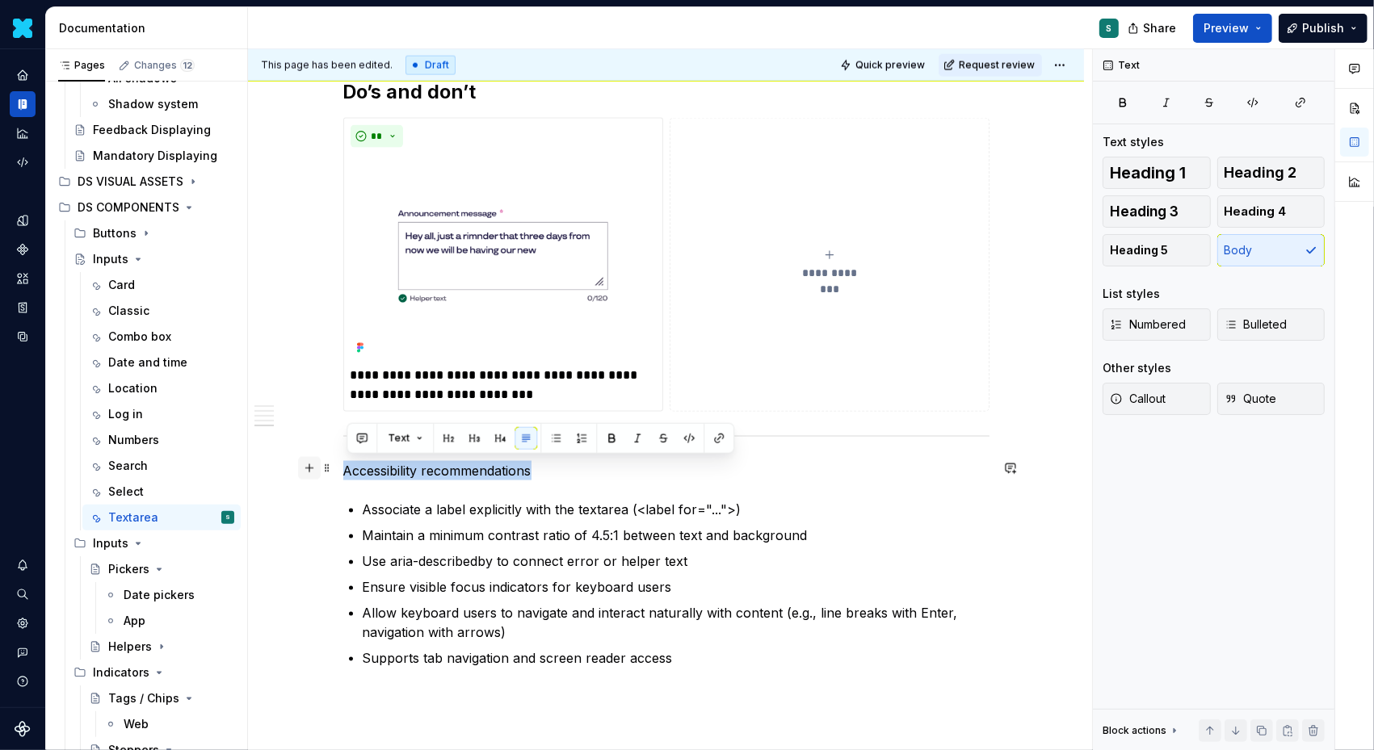
drag, startPoint x: 548, startPoint y: 473, endPoint x: 307, endPoint y: 475, distance: 240.6
click at [447, 439] on button "button" at bounding box center [448, 438] width 23 height 23
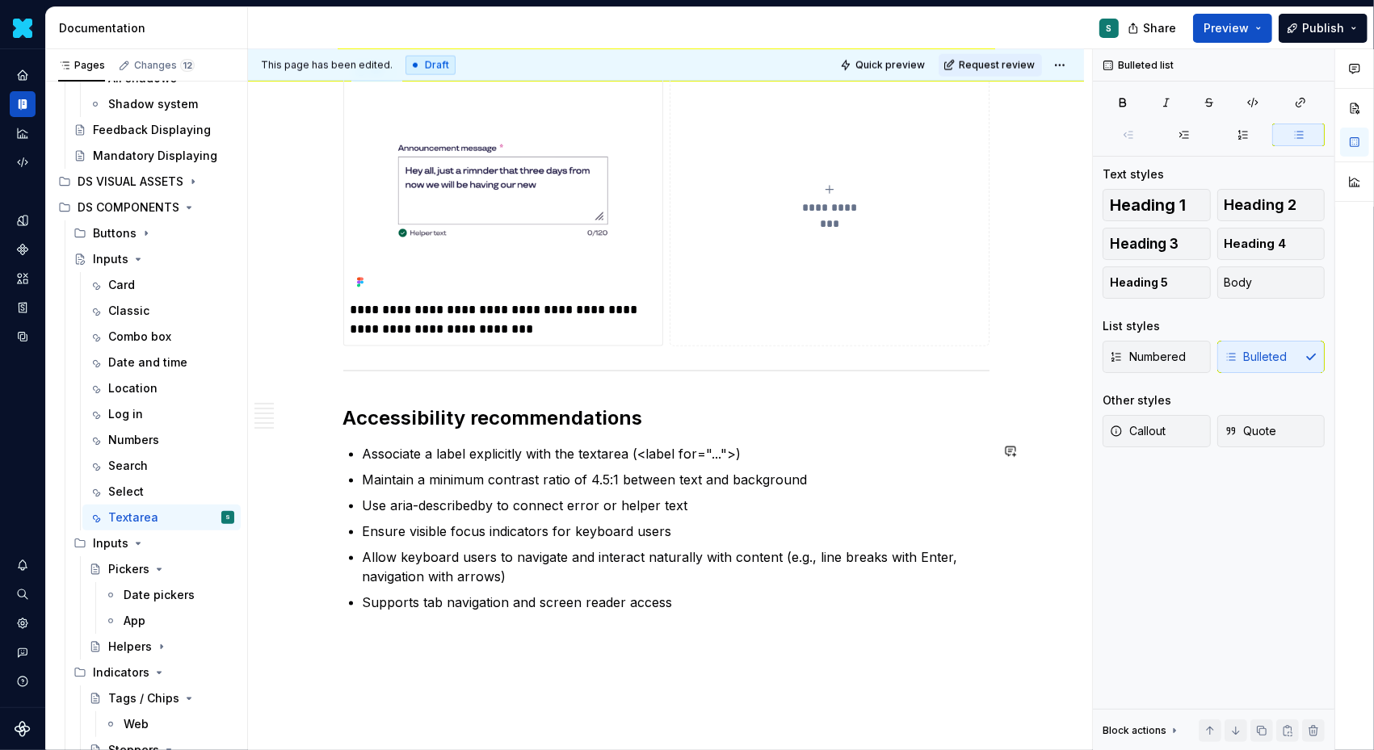
scroll to position [2201, 0]
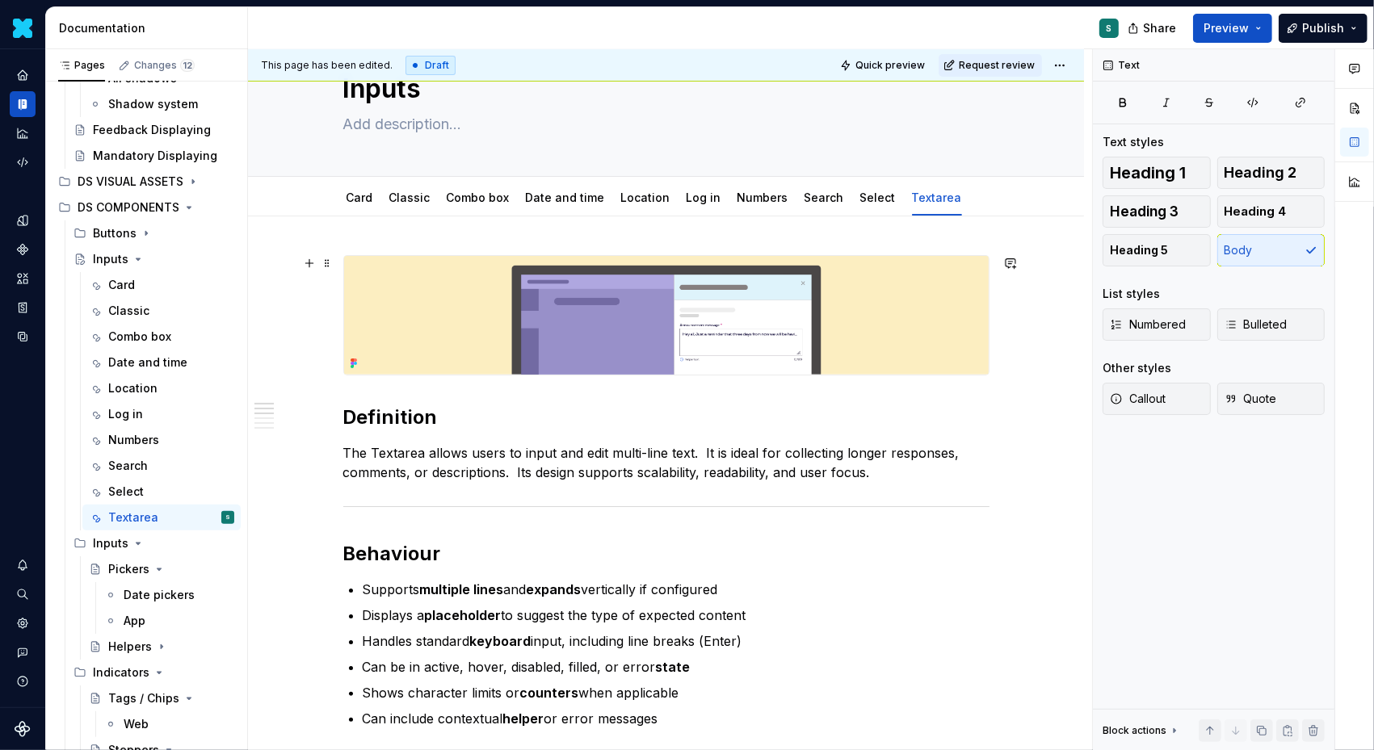
scroll to position [0, 0]
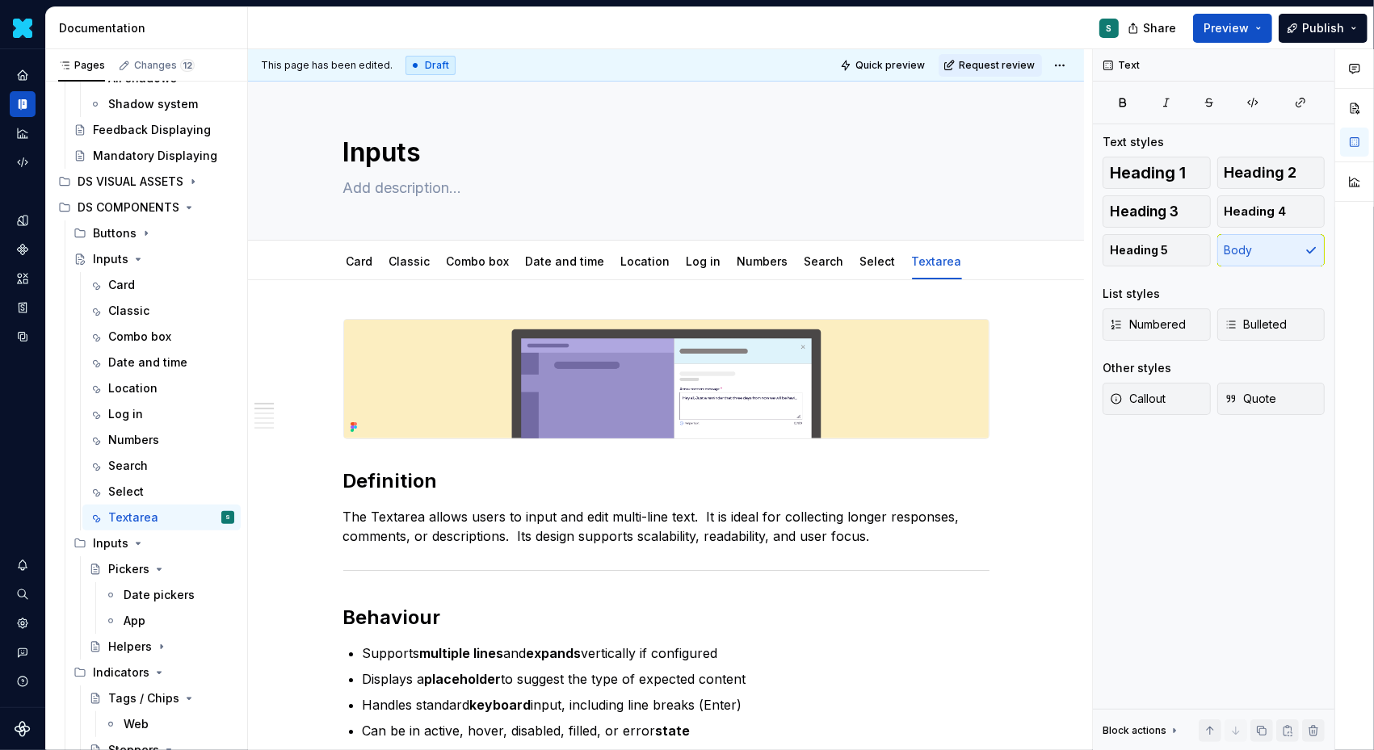
type textarea "*"
